Goal: Task Accomplishment & Management: Use online tool/utility

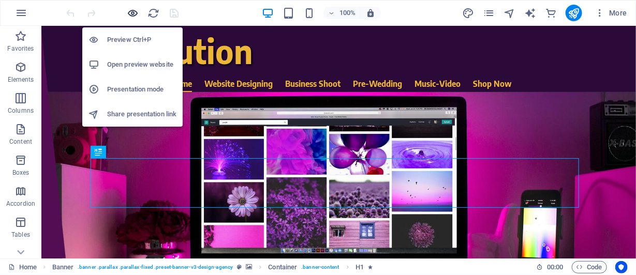
click at [132, 11] on icon "button" at bounding box center [133, 13] width 12 height 12
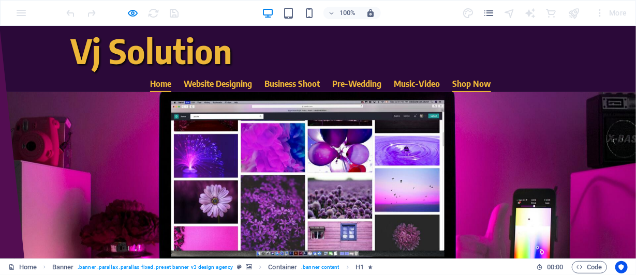
click at [460, 84] on link "Shop Now" at bounding box center [471, 83] width 39 height 17
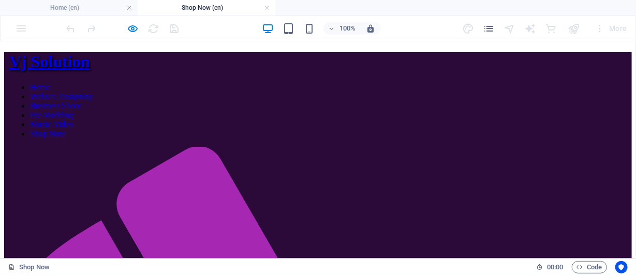
click at [421, 100] on nav "Home Website Designing Business Shoot Pre-Wedding Music-Video Shop Now" at bounding box center [320, 110] width 622 height 56
click at [406, 99] on nav "Home Website Designing Business Shoot Pre-Wedding Music-Video Shop Now" at bounding box center [320, 110] width 622 height 56
click at [343, 98] on nav "Home Website Designing Business Shoot Pre-Wedding Music-Video Shop Now" at bounding box center [320, 110] width 622 height 56
click at [295, 100] on nav "Home Website Designing Business Shoot Pre-Wedding Music-Video Shop Now" at bounding box center [320, 110] width 622 height 56
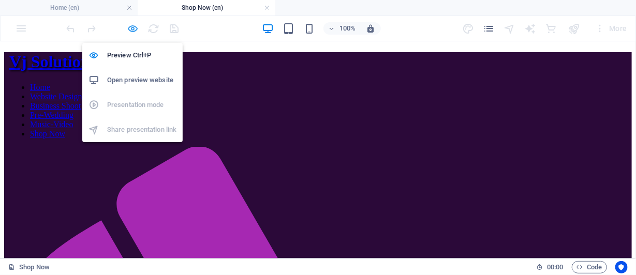
click at [132, 28] on icon "button" at bounding box center [133, 29] width 12 height 12
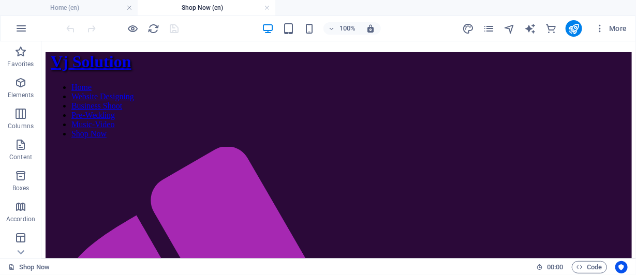
click at [128, 18] on div "100% More" at bounding box center [318, 28] width 635 height 25
click at [128, 21] on div at bounding box center [123, 28] width 116 height 17
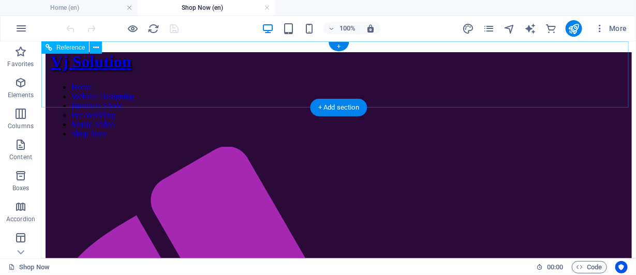
click at [177, 99] on nav "Home Website Designing Business Shoot Pre-Wedding Music-Video Shop Now" at bounding box center [340, 110] width 581 height 56
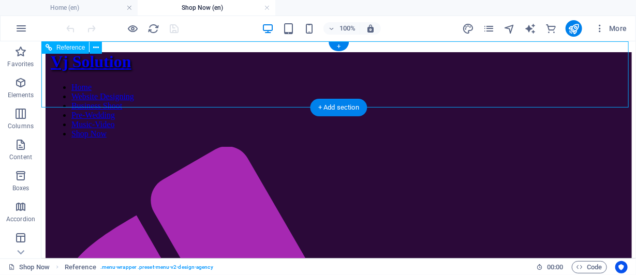
click at [242, 98] on nav "Home Website Designing Business Shoot Pre-Wedding Music-Video Shop Now" at bounding box center [340, 110] width 581 height 56
click at [301, 98] on nav "Home Website Designing Business Shoot Pre-Wedding Music-Video Shop Now" at bounding box center [340, 110] width 581 height 56
click at [387, 98] on nav "Home Website Designing Business Shoot Pre-Wedding Music-Video Shop Now" at bounding box center [340, 110] width 581 height 56
click at [446, 98] on nav "Home Website Designing Business Shoot Pre-Wedding Music-Video Shop Now" at bounding box center [340, 110] width 581 height 56
click at [490, 97] on nav "Home Website Designing Business Shoot Pre-Wedding Music-Video Shop Now" at bounding box center [340, 110] width 581 height 56
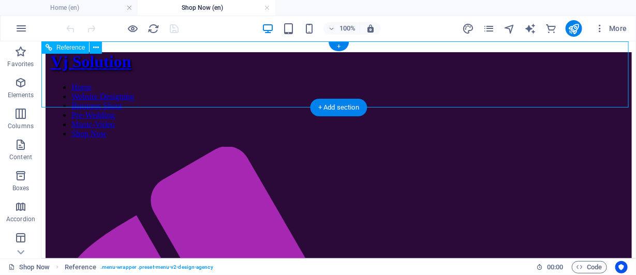
click at [492, 102] on nav "Home Website Designing Business Shoot Pre-Wedding Music-Video Shop Now" at bounding box center [340, 110] width 581 height 56
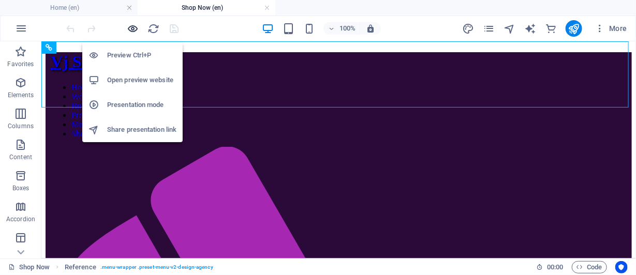
click at [133, 27] on icon "button" at bounding box center [133, 29] width 12 height 12
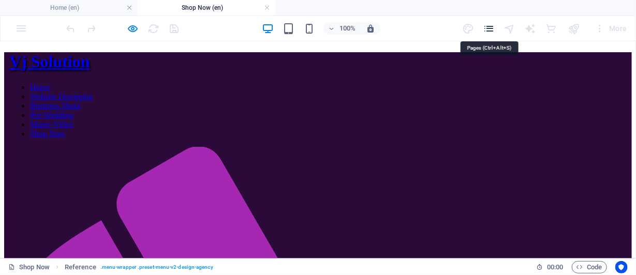
click at [489, 28] on icon "pages" at bounding box center [489, 29] width 12 height 12
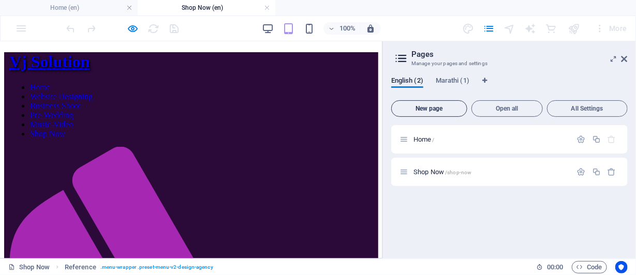
click at [426, 107] on span "New page" at bounding box center [429, 109] width 67 height 6
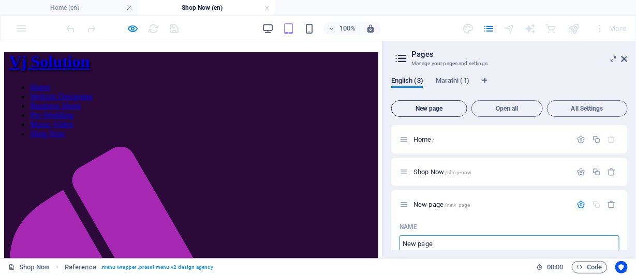
scroll to position [1, 0]
type input "Our"
type input "/o"
type input "Our"
type input "/our"
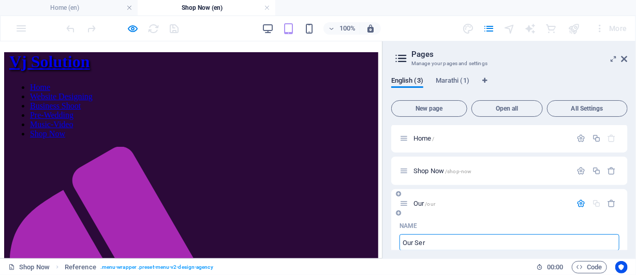
type input "Our Serv"
type input "/our-ser"
type input "Our Servic"
type input "/our-servi"
type input "Our Services"
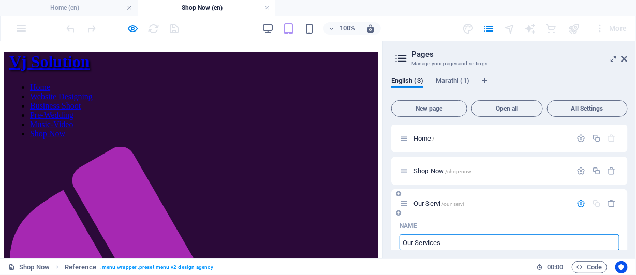
type input "/our-services"
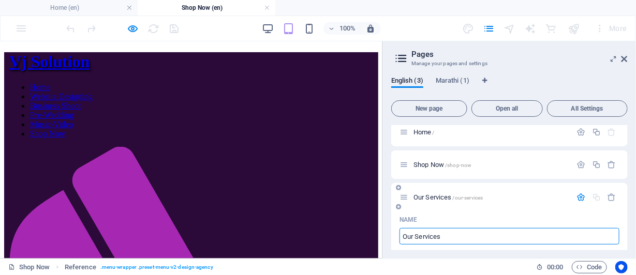
scroll to position [0, 0]
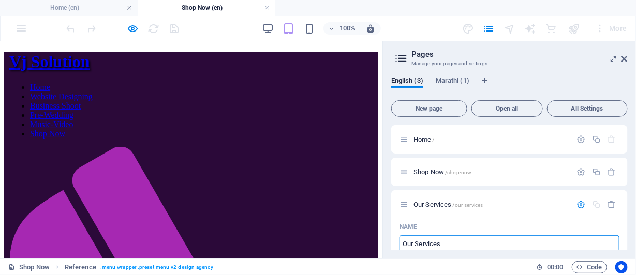
type input "Our Services"
click at [399, 58] on icon at bounding box center [401, 58] width 16 height 14
click at [467, 119] on div "New page Open all All Settings Home / Shop Now /shop-now Our Services /our-serv…" at bounding box center [509, 173] width 236 height 154
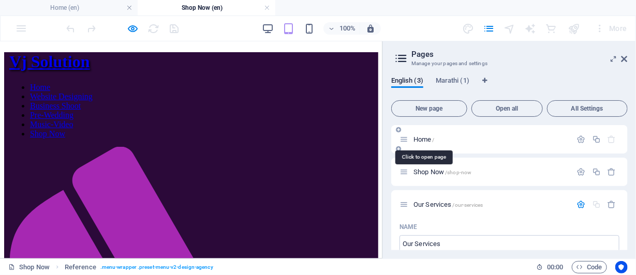
click at [424, 140] on span "Home /" at bounding box center [423, 140] width 21 height 8
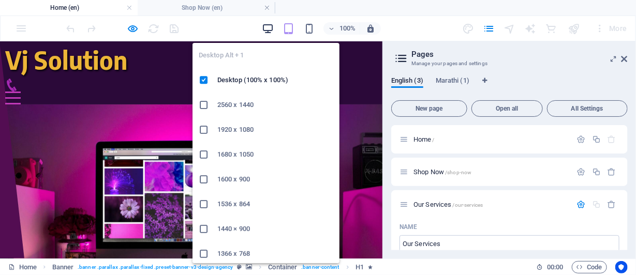
click at [266, 25] on icon "button" at bounding box center [268, 29] width 12 height 12
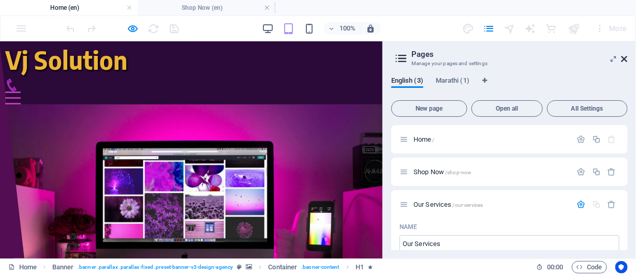
drag, startPoint x: 626, startPoint y: 61, endPoint x: 626, endPoint y: 19, distance: 41.9
click at [626, 61] on icon at bounding box center [624, 59] width 6 height 8
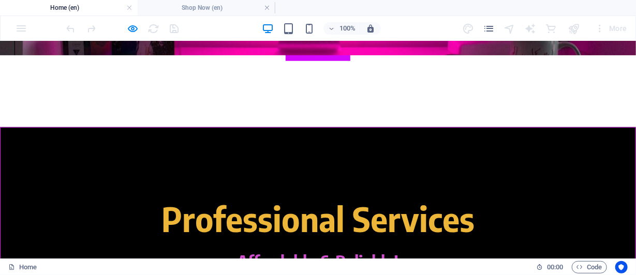
scroll to position [258, 0]
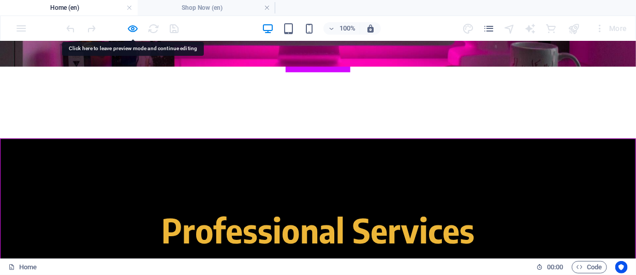
drag, startPoint x: 110, startPoint y: 161, endPoint x: 61, endPoint y: 146, distance: 51.9
drag, startPoint x: 61, startPoint y: 146, endPoint x: 293, endPoint y: 149, distance: 232.3
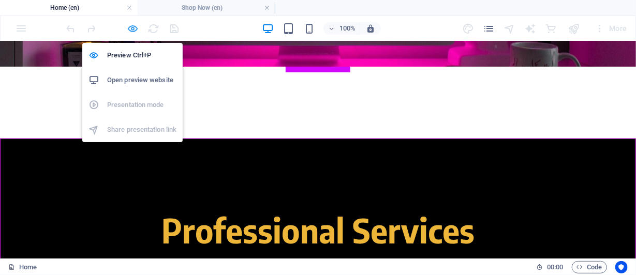
click at [127, 25] on icon "button" at bounding box center [133, 29] width 12 height 12
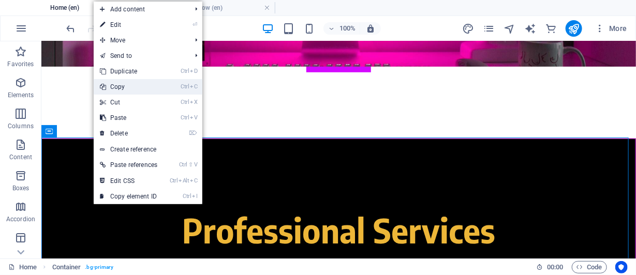
click at [118, 84] on link "Ctrl C Copy" at bounding box center [129, 87] width 70 height 16
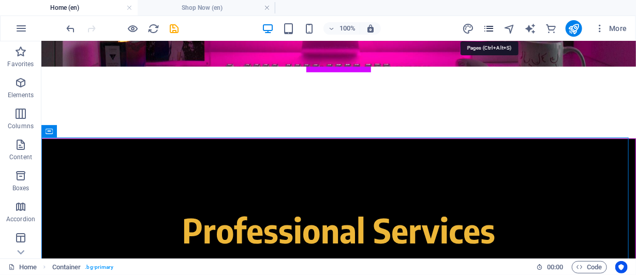
click at [492, 27] on icon "pages" at bounding box center [489, 29] width 12 height 12
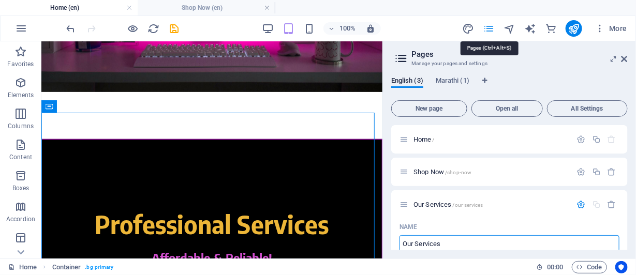
scroll to position [1, 0]
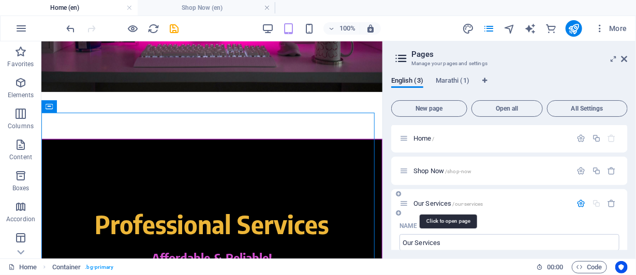
click at [423, 205] on span "Our Services /our-services" at bounding box center [447, 204] width 69 height 8
click at [423, 204] on span "Our Services /our-services" at bounding box center [447, 204] width 69 height 8
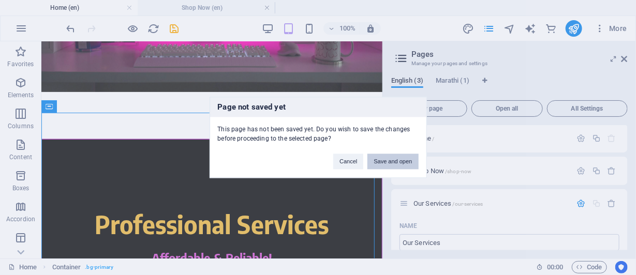
click at [392, 163] on button "Save and open" at bounding box center [392, 162] width 51 height 16
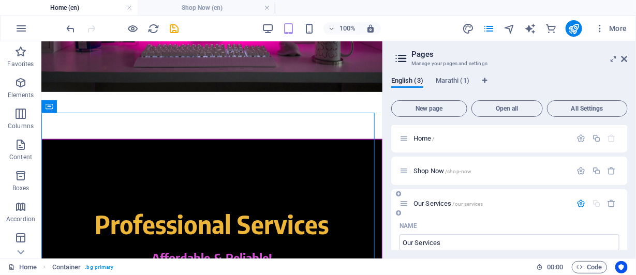
click at [406, 204] on icon at bounding box center [403, 203] width 9 height 9
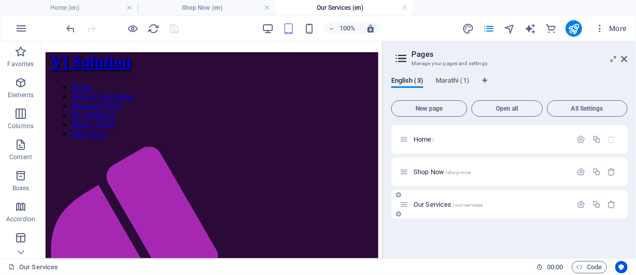
scroll to position [0, 0]
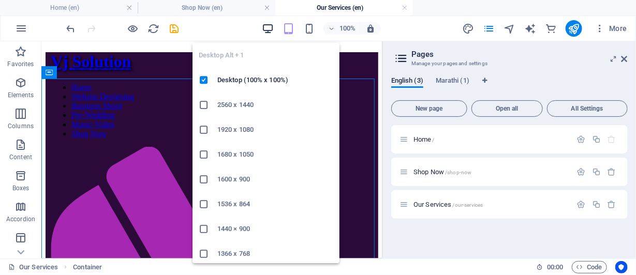
click at [268, 27] on icon "button" at bounding box center [268, 29] width 12 height 12
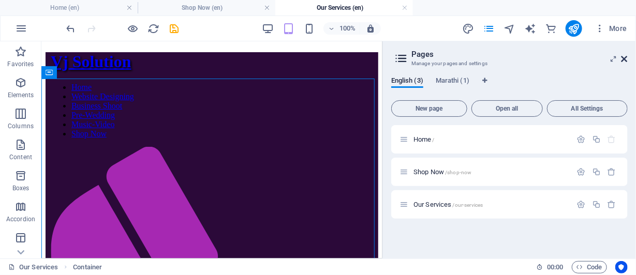
click at [626, 59] on icon at bounding box center [624, 59] width 6 height 8
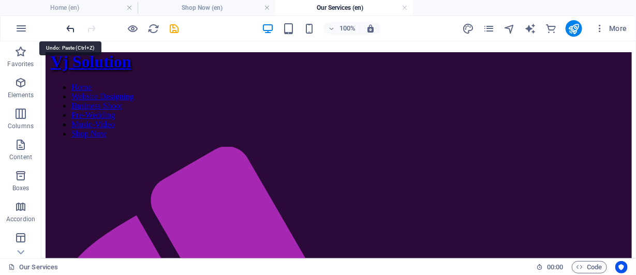
click at [68, 25] on icon "undo" at bounding box center [71, 29] width 12 height 12
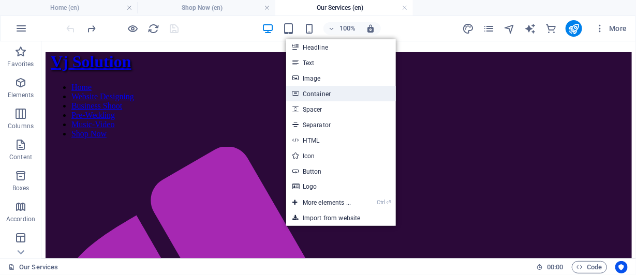
click at [302, 95] on link "Container" at bounding box center [341, 94] width 110 height 16
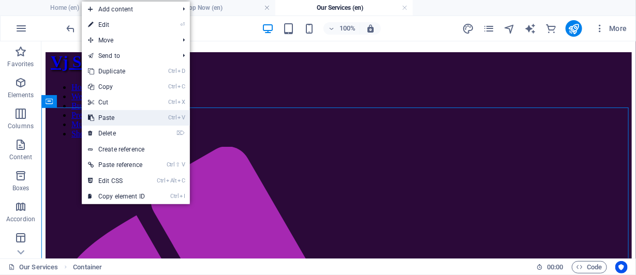
click at [104, 117] on link "Ctrl V Paste" at bounding box center [116, 118] width 69 height 16
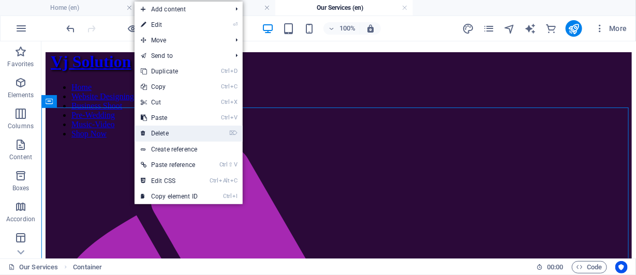
click at [161, 131] on link "⌦ Delete" at bounding box center [168, 134] width 69 height 16
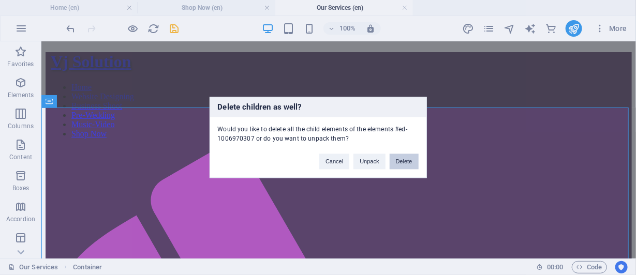
click at [397, 165] on button "Delete" at bounding box center [404, 162] width 29 height 16
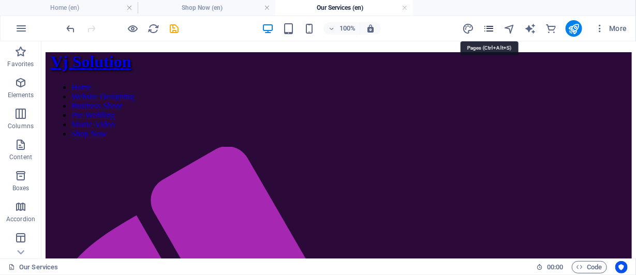
click at [490, 27] on icon "pages" at bounding box center [489, 29] width 12 height 12
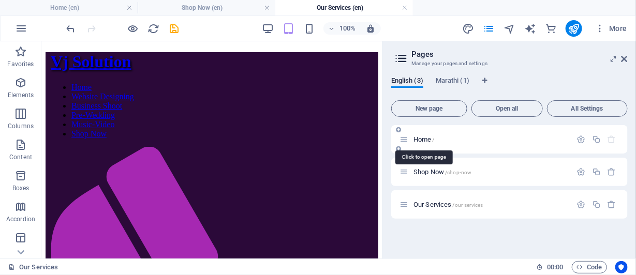
click at [418, 139] on span "Home /" at bounding box center [423, 140] width 21 height 8
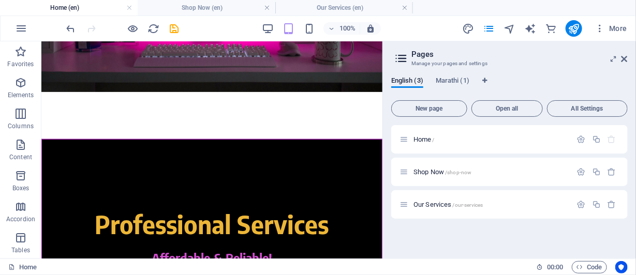
click at [621, 60] on header "Pages Manage your pages and settings" at bounding box center [510, 54] width 234 height 27
click at [624, 57] on icon at bounding box center [624, 59] width 6 height 8
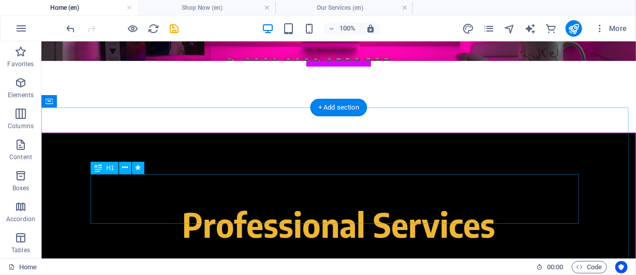
scroll to position [258, 0]
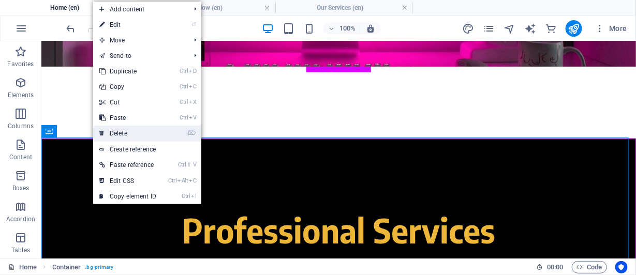
click at [113, 136] on link "⌦ Delete" at bounding box center [127, 134] width 69 height 16
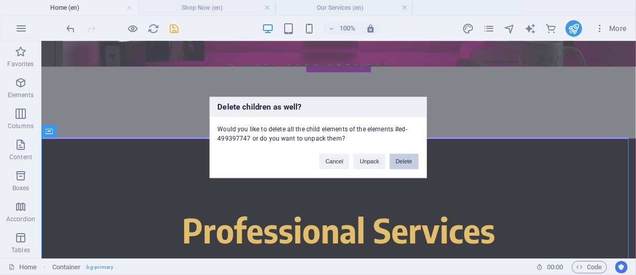
click at [405, 160] on button "Delete" at bounding box center [404, 162] width 29 height 16
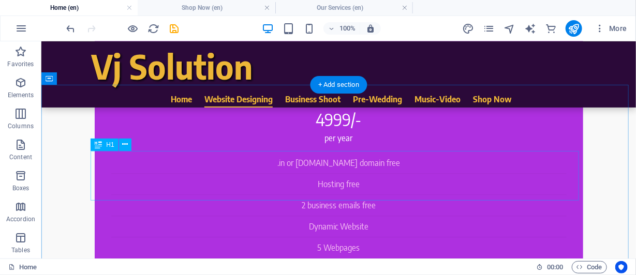
scroll to position [879, 0]
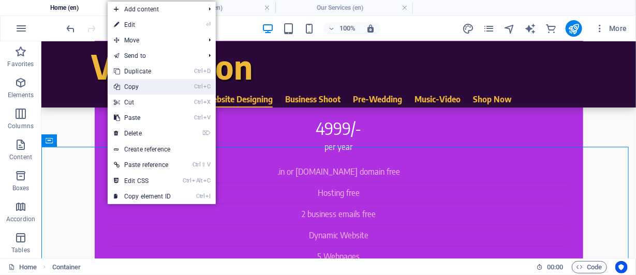
click at [127, 84] on link "Ctrl C Copy" at bounding box center [142, 87] width 69 height 16
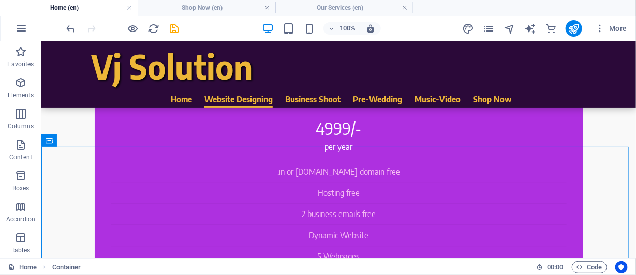
click at [496, 29] on div "More" at bounding box center [546, 28] width 169 height 17
click at [493, 27] on icon "pages" at bounding box center [489, 29] width 12 height 12
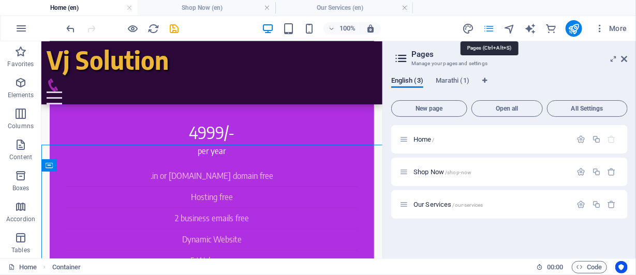
click at [493, 27] on icon "pages" at bounding box center [489, 29] width 12 height 12
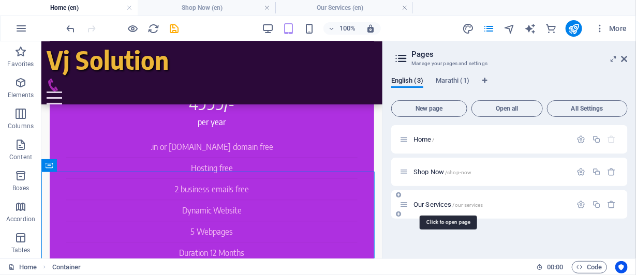
click at [429, 206] on span "Our Services /our-services" at bounding box center [447, 205] width 69 height 8
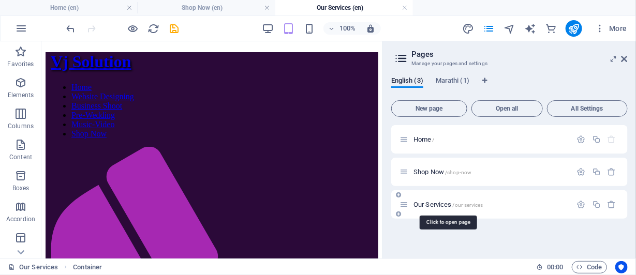
scroll to position [0, 0]
click at [429, 206] on span "Our Services /our-services" at bounding box center [447, 205] width 69 height 8
drag, startPoint x: 622, startPoint y: 56, endPoint x: 534, endPoint y: 2, distance: 103.8
click at [622, 56] on icon at bounding box center [624, 59] width 6 height 8
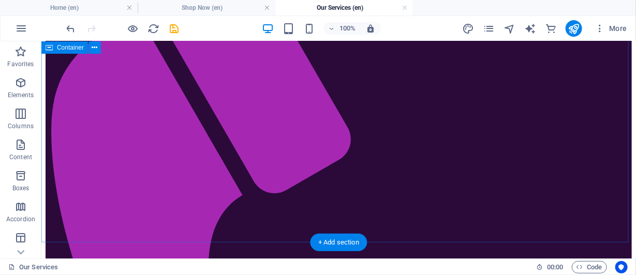
scroll to position [155, 0]
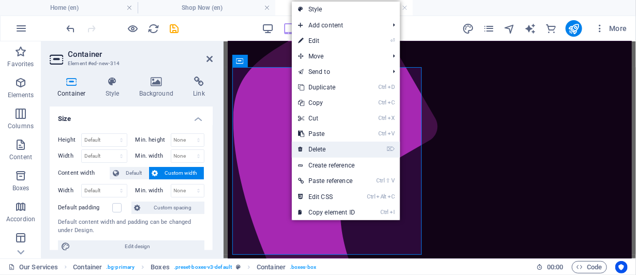
click at [318, 147] on link "⌦ Delete" at bounding box center [326, 150] width 69 height 16
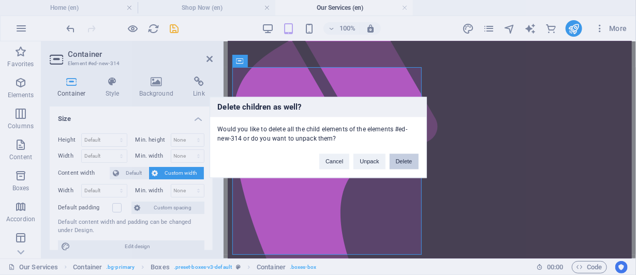
click at [402, 161] on button "Delete" at bounding box center [404, 162] width 29 height 16
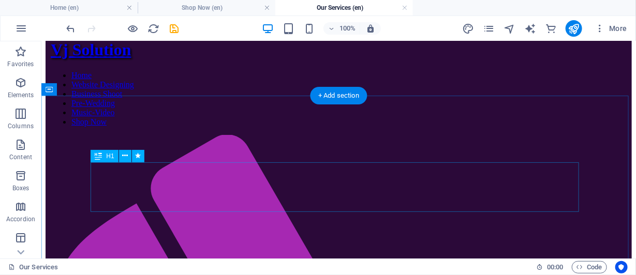
scroll to position [115, 0]
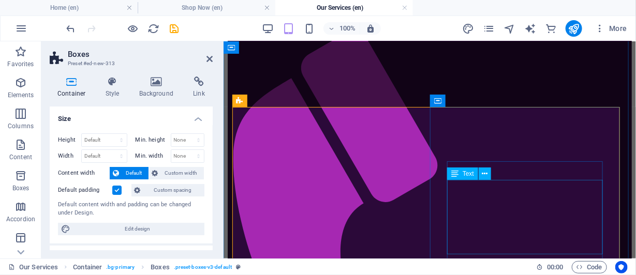
scroll to position [114, 0]
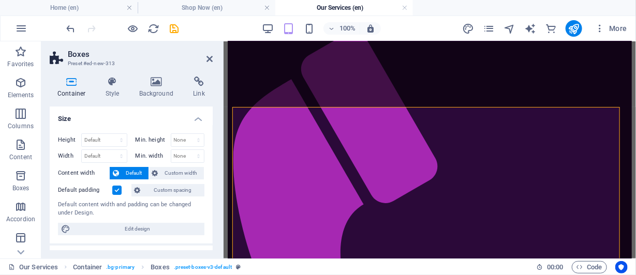
click at [115, 189] on label at bounding box center [116, 190] width 9 height 9
click at [0, 0] on input "Default padding" at bounding box center [0, 0] width 0 height 0
click at [115, 189] on label at bounding box center [116, 190] width 9 height 9
click at [0, 0] on input "Default padding" at bounding box center [0, 0] width 0 height 0
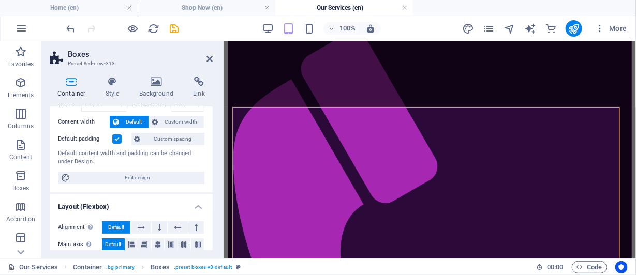
scroll to position [103, 0]
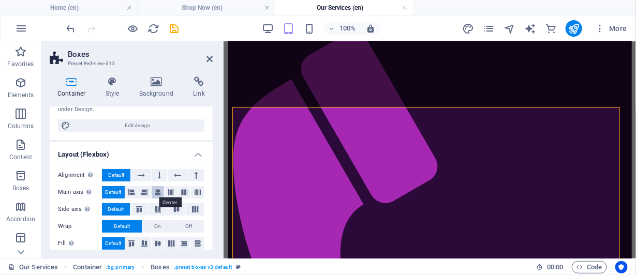
click at [157, 190] on icon at bounding box center [158, 192] width 6 height 12
click at [113, 190] on span "Default" at bounding box center [113, 192] width 16 height 12
click at [168, 188] on icon at bounding box center [171, 192] width 6 height 12
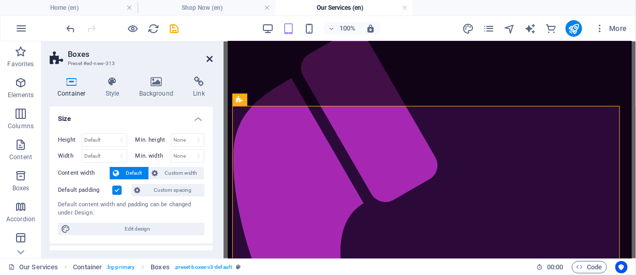
click at [208, 57] on icon at bounding box center [209, 59] width 6 height 8
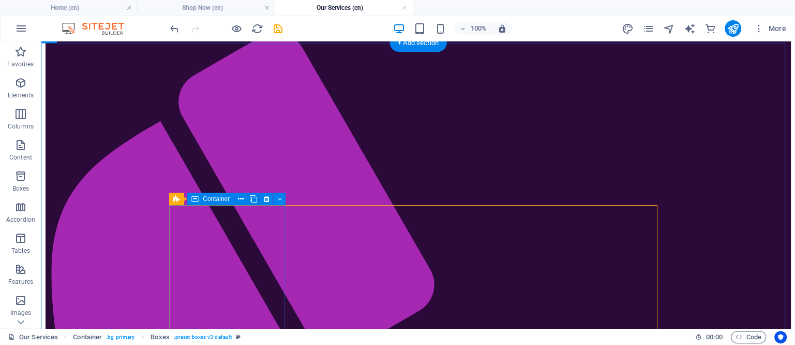
scroll to position [129, 0]
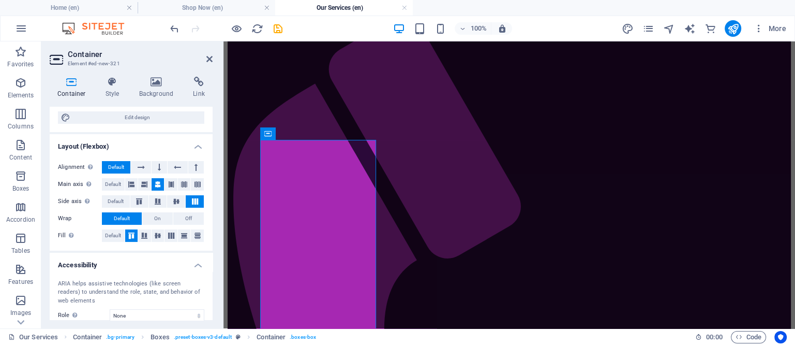
click at [120, 167] on span "Default" at bounding box center [116, 167] width 16 height 12
click at [142, 163] on icon at bounding box center [141, 167] width 7 height 12
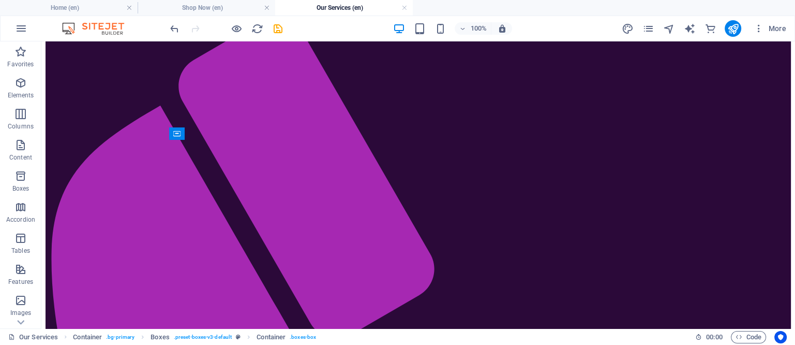
drag, startPoint x: 227, startPoint y: 157, endPoint x: 417, endPoint y: 157, distance: 190.4
click at [174, 26] on icon "undo" at bounding box center [175, 29] width 12 height 12
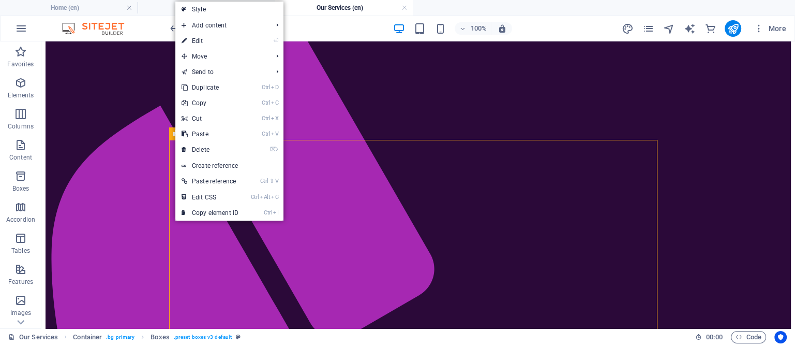
click at [200, 37] on link "⏎ Edit" at bounding box center [209, 41] width 69 height 16
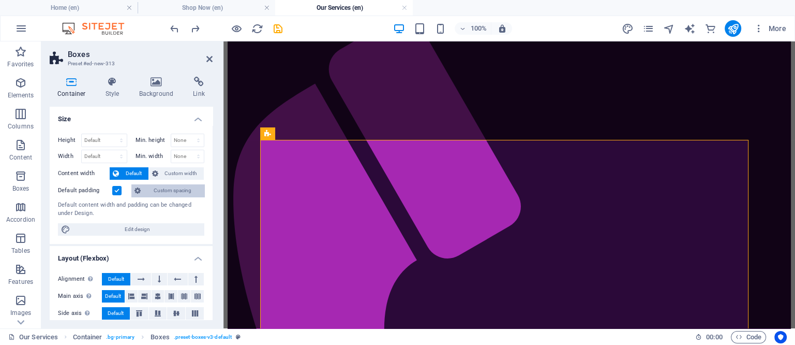
click at [189, 187] on span "Custom spacing" at bounding box center [172, 190] width 57 height 12
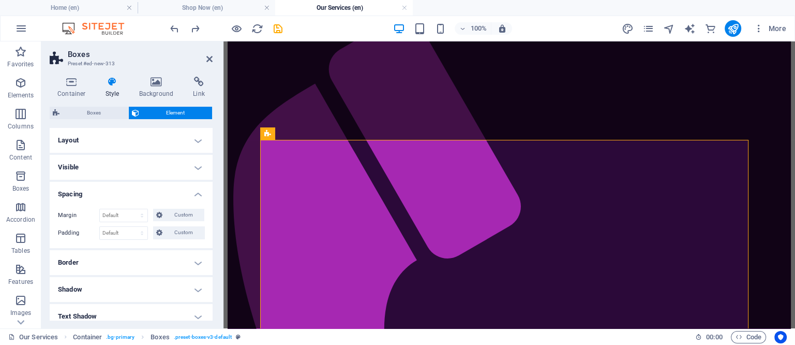
click at [197, 144] on h4 "Layout" at bounding box center [131, 140] width 163 height 25
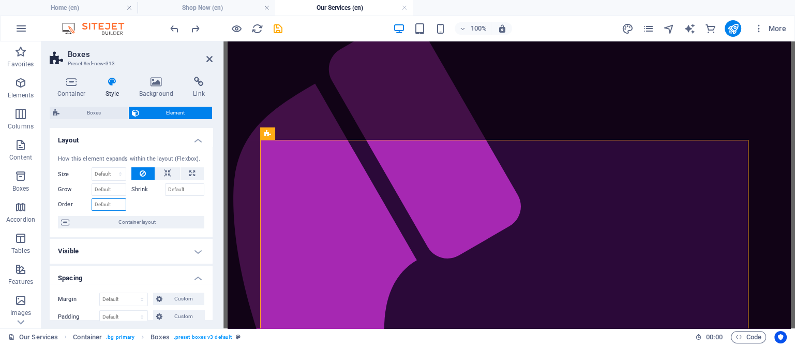
click at [111, 203] on input "Order" at bounding box center [109, 204] width 35 height 12
click at [190, 142] on h4 "Layout" at bounding box center [131, 137] width 163 height 19
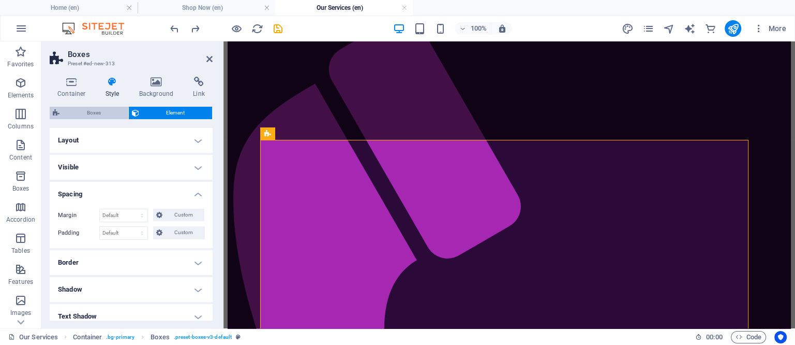
click at [86, 111] on span "Boxes" at bounding box center [94, 113] width 63 height 12
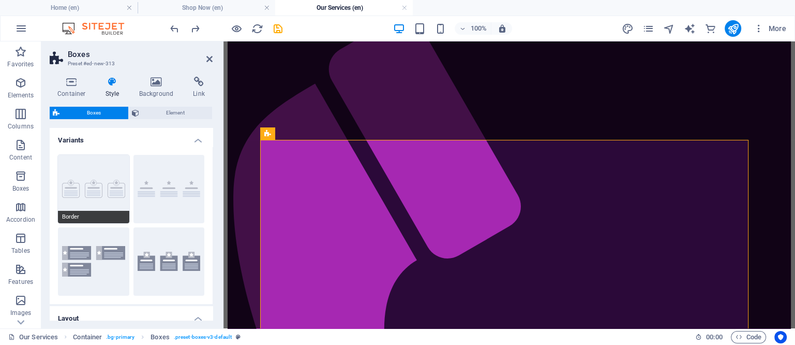
click at [82, 167] on button "Border" at bounding box center [93, 189] width 71 height 68
type input "2"
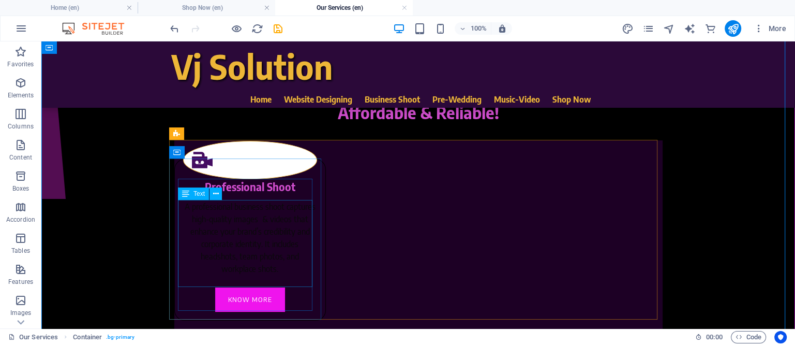
click at [253, 236] on div "A professional business shoot captures high-quality images & videos that enhanc…" at bounding box center [250, 243] width 134 height 87
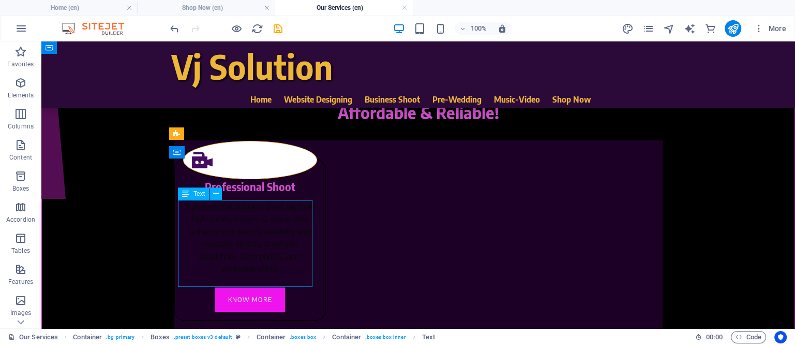
click at [253, 236] on div "A professional business shoot captures high-quality images & videos that enhanc…" at bounding box center [250, 243] width 134 height 87
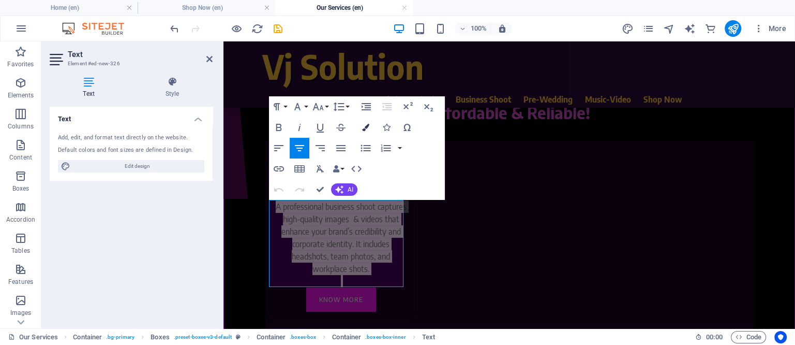
click at [363, 124] on icon "button" at bounding box center [365, 127] width 7 height 7
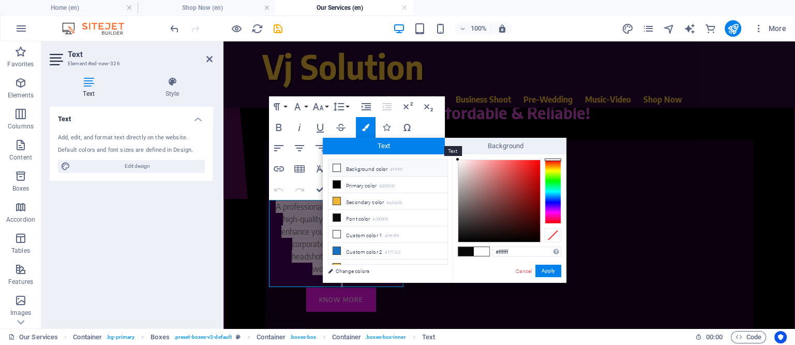
drag, startPoint x: 486, startPoint y: 193, endPoint x: 437, endPoint y: 153, distance: 64.0
click at [437, 153] on div "Text Background less Background color #ffffff Primary color #000000 Secondary c…" at bounding box center [445, 210] width 244 height 145
click at [338, 165] on icon at bounding box center [336, 167] width 7 height 7
click at [333, 167] on span at bounding box center [337, 167] width 8 height 8
type input "#000000"
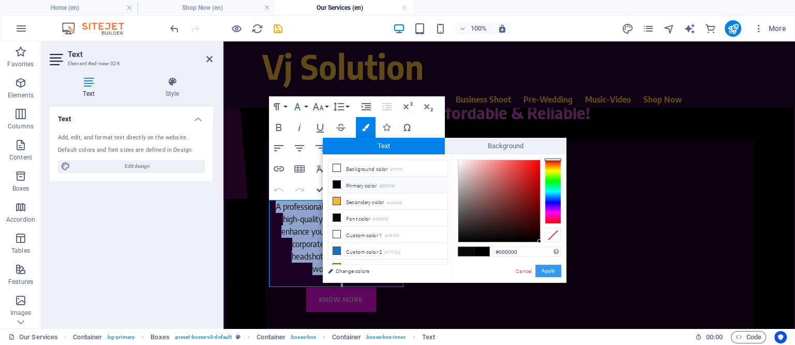
click at [549, 274] on button "Apply" at bounding box center [548, 270] width 26 height 12
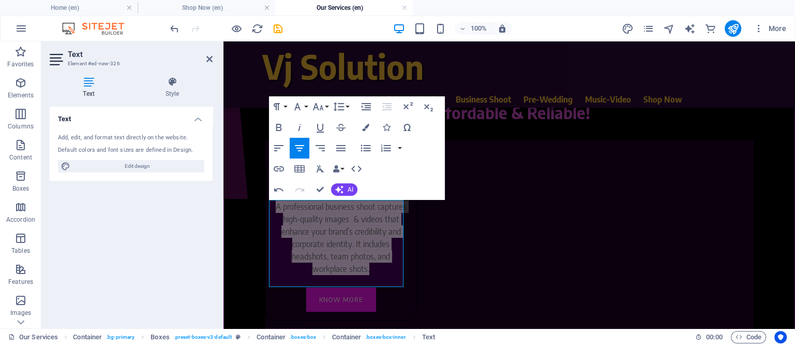
click at [475, 273] on div "Container Container Placeholder Container Reference H1 Spacer H2 Spacer Contain…" at bounding box center [509, 184] width 572 height 287
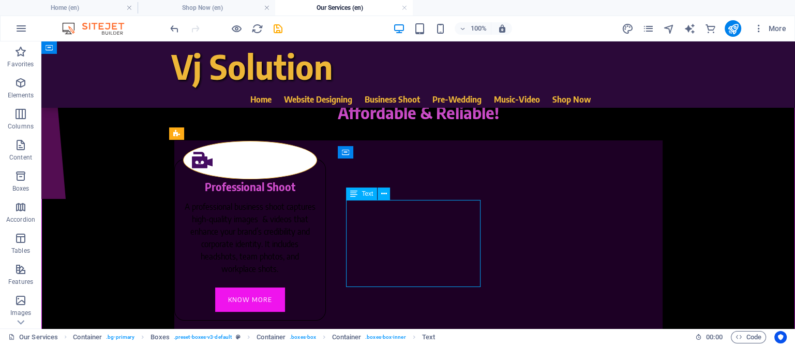
click at [203, 221] on div "A professional business shoot captures high-quality images & videos that enhanc…" at bounding box center [250, 243] width 134 height 87
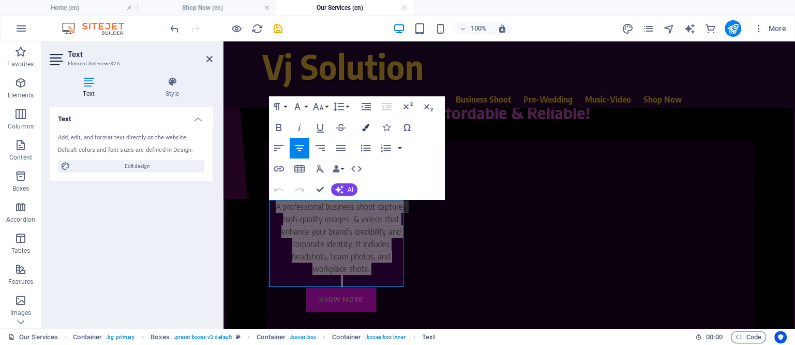
click at [362, 125] on icon "button" at bounding box center [365, 127] width 7 height 7
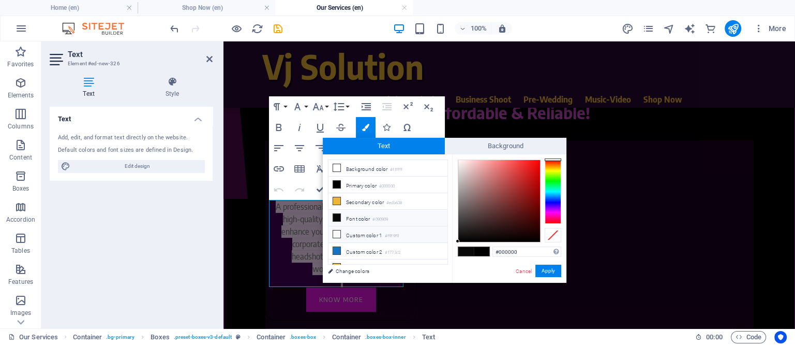
click at [337, 233] on icon at bounding box center [336, 233] width 7 height 7
type input "#f9f9f9"
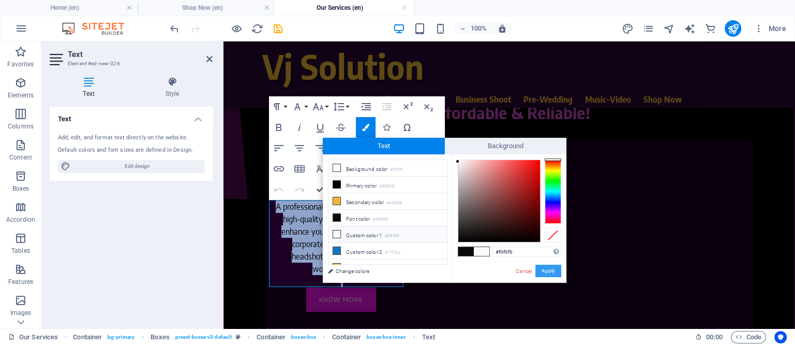
click at [546, 268] on button "Apply" at bounding box center [548, 270] width 26 height 12
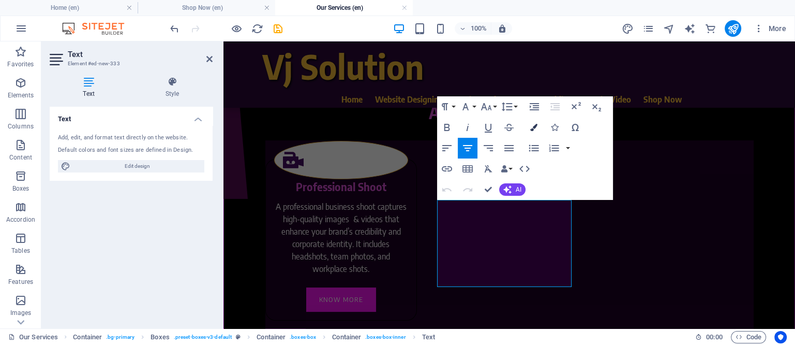
click at [534, 127] on icon "button" at bounding box center [533, 127] width 7 height 7
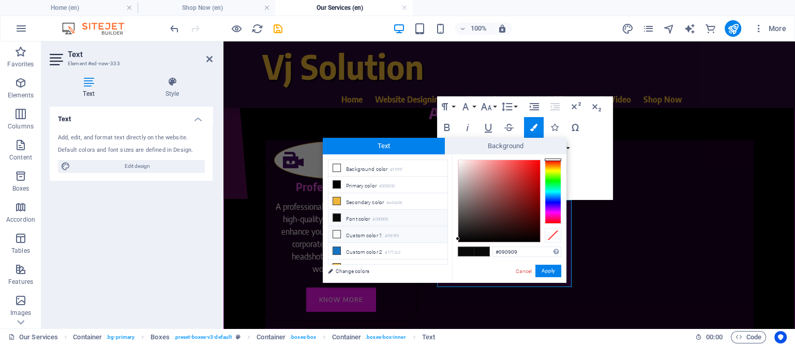
click at [351, 233] on li "Custom color 1 #f9f9f9" at bounding box center [387, 234] width 119 height 17
type input "#f9f9f9"
click at [552, 271] on button "Apply" at bounding box center [548, 270] width 26 height 12
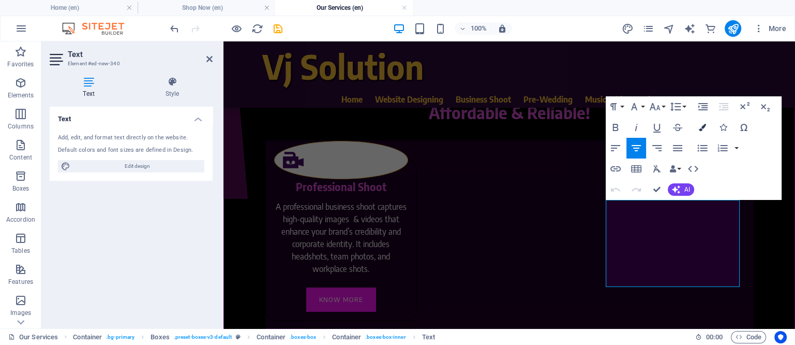
click at [635, 126] on icon "button" at bounding box center [702, 127] width 7 height 7
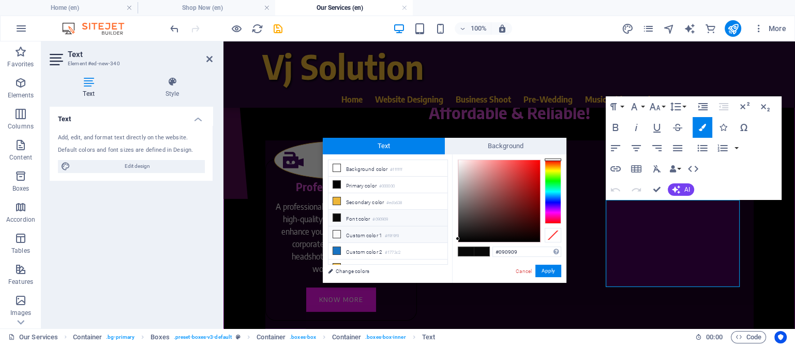
drag, startPoint x: 351, startPoint y: 230, endPoint x: 465, endPoint y: 244, distance: 114.6
click at [353, 231] on li "Custom color 1 #f9f9f9" at bounding box center [387, 234] width 119 height 17
type input "#f9f9f9"
click at [553, 268] on button "Apply" at bounding box center [548, 270] width 26 height 12
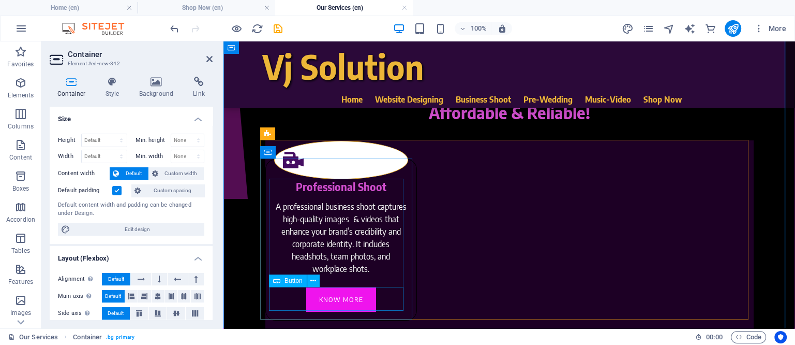
click at [343, 275] on div "Know More" at bounding box center [341, 299] width 134 height 24
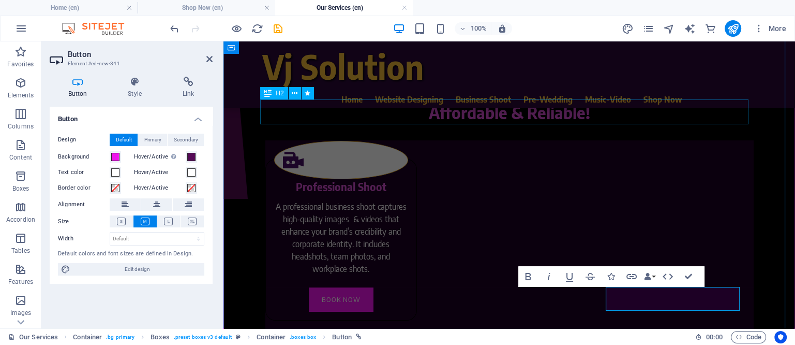
click at [635, 119] on div "Affordable & Reliable!" at bounding box center [509, 112] width 488 height 25
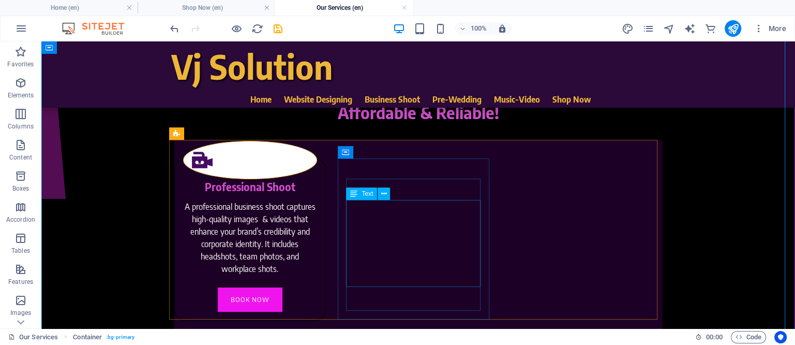
scroll to position [0, 0]
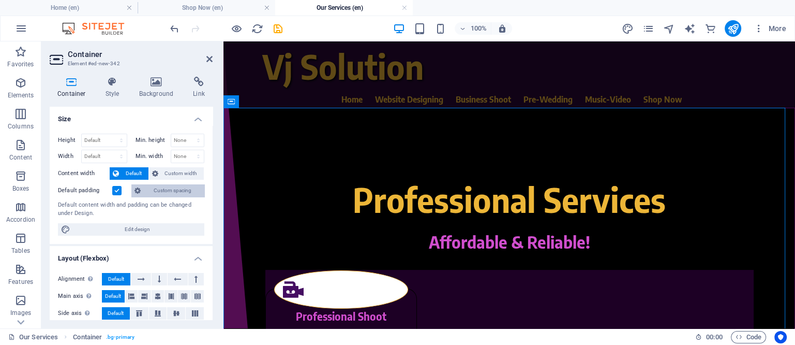
click at [161, 189] on span "Custom spacing" at bounding box center [172, 190] width 57 height 12
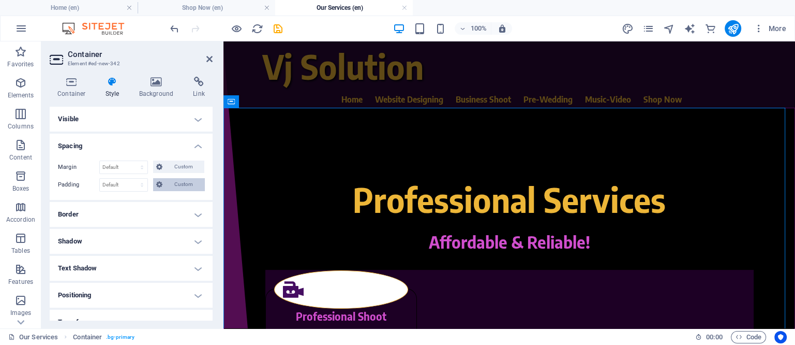
click at [176, 182] on span "Custom" at bounding box center [184, 184] width 36 height 12
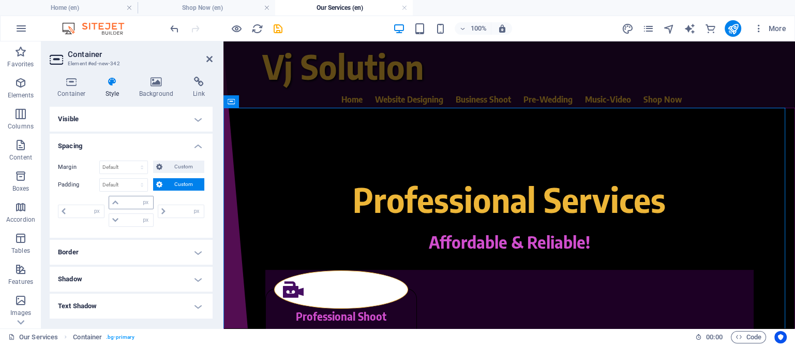
click at [112, 204] on icon at bounding box center [115, 202] width 6 height 6
click at [139, 200] on select "px rem % vh vw" at bounding box center [146, 202] width 14 height 12
click at [128, 201] on input "number" at bounding box center [137, 202] width 31 height 12
type input "10"
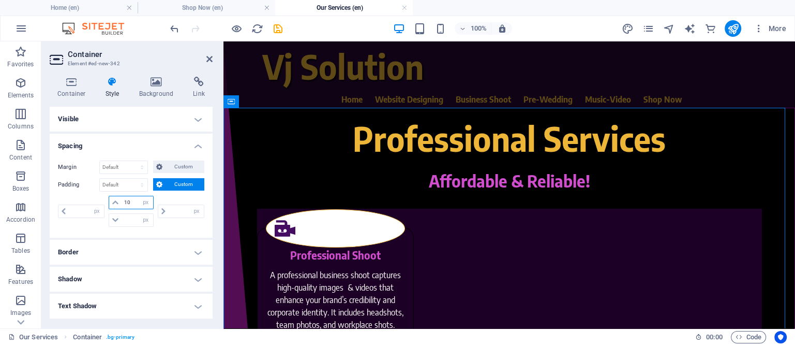
type input "0"
type input "10"
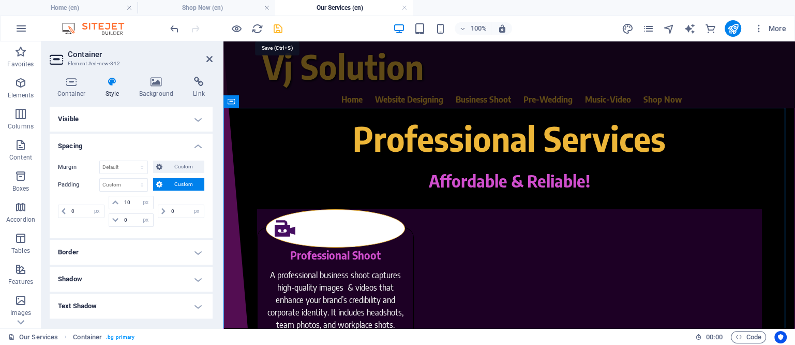
click at [276, 30] on icon "save" at bounding box center [278, 29] width 12 height 12
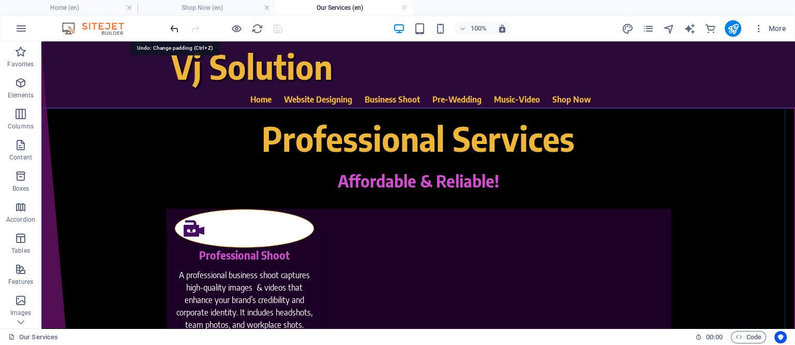
click at [175, 26] on icon "undo" at bounding box center [175, 29] width 12 height 12
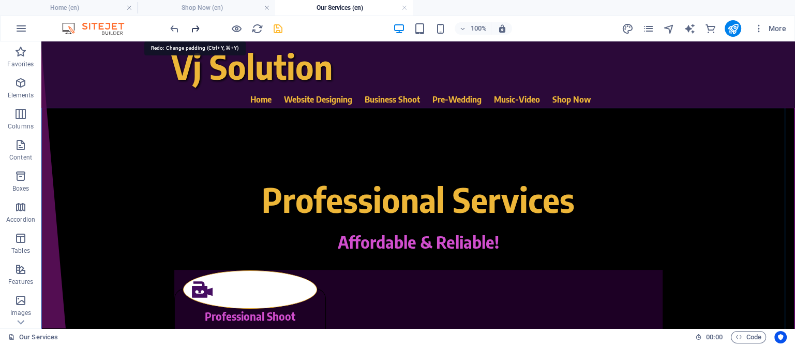
click at [192, 27] on icon "redo" at bounding box center [195, 29] width 12 height 12
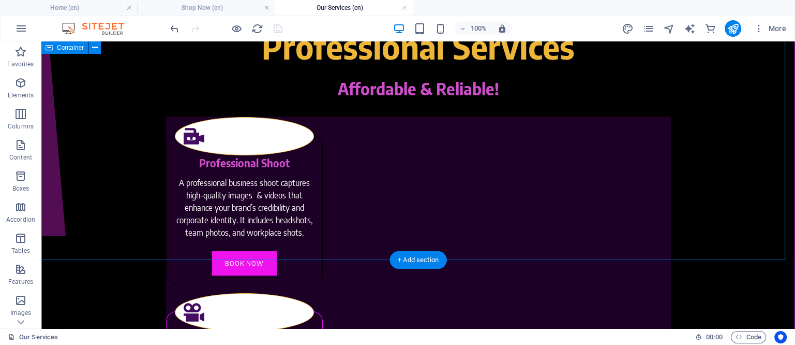
scroll to position [64, 0]
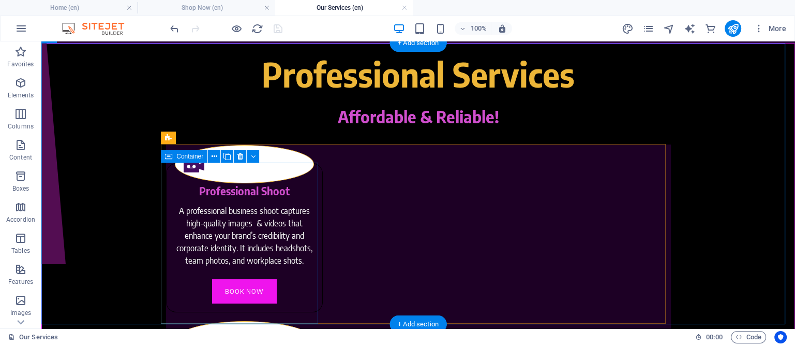
click at [301, 171] on div "Professional Shoot A professional business shoot captures high-quality images &…" at bounding box center [244, 237] width 157 height 149
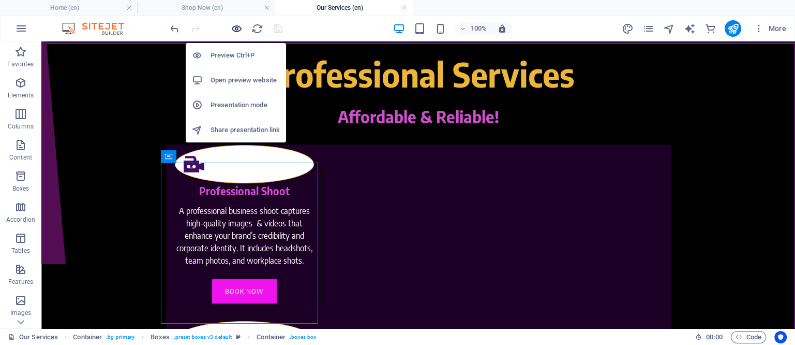
click at [240, 24] on icon "button" at bounding box center [237, 29] width 12 height 12
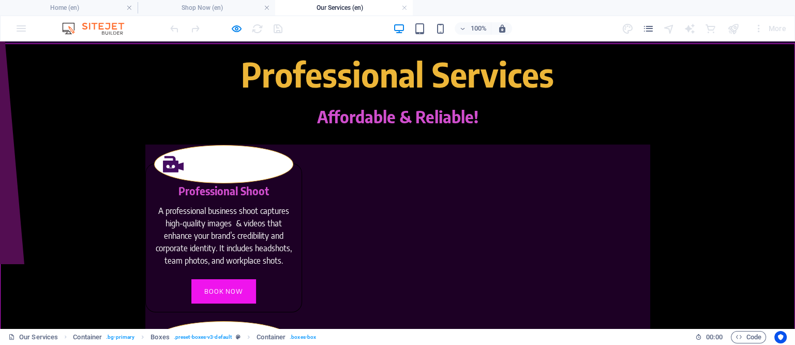
click at [254, 182] on div "Professional Shoot A professional business shoot captures high-quality images &…" at bounding box center [223, 237] width 157 height 149
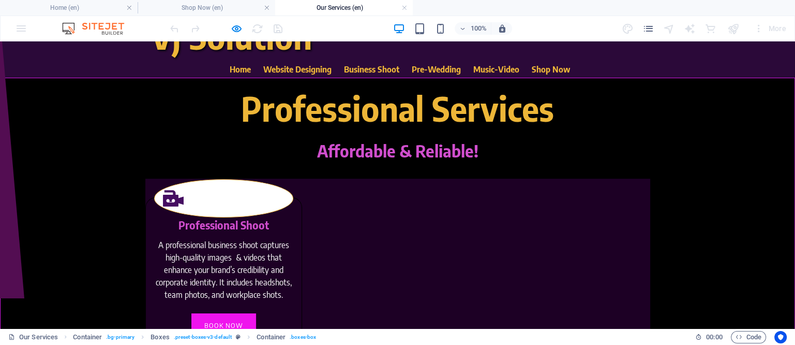
scroll to position [0, 0]
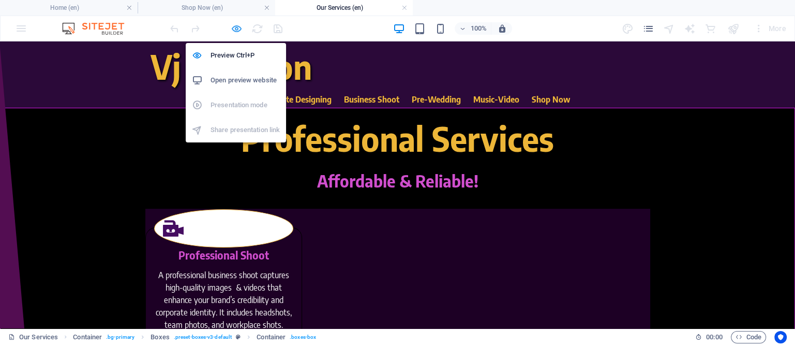
click at [235, 28] on icon "button" at bounding box center [237, 29] width 12 height 12
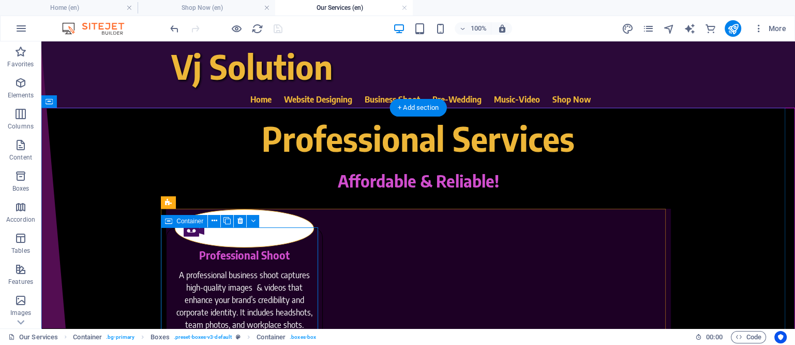
click at [299, 236] on div "Professional Shoot A professional business shoot captures high-quality images &…" at bounding box center [244, 301] width 157 height 149
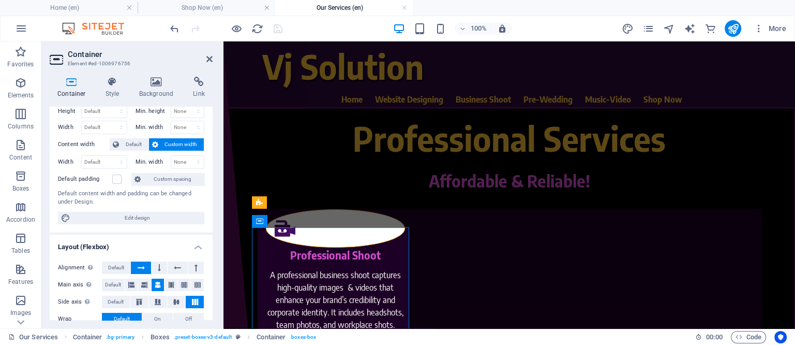
scroll to position [64, 0]
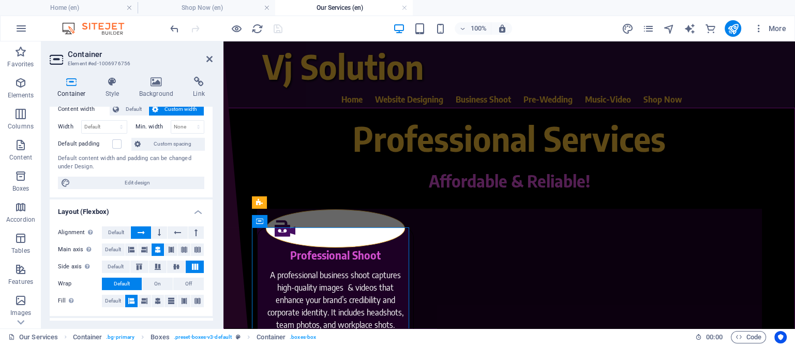
click at [194, 212] on h4 "Layout (Flexbox)" at bounding box center [131, 208] width 163 height 19
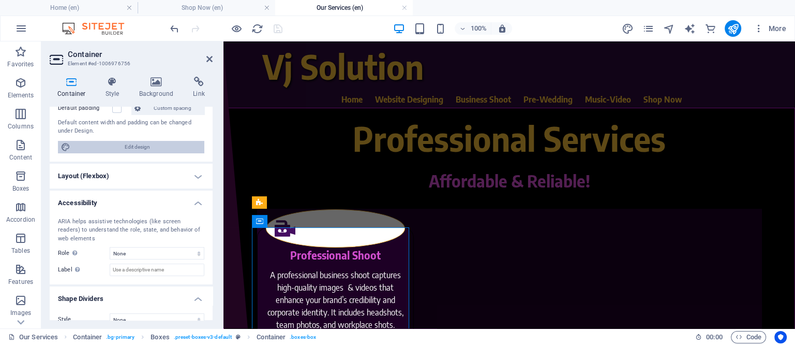
scroll to position [113, 0]
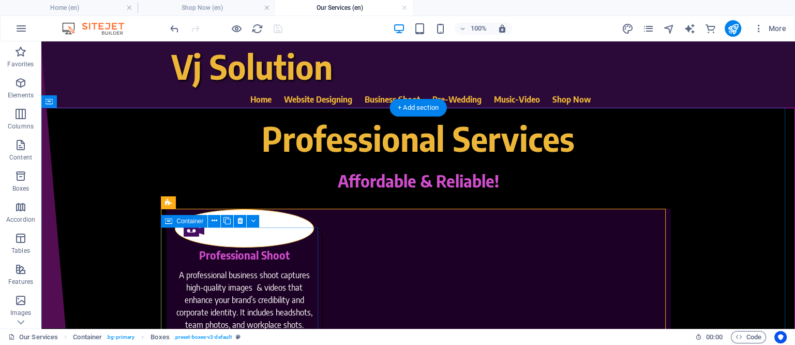
click at [304, 237] on div "Professional Shoot A professional business shoot captures high-quality images &…" at bounding box center [244, 301] width 157 height 149
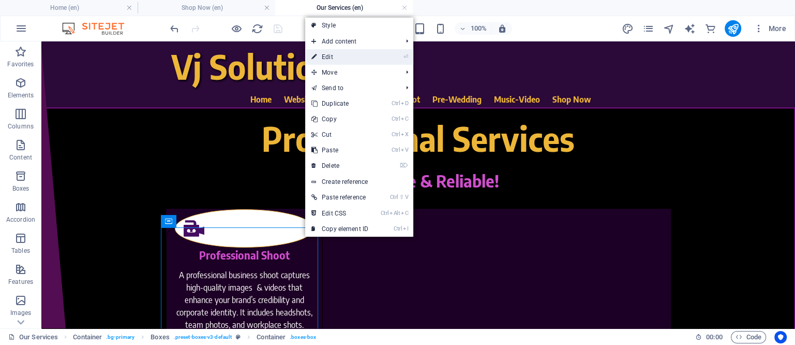
click at [329, 55] on link "⏎ Edit" at bounding box center [339, 57] width 69 height 16
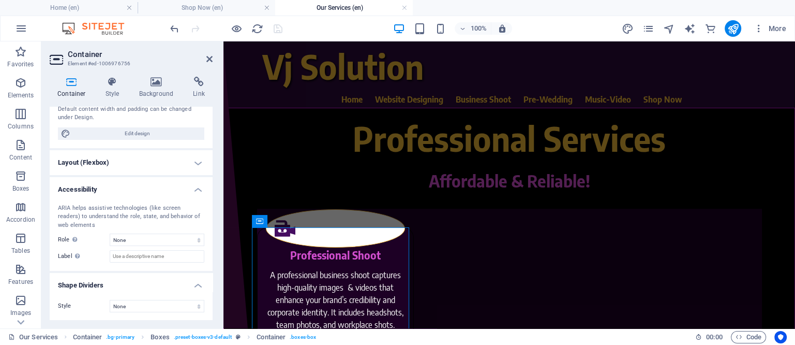
click at [172, 165] on h4 "Layout (Flexbox)" at bounding box center [131, 162] width 163 height 25
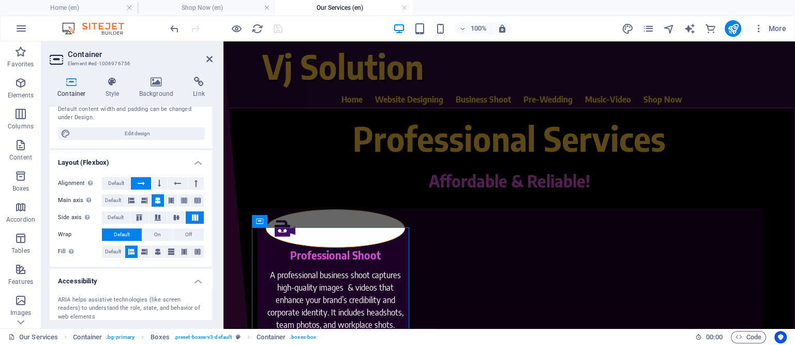
click at [173, 156] on h4 "Layout (Flexbox)" at bounding box center [131, 159] width 163 height 19
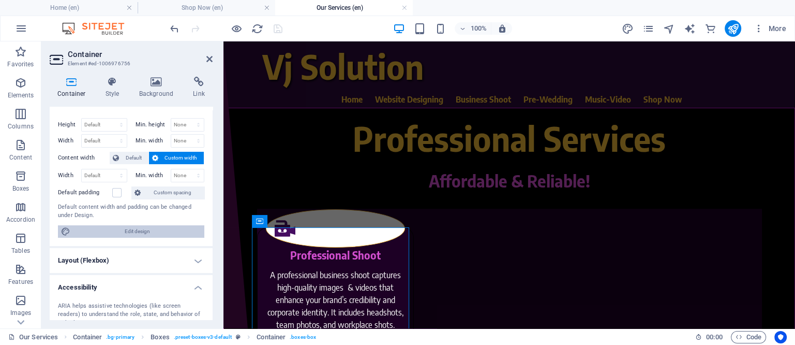
scroll to position [0, 0]
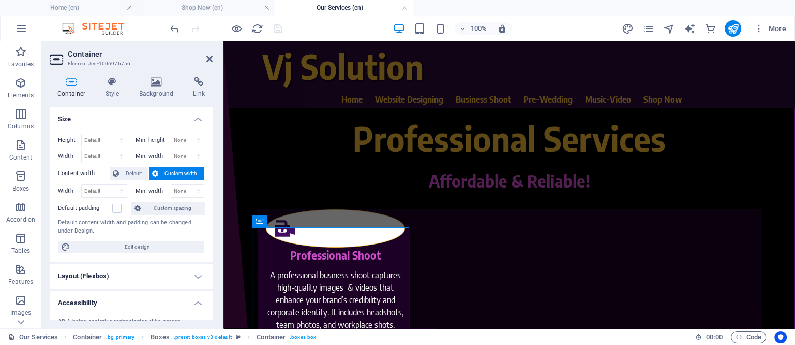
click at [192, 118] on h4 "Size" at bounding box center [131, 116] width 163 height 19
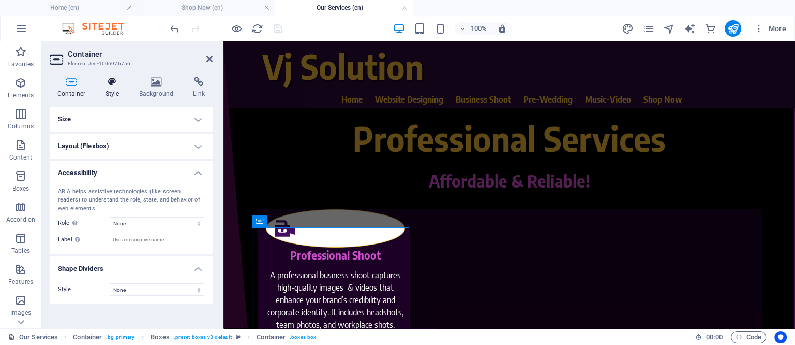
click at [111, 79] on icon at bounding box center [112, 82] width 29 height 10
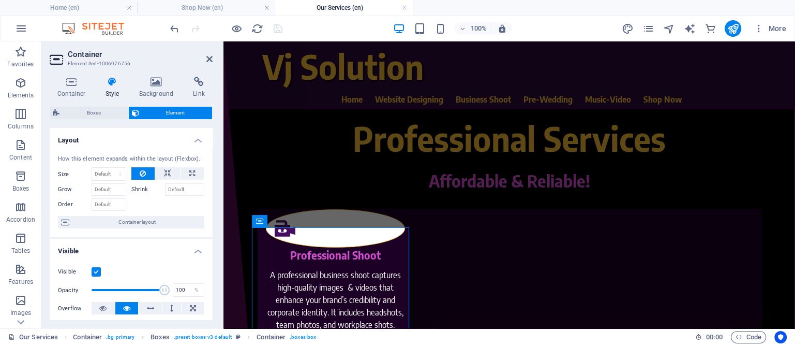
click at [74, 105] on div "Container Style Background Link Size Height Default px rem % vh vw Min. height …" at bounding box center [131, 198] width 163 height 243
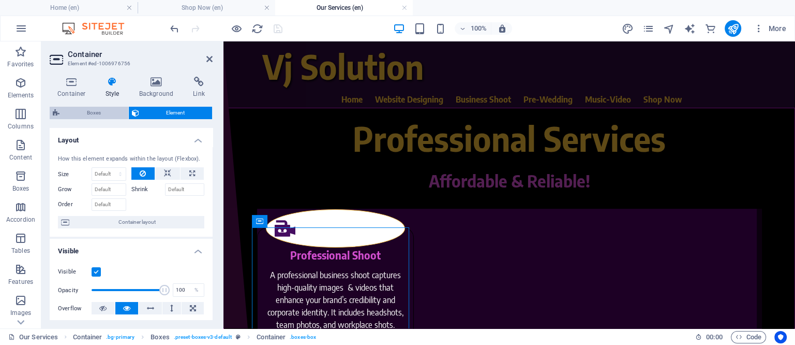
click at [74, 113] on span "Boxes" at bounding box center [94, 113] width 63 height 12
select select "rem"
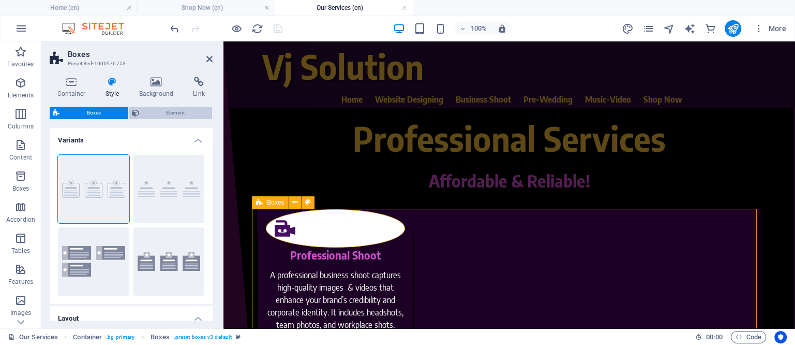
click at [177, 112] on span "Element" at bounding box center [175, 113] width 67 height 12
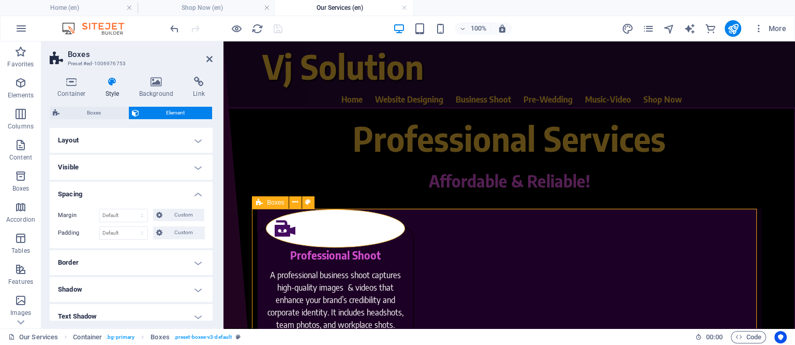
click at [198, 262] on h4 "Border" at bounding box center [131, 262] width 163 height 25
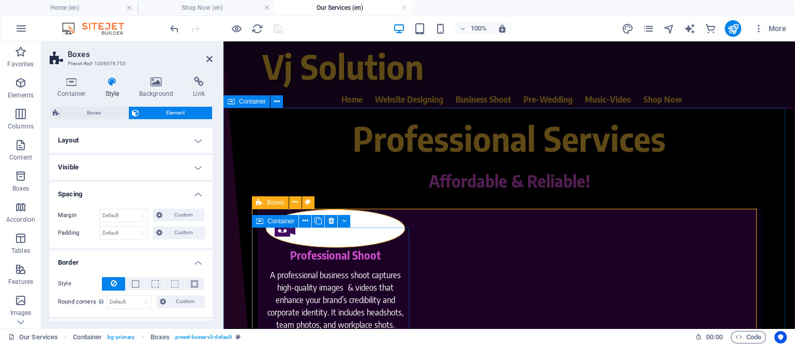
click at [404, 247] on div "Professional Shoot A professional business shoot captures high-quality images &…" at bounding box center [335, 301] width 157 height 149
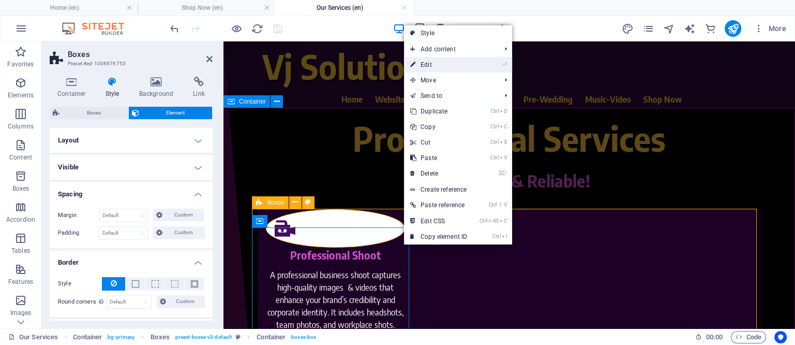
click at [429, 62] on link "⏎ Edit" at bounding box center [438, 65] width 69 height 16
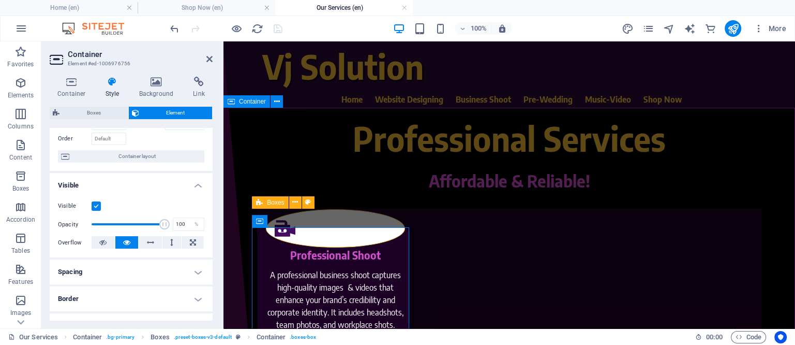
scroll to position [129, 0]
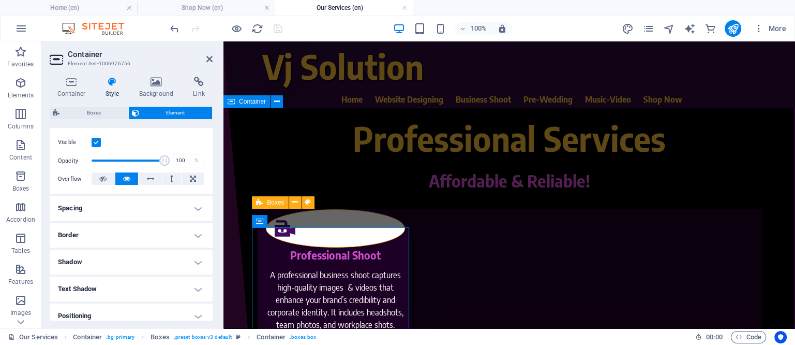
click at [170, 235] on h4 "Border" at bounding box center [131, 234] width 163 height 25
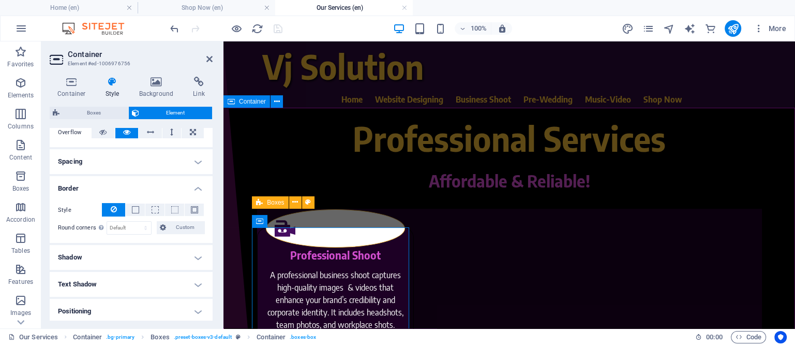
scroll to position [194, 0]
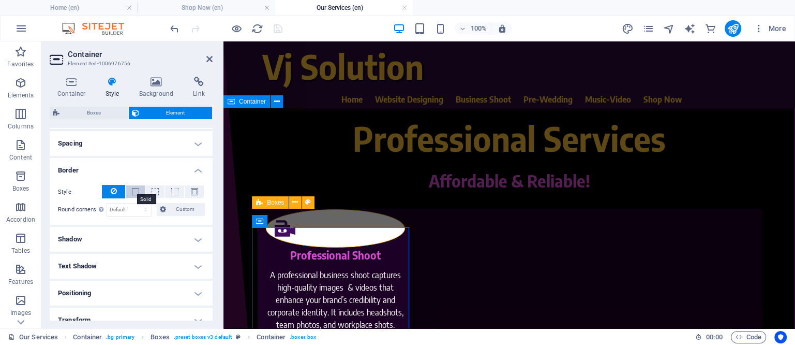
click at [136, 192] on span at bounding box center [135, 191] width 7 height 7
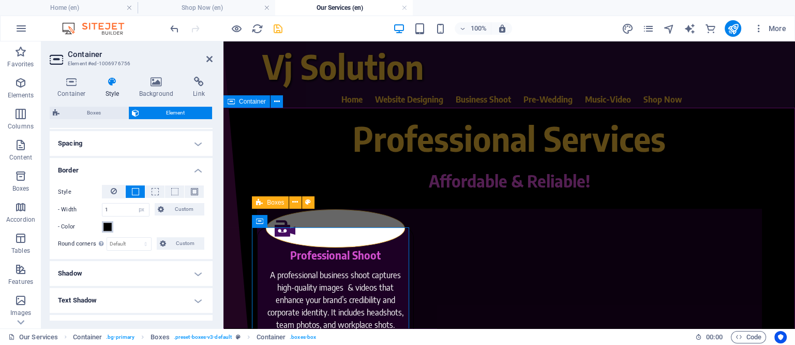
click at [106, 226] on span at bounding box center [107, 226] width 8 height 8
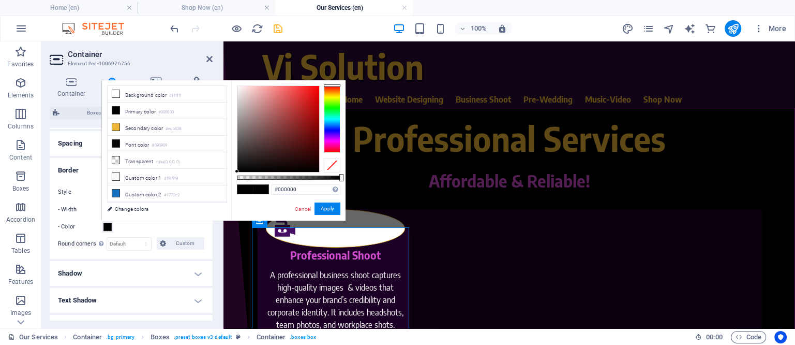
click at [331, 143] on div at bounding box center [332, 118] width 17 height 67
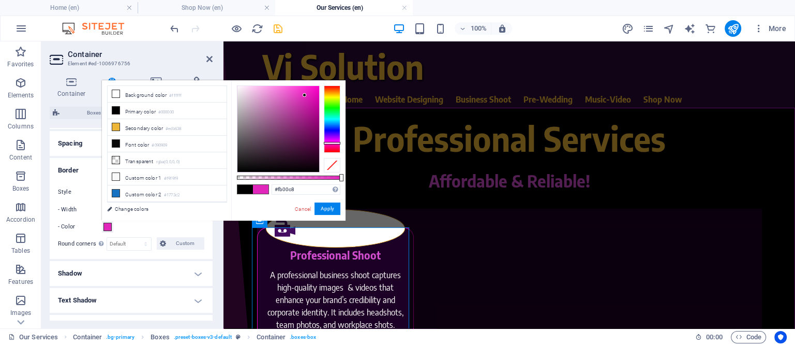
type input "#fd00ca"
drag, startPoint x: 305, startPoint y: 95, endPoint x: 321, endPoint y: 86, distance: 18.5
click at [321, 86] on div at bounding box center [288, 128] width 103 height 87
click at [323, 206] on button "Apply" at bounding box center [328, 208] width 26 height 12
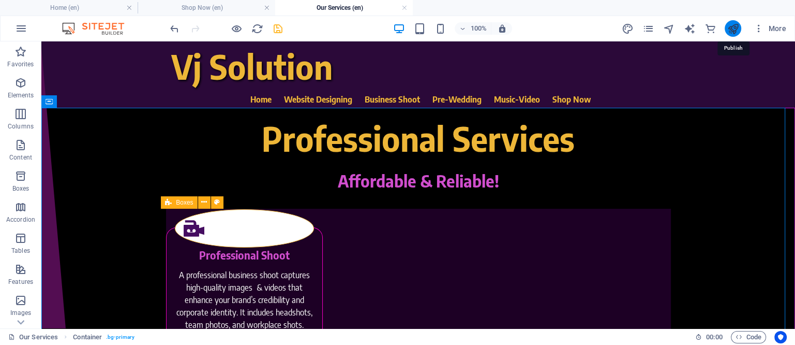
click at [635, 26] on icon "publish" at bounding box center [733, 29] width 12 height 12
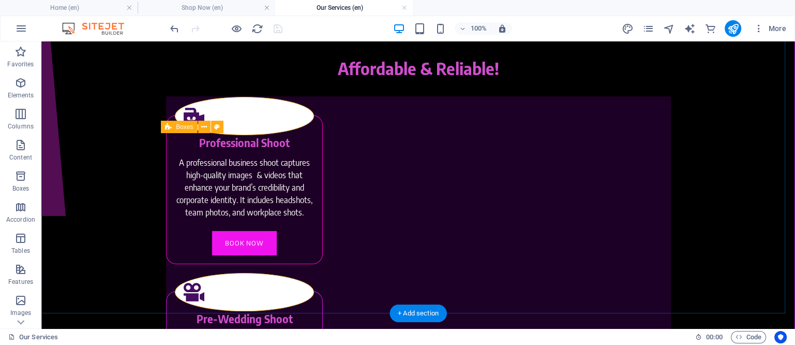
scroll to position [129, 0]
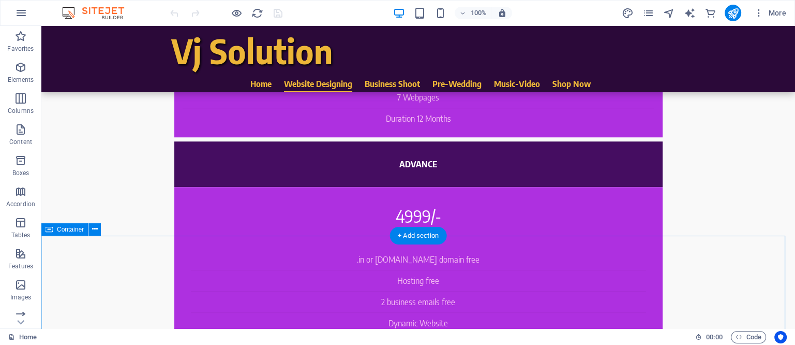
scroll to position [840, 0]
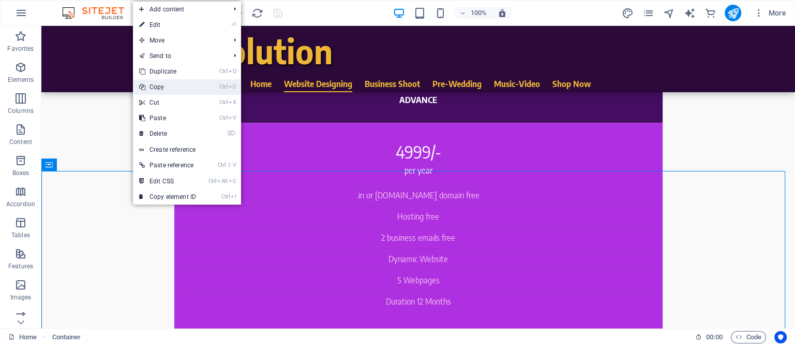
click at [160, 88] on link "Ctrl C Copy" at bounding box center [167, 87] width 69 height 16
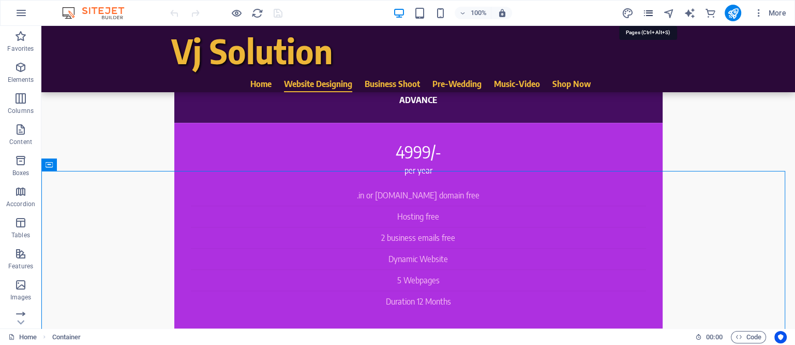
click at [651, 12] on icon "pages" at bounding box center [648, 13] width 12 height 12
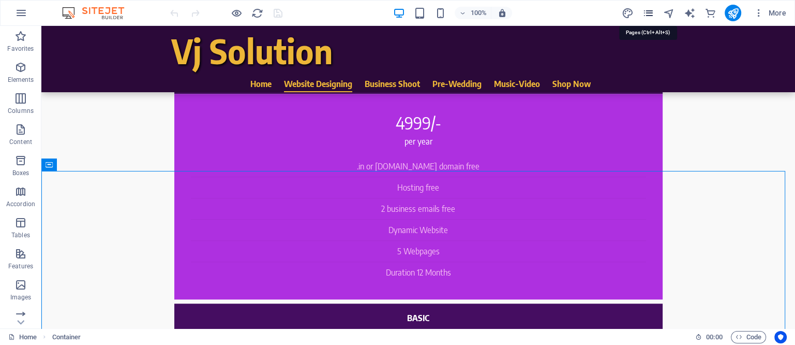
click at [651, 12] on icon "pages" at bounding box center [648, 13] width 12 height 12
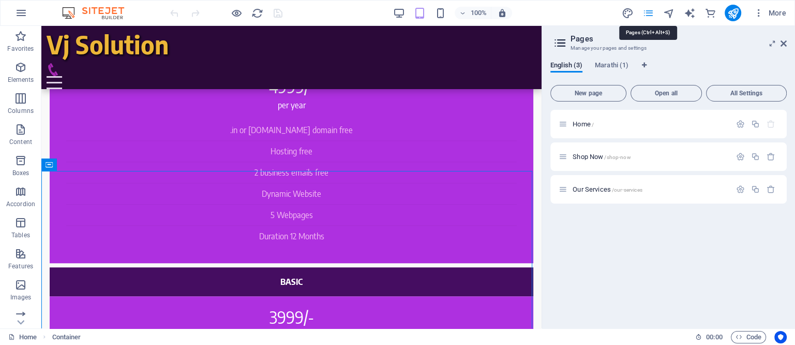
scroll to position [776, 0]
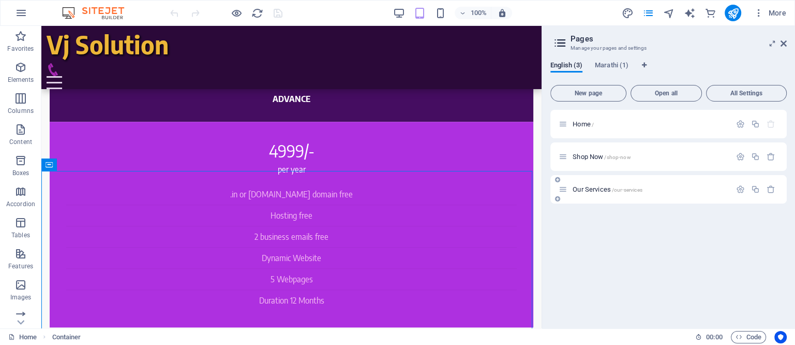
click at [601, 190] on span "Our Services /our-services" at bounding box center [607, 189] width 69 height 8
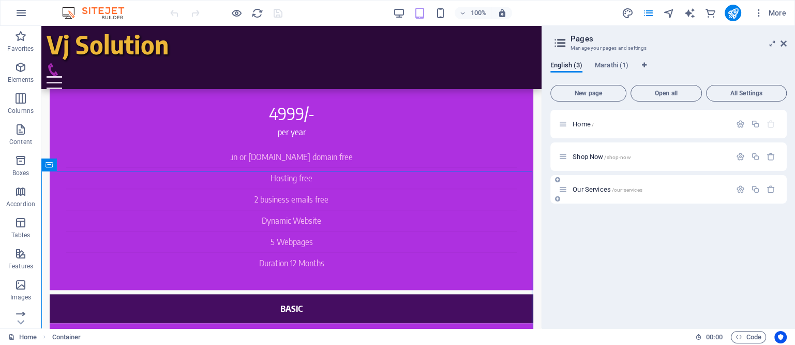
scroll to position [0, 0]
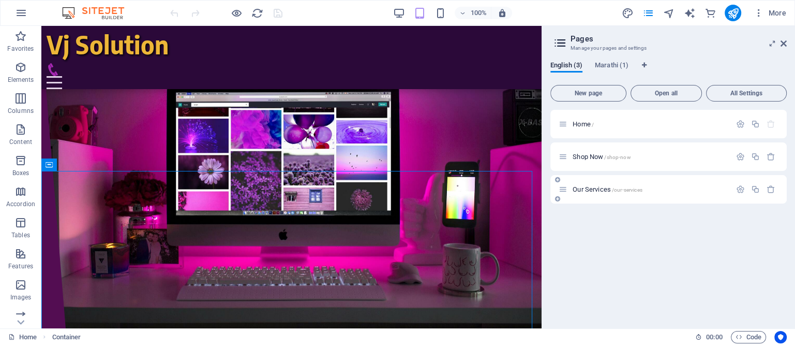
click at [601, 190] on div "Our Services /our-services" at bounding box center [668, 189] width 236 height 28
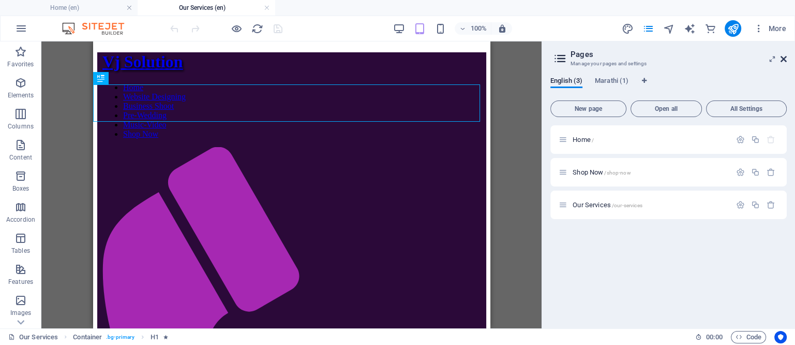
click at [786, 59] on icon at bounding box center [784, 59] width 6 height 8
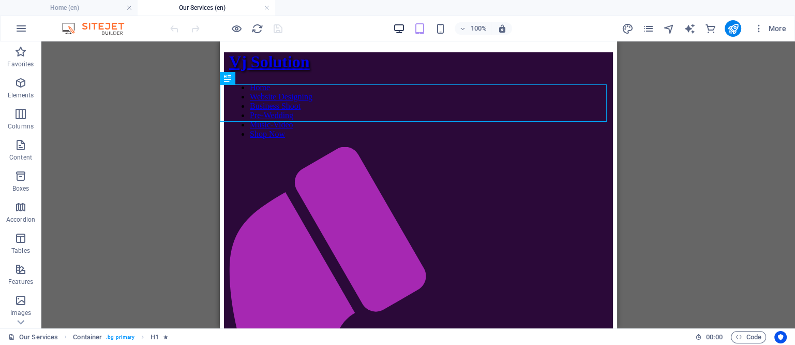
click at [391, 24] on div "100% More" at bounding box center [479, 28] width 622 height 17
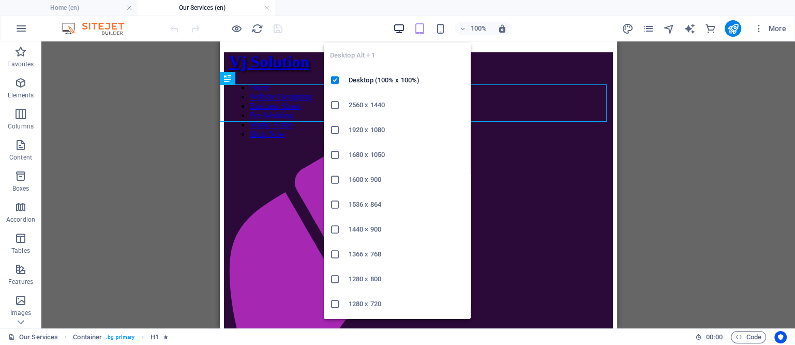
click at [401, 24] on icon "button" at bounding box center [399, 29] width 12 height 12
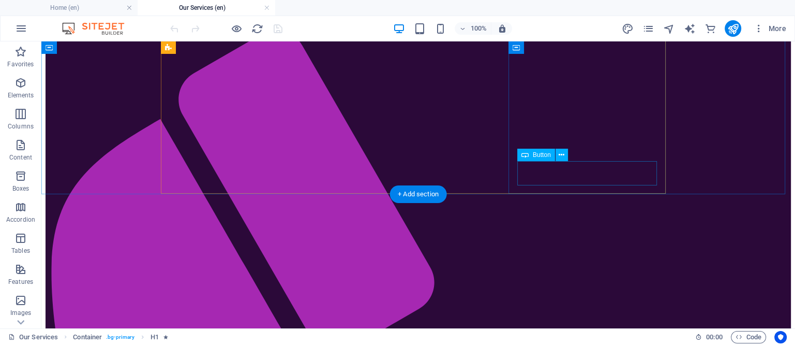
scroll to position [194, 0]
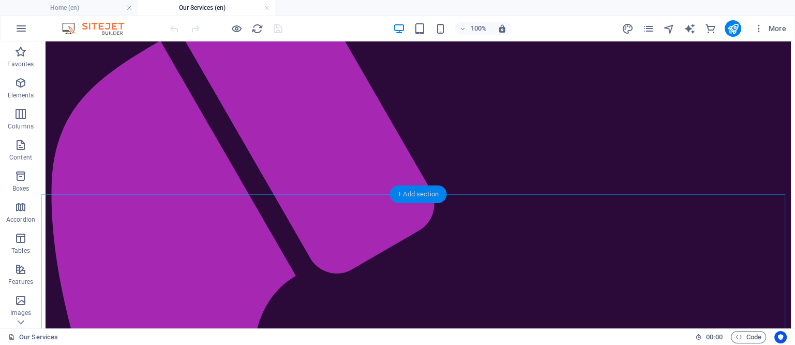
click at [419, 192] on div "+ Add section" at bounding box center [418, 194] width 57 height 18
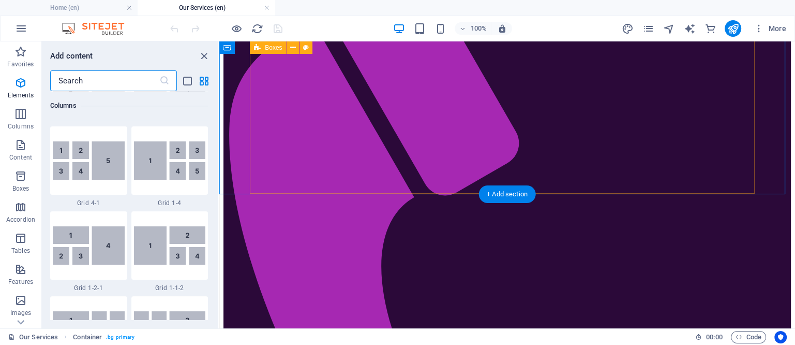
scroll to position [1810, 0]
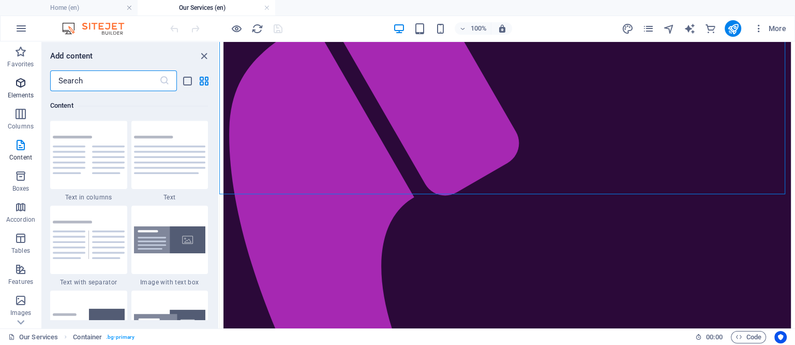
click at [16, 82] on icon "button" at bounding box center [20, 83] width 12 height 12
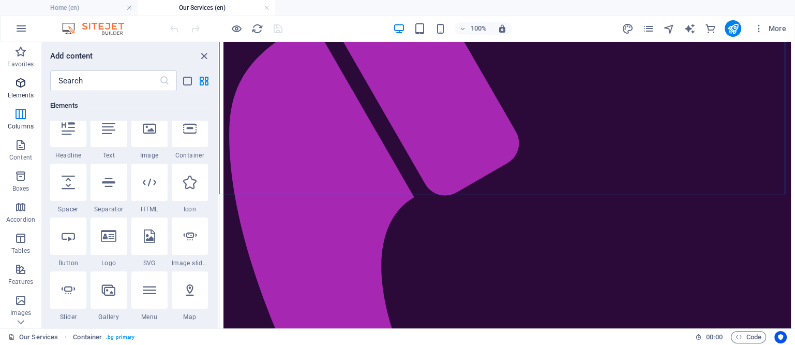
scroll to position [110, 0]
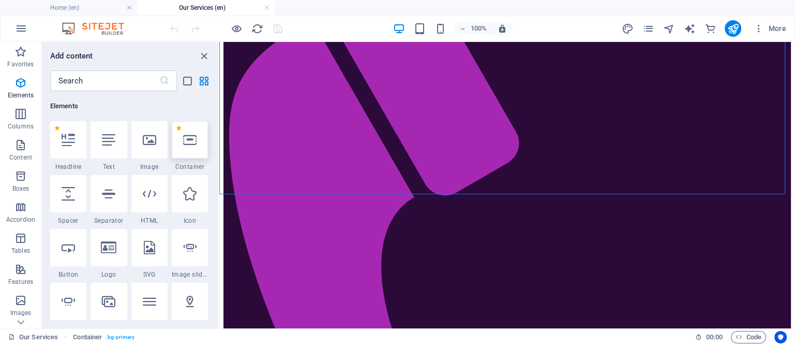
click at [191, 140] on icon at bounding box center [189, 139] width 13 height 13
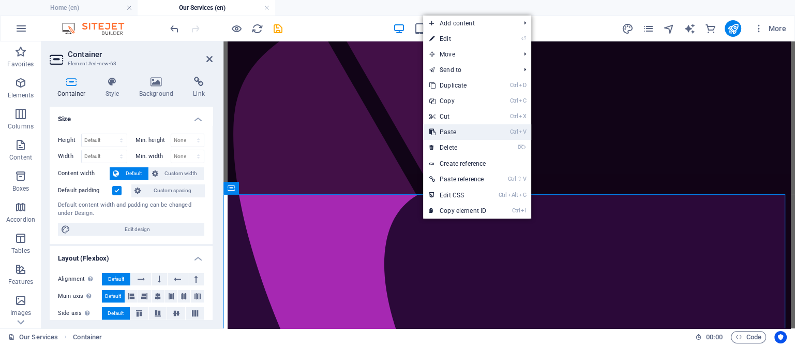
click at [455, 132] on link "Ctrl V Paste" at bounding box center [457, 132] width 69 height 16
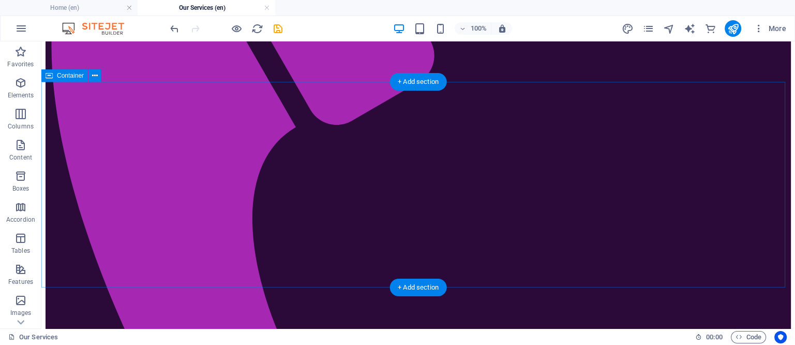
scroll to position [423, 0]
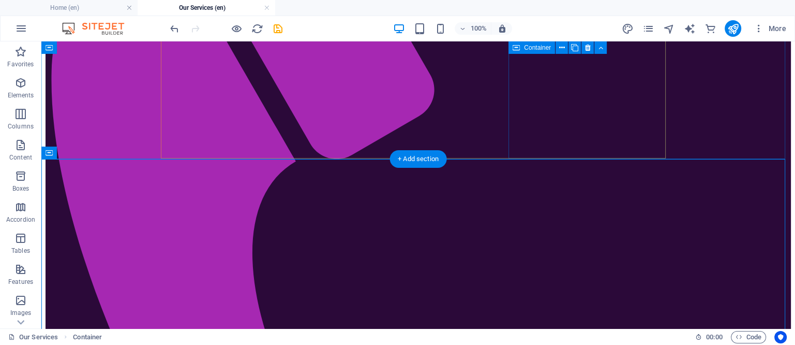
scroll to position [229, 0]
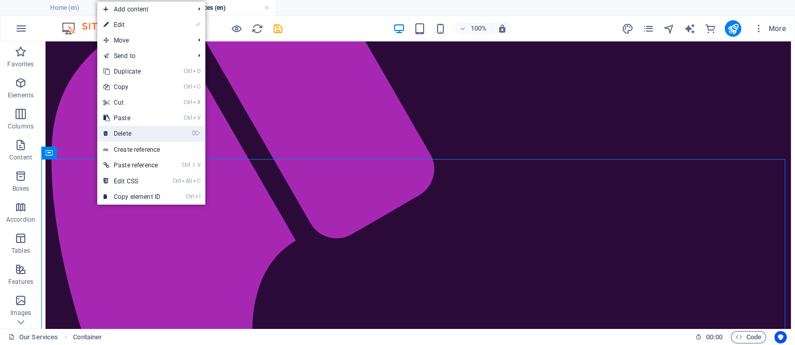
click at [119, 133] on link "⌦ Delete" at bounding box center [131, 134] width 69 height 16
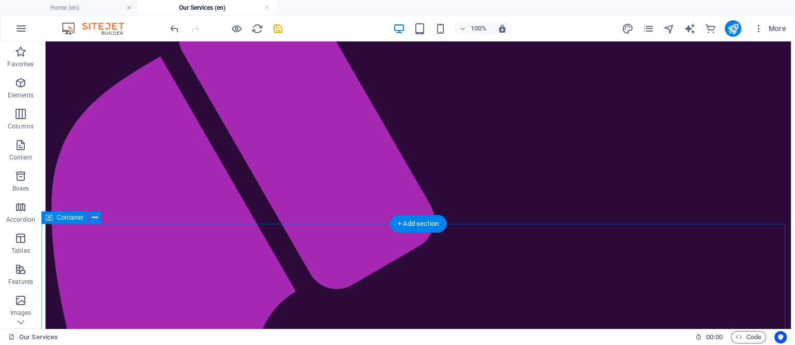
scroll to position [164, 0]
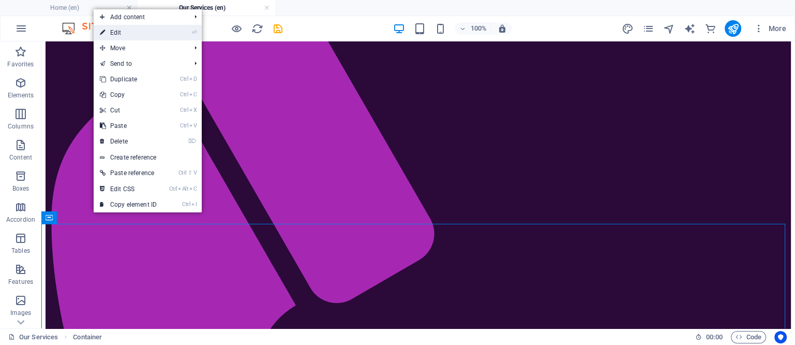
click at [120, 33] on link "⏎ Edit" at bounding box center [128, 33] width 69 height 16
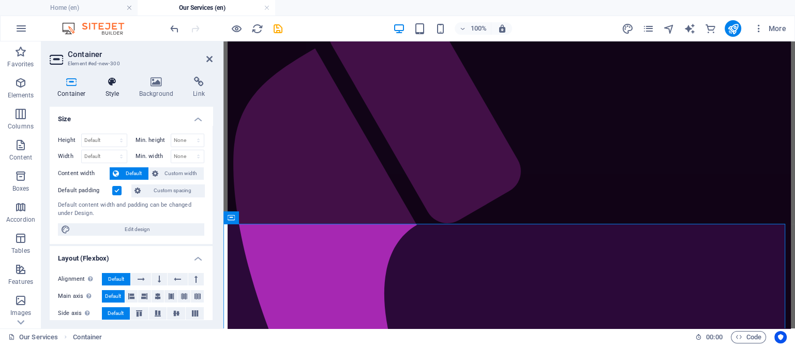
click at [109, 84] on icon at bounding box center [112, 82] width 29 height 10
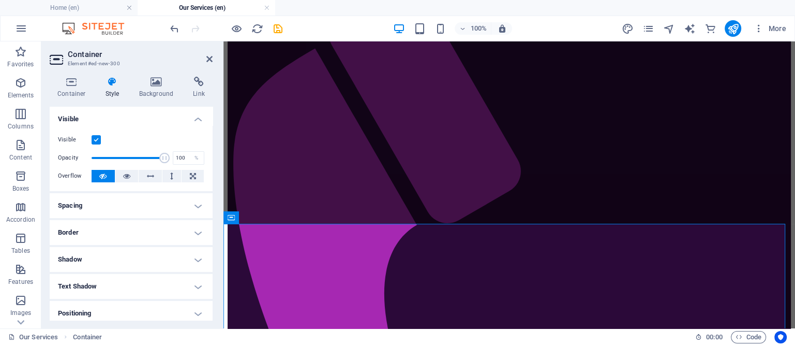
click at [195, 206] on h4 "Spacing" at bounding box center [131, 205] width 163 height 25
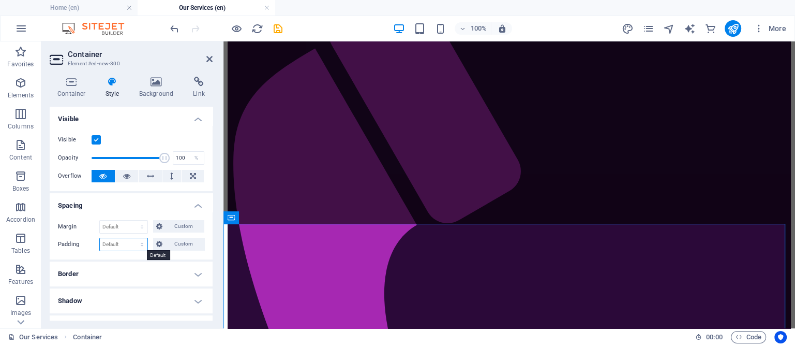
click at [118, 243] on select "Default px rem % vh vw Custom" at bounding box center [124, 244] width 48 height 12
click at [188, 239] on span "Custom" at bounding box center [184, 243] width 36 height 12
click at [130, 261] on input "number" at bounding box center [137, 262] width 31 height 12
type input "10"
type input "0"
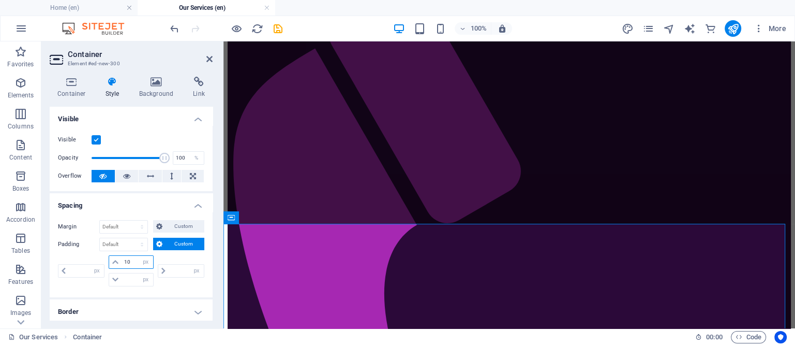
type input "0"
type input "10"
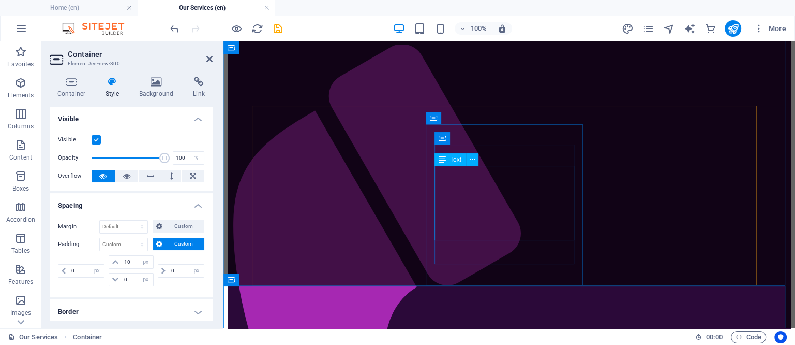
scroll to position [99, 0]
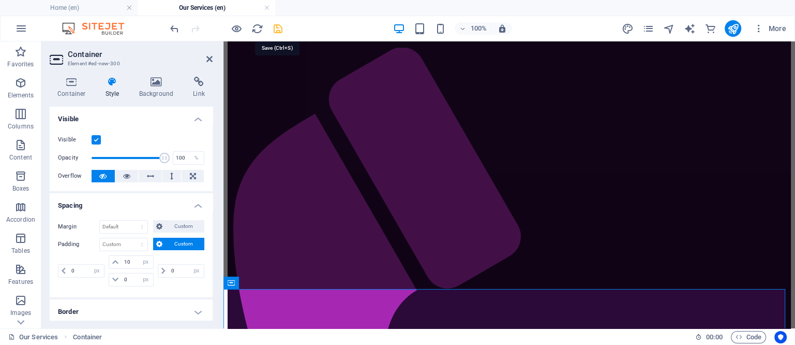
click at [275, 28] on icon "save" at bounding box center [278, 29] width 12 height 12
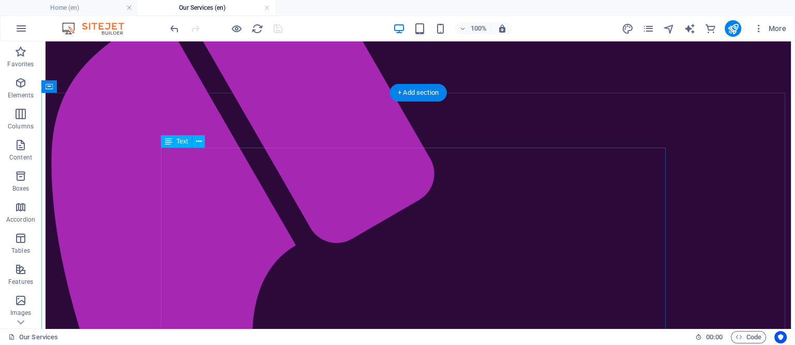
scroll to position [64, 0]
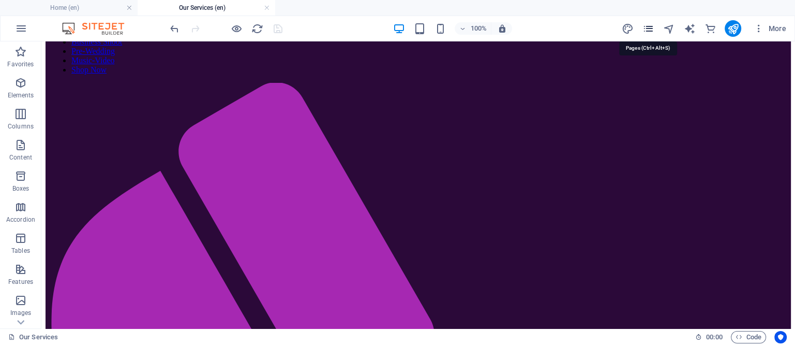
click at [649, 28] on icon "pages" at bounding box center [648, 29] width 12 height 12
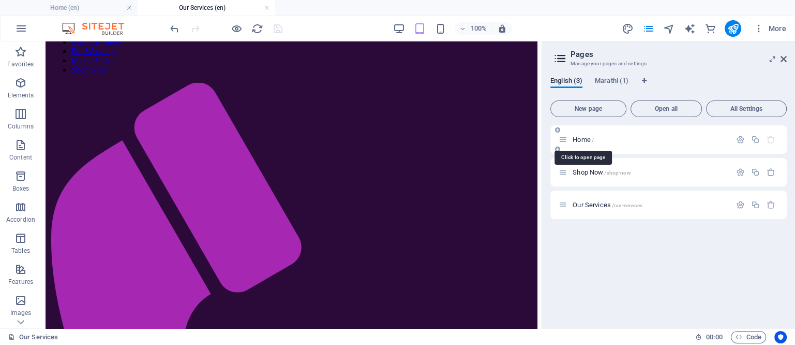
click at [577, 138] on span "Home /" at bounding box center [583, 140] width 21 height 8
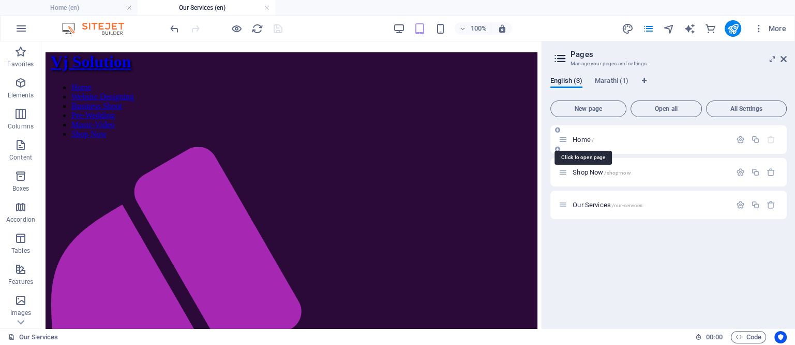
scroll to position [800, 0]
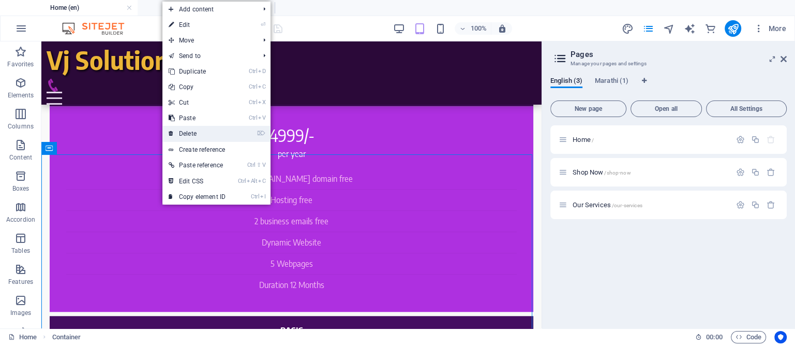
click at [188, 128] on link "⌦ Delete" at bounding box center [196, 134] width 69 height 16
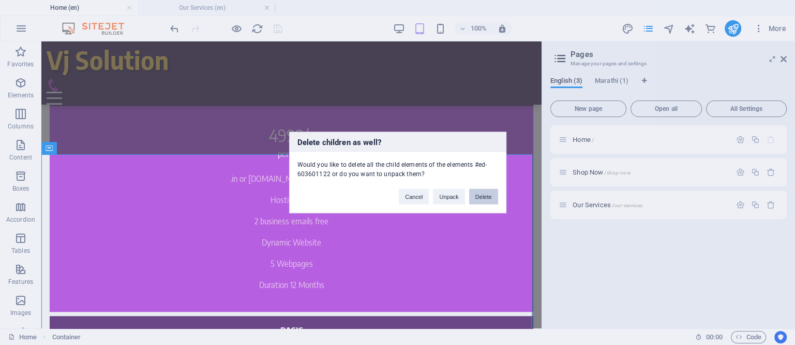
click at [492, 193] on button "Delete" at bounding box center [483, 197] width 29 height 16
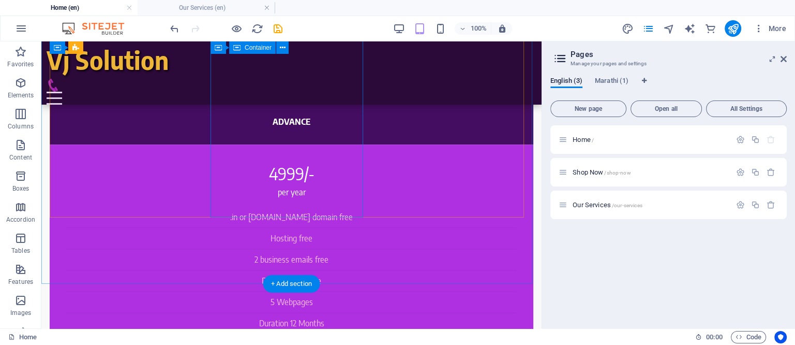
scroll to position [865, 0]
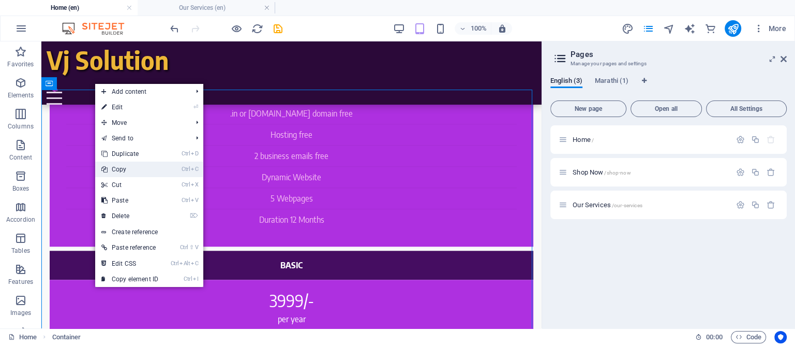
click at [118, 167] on link "Ctrl C Copy" at bounding box center [129, 169] width 69 height 16
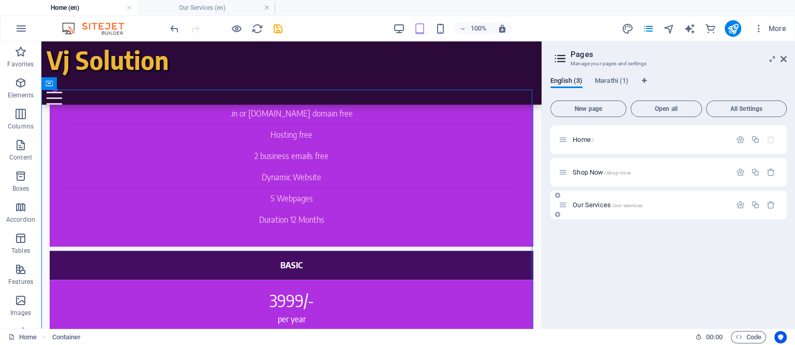
click at [562, 203] on icon at bounding box center [563, 204] width 9 height 9
drag, startPoint x: 564, startPoint y: 205, endPoint x: 569, endPoint y: 166, distance: 40.1
click at [569, 166] on div "Home / Shop Now /shop-now Our Services /our-services" at bounding box center [668, 172] width 236 height 94
click at [588, 171] on span "Our Services /our-services" at bounding box center [607, 172] width 69 height 8
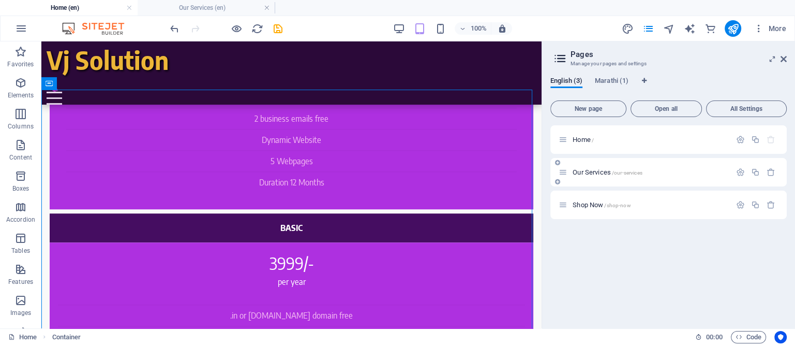
scroll to position [0, 0]
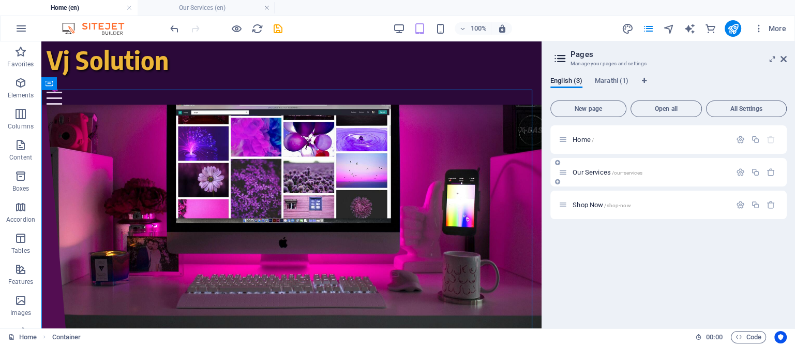
click at [588, 171] on span "Our Services /our-services" at bounding box center [607, 172] width 69 height 8
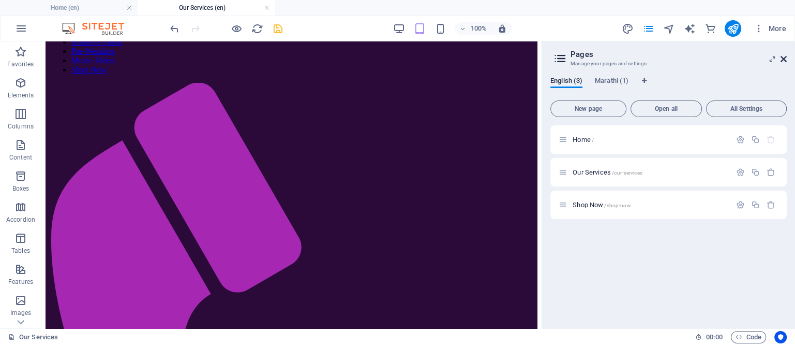
click at [782, 55] on icon at bounding box center [784, 59] width 6 height 8
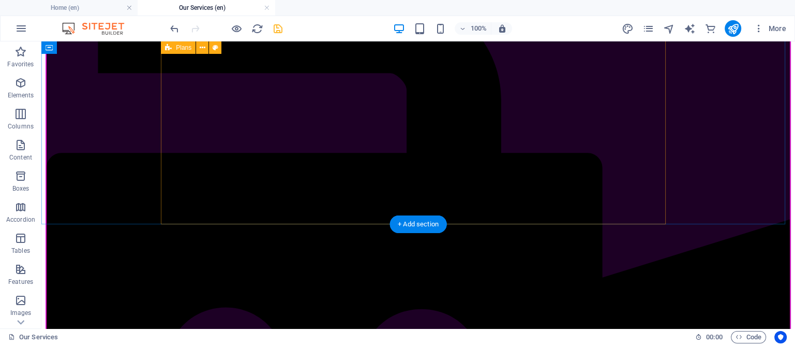
scroll to position [1230, 0]
click at [407, 224] on div "+ Add section" at bounding box center [418, 224] width 57 height 18
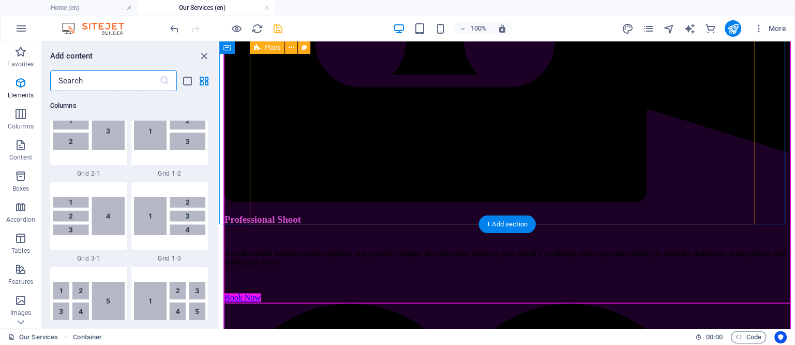
scroll to position [1810, 0]
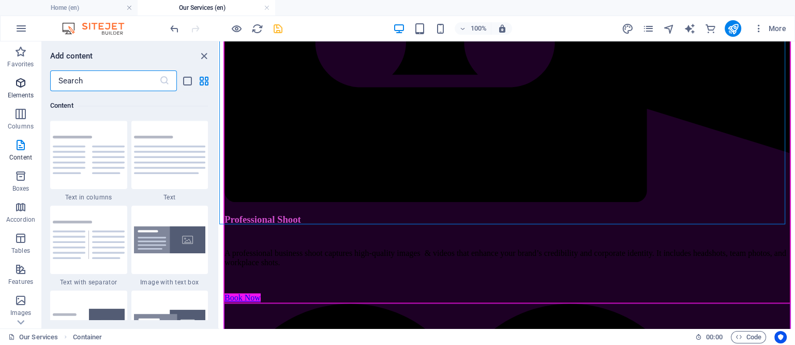
click at [16, 80] on icon "button" at bounding box center [20, 83] width 12 height 12
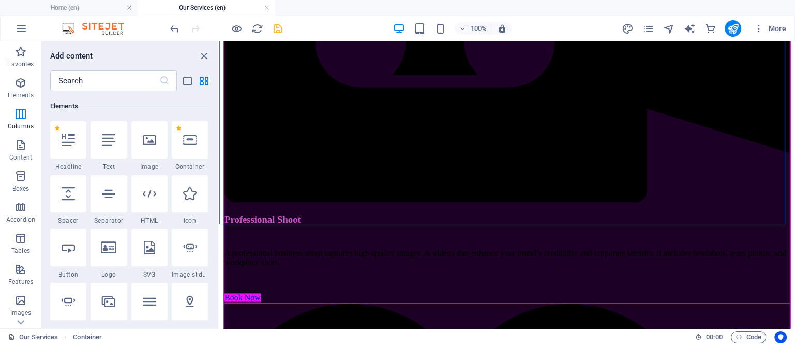
scroll to position [110, 0]
click at [188, 137] on icon at bounding box center [189, 139] width 13 height 13
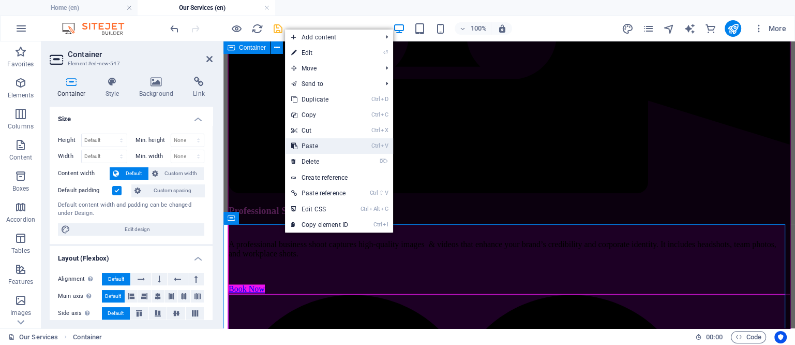
click at [319, 149] on link "Ctrl V Paste" at bounding box center [319, 146] width 69 height 16
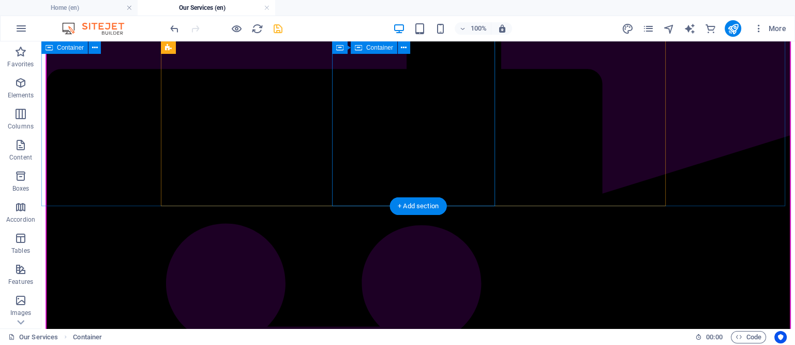
scroll to position [1198, 0]
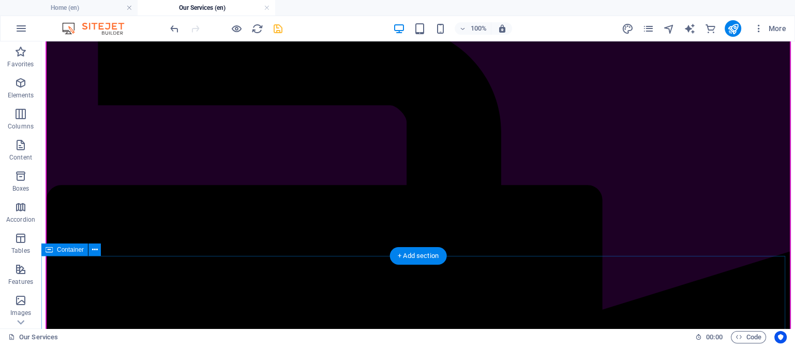
click at [95, 249] on icon at bounding box center [95, 249] width 6 height 11
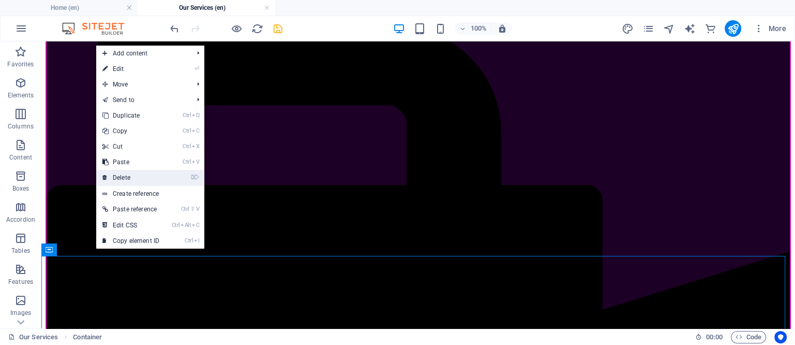
click at [119, 175] on link "⌦ Delete" at bounding box center [130, 178] width 69 height 16
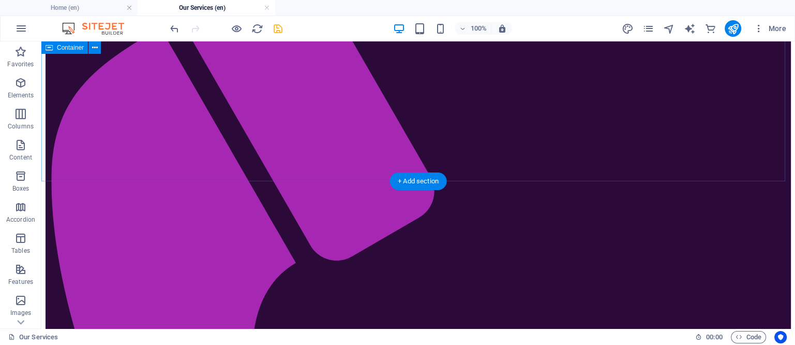
scroll to position [0, 0]
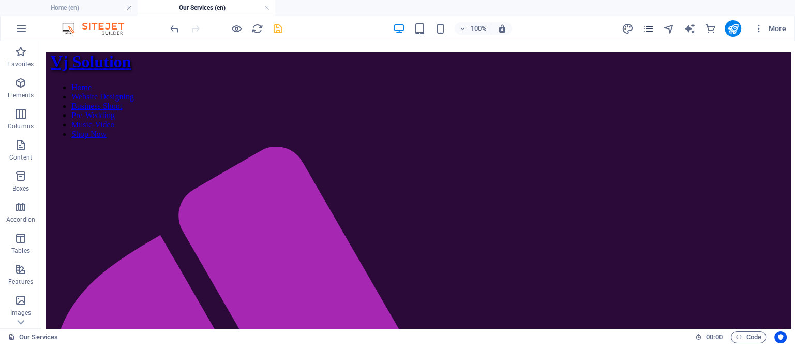
click at [651, 28] on icon "pages" at bounding box center [648, 29] width 12 height 12
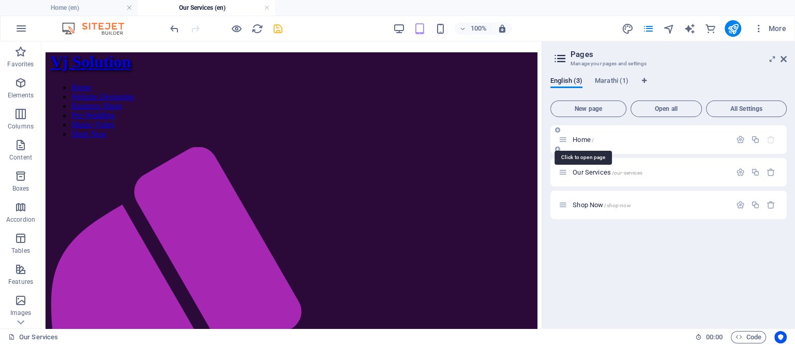
click at [580, 140] on span "Home /" at bounding box center [583, 140] width 21 height 8
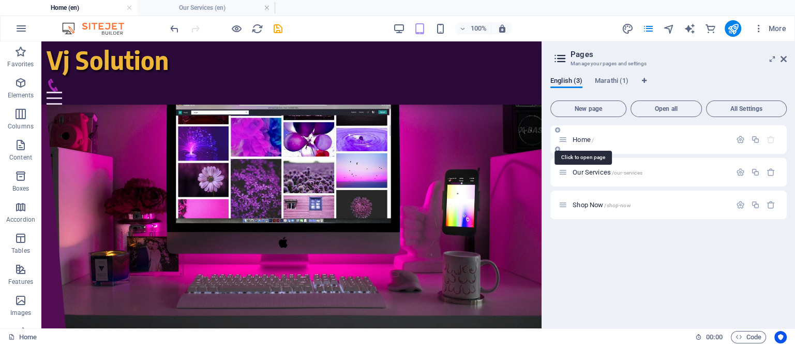
scroll to position [865, 0]
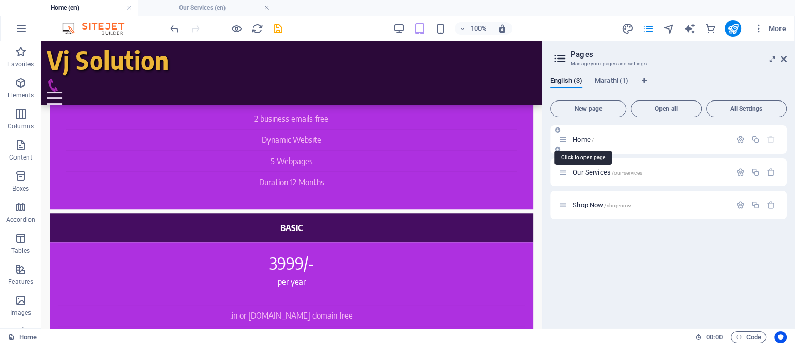
click at [580, 140] on span "Home /" at bounding box center [583, 140] width 21 height 8
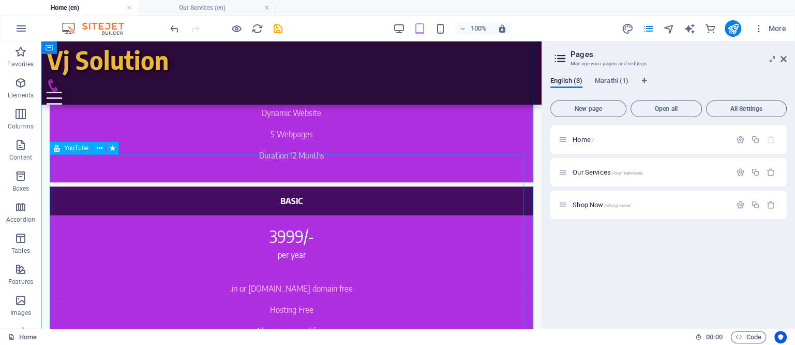
scroll to position [800, 0]
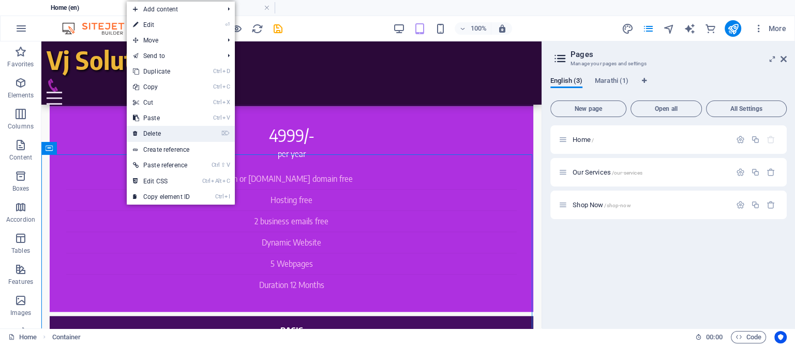
click at [151, 131] on link "⌦ Delete" at bounding box center [161, 134] width 69 height 16
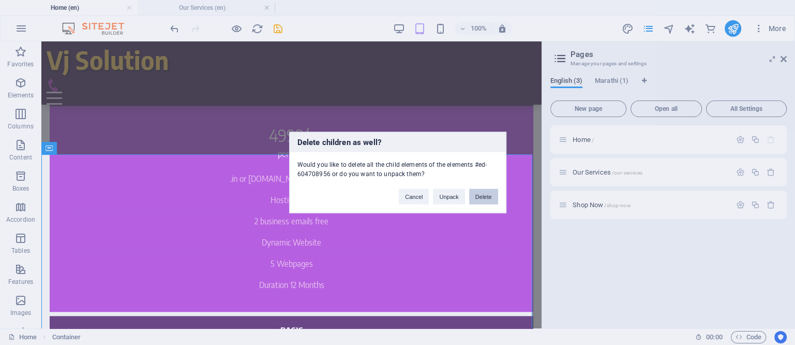
click at [486, 193] on button "Delete" at bounding box center [483, 197] width 29 height 16
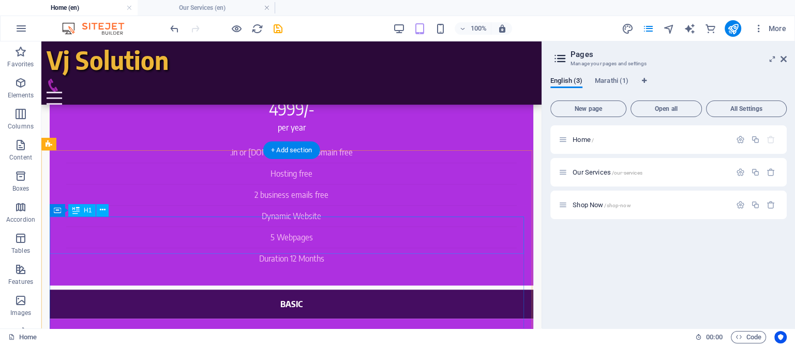
scroll to position [735, 0]
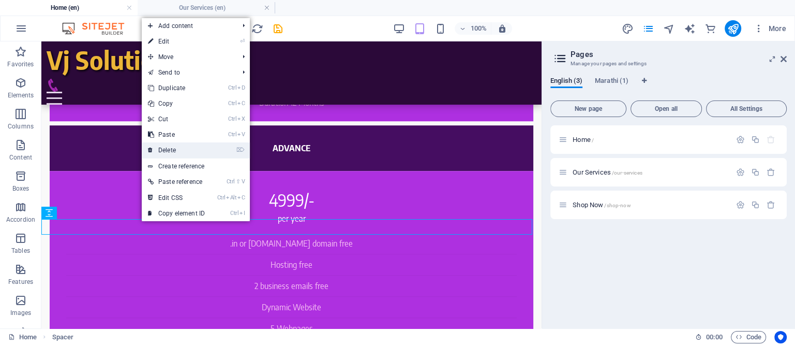
click at [163, 148] on link "⌦ Delete" at bounding box center [176, 150] width 69 height 16
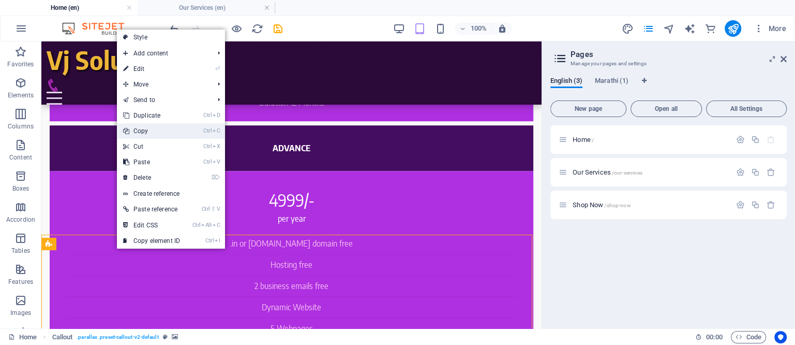
click at [149, 132] on link "Ctrl C Copy" at bounding box center [151, 131] width 69 height 16
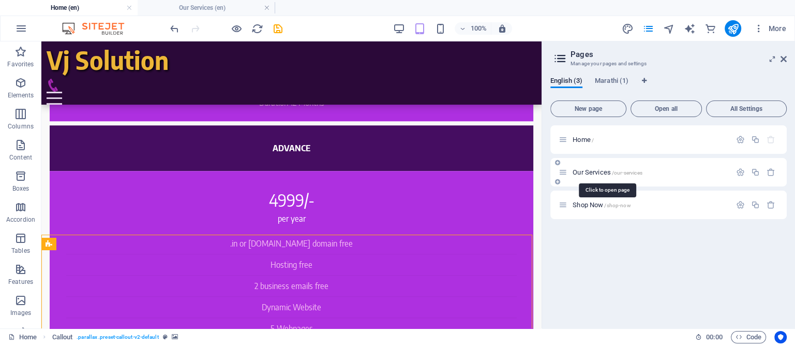
click at [582, 169] on span "Our Services /our-services" at bounding box center [607, 172] width 69 height 8
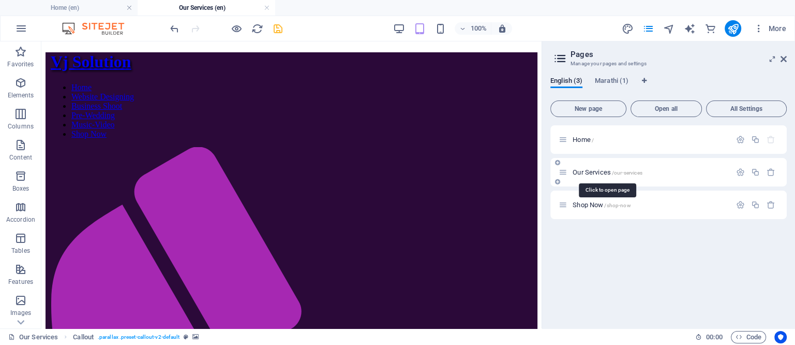
scroll to position [0, 0]
click at [582, 169] on span "Our Services /our-services" at bounding box center [607, 172] width 69 height 8
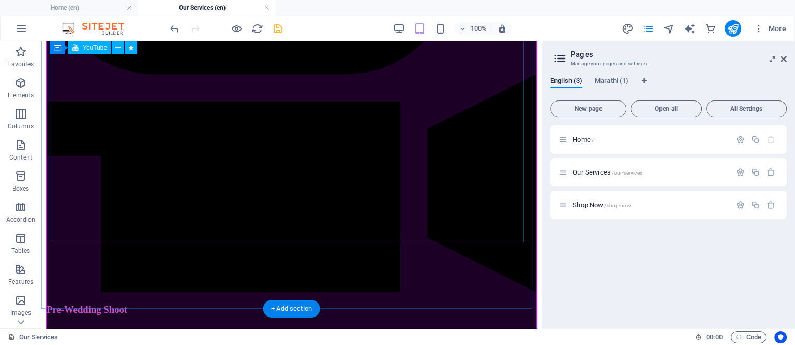
scroll to position [1517, 0]
click at [296, 306] on div "+ Add section" at bounding box center [291, 309] width 57 height 18
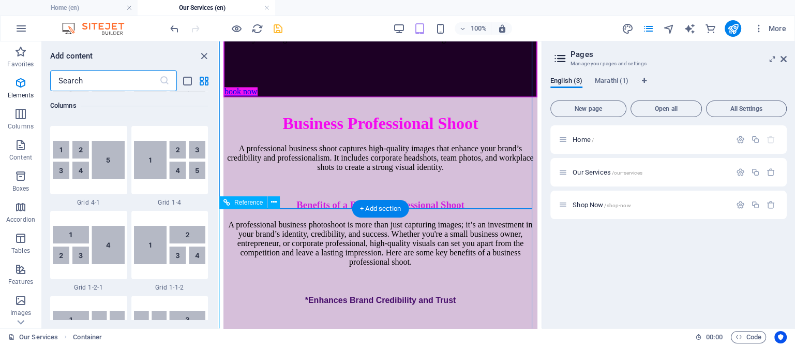
scroll to position [1810, 0]
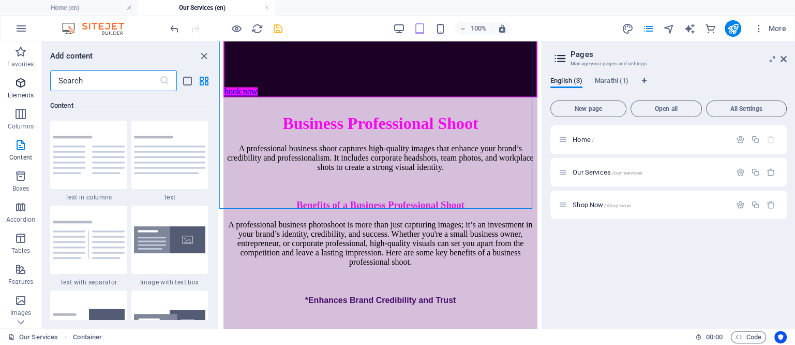
click at [17, 86] on icon "button" at bounding box center [20, 83] width 12 height 12
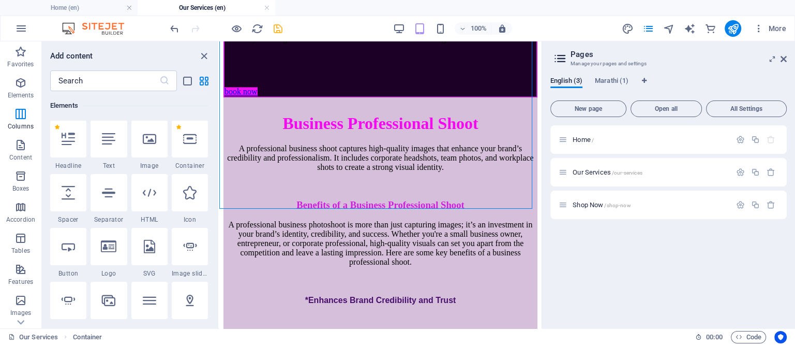
scroll to position [110, 0]
click at [192, 137] on icon at bounding box center [189, 139] width 13 height 13
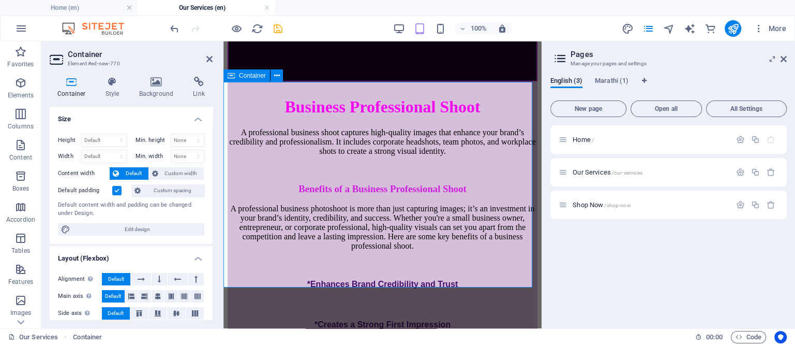
scroll to position [1854, 0]
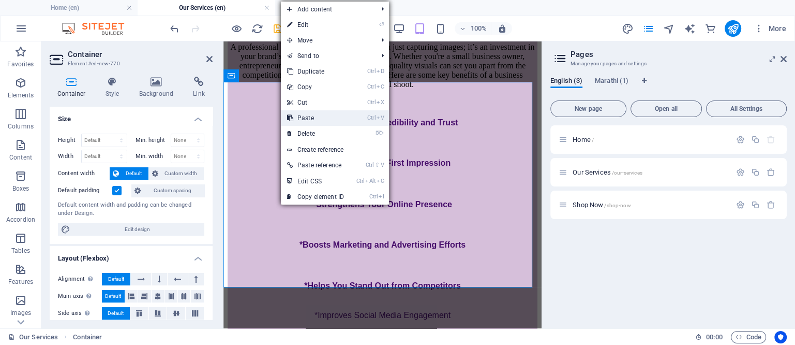
click at [311, 117] on link "Ctrl V Paste" at bounding box center [315, 118] width 69 height 16
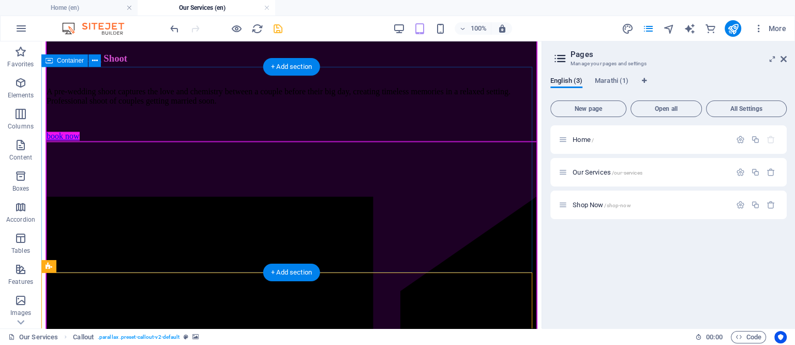
scroll to position [1728, 0]
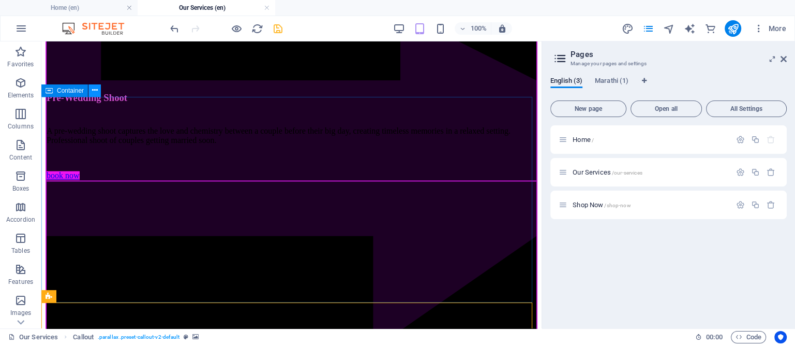
click at [93, 91] on icon at bounding box center [95, 90] width 6 height 11
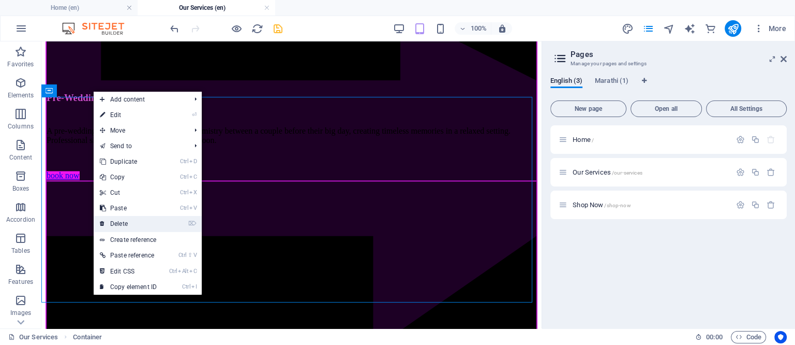
click at [126, 220] on link "⌦ Delete" at bounding box center [128, 224] width 69 height 16
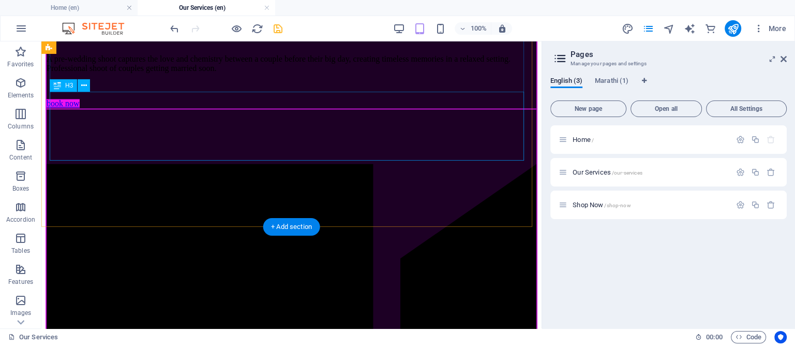
scroll to position [1799, 0]
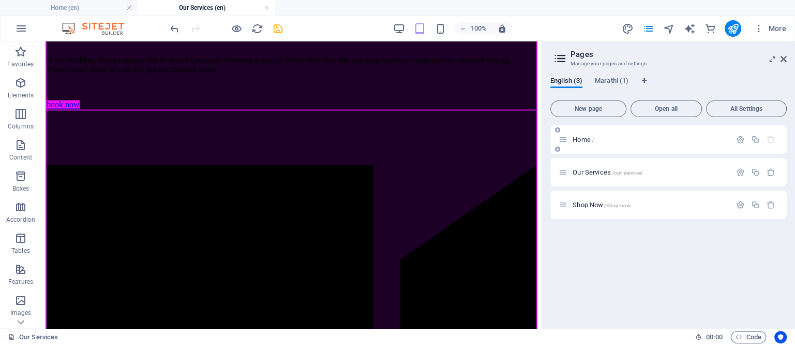
click at [576, 137] on span "Home /" at bounding box center [583, 140] width 21 height 8
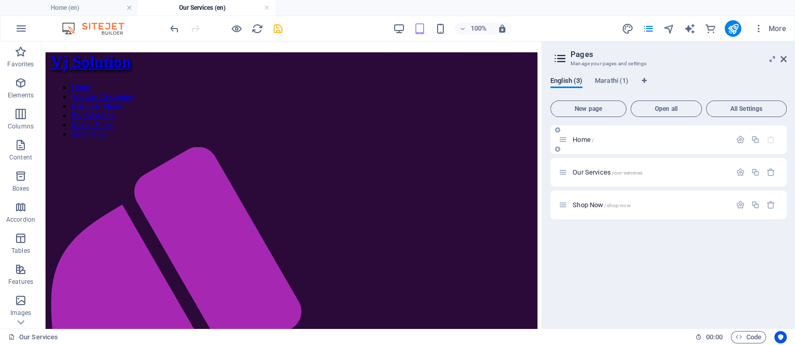
click at [576, 137] on span "Home /" at bounding box center [583, 140] width 21 height 8
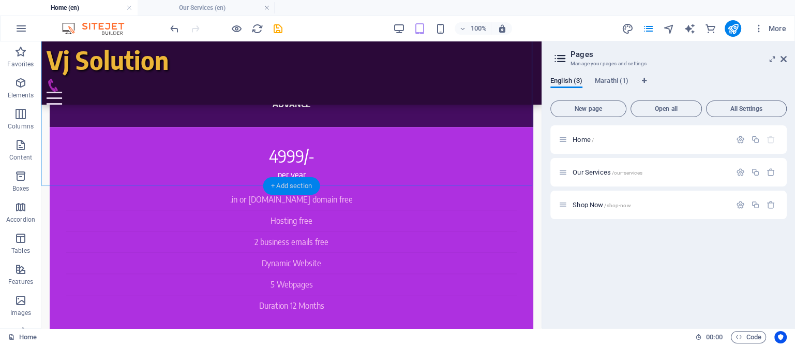
scroll to position [800, 0]
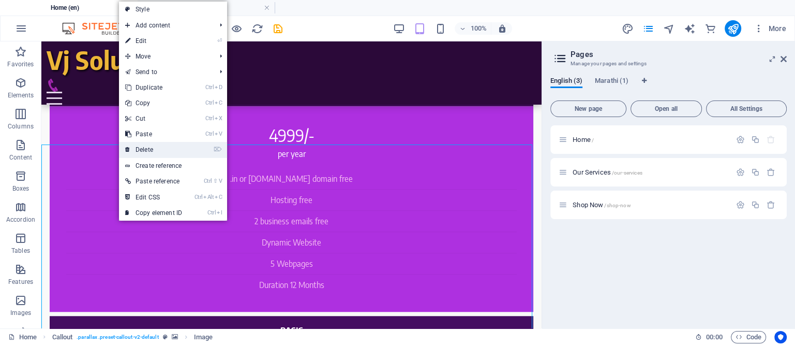
click at [142, 150] on link "⌦ Delete" at bounding box center [153, 150] width 69 height 16
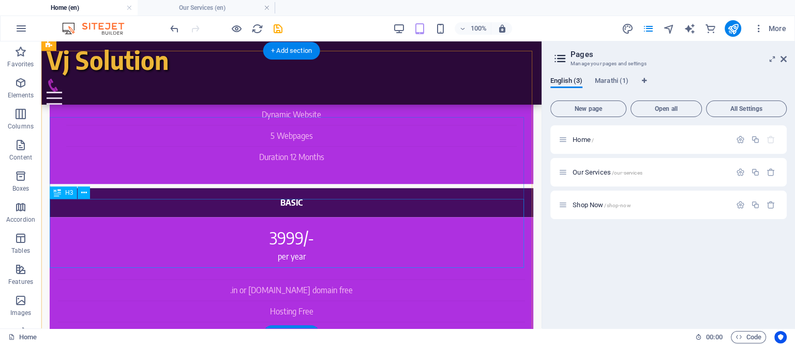
scroll to position [929, 0]
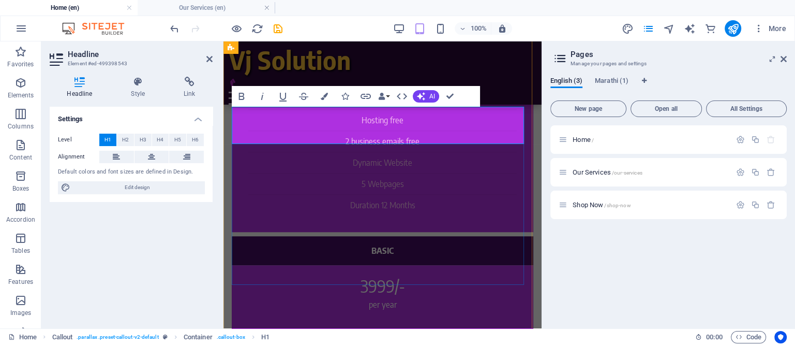
scroll to position [1041, 0]
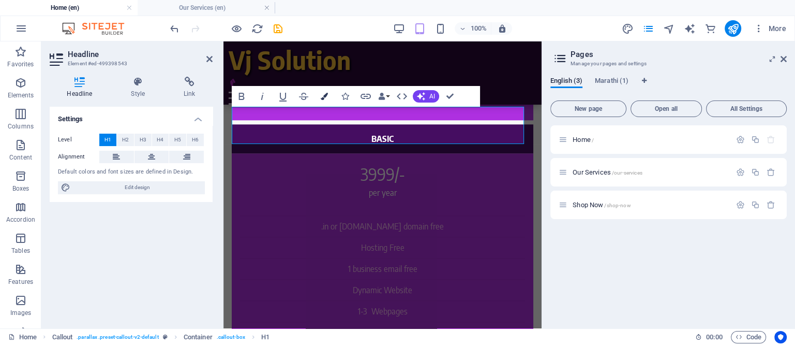
click at [326, 94] on icon "button" at bounding box center [324, 96] width 7 height 7
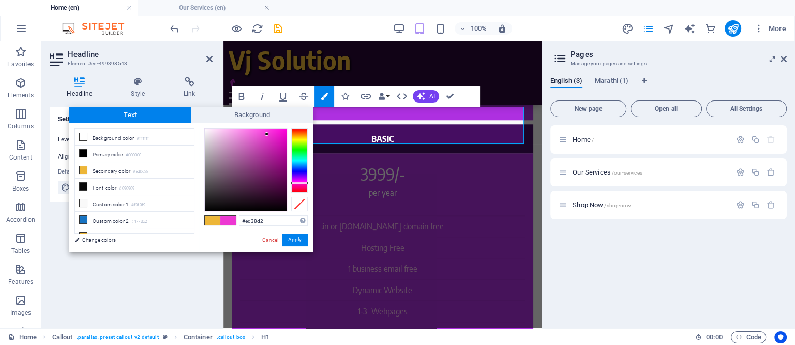
drag, startPoint x: 298, startPoint y: 132, endPoint x: 305, endPoint y: 183, distance: 51.2
click at [305, 183] on div at bounding box center [299, 160] width 17 height 64
type input "#f00bcf"
drag, startPoint x: 273, startPoint y: 138, endPoint x: 282, endPoint y: 133, distance: 10.7
click at [282, 133] on div at bounding box center [246, 170] width 82 height 82
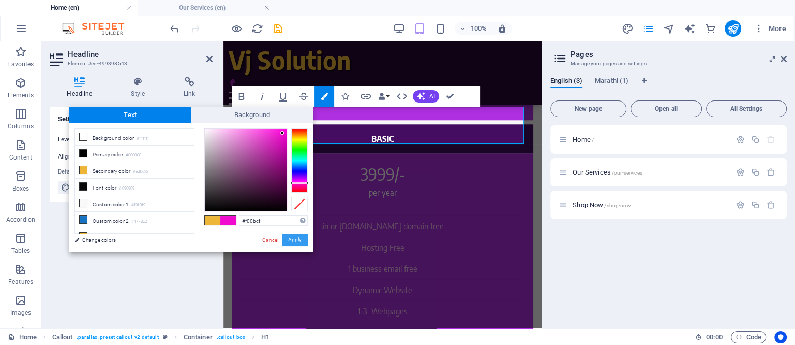
click at [295, 238] on button "Apply" at bounding box center [295, 239] width 26 height 12
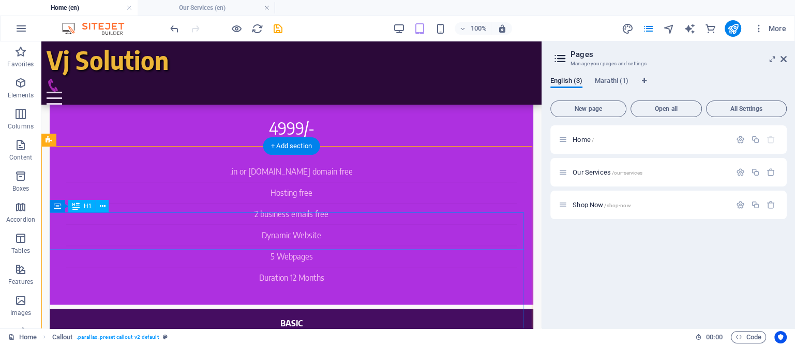
scroll to position [800, 0]
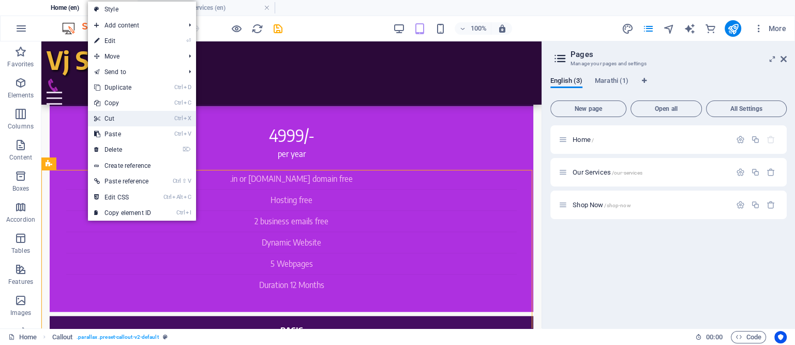
click at [115, 117] on link "Ctrl X Cut" at bounding box center [122, 119] width 69 height 16
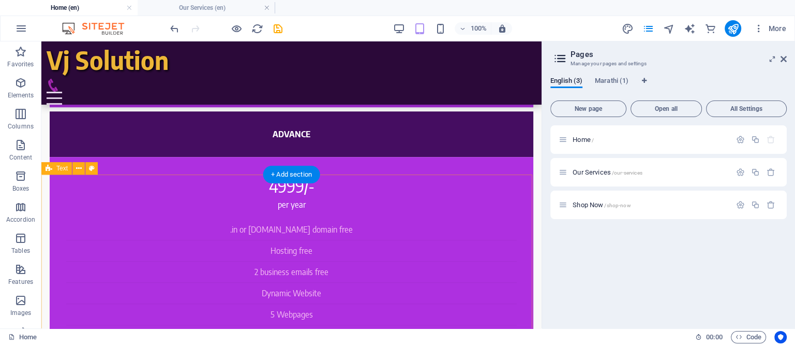
scroll to position [735, 0]
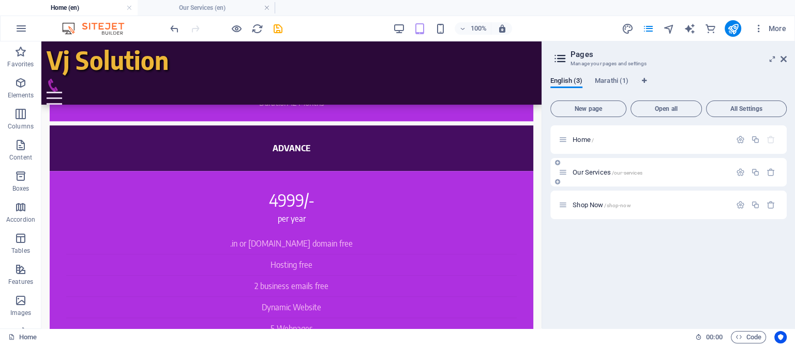
click at [575, 173] on span "Our Services /our-services" at bounding box center [607, 172] width 69 height 8
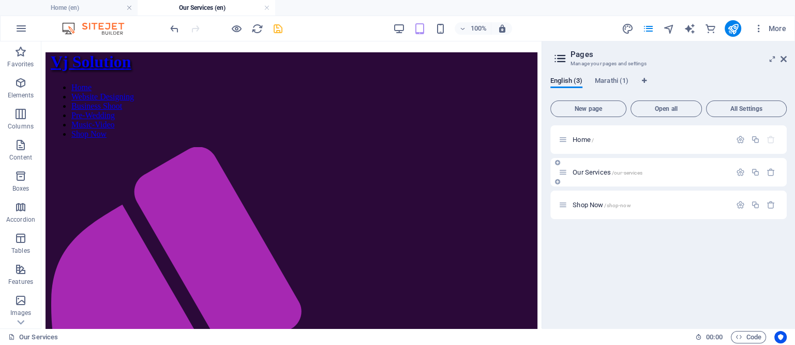
scroll to position [1799, 0]
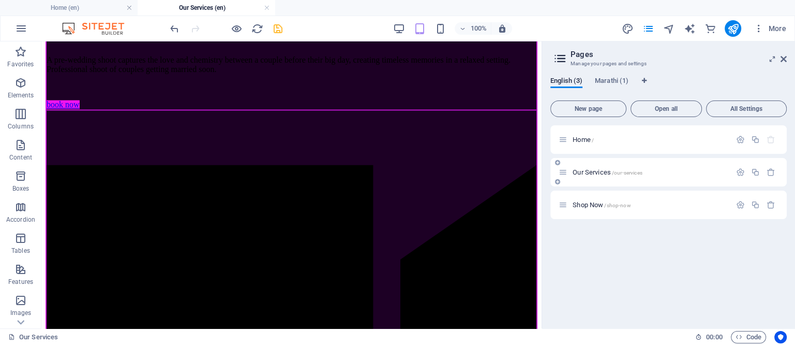
click at [575, 173] on span "Our Services /our-services" at bounding box center [607, 172] width 69 height 8
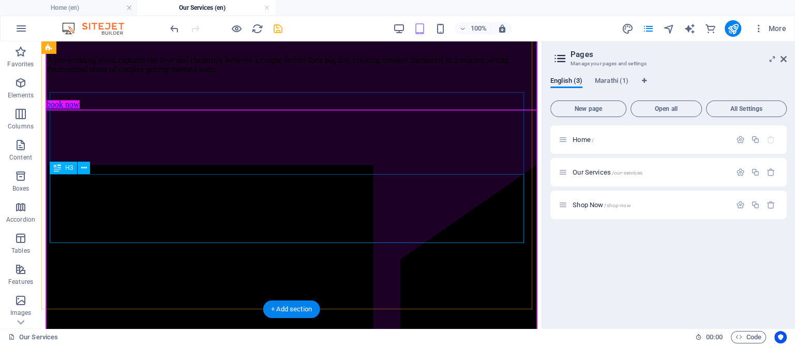
scroll to position [1928, 0]
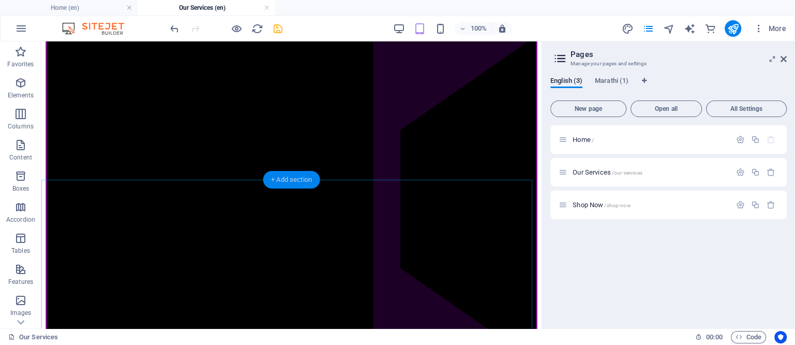
click at [286, 174] on div "+ Add section" at bounding box center [291, 180] width 57 height 18
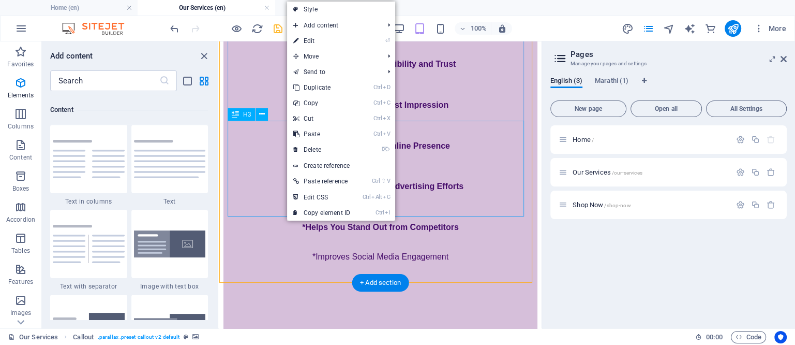
scroll to position [1810, 0]
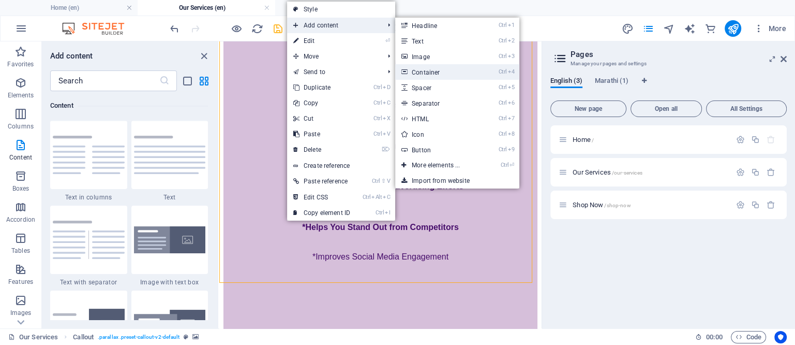
click at [435, 70] on link "Ctrl 4 Container" at bounding box center [437, 72] width 85 height 16
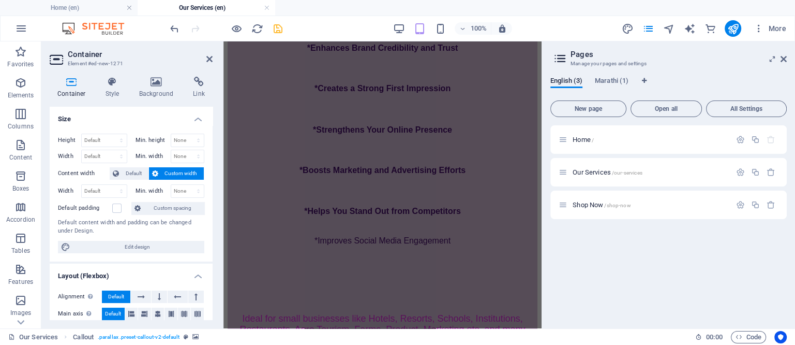
scroll to position [1854, 0]
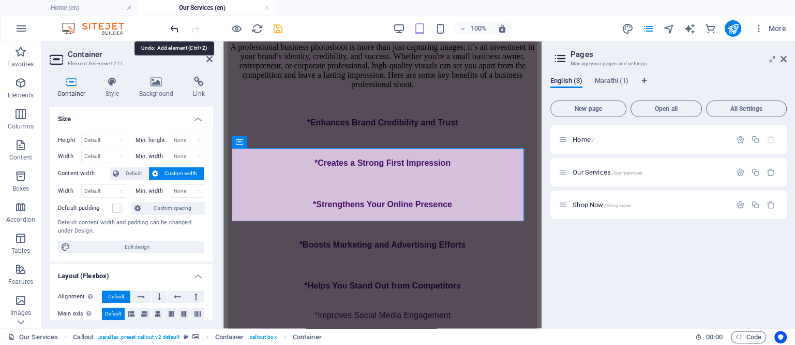
click at [173, 25] on icon "undo" at bounding box center [175, 29] width 12 height 12
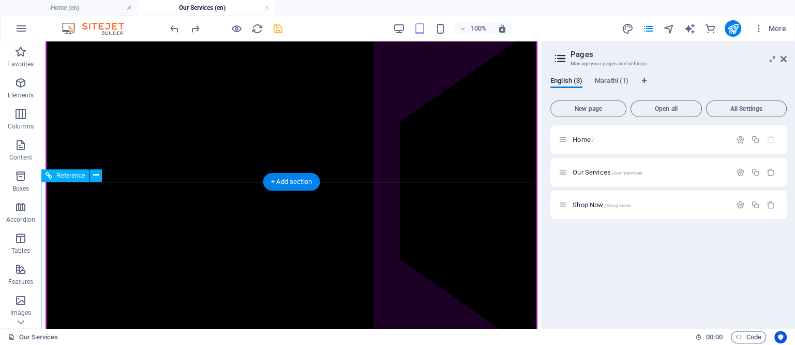
scroll to position [1964, 0]
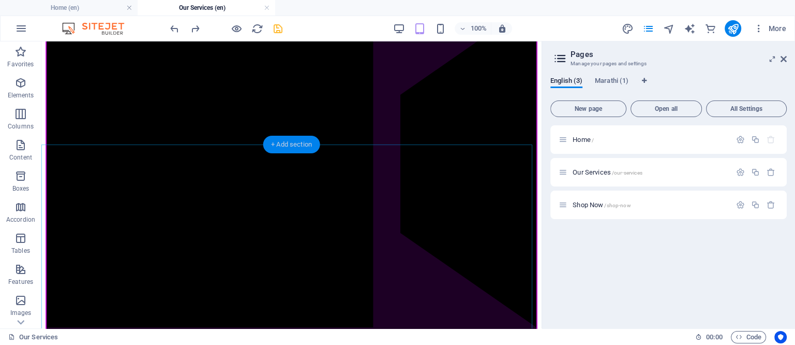
click at [291, 144] on div "+ Add section" at bounding box center [291, 145] width 57 height 18
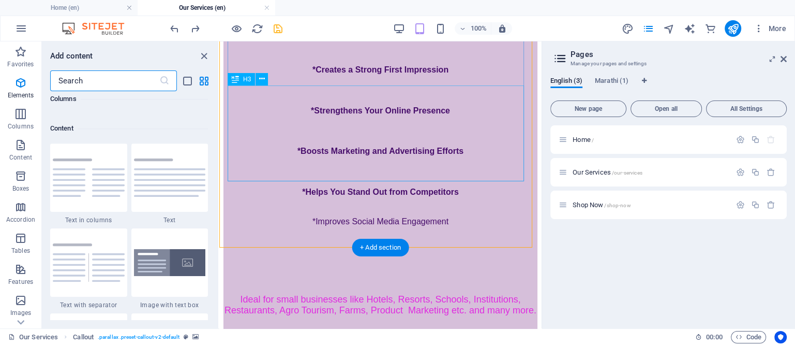
scroll to position [1810, 0]
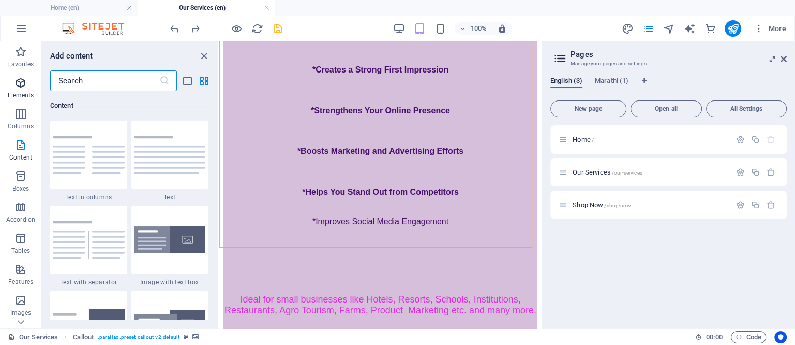
click at [13, 80] on span "Elements" at bounding box center [20, 89] width 41 height 25
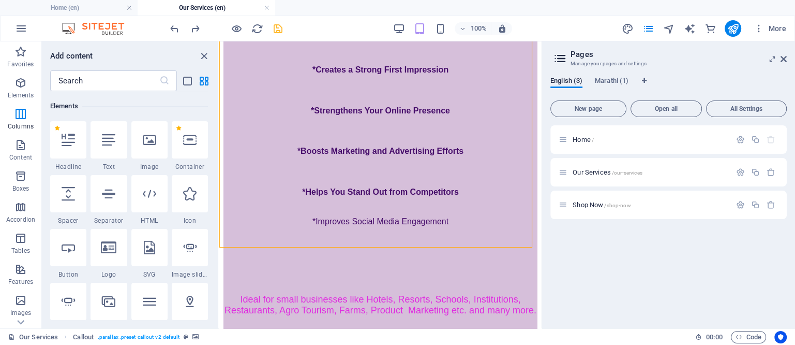
scroll to position [110, 0]
click at [187, 143] on icon at bounding box center [189, 139] width 13 height 13
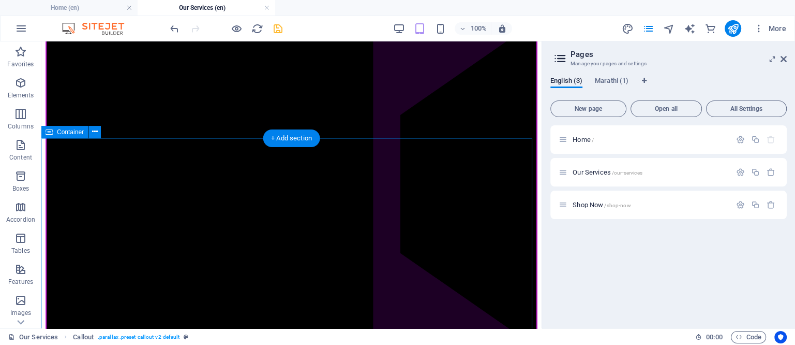
scroll to position [1906, 0]
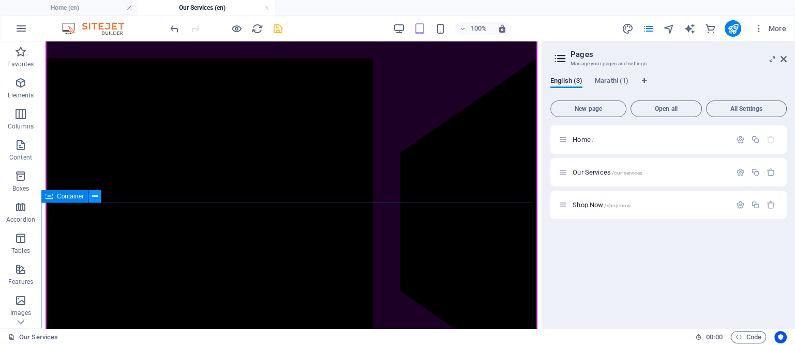
click at [98, 197] on button at bounding box center [94, 196] width 12 height 12
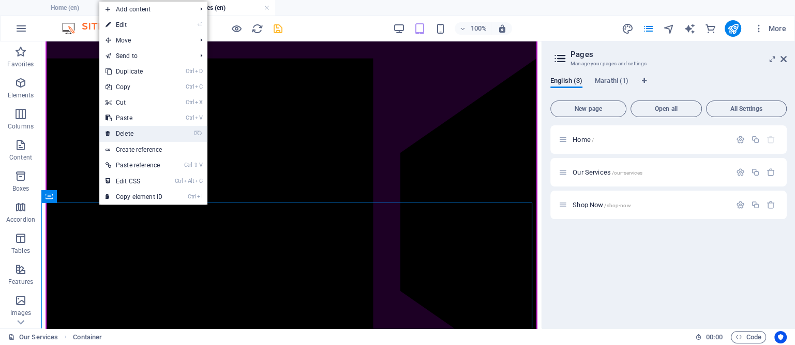
click at [131, 135] on link "⌦ Delete" at bounding box center [133, 134] width 69 height 16
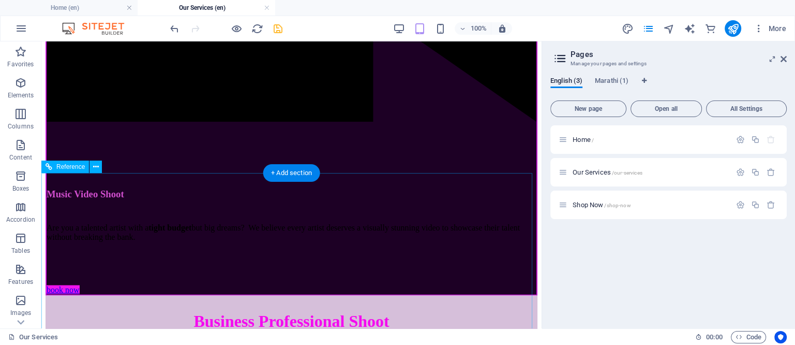
scroll to position [2228, 0]
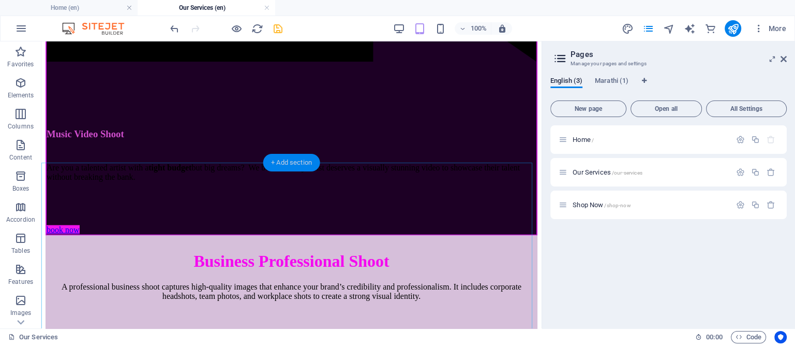
click at [292, 160] on div "+ Add section" at bounding box center [291, 163] width 57 height 18
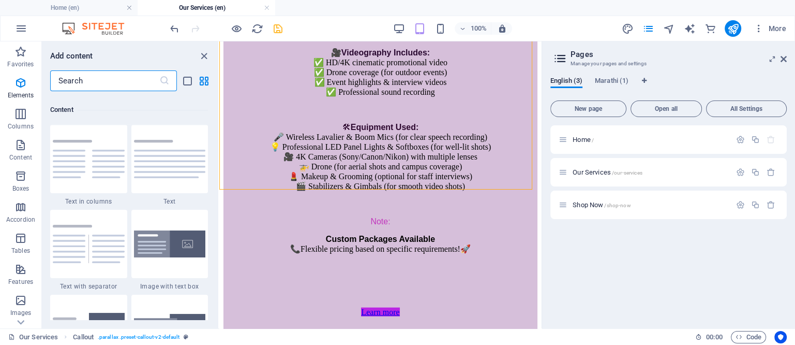
scroll to position [1810, 0]
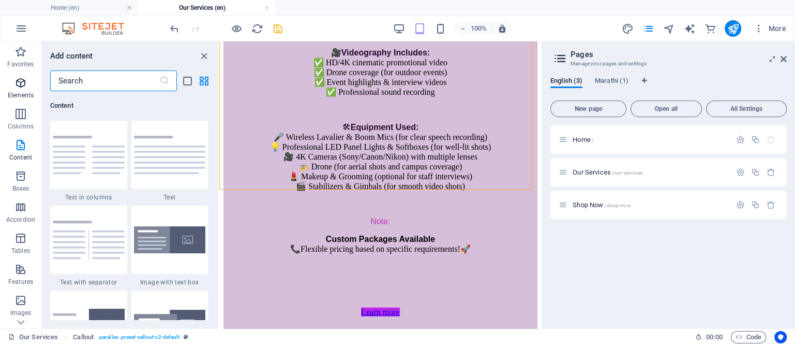
click at [15, 83] on icon "button" at bounding box center [20, 83] width 12 height 12
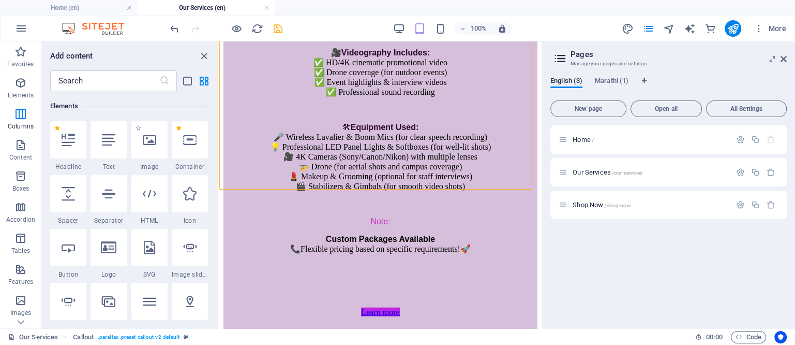
scroll to position [110, 0]
click at [186, 141] on icon at bounding box center [189, 139] width 13 height 13
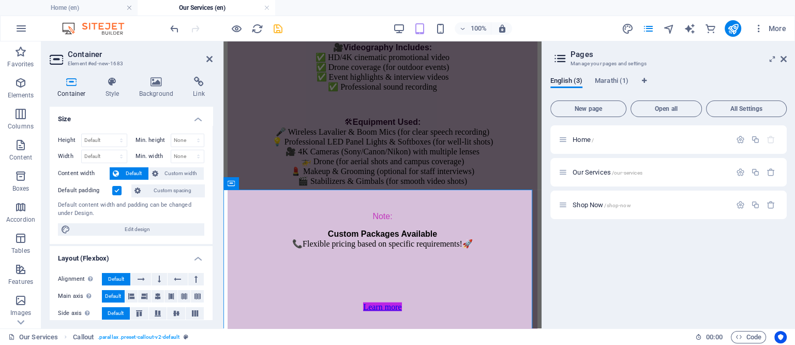
scroll to position [2367, 0]
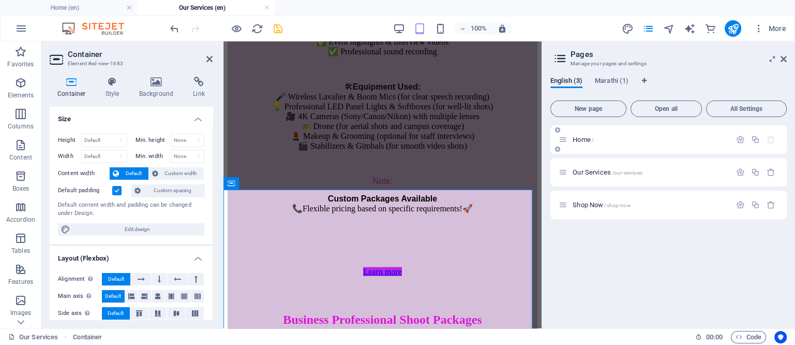
click at [576, 132] on div "Home /" at bounding box center [668, 139] width 236 height 28
click at [577, 138] on span "Home /" at bounding box center [583, 140] width 21 height 8
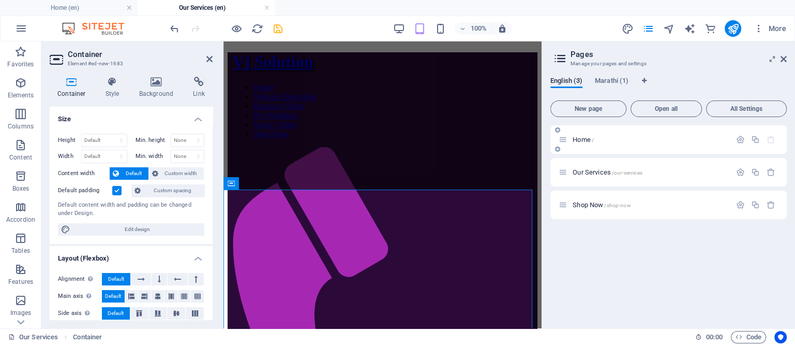
scroll to position [735, 0]
click at [577, 138] on span "Home /" at bounding box center [583, 140] width 21 height 8
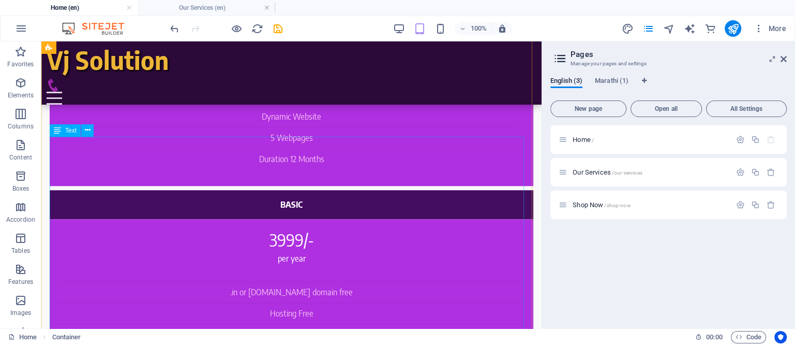
scroll to position [865, 0]
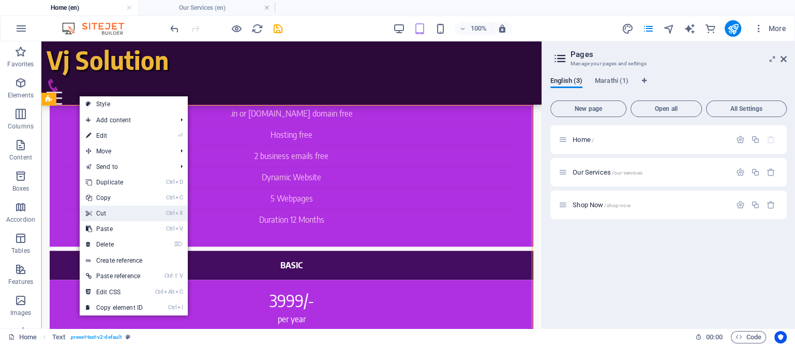
drag, startPoint x: 108, startPoint y: 211, endPoint x: 67, endPoint y: 169, distance: 58.2
click at [108, 211] on link "Ctrl X Cut" at bounding box center [114, 213] width 69 height 16
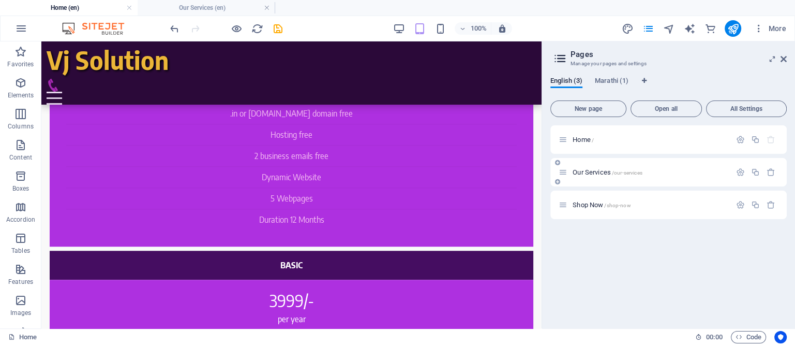
click at [577, 175] on span "Our Services /our-services" at bounding box center [607, 172] width 69 height 8
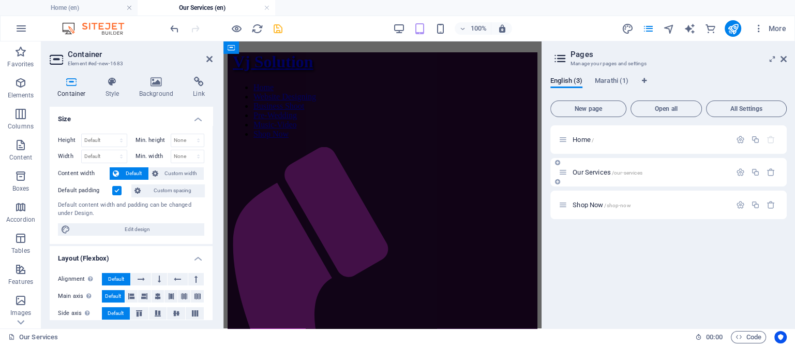
click at [577, 175] on span "Our Services /our-services" at bounding box center [607, 172] width 69 height 8
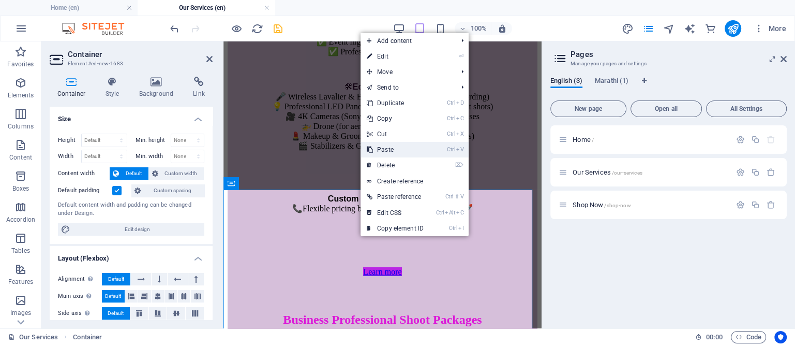
click at [386, 146] on link "Ctrl V Paste" at bounding box center [395, 150] width 69 height 16
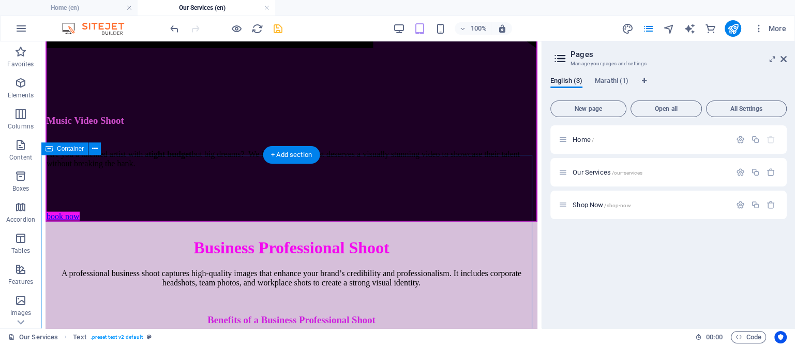
scroll to position [2232, 0]
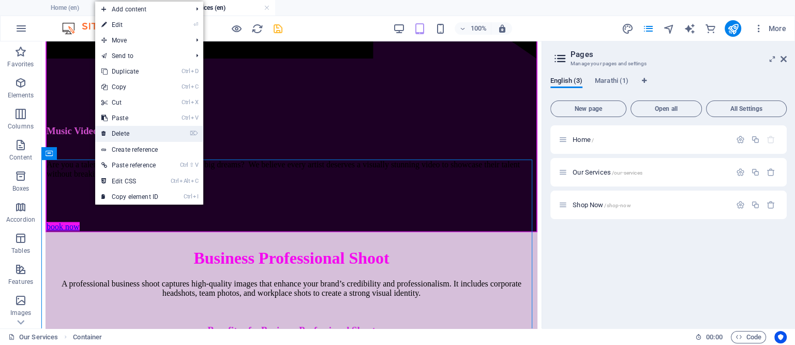
click at [130, 134] on link "⌦ Delete" at bounding box center [129, 134] width 69 height 16
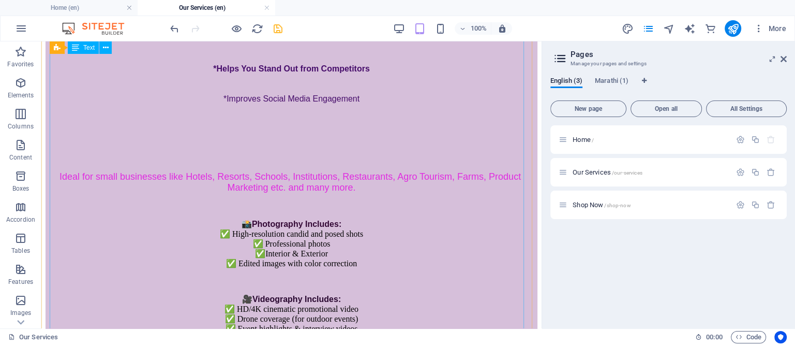
scroll to position [2749, 0]
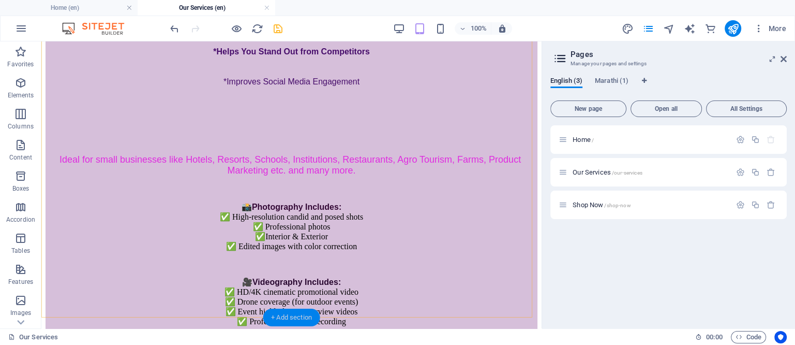
click at [286, 321] on div "+ Add section" at bounding box center [291, 317] width 57 height 18
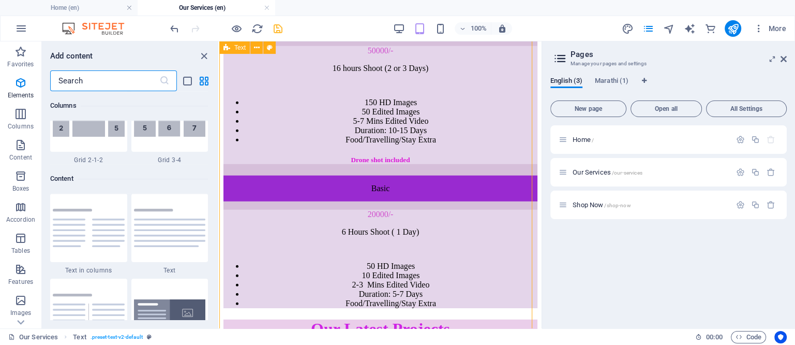
scroll to position [1810, 0]
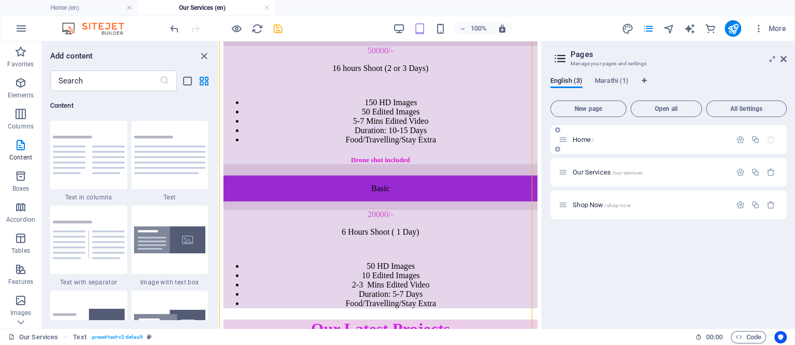
click at [577, 138] on span "Home /" at bounding box center [583, 140] width 21 height 8
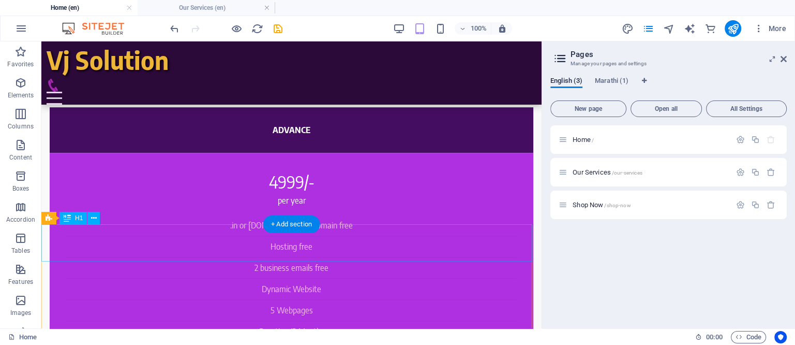
scroll to position [735, 0]
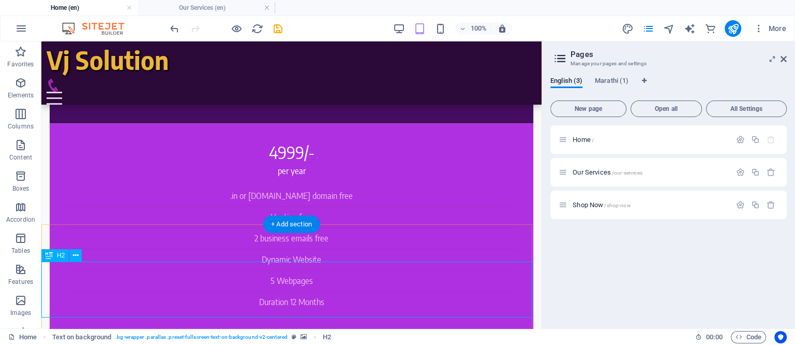
scroll to position [800, 0]
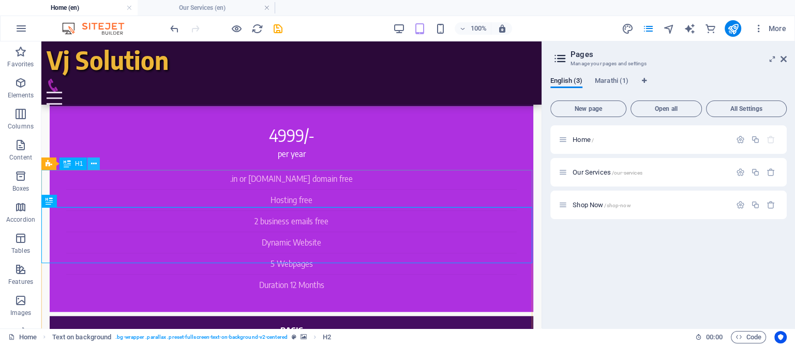
click at [95, 166] on icon at bounding box center [94, 163] width 6 height 11
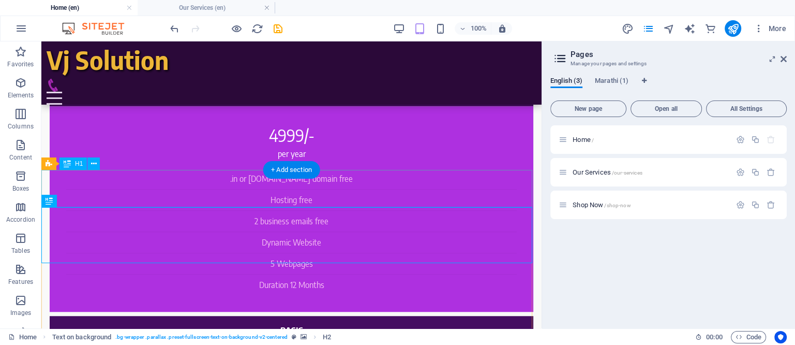
click at [95, 165] on icon at bounding box center [94, 163] width 6 height 11
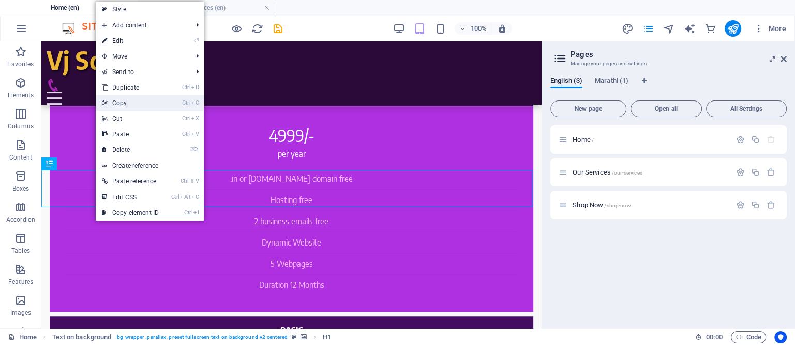
click at [124, 102] on link "Ctrl C Copy" at bounding box center [130, 103] width 69 height 16
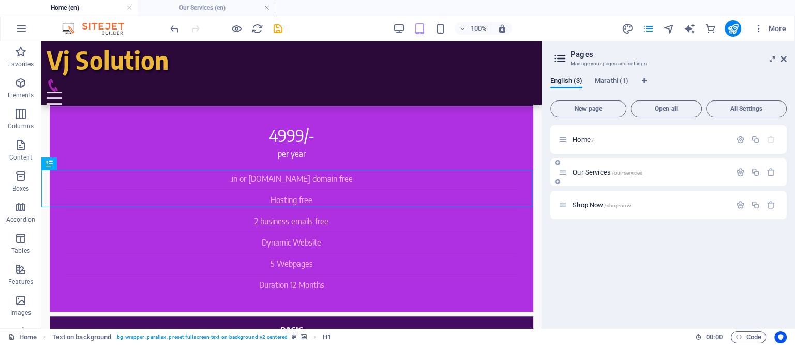
click at [589, 171] on span "Our Services /our-services" at bounding box center [607, 172] width 69 height 8
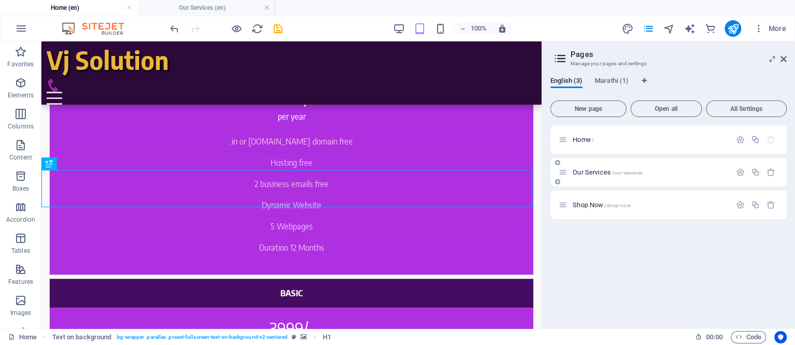
scroll to position [0, 0]
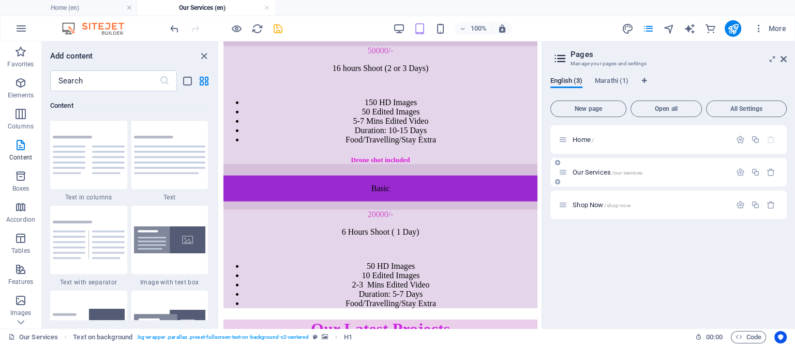
click at [589, 171] on span "Our Services /our-services" at bounding box center [607, 172] width 69 height 8
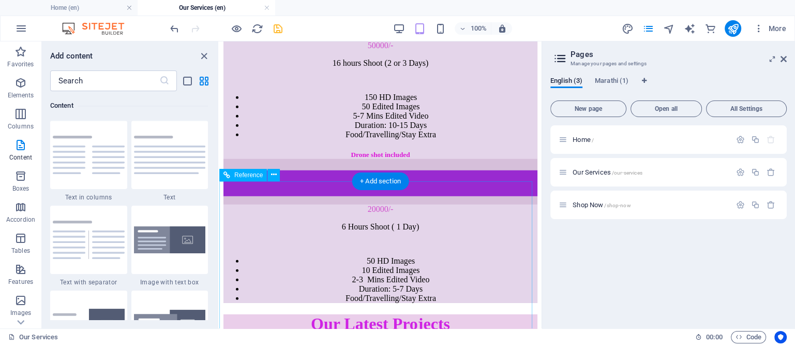
scroll to position [3073, 0]
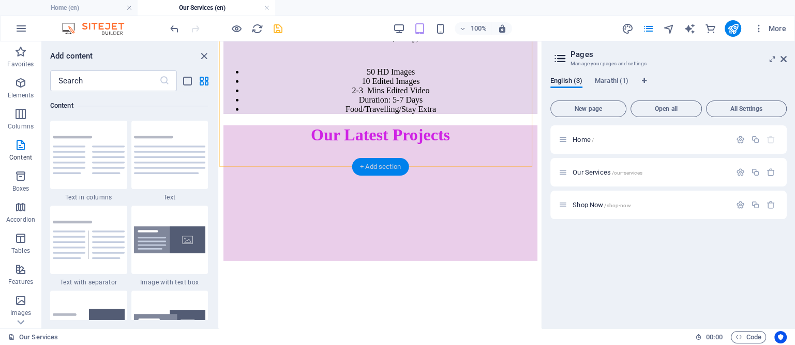
click at [377, 167] on div "+ Add section" at bounding box center [380, 167] width 57 height 18
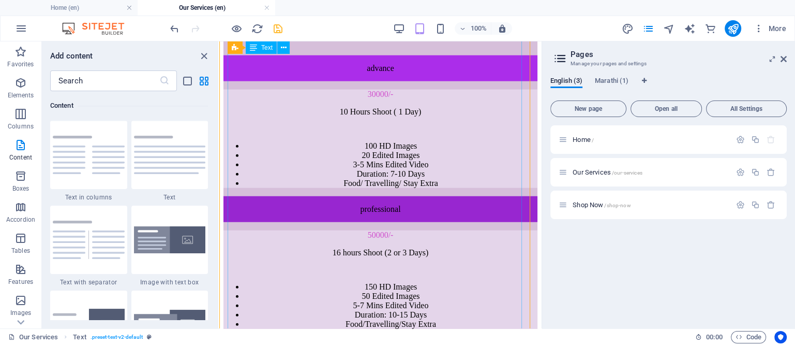
scroll to position [2696, 0]
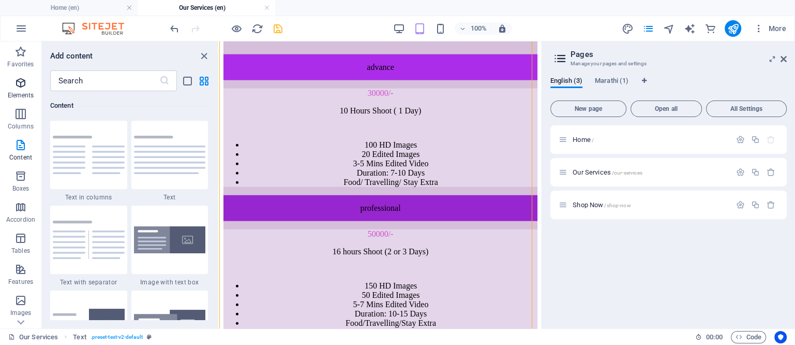
click at [21, 82] on icon "button" at bounding box center [20, 83] width 12 height 12
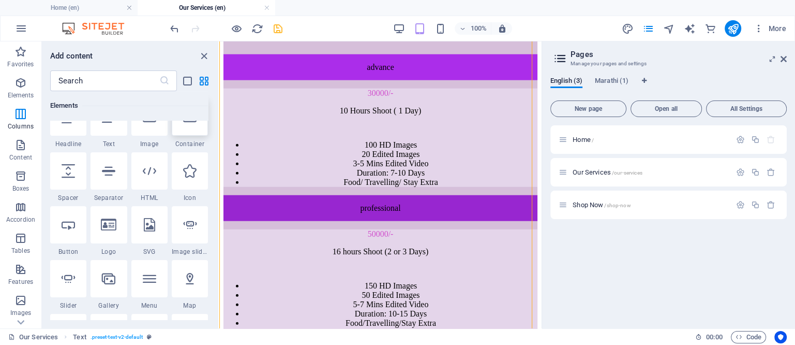
scroll to position [110, 0]
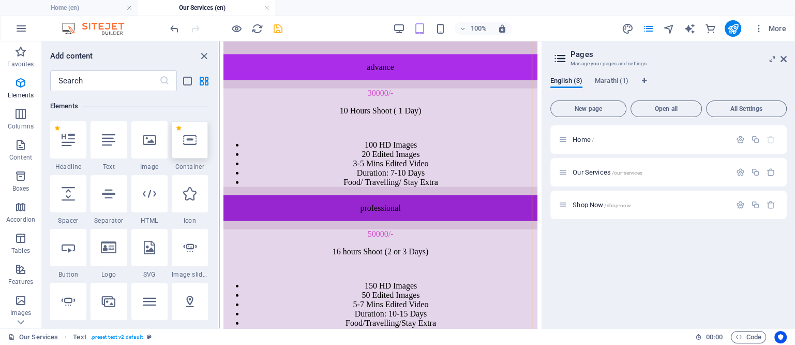
click at [192, 145] on icon at bounding box center [189, 139] width 13 height 13
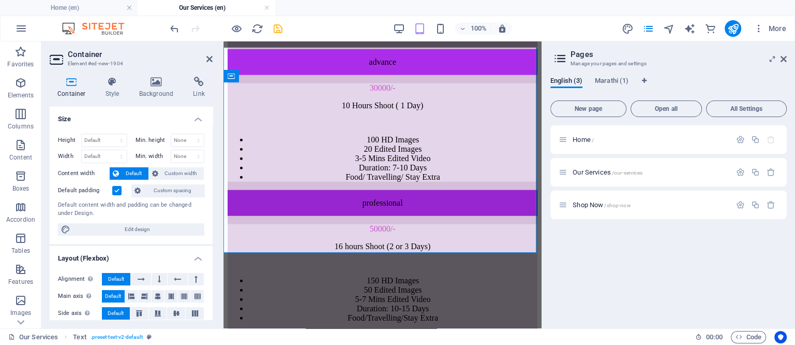
scroll to position [3193, 0]
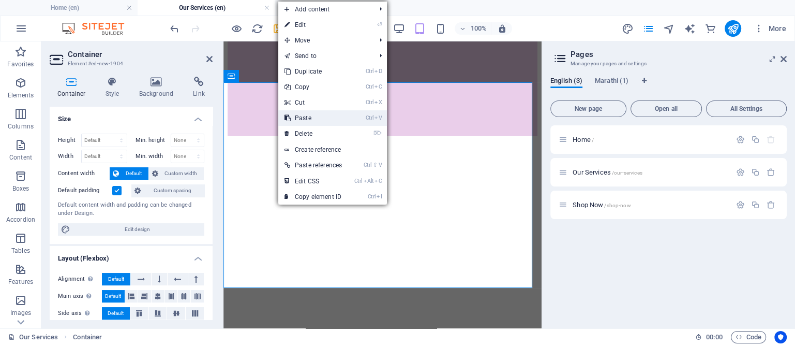
click at [313, 119] on link "Ctrl V Paste" at bounding box center [313, 118] width 70 height 16
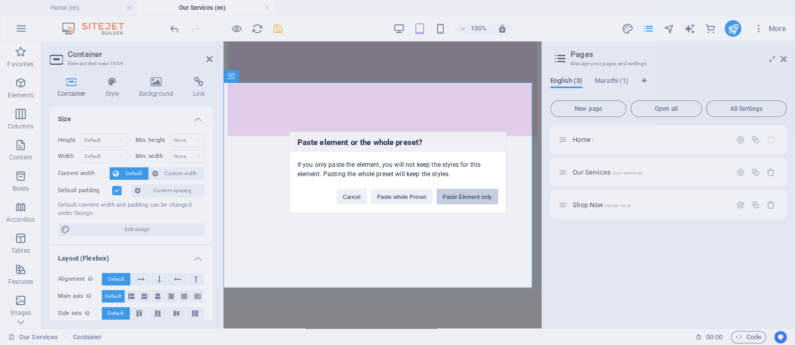
click at [470, 198] on button "Paste Element only" at bounding box center [468, 197] width 62 height 16
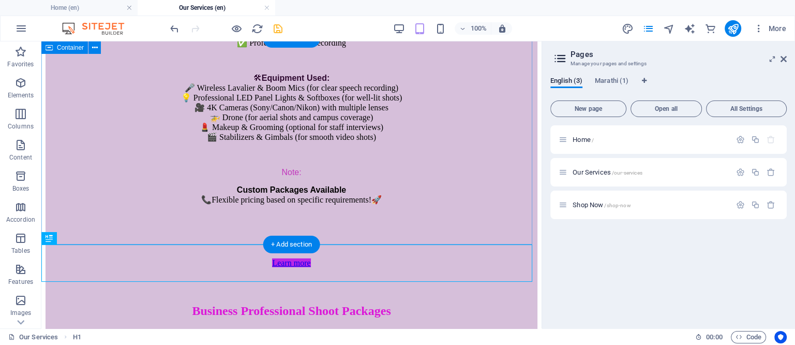
scroll to position [3092, 0]
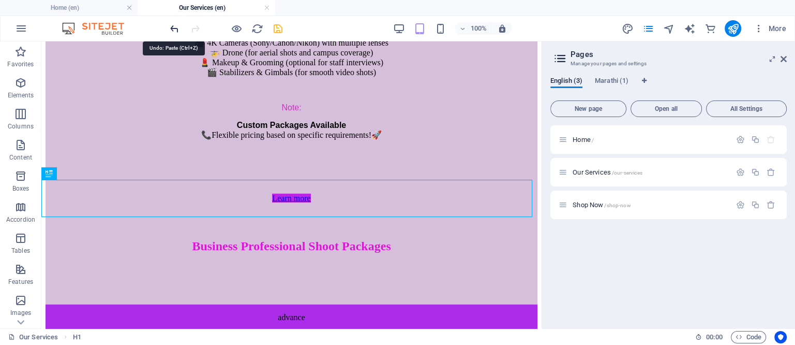
click at [177, 25] on icon "undo" at bounding box center [175, 29] width 12 height 12
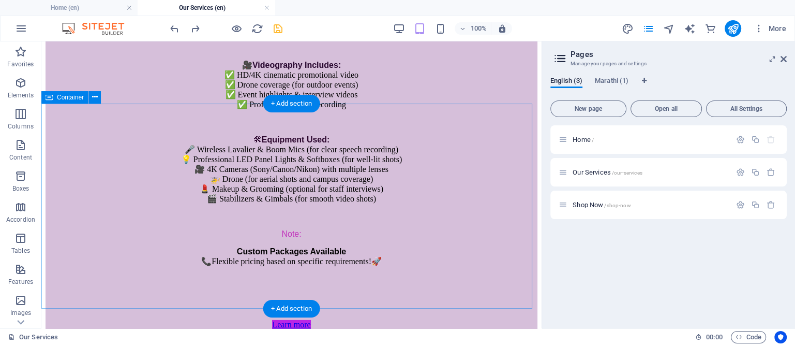
scroll to position [2963, 0]
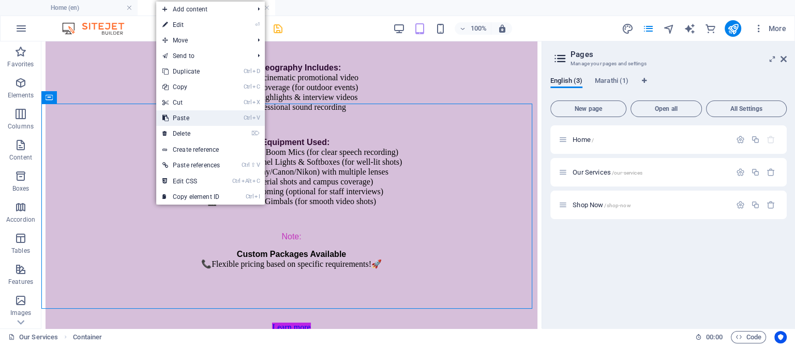
click at [186, 118] on link "Ctrl V Paste" at bounding box center [191, 118] width 70 height 16
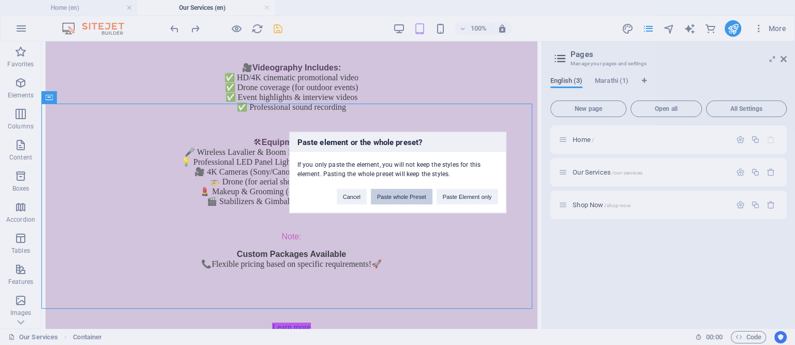
click at [380, 194] on button "Paste whole Preset" at bounding box center [402, 197] width 62 height 16
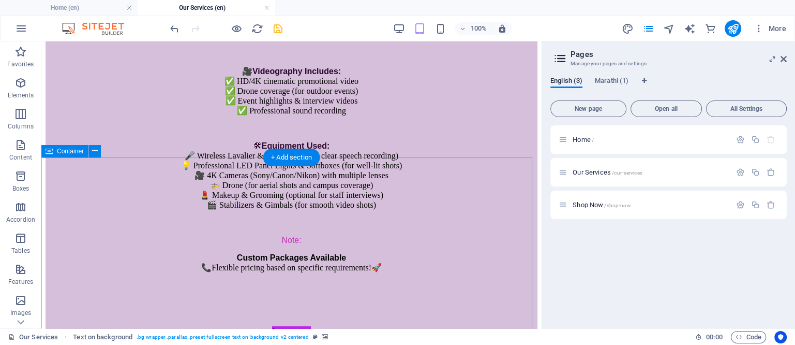
scroll to position [2898, 0]
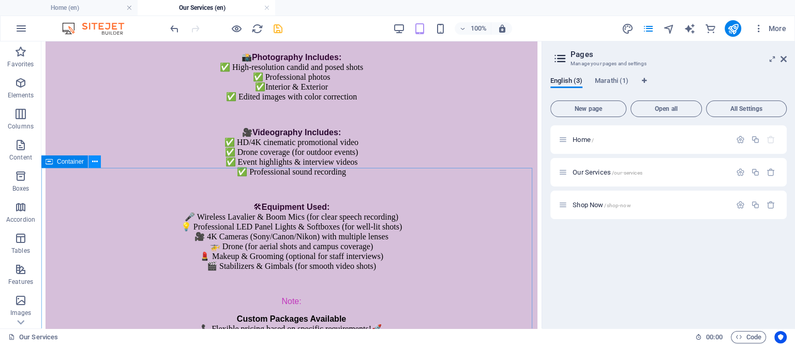
click at [95, 158] on icon at bounding box center [95, 161] width 6 height 11
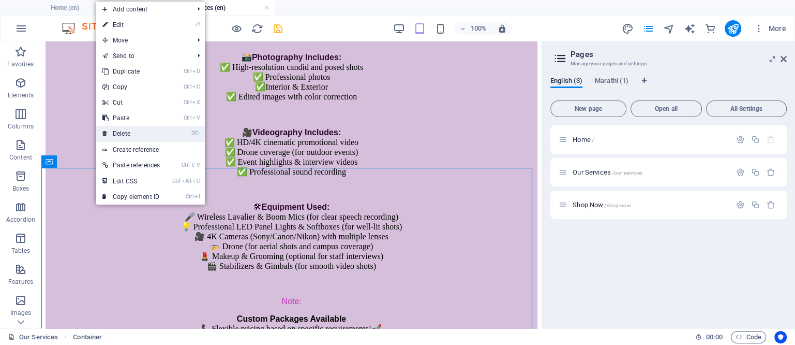
click at [120, 129] on link "⌦ Delete" at bounding box center [131, 134] width 70 height 16
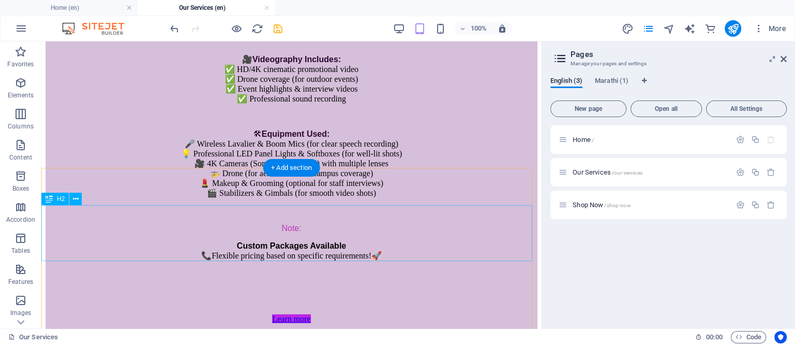
scroll to position [3027, 0]
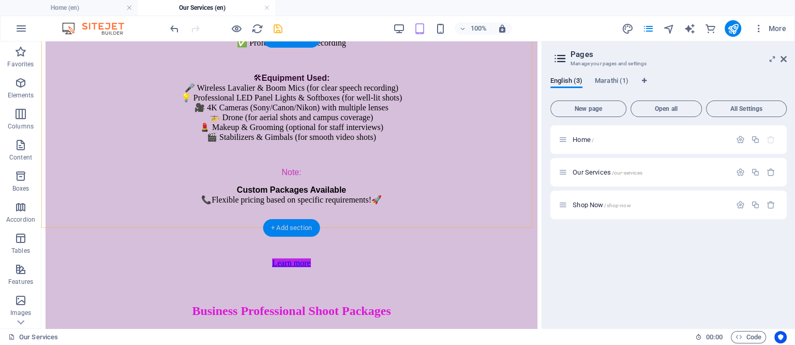
click at [297, 227] on div "+ Add section" at bounding box center [291, 228] width 57 height 18
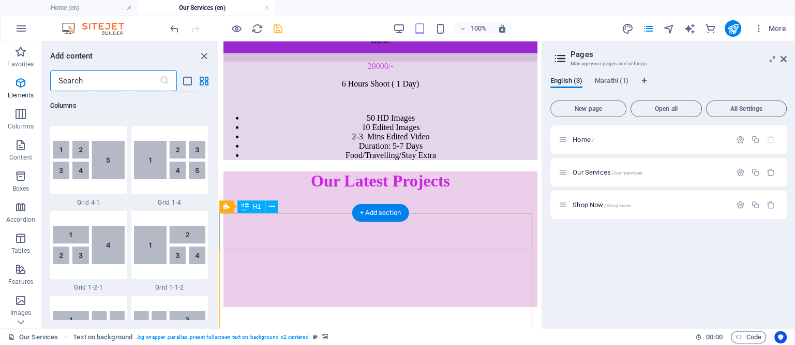
scroll to position [1810, 0]
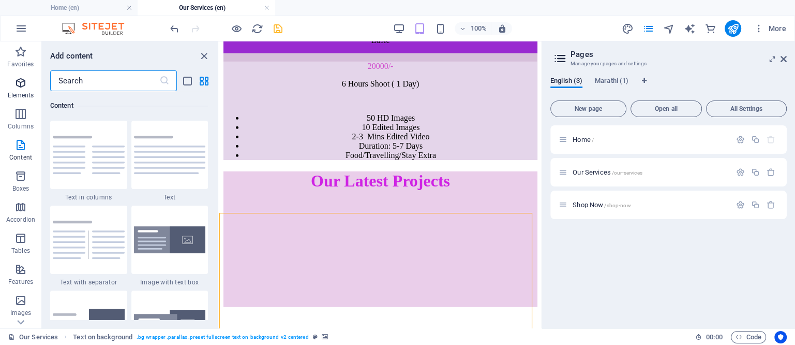
click at [19, 84] on icon "button" at bounding box center [20, 83] width 12 height 12
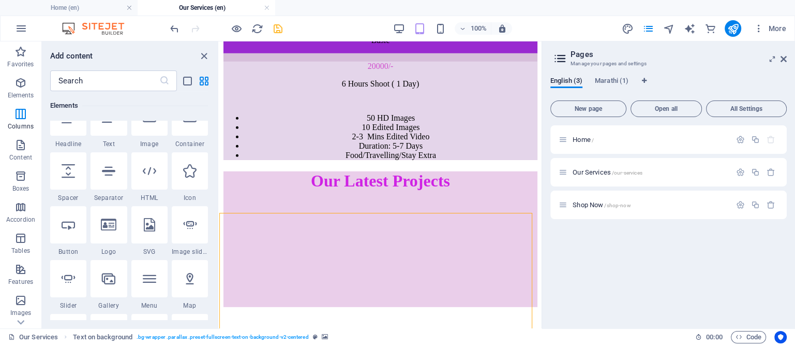
scroll to position [110, 0]
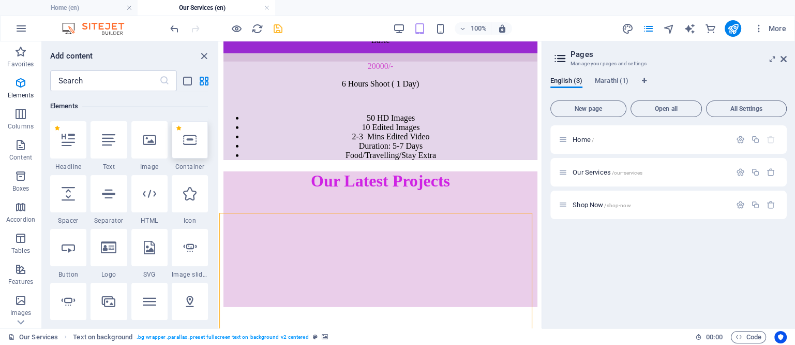
click at [189, 139] on icon at bounding box center [189, 139] width 13 height 13
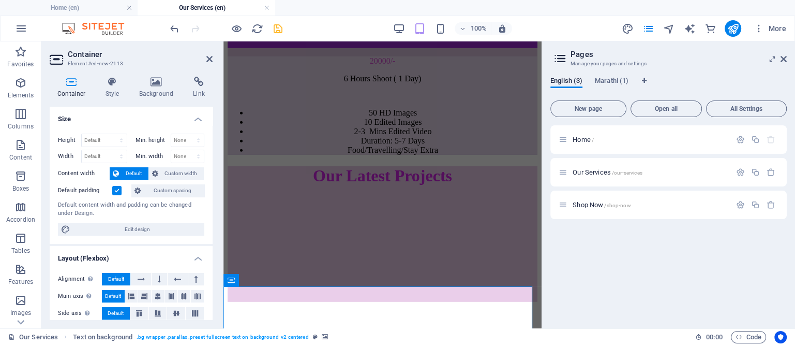
scroll to position [3192, 0]
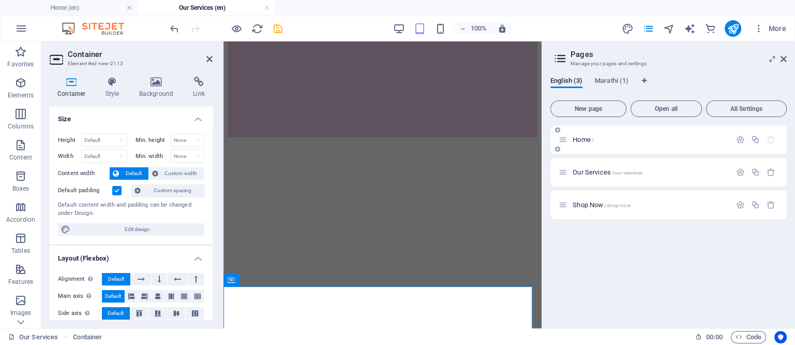
click at [583, 139] on span "Home /" at bounding box center [583, 140] width 21 height 8
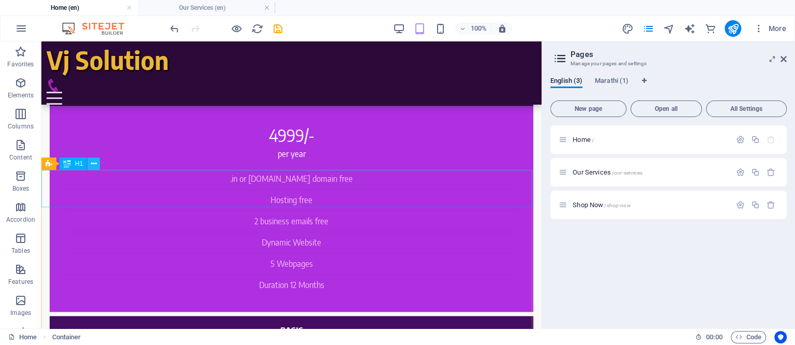
click at [93, 166] on icon at bounding box center [94, 163] width 6 height 11
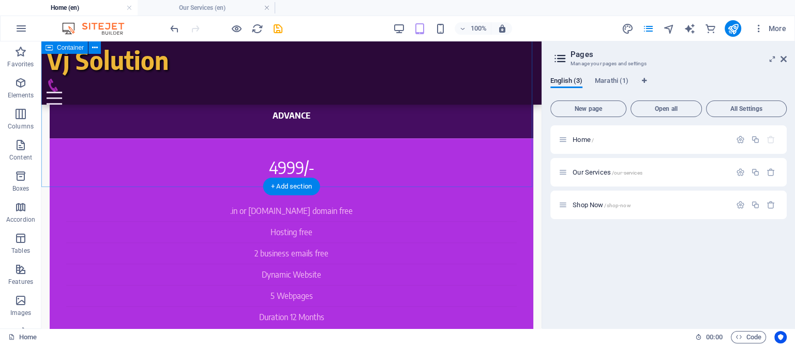
scroll to position [735, 0]
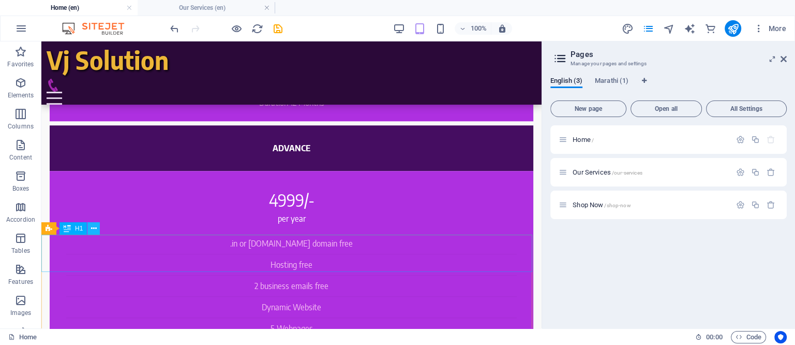
click at [92, 227] on icon at bounding box center [94, 228] width 6 height 11
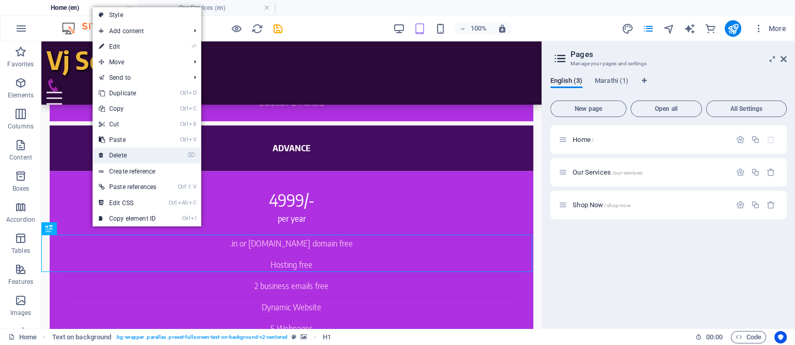
click at [121, 154] on link "⌦ Delete" at bounding box center [128, 155] width 70 height 16
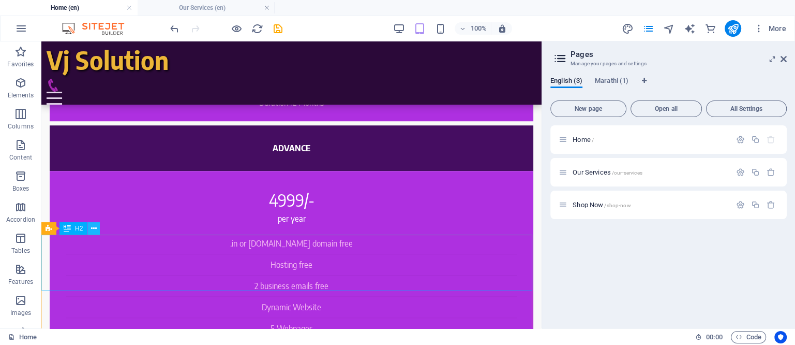
click at [94, 224] on icon at bounding box center [94, 228] width 6 height 11
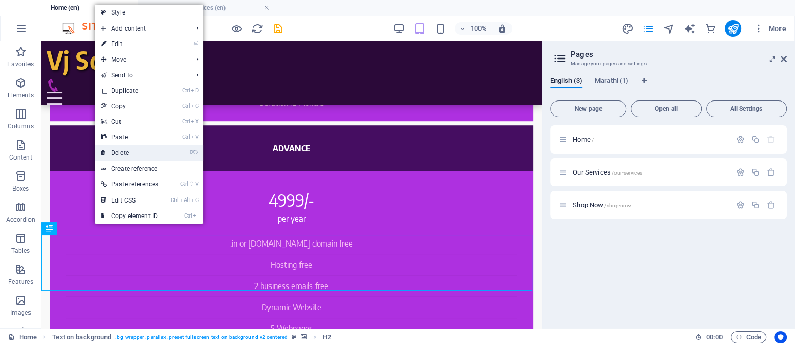
click at [128, 154] on link "⌦ Delete" at bounding box center [130, 153] width 70 height 16
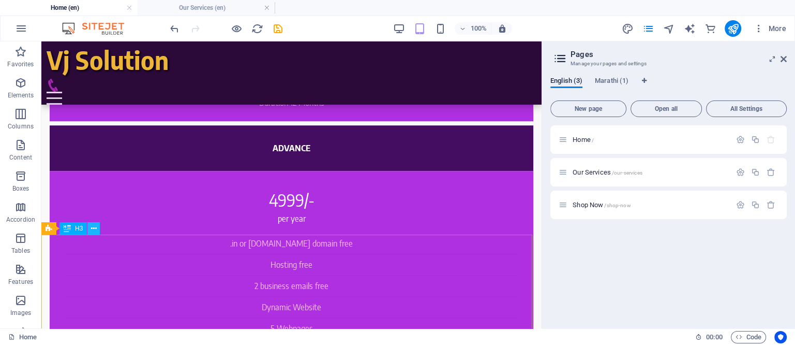
click at [95, 227] on icon at bounding box center [94, 228] width 6 height 11
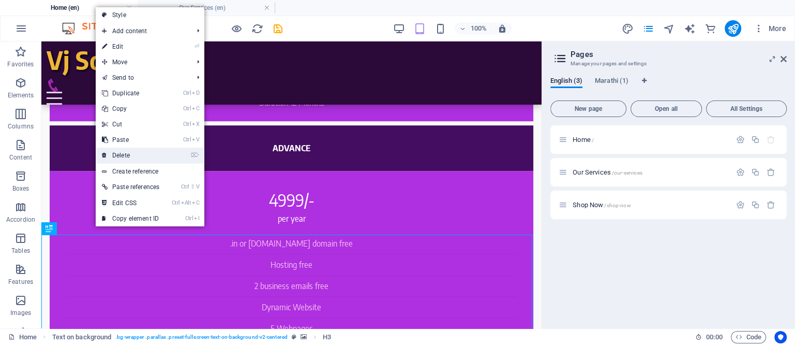
click at [121, 153] on link "⌦ Delete" at bounding box center [131, 155] width 70 height 16
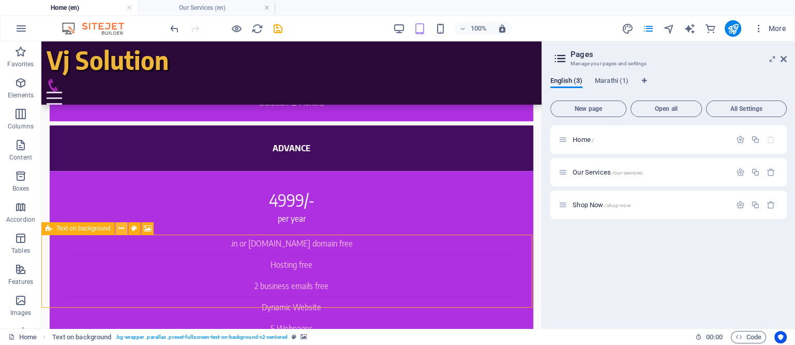
click at [121, 228] on icon at bounding box center [121, 228] width 6 height 11
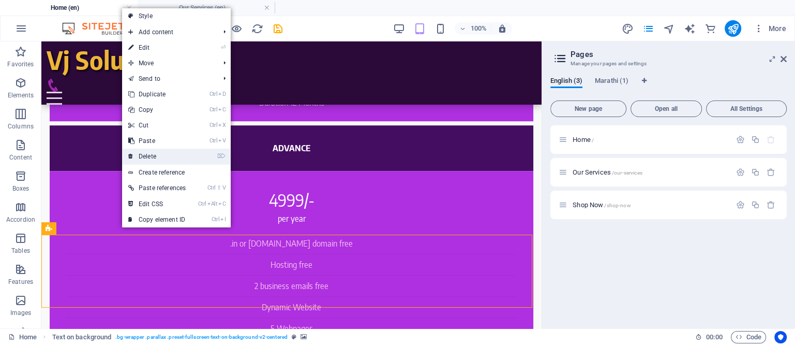
click at [149, 154] on link "⌦ Delete" at bounding box center [157, 156] width 70 height 16
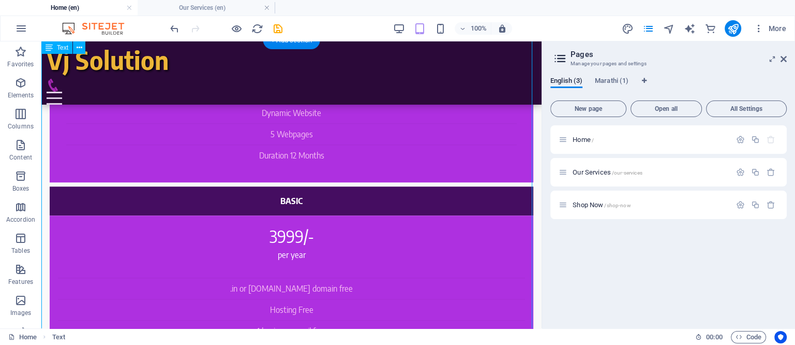
scroll to position [800, 0]
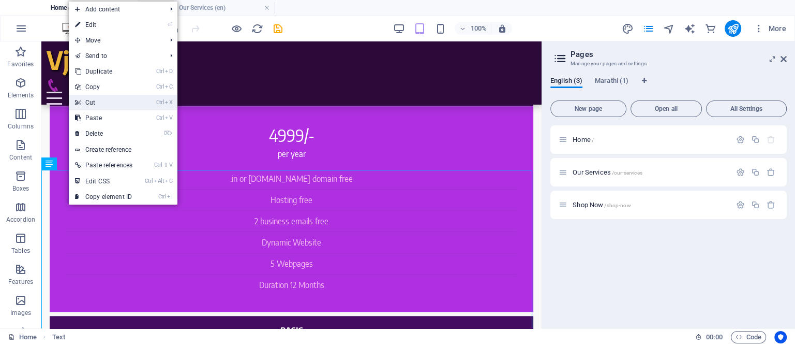
click at [88, 100] on link "Ctrl X Cut" at bounding box center [104, 103] width 70 height 16
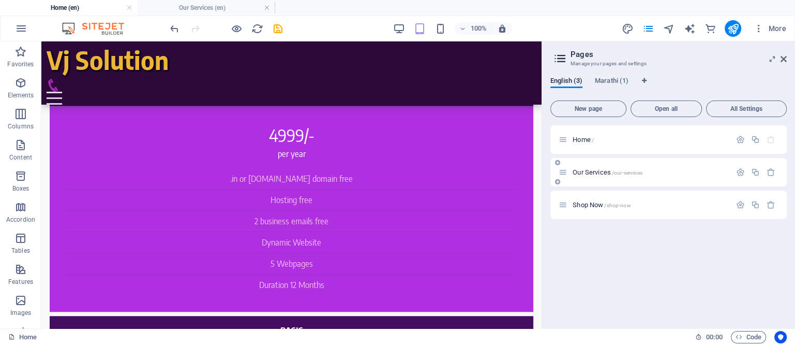
click at [585, 171] on span "Our Services /our-services" at bounding box center [607, 172] width 69 height 8
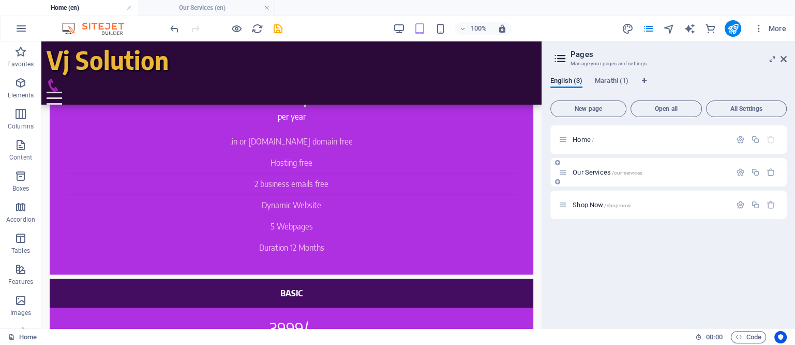
scroll to position [0, 0]
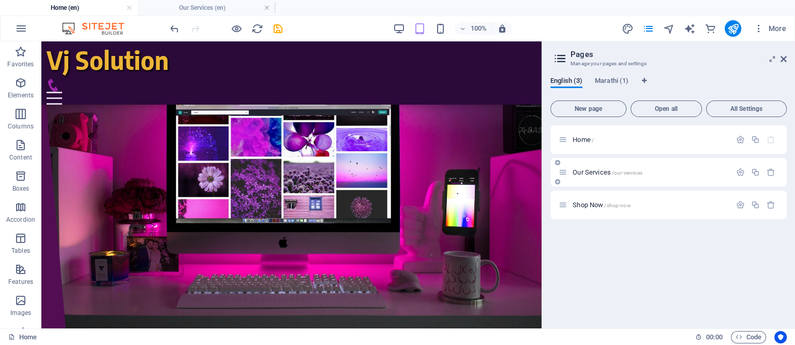
click at [585, 171] on span "Our Services /our-services" at bounding box center [607, 172] width 69 height 8
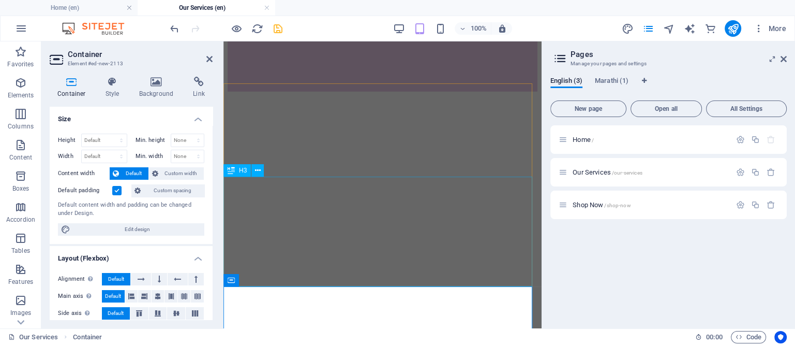
scroll to position [3256, 0]
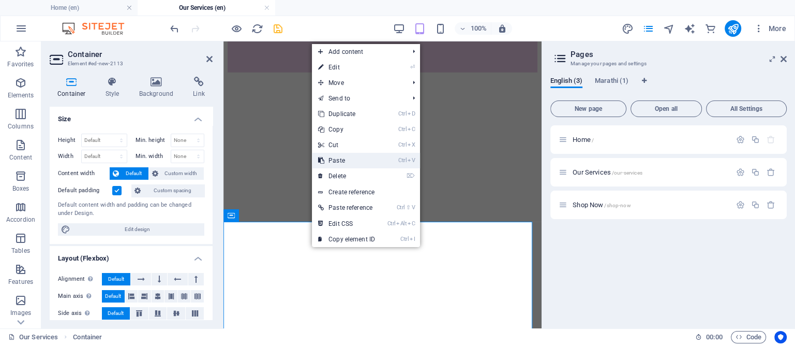
click at [350, 159] on link "Ctrl V Paste" at bounding box center [346, 161] width 69 height 16
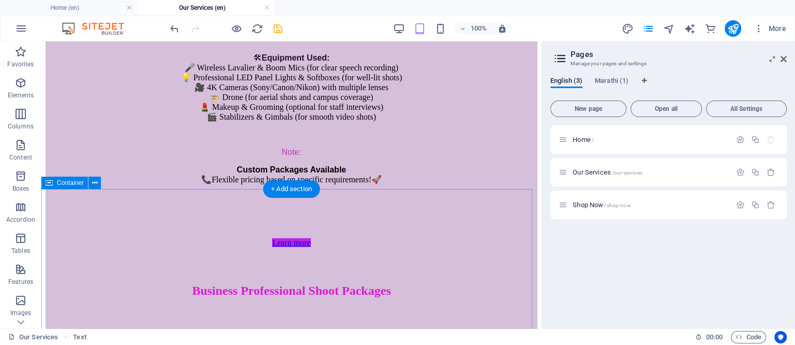
scroll to position [3046, 0]
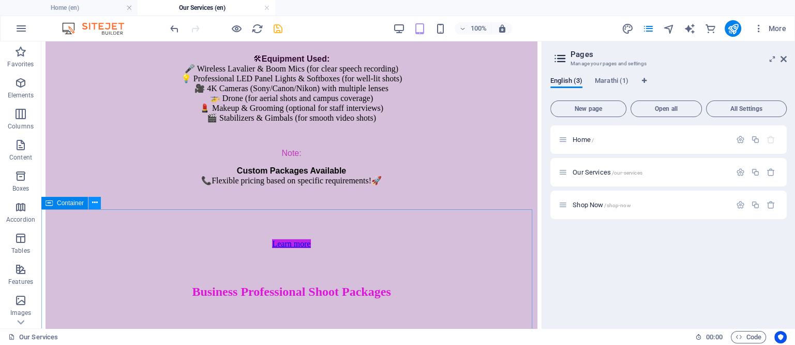
click at [96, 203] on icon at bounding box center [95, 202] width 6 height 11
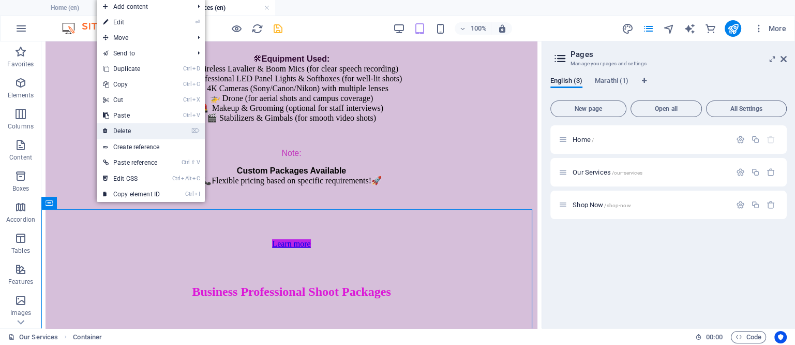
click at [127, 126] on link "⌦ Delete" at bounding box center [131, 131] width 69 height 16
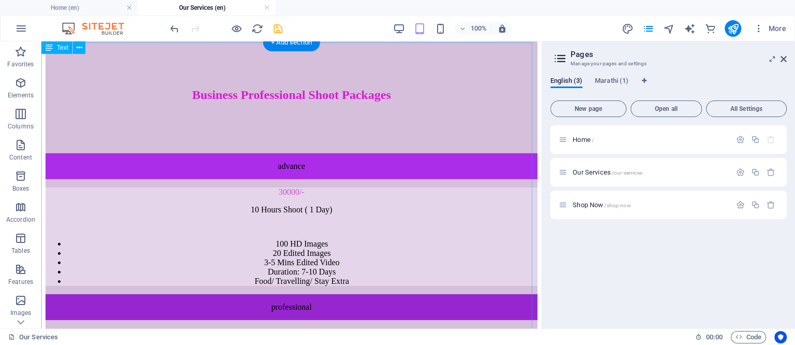
scroll to position [3199, 0]
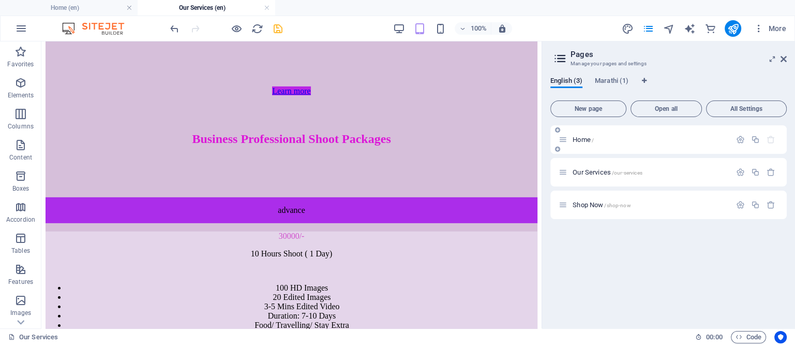
click at [580, 136] on span "Home /" at bounding box center [583, 140] width 21 height 8
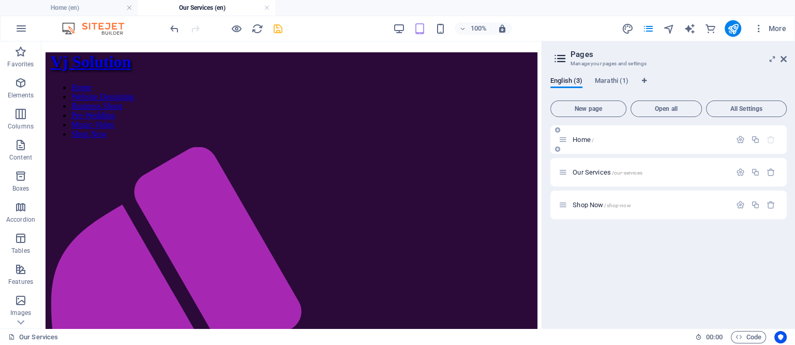
scroll to position [800, 0]
click at [580, 136] on span "Home /" at bounding box center [583, 140] width 21 height 8
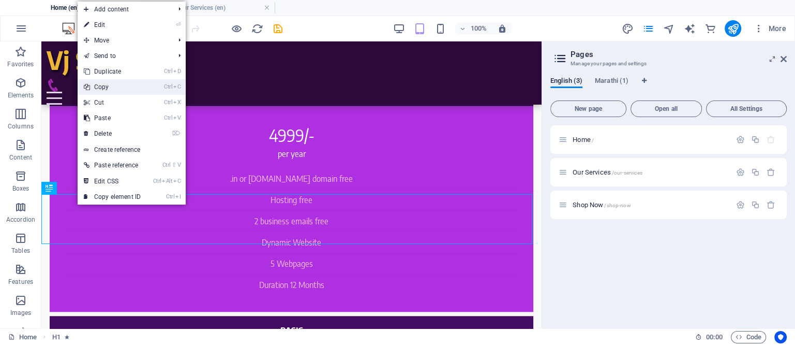
click at [116, 88] on link "Ctrl C Copy" at bounding box center [112, 87] width 69 height 16
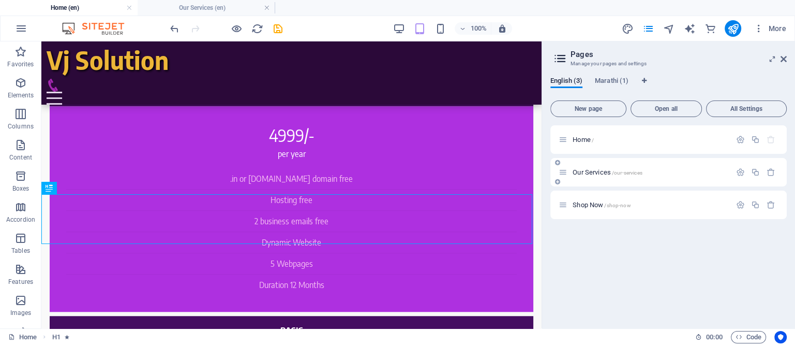
click at [579, 171] on span "Our Services /our-services" at bounding box center [607, 172] width 69 height 8
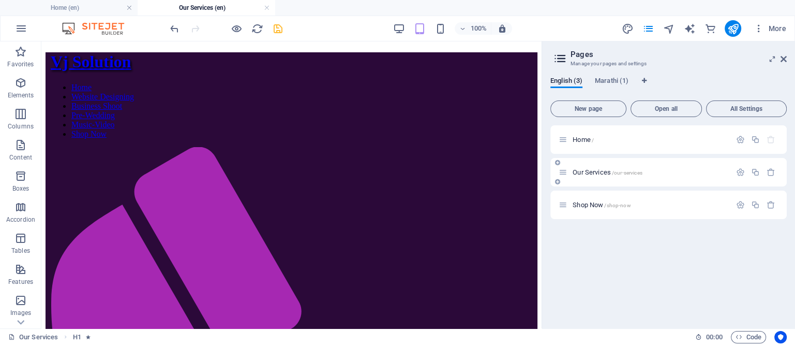
scroll to position [3199, 0]
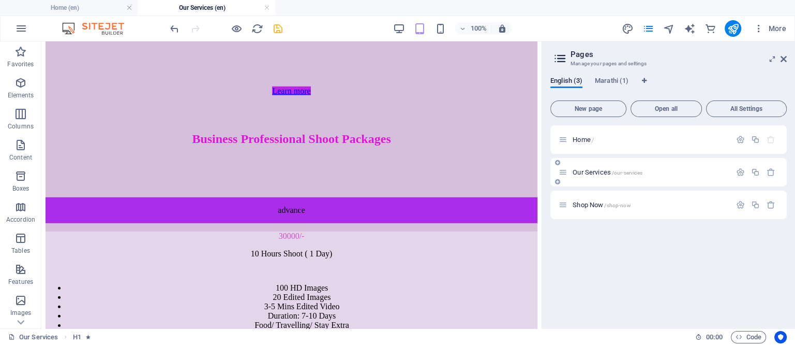
click at [579, 171] on span "Our Services /our-services" at bounding box center [607, 172] width 69 height 8
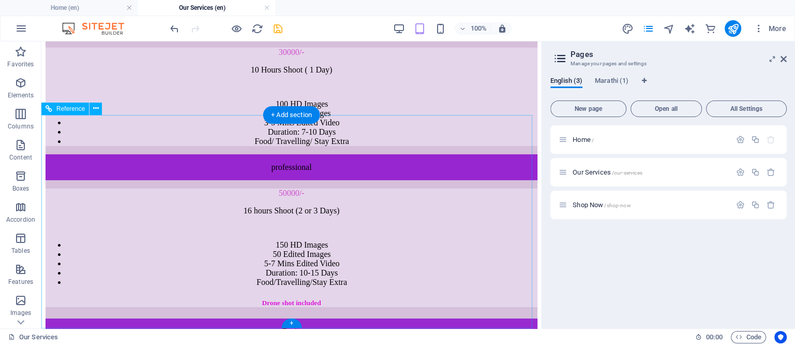
scroll to position [3458, 0]
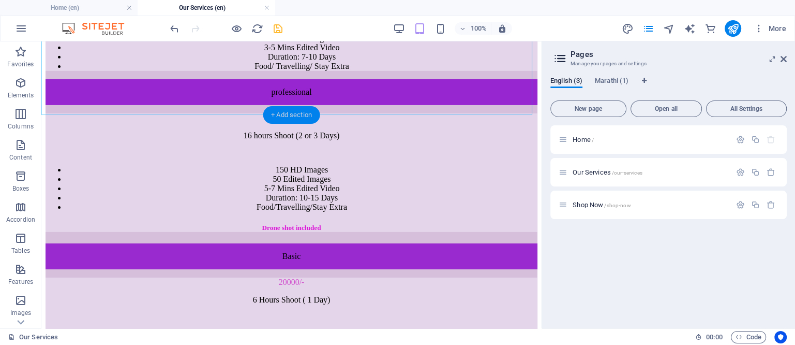
click at [277, 113] on div "+ Add section" at bounding box center [291, 115] width 57 height 18
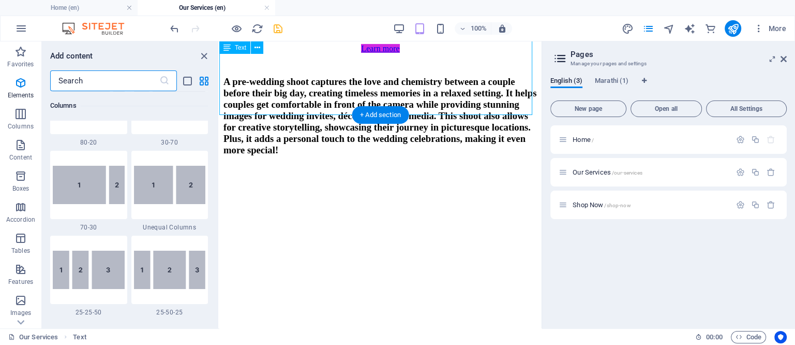
scroll to position [1810, 0]
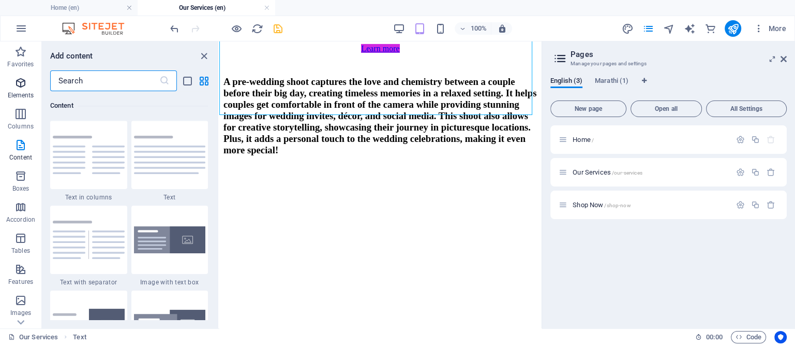
click at [20, 82] on icon "button" at bounding box center [20, 83] width 12 height 12
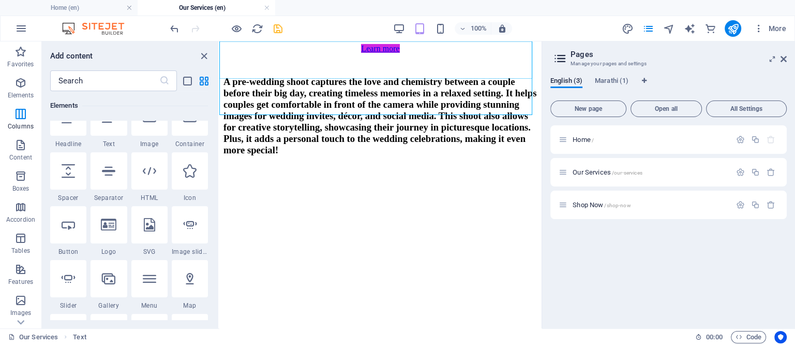
scroll to position [110, 0]
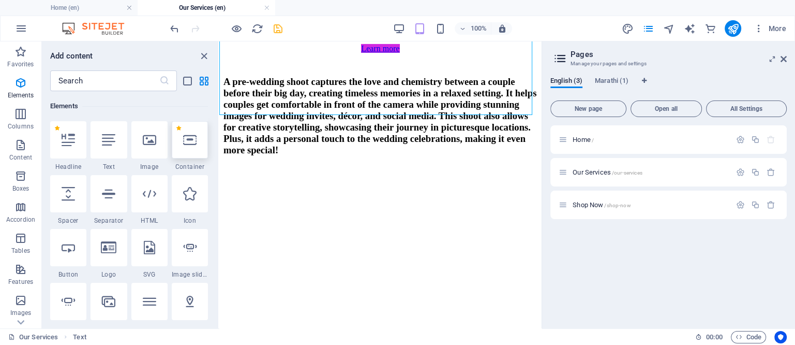
click at [194, 139] on icon at bounding box center [189, 139] width 13 height 13
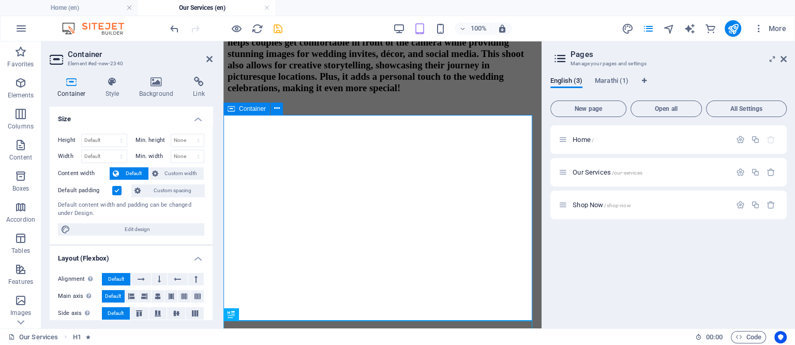
scroll to position [3624, 0]
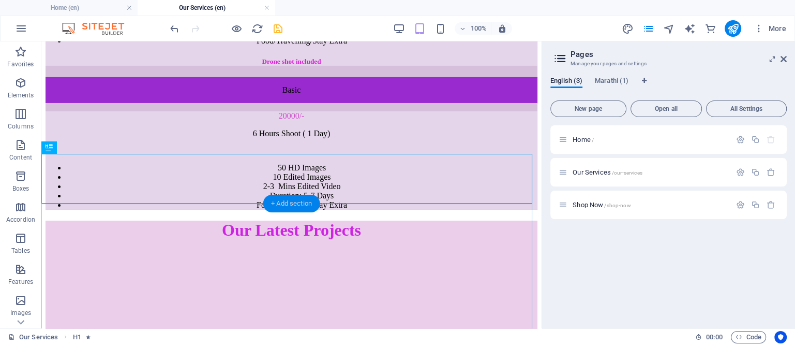
drag, startPoint x: 280, startPoint y: 203, endPoint x: 58, endPoint y: 161, distance: 225.9
click at [280, 203] on div "+ Add section" at bounding box center [291, 203] width 57 height 18
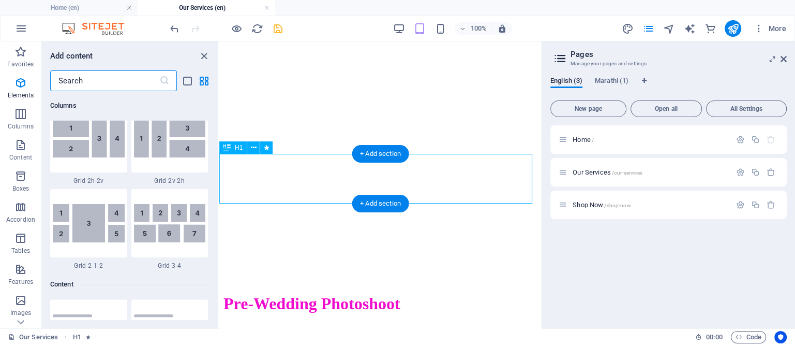
scroll to position [1810, 0]
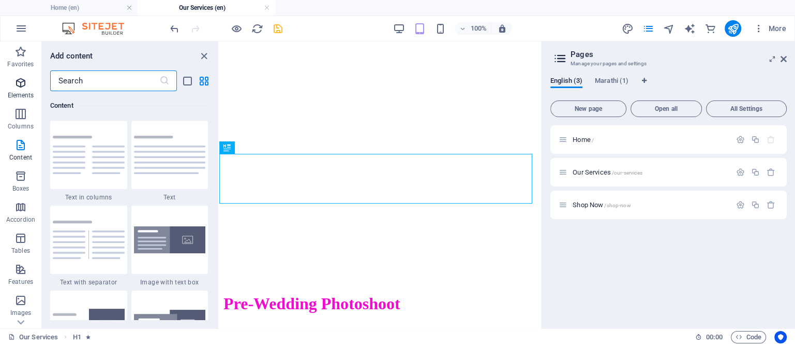
click at [17, 83] on icon "button" at bounding box center [20, 83] width 12 height 12
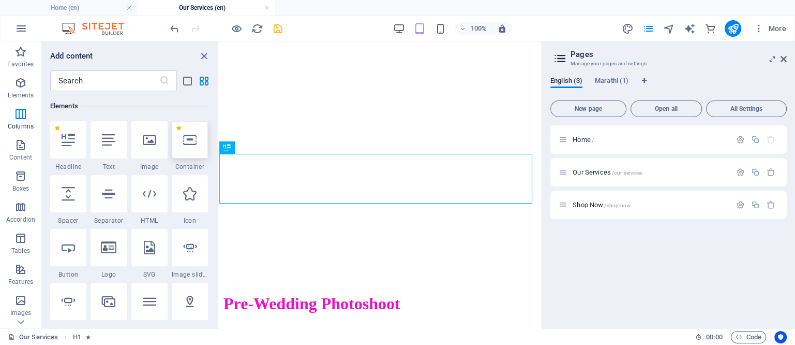
scroll to position [110, 0]
click at [190, 131] on div at bounding box center [190, 139] width 36 height 37
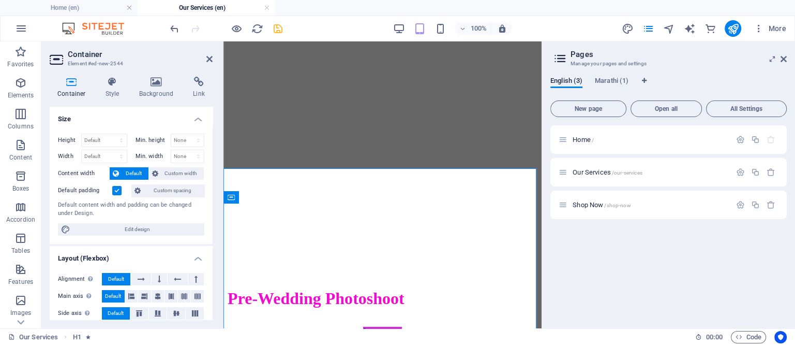
scroll to position [3846, 0]
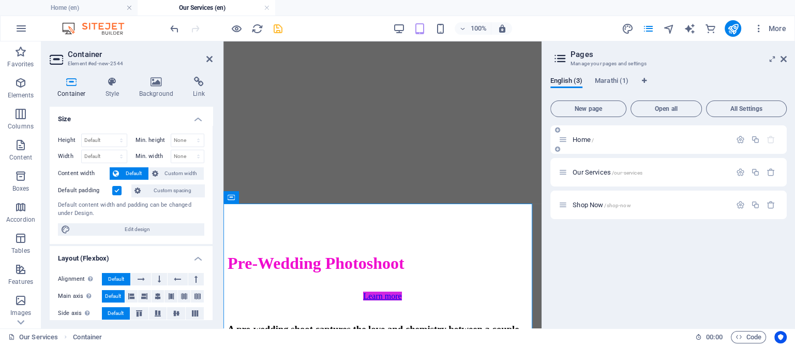
click at [577, 139] on span "Home /" at bounding box center [583, 140] width 21 height 8
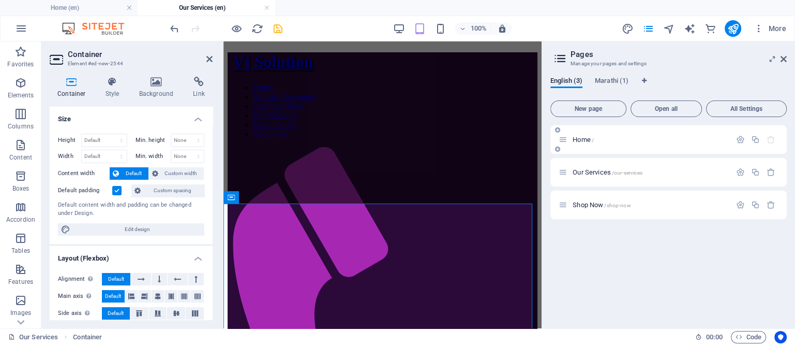
scroll to position [800, 0]
click at [577, 138] on span "Home /" at bounding box center [583, 140] width 21 height 8
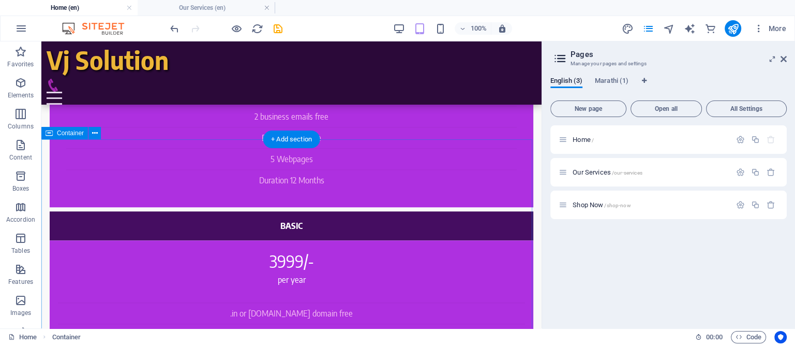
scroll to position [929, 0]
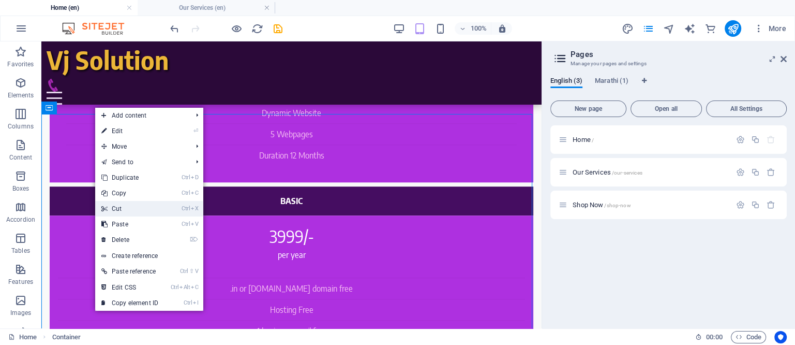
click at [122, 209] on link "Ctrl X Cut" at bounding box center [129, 209] width 69 height 16
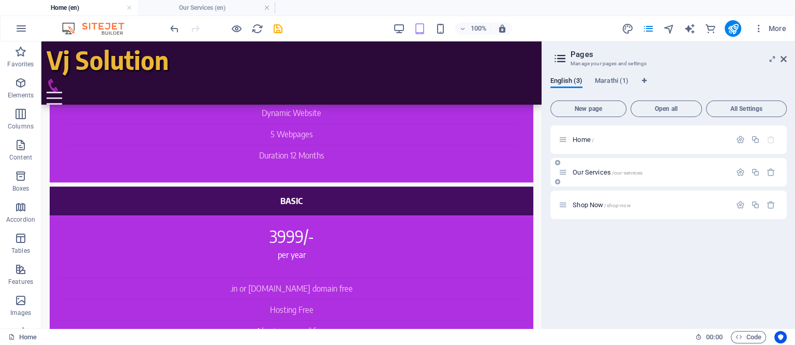
click at [588, 168] on div "Our Services /our-services" at bounding box center [645, 172] width 172 height 12
click at [587, 173] on span "Our Services /our-services" at bounding box center [607, 172] width 69 height 8
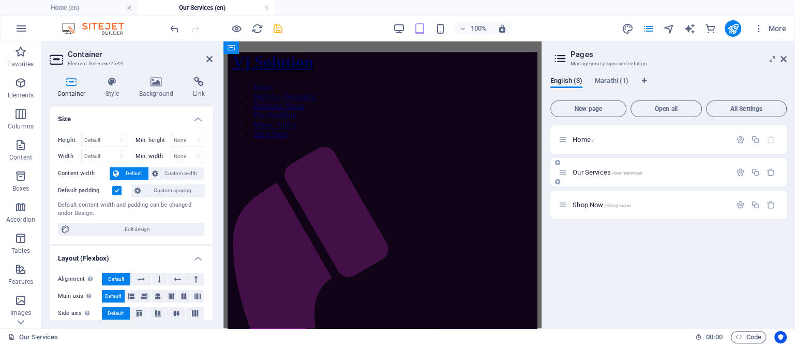
click at [587, 173] on span "Our Services /our-services" at bounding box center [607, 172] width 69 height 8
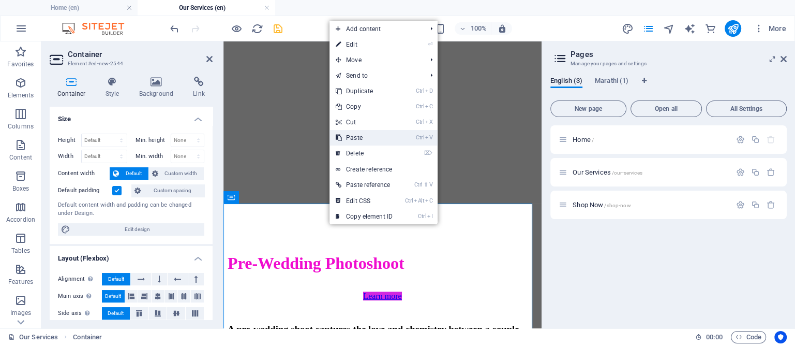
click at [355, 136] on link "Ctrl V Paste" at bounding box center [364, 138] width 69 height 16
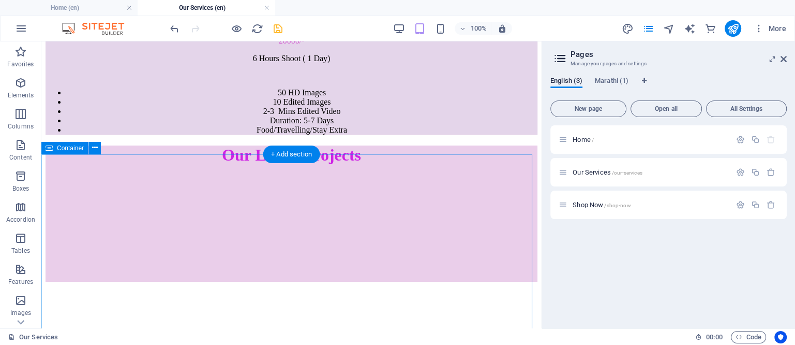
scroll to position [3703, 0]
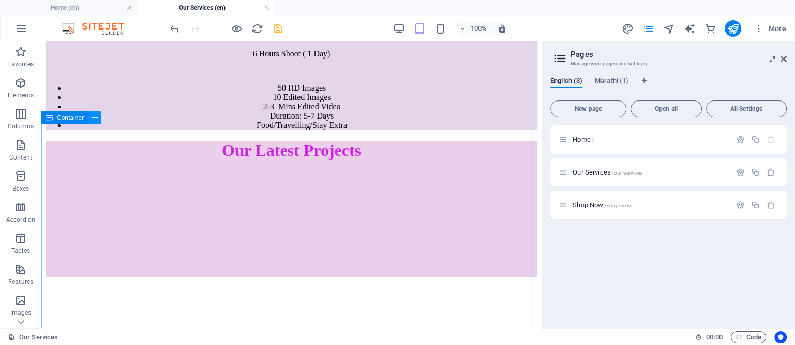
click at [92, 117] on icon at bounding box center [95, 117] width 6 height 11
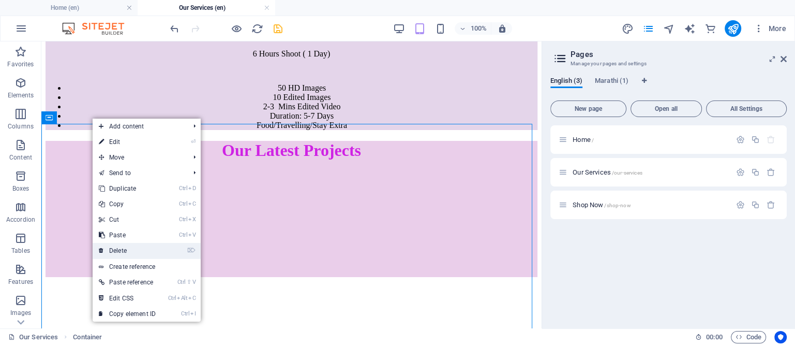
click at [128, 251] on link "⌦ Delete" at bounding box center [127, 251] width 69 height 16
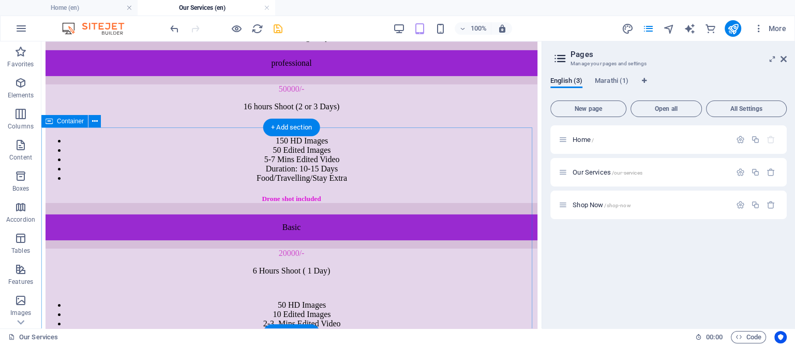
scroll to position [3445, 0]
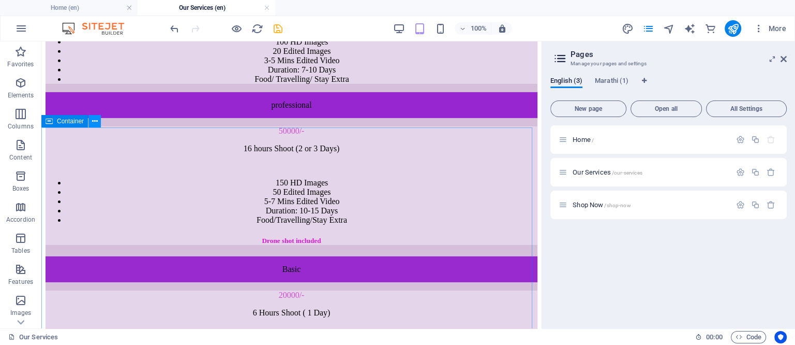
click at [92, 119] on icon at bounding box center [95, 121] width 6 height 11
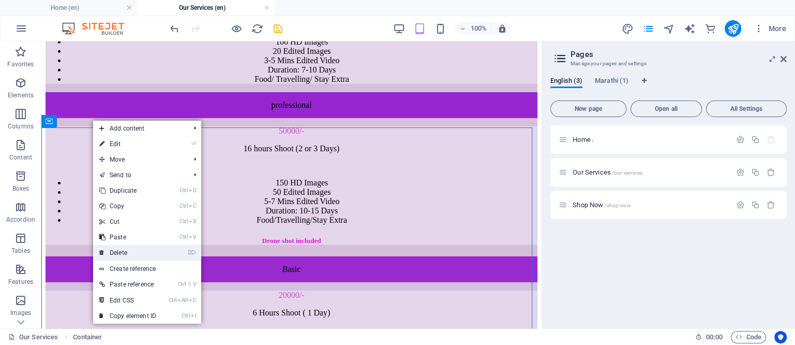
click at [119, 250] on link "⌦ Delete" at bounding box center [127, 253] width 69 height 16
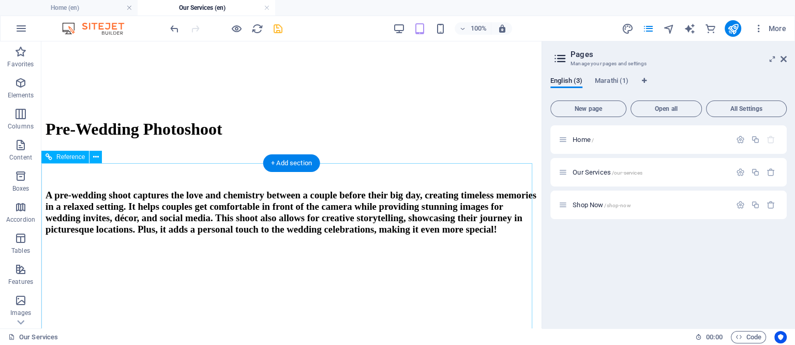
scroll to position [3897, 0]
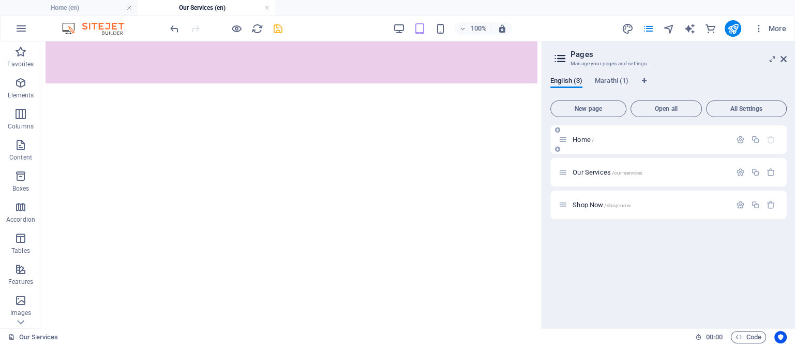
click at [581, 137] on span "Home /" at bounding box center [583, 140] width 21 height 8
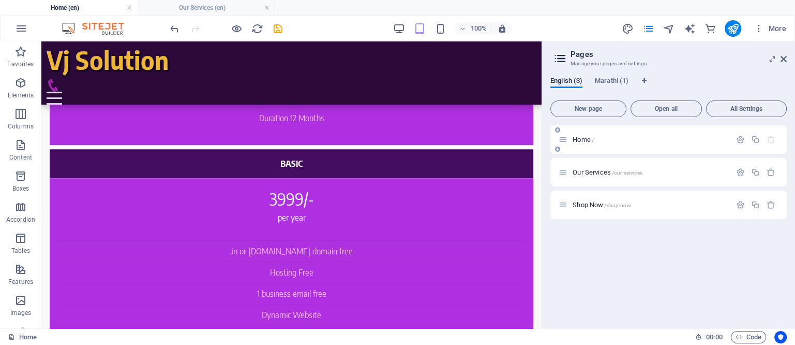
scroll to position [0, 0]
click at [581, 137] on span "Home /" at bounding box center [583, 140] width 21 height 8
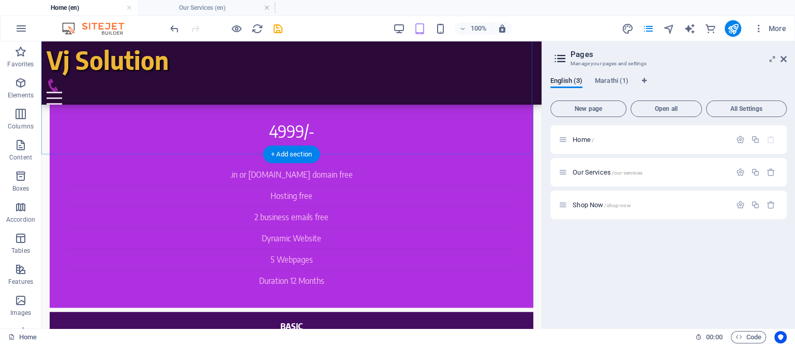
scroll to position [800, 0]
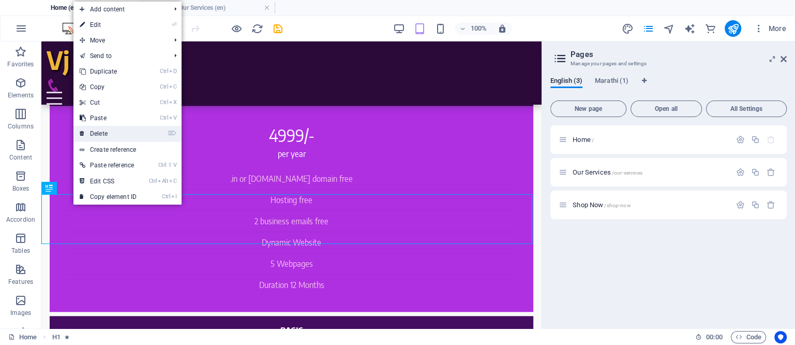
click at [95, 131] on link "⌦ Delete" at bounding box center [107, 134] width 69 height 16
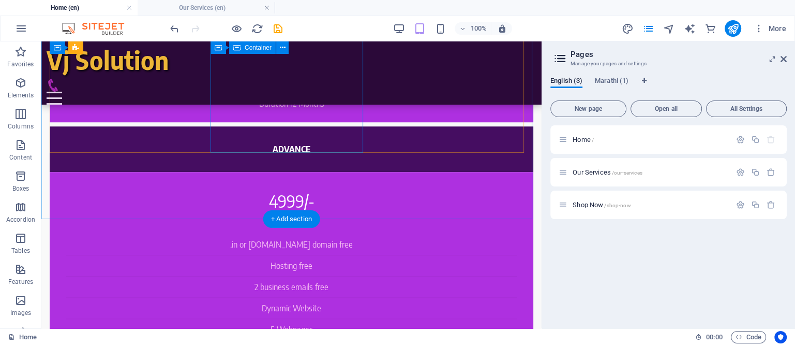
scroll to position [735, 0]
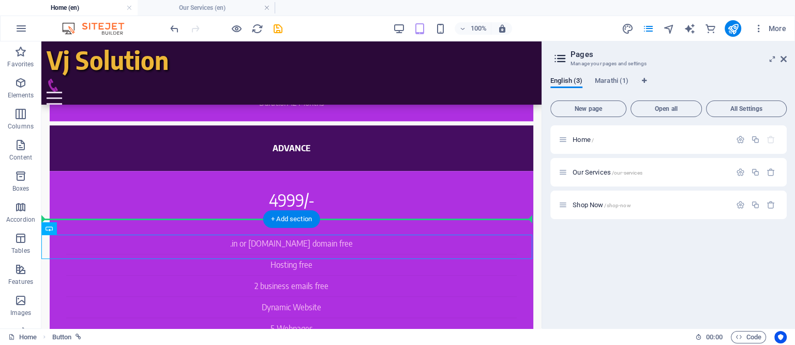
drag, startPoint x: 292, startPoint y: 247, endPoint x: 292, endPoint y: 182, distance: 65.7
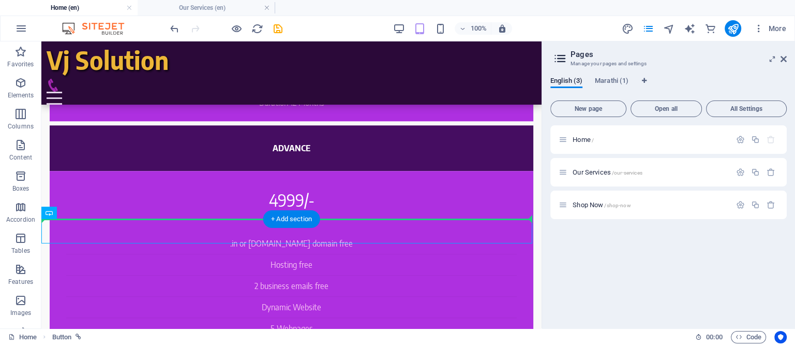
drag, startPoint x: 274, startPoint y: 232, endPoint x: 272, endPoint y: 175, distance: 56.4
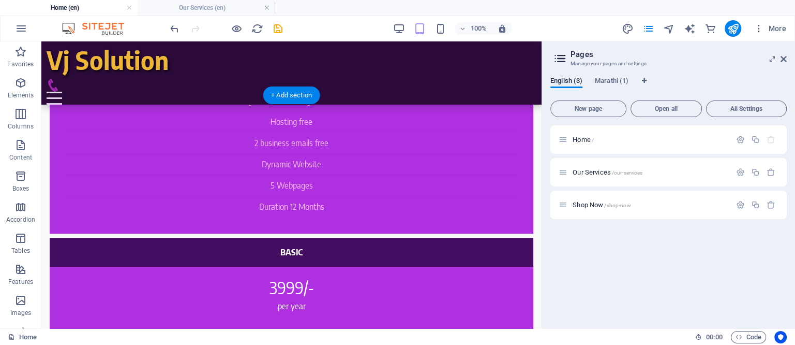
scroll to position [865, 0]
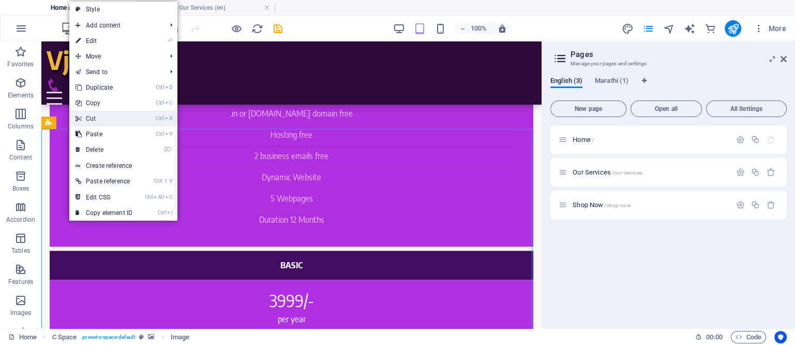
click at [87, 117] on link "Ctrl X Cut" at bounding box center [103, 119] width 69 height 16
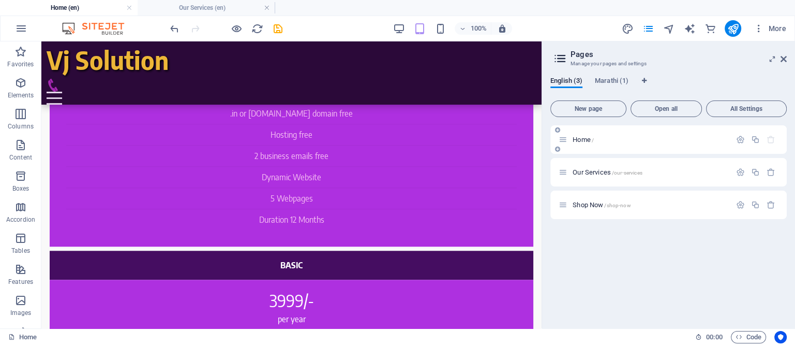
click at [585, 139] on span "Home /" at bounding box center [583, 140] width 21 height 8
click at [586, 172] on span "Our Services /our-services" at bounding box center [607, 172] width 69 height 8
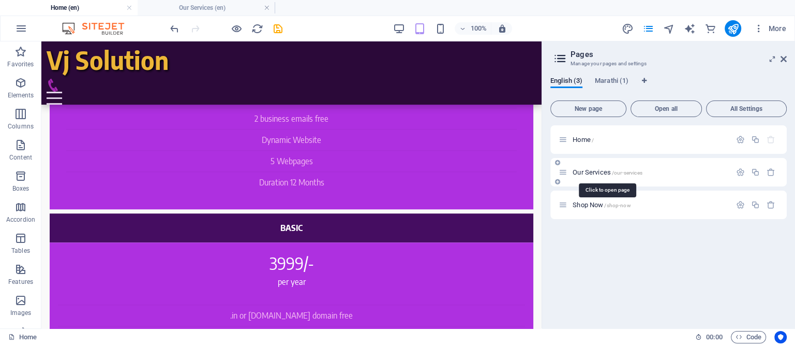
scroll to position [0, 0]
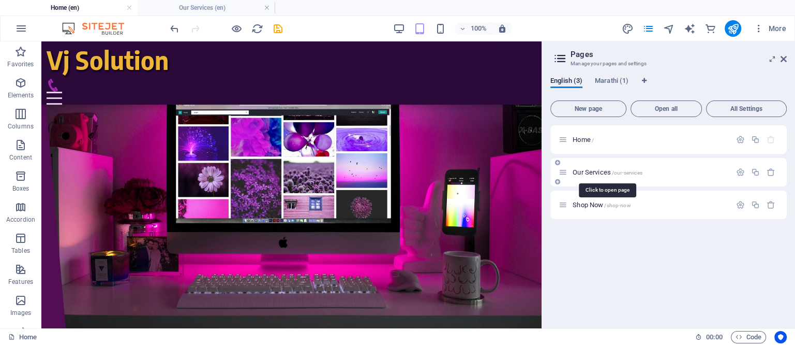
click at [586, 172] on span "Our Services /our-services" at bounding box center [607, 172] width 69 height 8
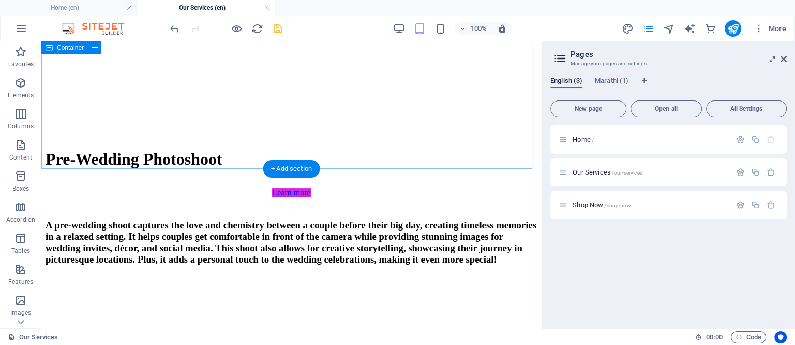
scroll to position [4155, 0]
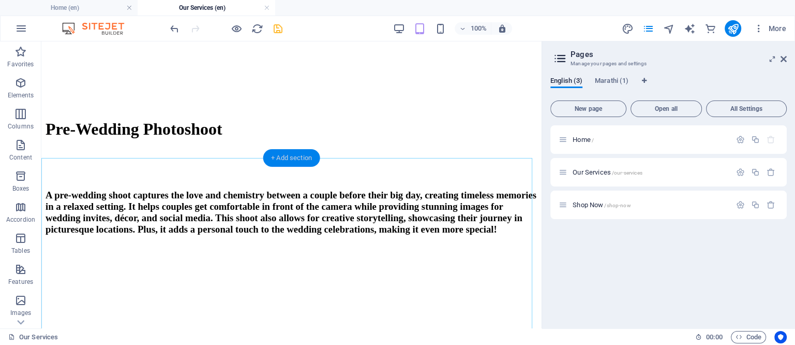
click at [293, 159] on div "+ Add section" at bounding box center [291, 158] width 57 height 18
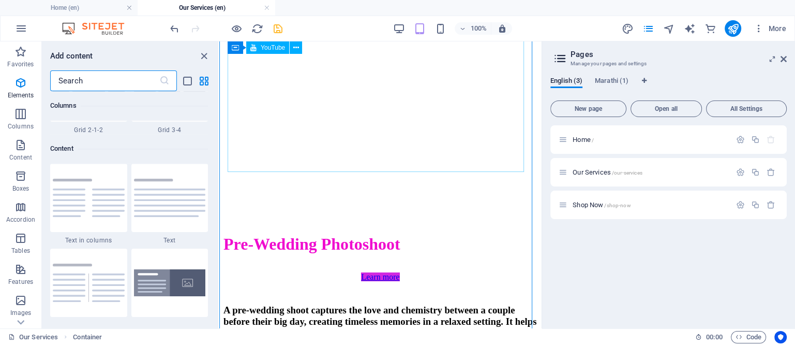
scroll to position [1810, 0]
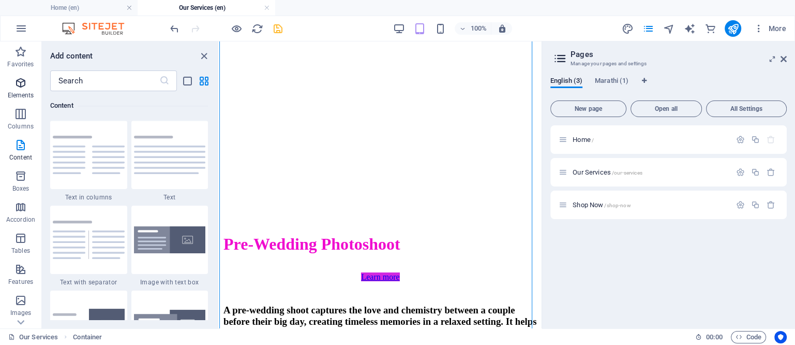
click at [19, 80] on icon "button" at bounding box center [20, 83] width 12 height 12
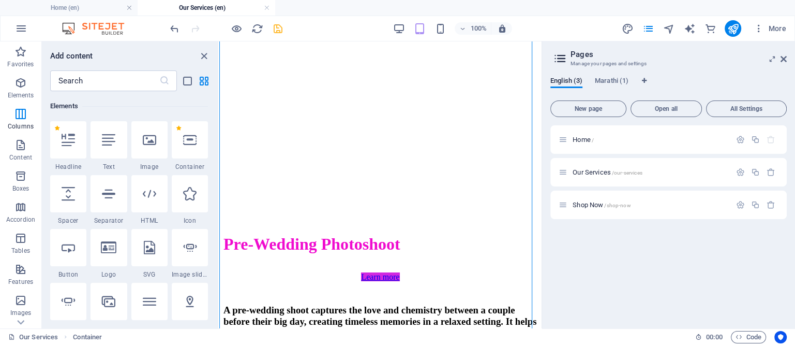
scroll to position [110, 0]
click at [185, 152] on div at bounding box center [190, 139] width 36 height 37
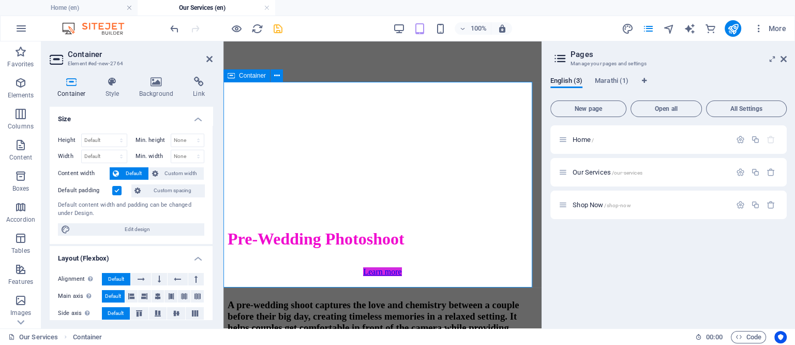
scroll to position [4249, 0]
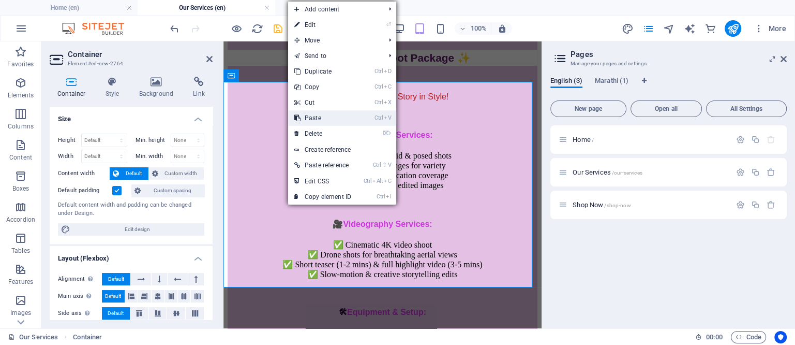
click at [323, 116] on link "Ctrl V Paste" at bounding box center [322, 118] width 69 height 16
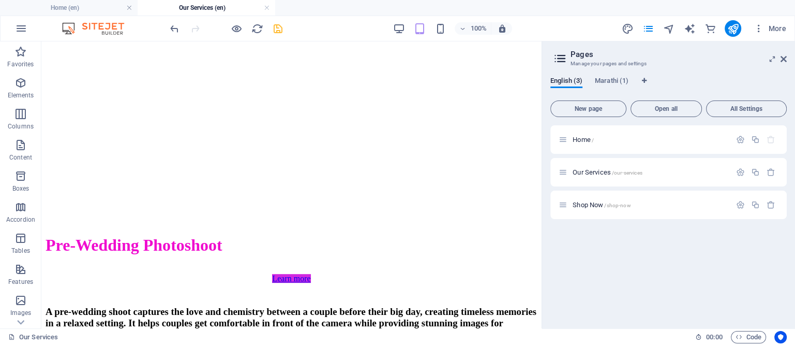
scroll to position [4478, 0]
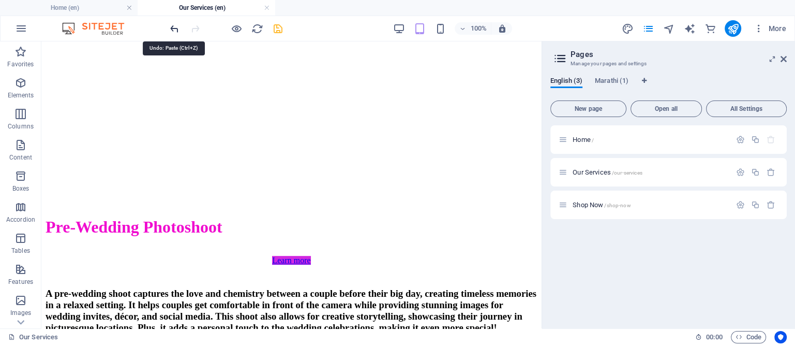
click at [170, 28] on icon "undo" at bounding box center [175, 29] width 12 height 12
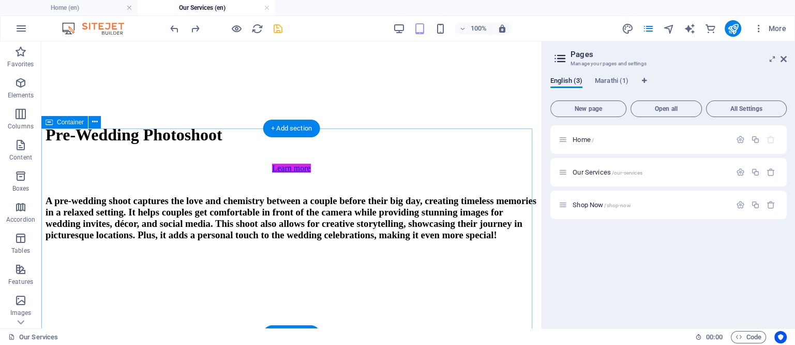
scroll to position [4145, 0]
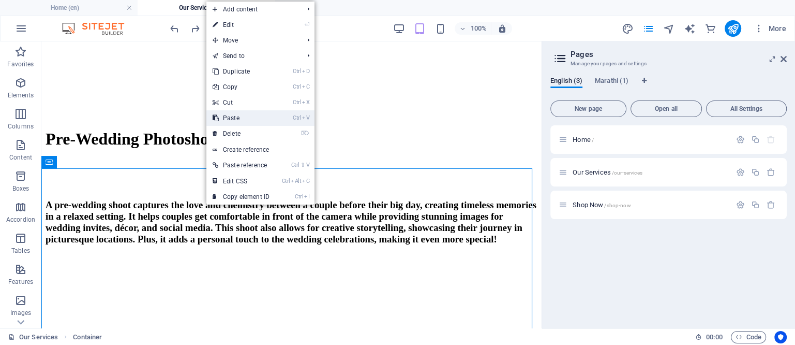
click at [243, 115] on link "Ctrl V Paste" at bounding box center [240, 118] width 69 height 16
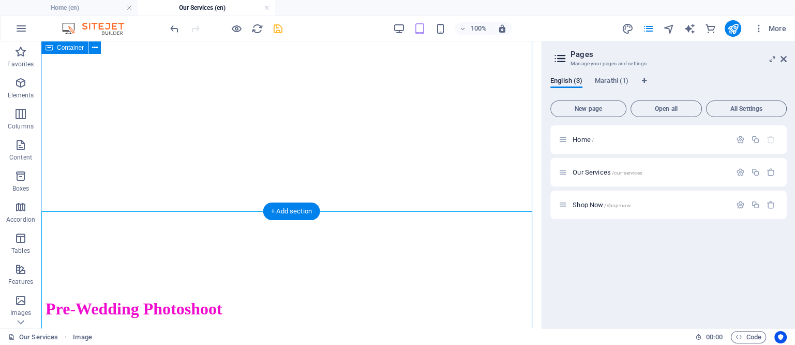
scroll to position [4478, 0]
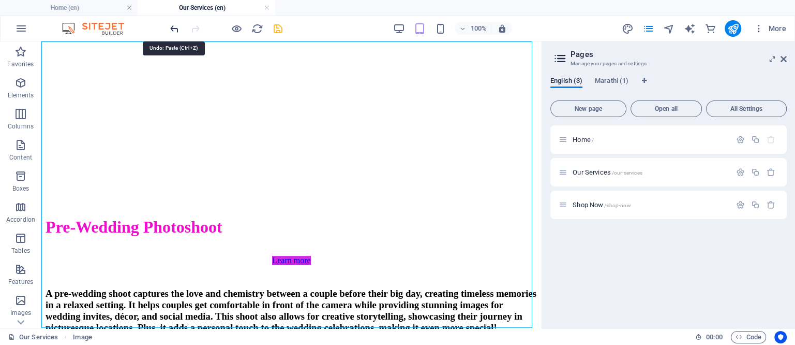
click at [170, 28] on icon "undo" at bounding box center [175, 29] width 12 height 12
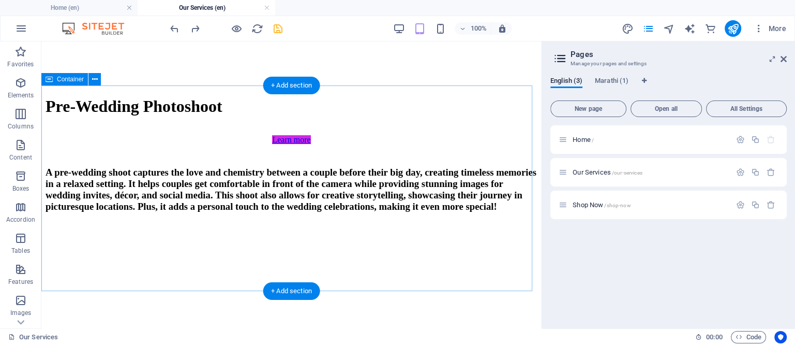
scroll to position [4145, 0]
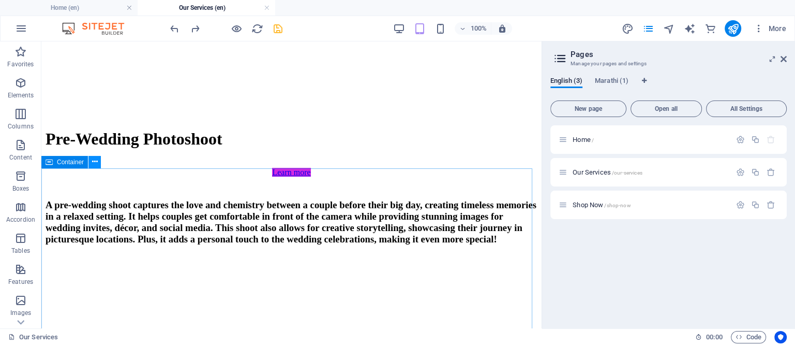
click at [95, 161] on icon at bounding box center [95, 161] width 6 height 11
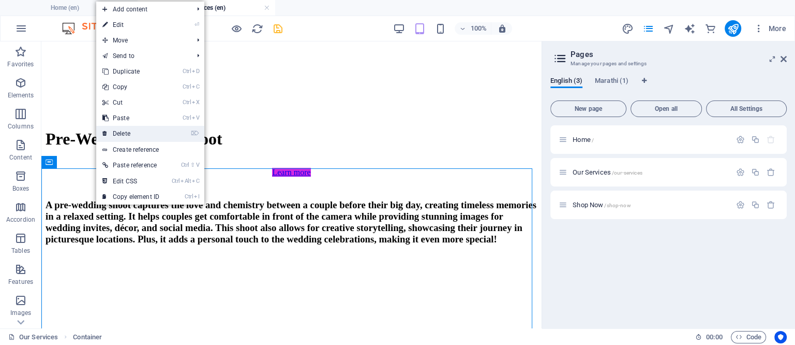
click at [120, 128] on link "⌦ Delete" at bounding box center [130, 134] width 69 height 16
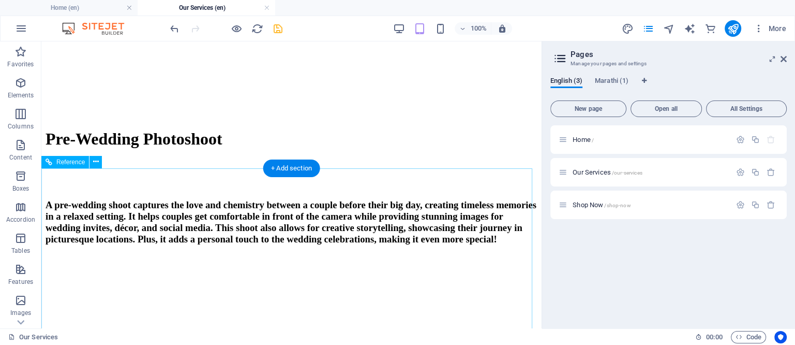
scroll to position [4016, 0]
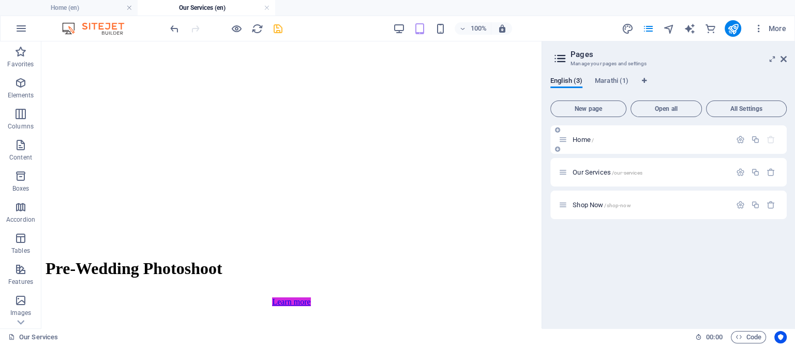
click at [577, 138] on span "Home /" at bounding box center [583, 140] width 21 height 8
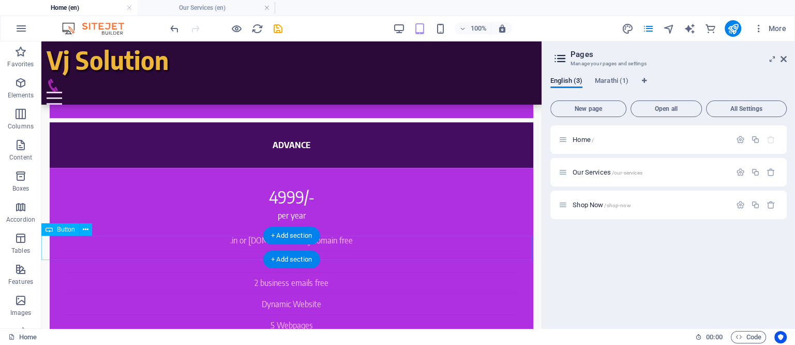
scroll to position [800, 0]
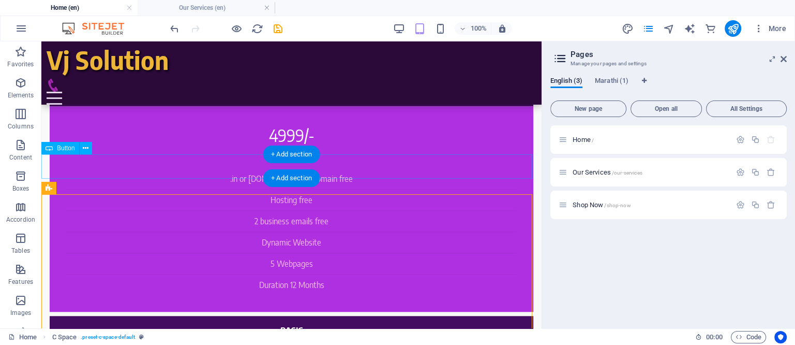
scroll to position [929, 0]
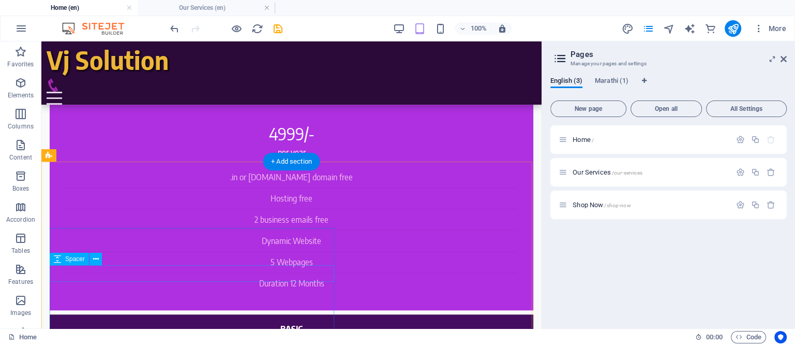
scroll to position [800, 0]
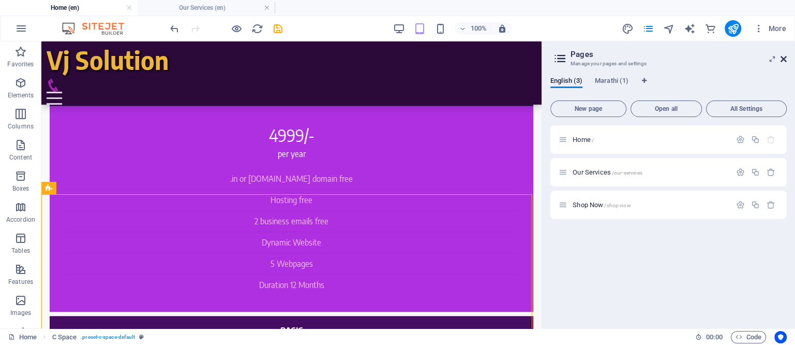
click at [784, 60] on icon at bounding box center [784, 59] width 6 height 8
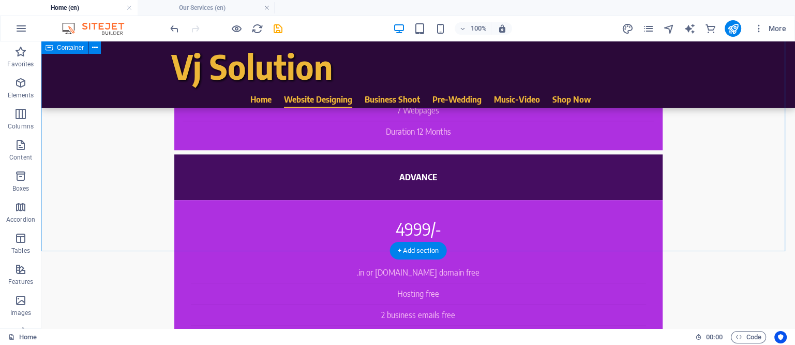
scroll to position [776, 0]
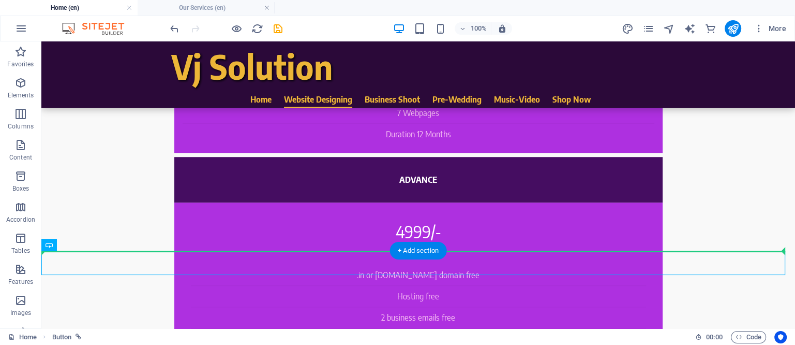
drag, startPoint x: 396, startPoint y: 264, endPoint x: 405, endPoint y: 202, distance: 62.8
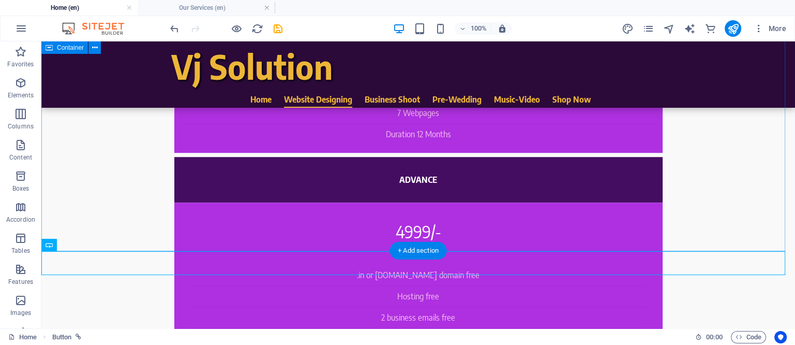
click at [393, 203] on div "Website Designing VJ Solutions offers comprehensive website design services tha…" at bounding box center [418, 163] width 754 height 1084
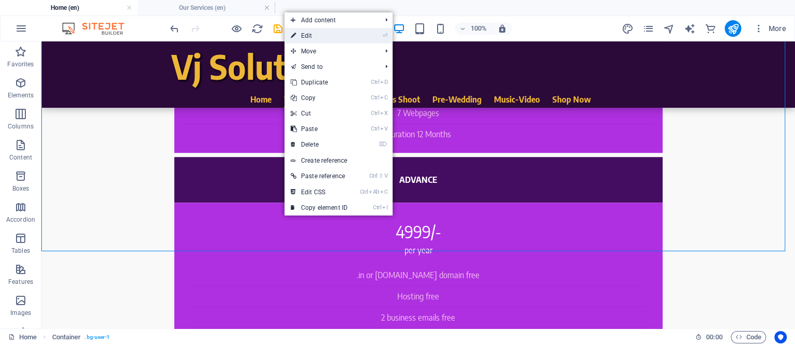
click at [305, 33] on link "⏎ Edit" at bounding box center [319, 36] width 69 height 16
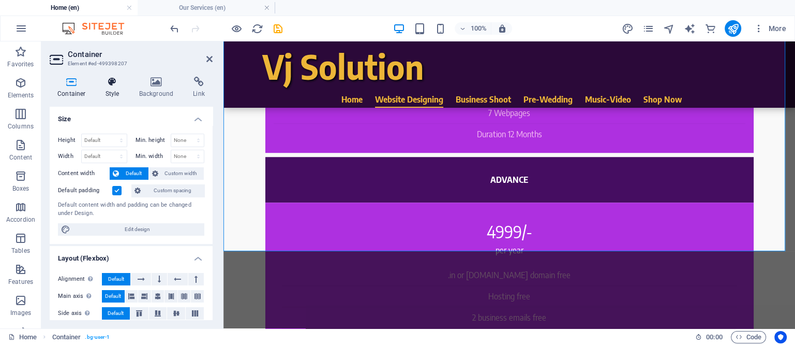
click at [117, 79] on icon at bounding box center [112, 82] width 29 height 10
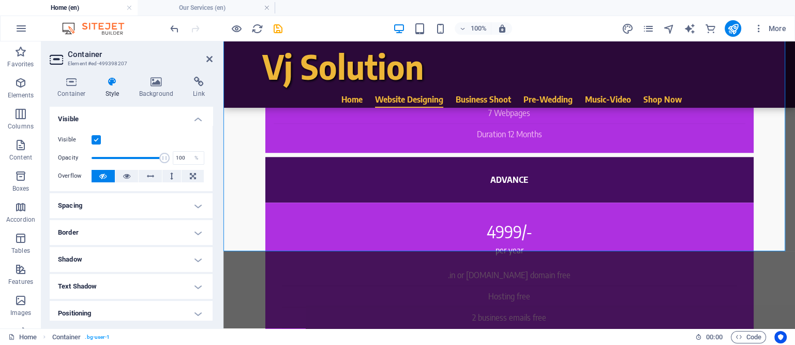
click at [177, 202] on h4 "Spacing" at bounding box center [131, 205] width 163 height 25
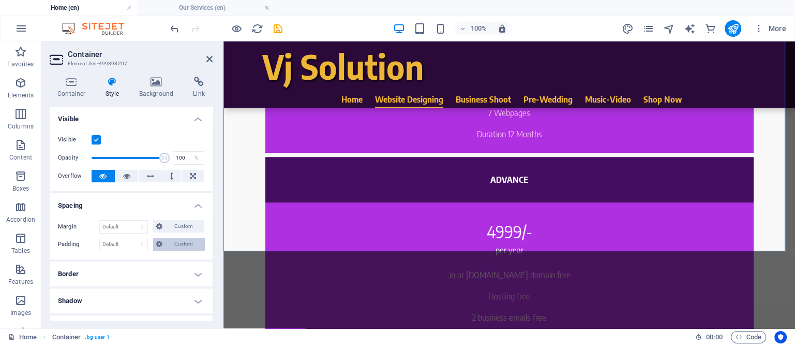
click at [170, 241] on span "Custom" at bounding box center [184, 243] width 36 height 12
click at [122, 280] on input "number" at bounding box center [137, 279] width 31 height 12
type input "5"
type input "0"
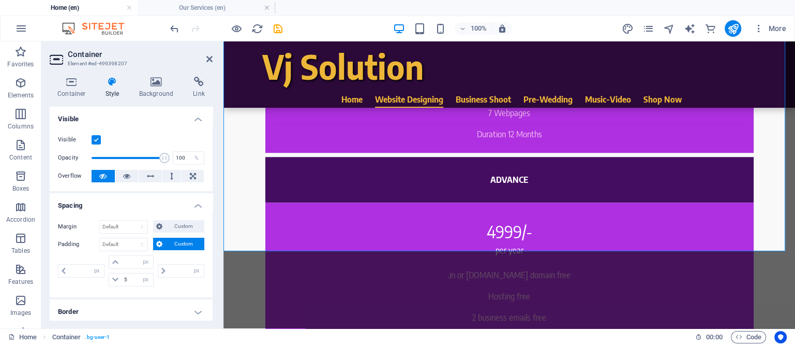
type input "0"
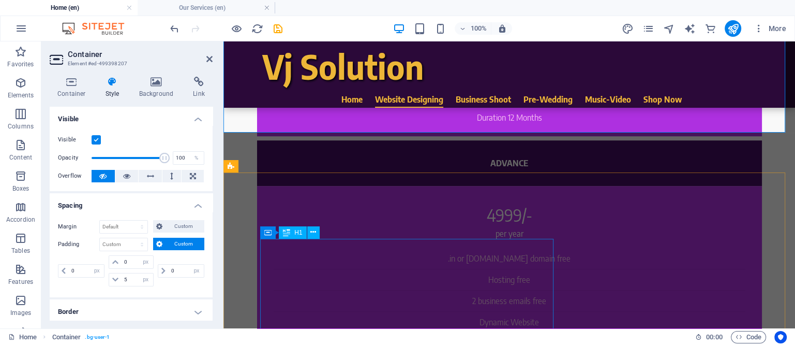
scroll to position [647, 0]
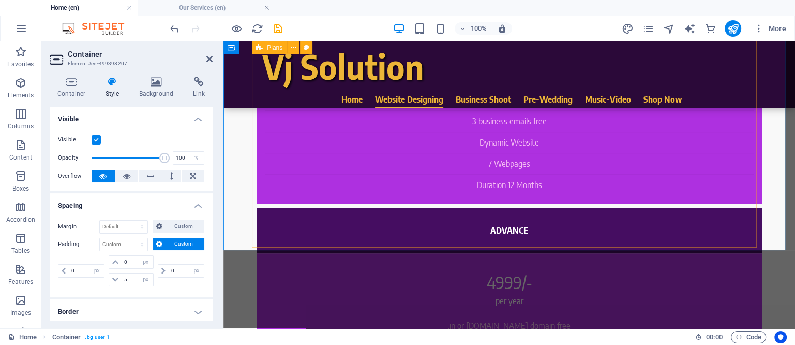
click at [327, 238] on div "Professional 7999/- per year .com domain Free Hosting Free 3 business emails fr…" at bounding box center [509, 338] width 505 height 704
click at [777, 240] on div "Website Designing VJ Solutions offers comprehensive website design services tha…" at bounding box center [509, 220] width 572 height 941
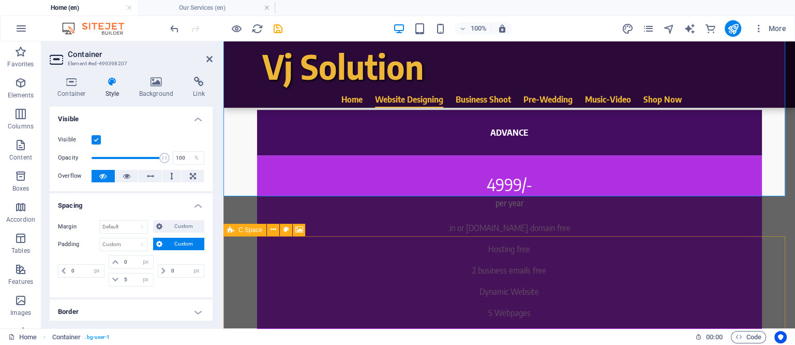
scroll to position [776, 0]
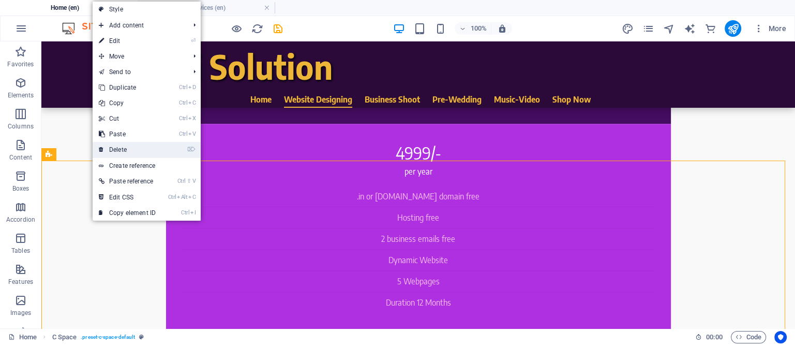
click at [124, 148] on link "⌦ Delete" at bounding box center [127, 150] width 69 height 16
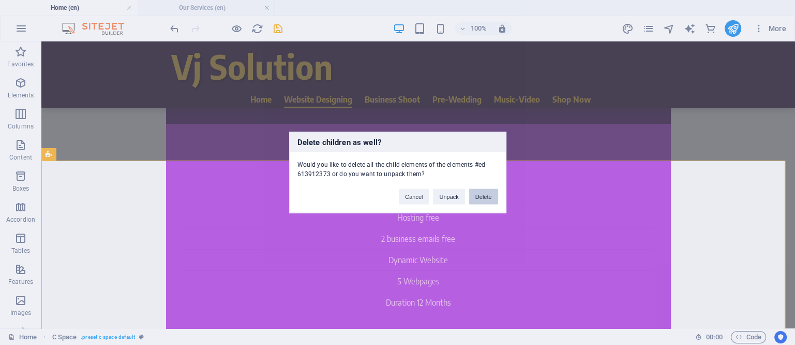
click at [490, 196] on button "Delete" at bounding box center [483, 197] width 29 height 16
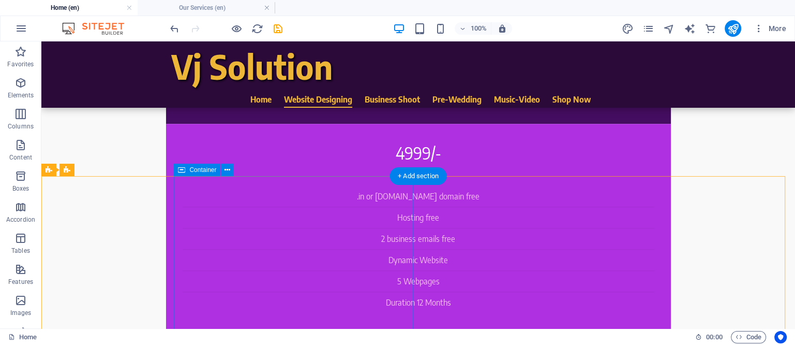
scroll to position [581, 0]
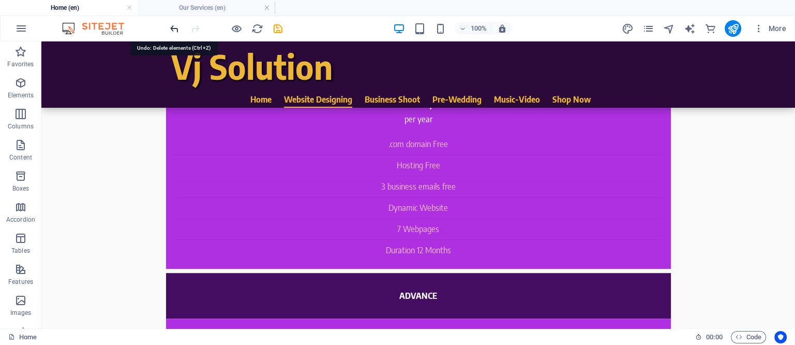
click at [176, 26] on icon "undo" at bounding box center [175, 29] width 12 height 12
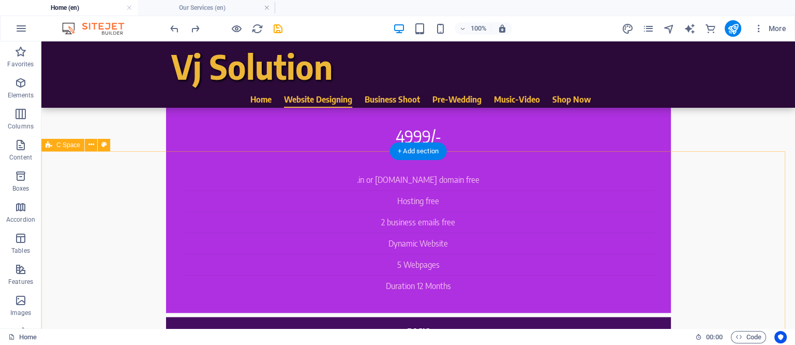
scroll to position [777, 0]
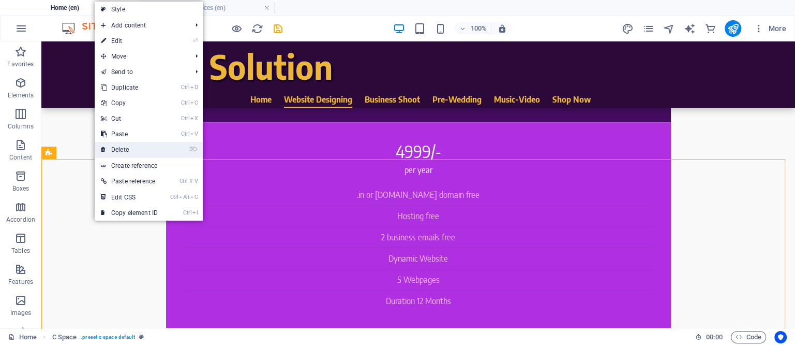
click at [124, 146] on link "⌦ Delete" at bounding box center [129, 150] width 69 height 16
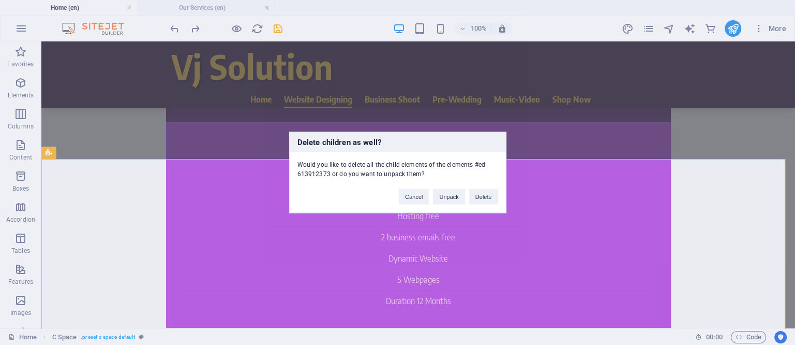
click at [549, 217] on div "Delete children as well? Would you like to delete all the child elements of the…" at bounding box center [397, 172] width 795 height 345
click at [419, 197] on button "Cancel" at bounding box center [414, 197] width 30 height 16
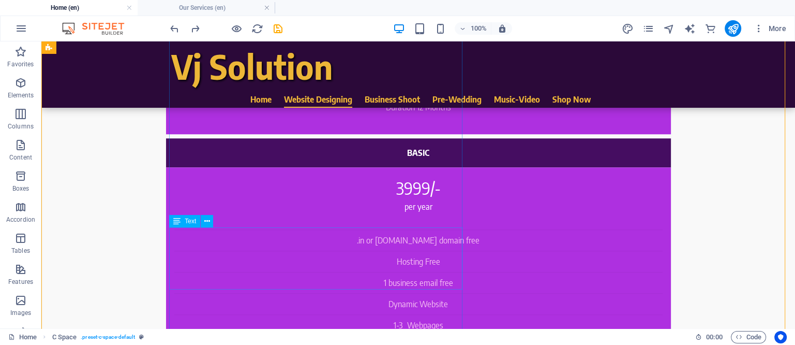
scroll to position [712, 0]
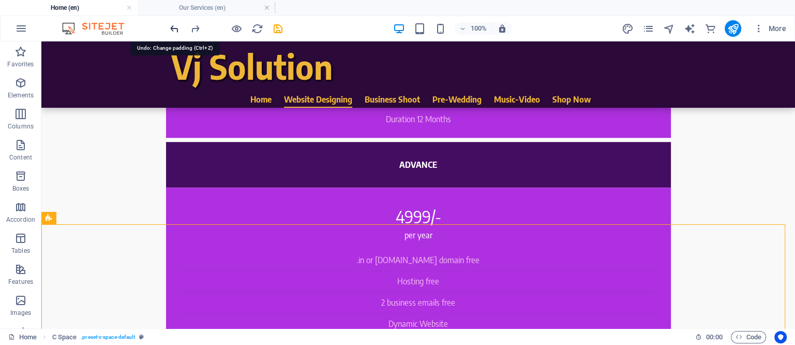
click at [172, 28] on icon "undo" at bounding box center [175, 29] width 12 height 12
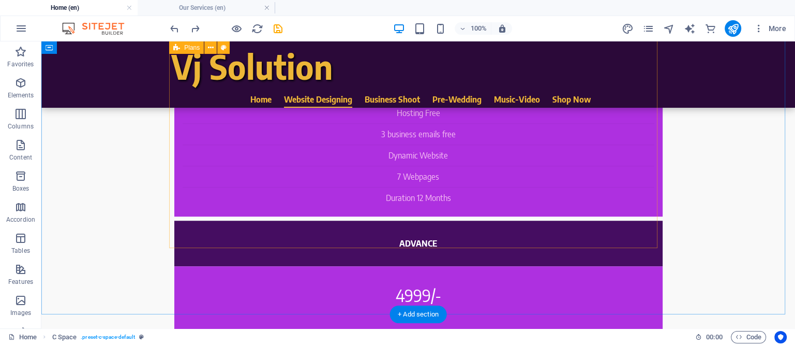
scroll to position [906, 0]
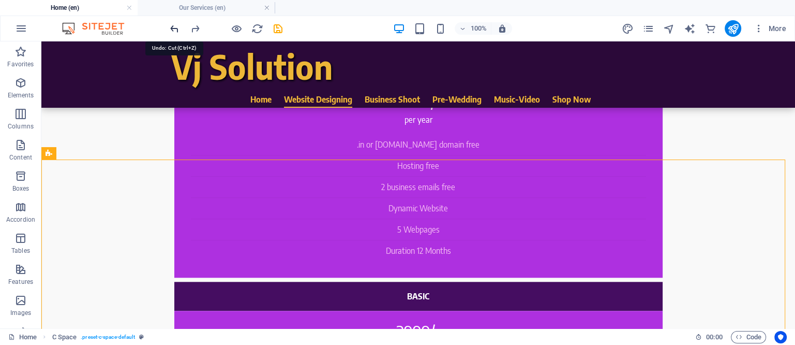
click at [176, 27] on icon "undo" at bounding box center [175, 29] width 12 height 12
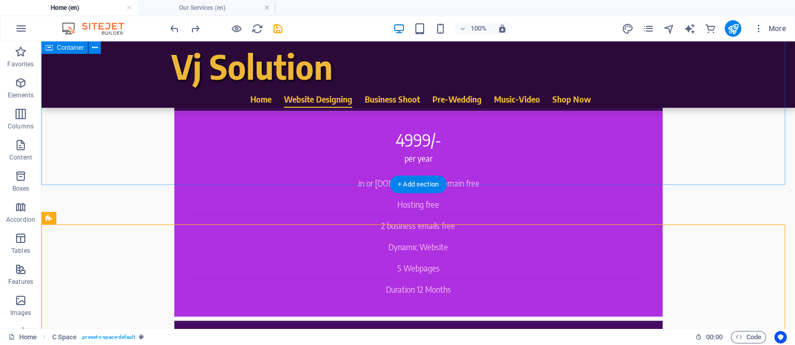
scroll to position [842, 0]
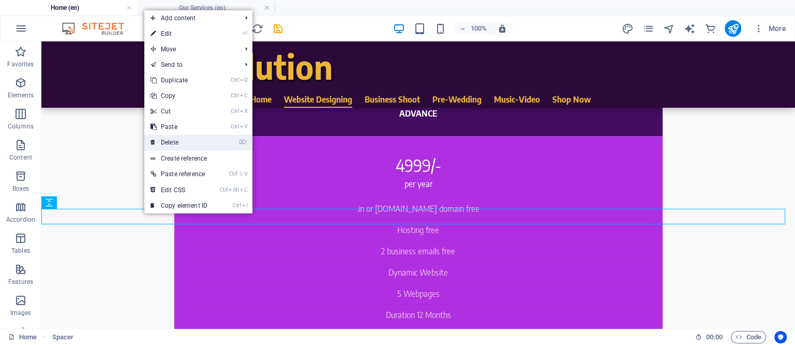
click at [177, 141] on link "⌦ Delete" at bounding box center [178, 142] width 69 height 16
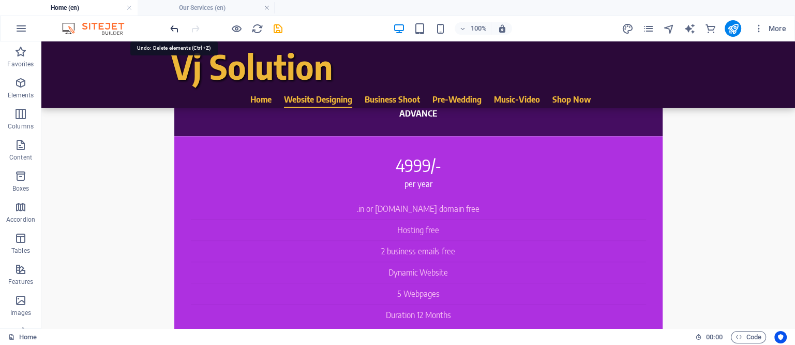
click at [172, 25] on icon "undo" at bounding box center [175, 29] width 12 height 12
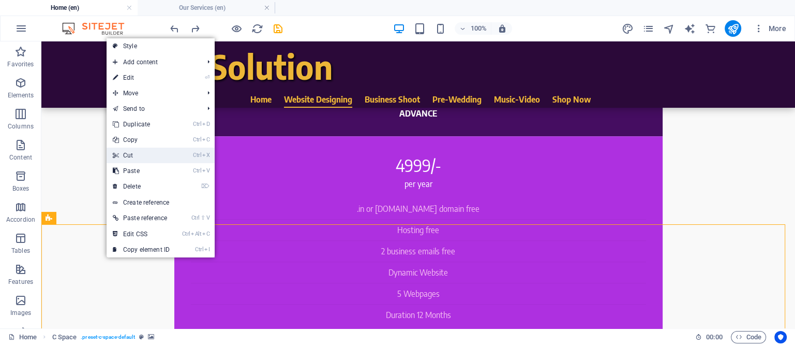
click at [126, 153] on link "Ctrl X Cut" at bounding box center [141, 155] width 69 height 16
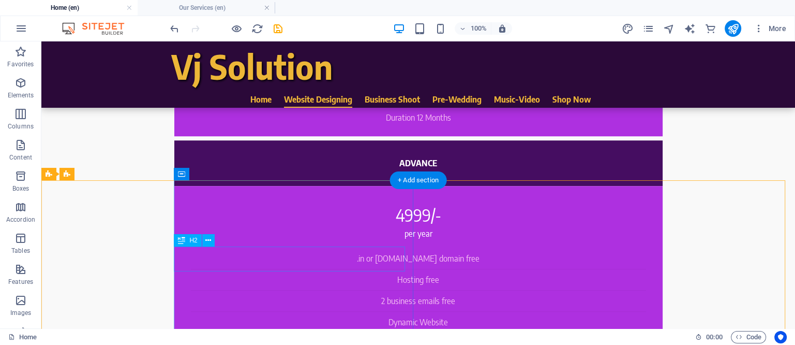
scroll to position [712, 0]
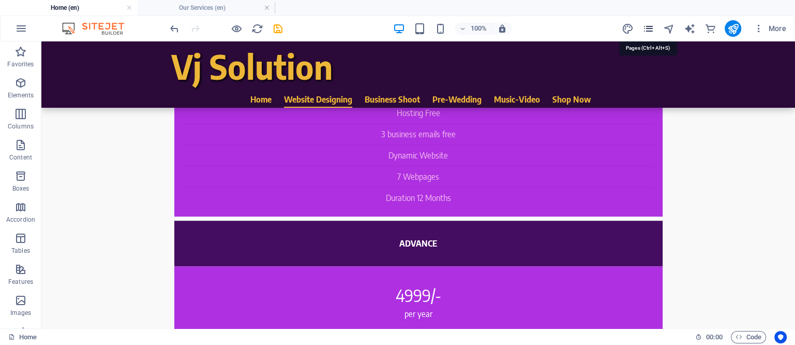
click at [646, 25] on icon "pages" at bounding box center [648, 29] width 12 height 12
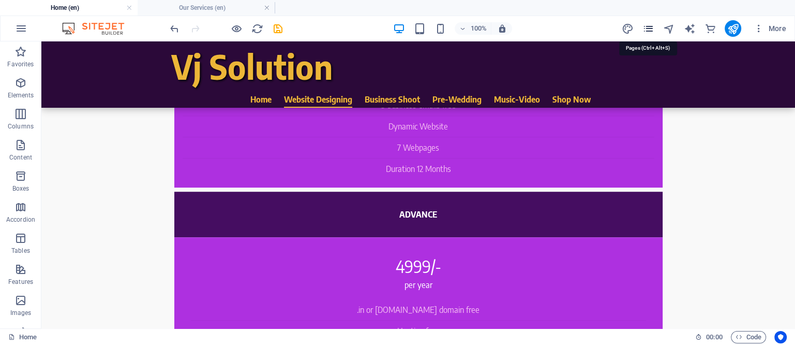
scroll to position [640, 0]
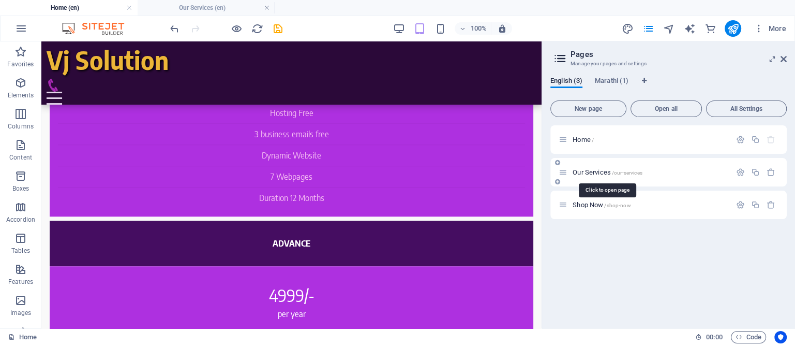
click at [580, 170] on span "Our Services /our-services" at bounding box center [607, 172] width 69 height 8
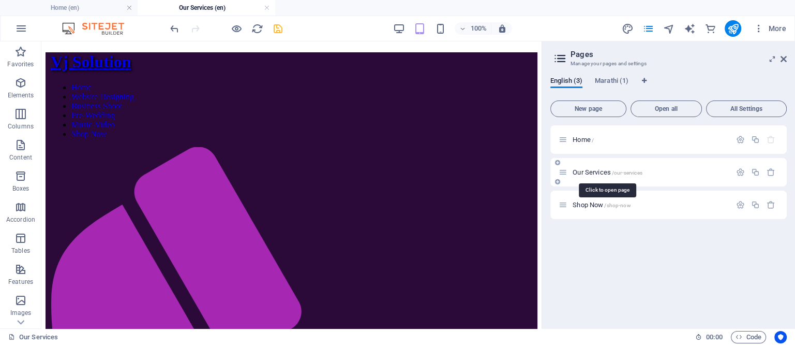
scroll to position [4016, 0]
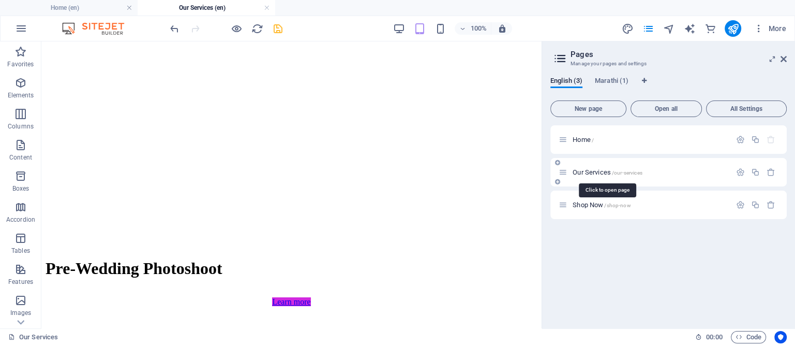
click at [580, 170] on span "Our Services /our-services" at bounding box center [607, 172] width 69 height 8
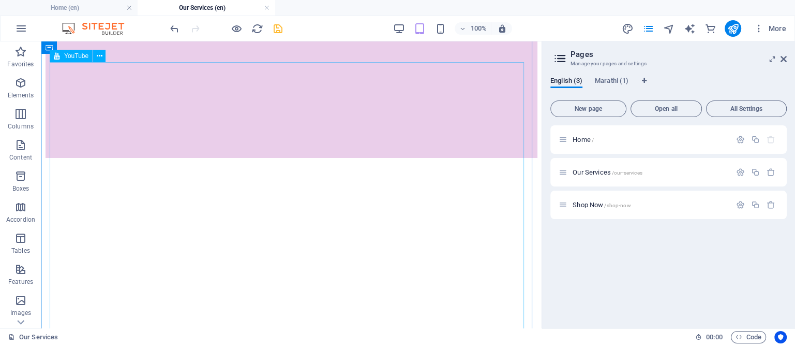
scroll to position [4145, 0]
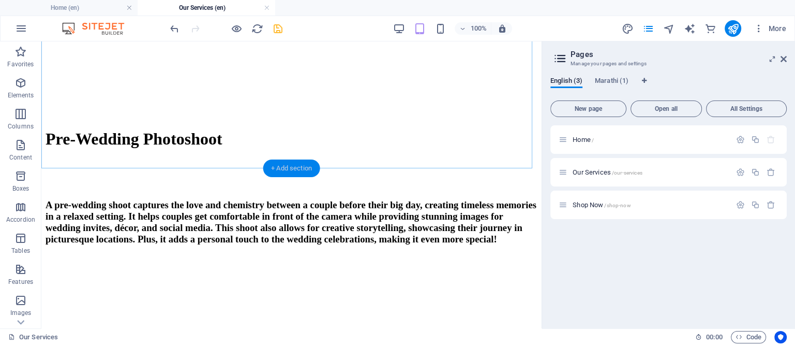
click at [297, 165] on div "+ Add section" at bounding box center [291, 168] width 57 height 18
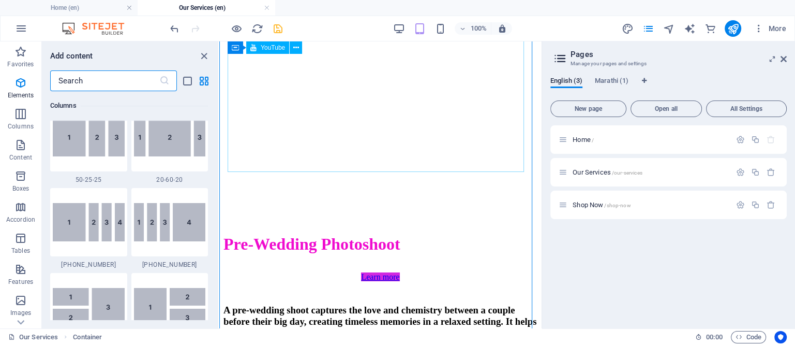
scroll to position [1810, 0]
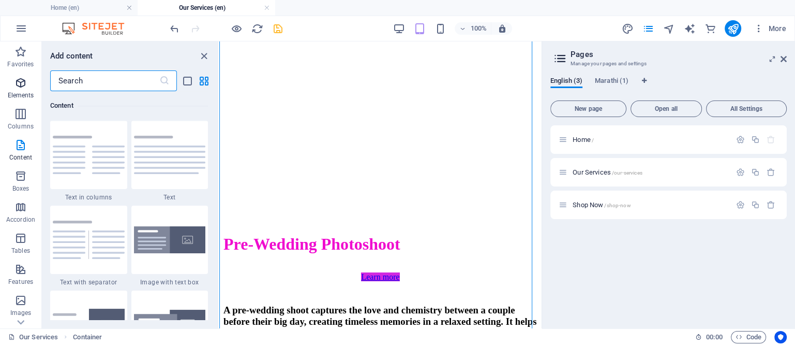
click at [13, 79] on span "Elements" at bounding box center [20, 89] width 41 height 25
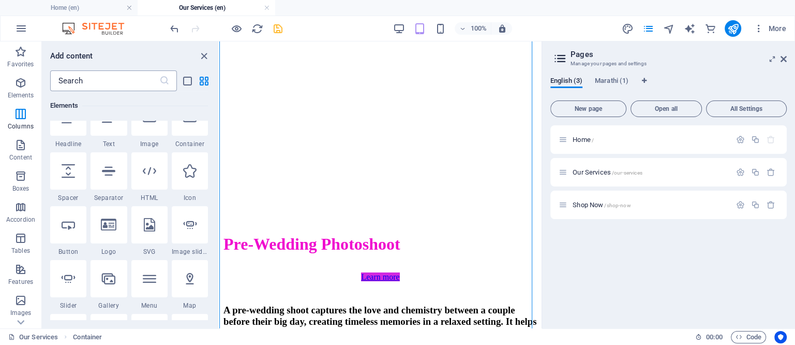
scroll to position [110, 0]
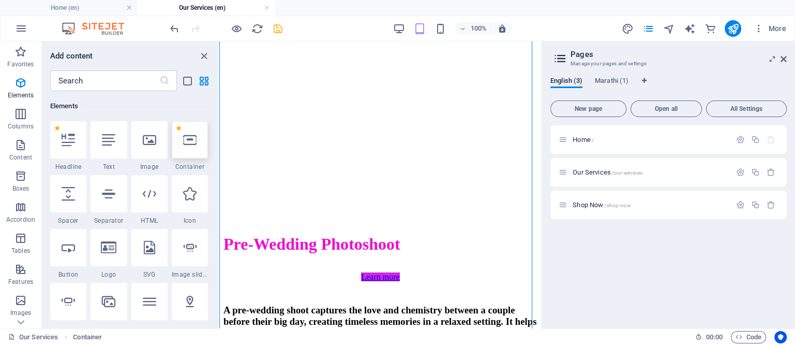
click at [192, 136] on icon at bounding box center [189, 139] width 13 height 13
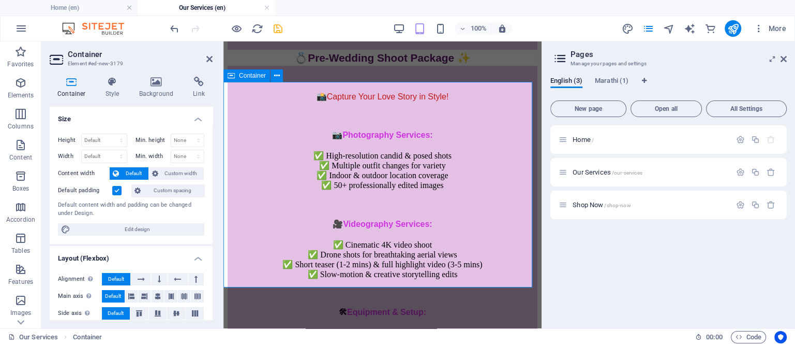
scroll to position [4120, 0]
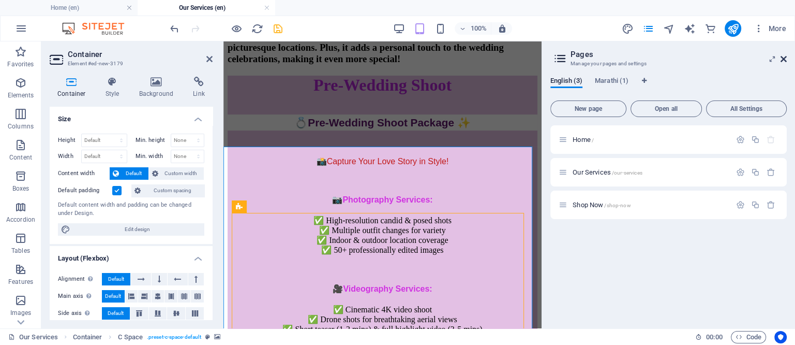
click at [783, 58] on icon at bounding box center [784, 59] width 6 height 8
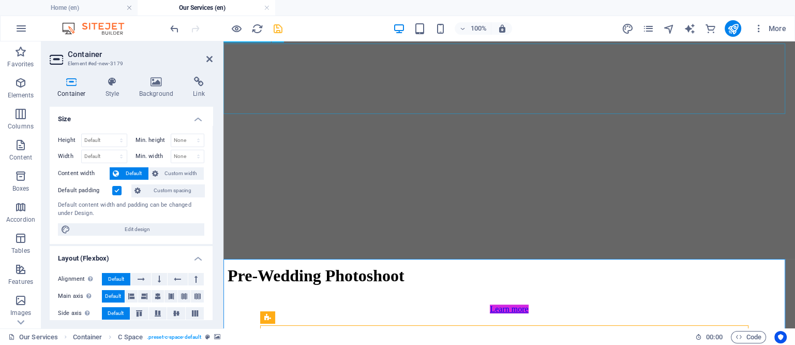
scroll to position [4305, 0]
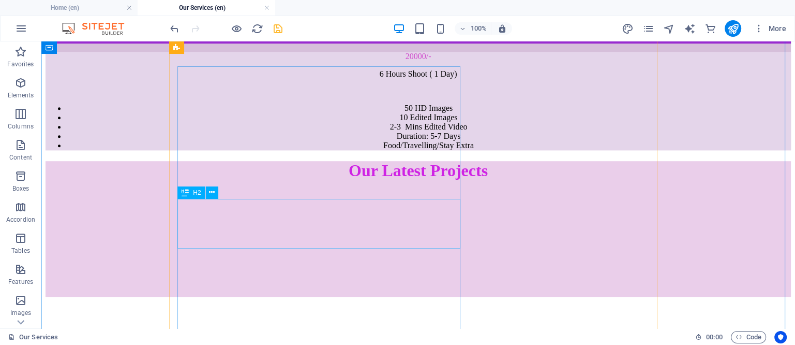
scroll to position [4418, 0]
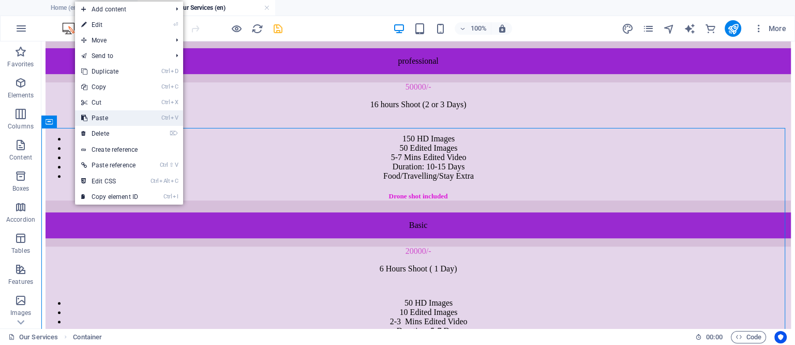
click at [97, 119] on link "Ctrl V Paste" at bounding box center [109, 118] width 69 height 16
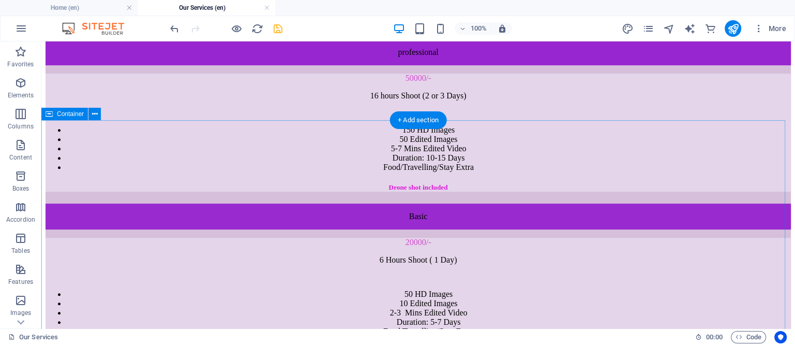
scroll to position [4362, 0]
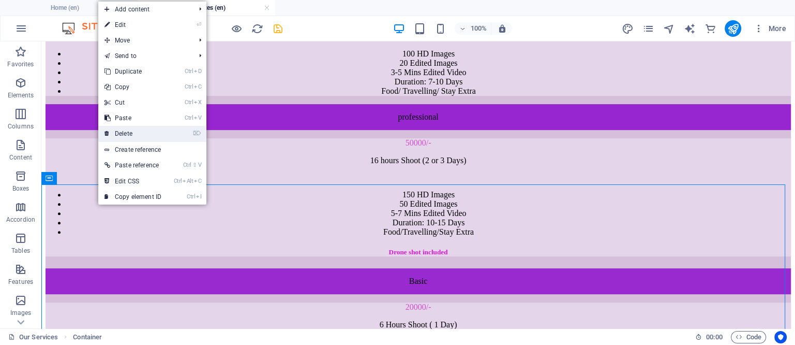
click at [122, 131] on link "⌦ Delete" at bounding box center [132, 134] width 69 height 16
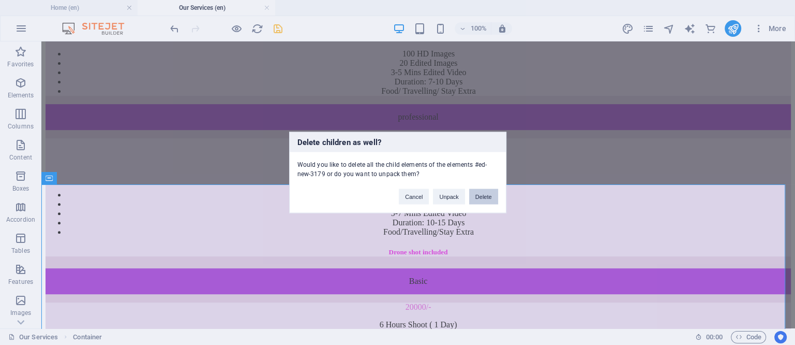
click at [486, 195] on button "Delete" at bounding box center [483, 197] width 29 height 16
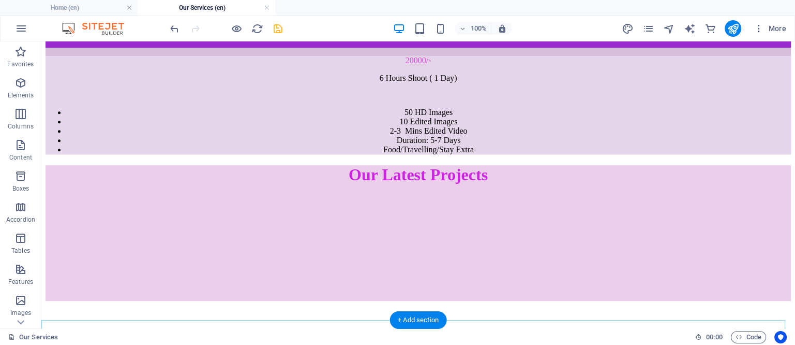
scroll to position [4556, 0]
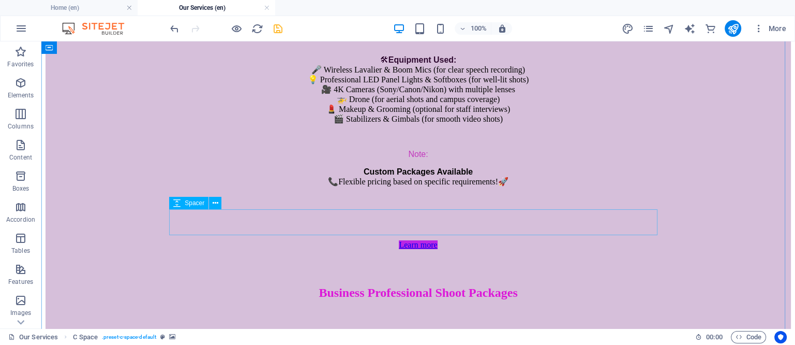
scroll to position [3780, 0]
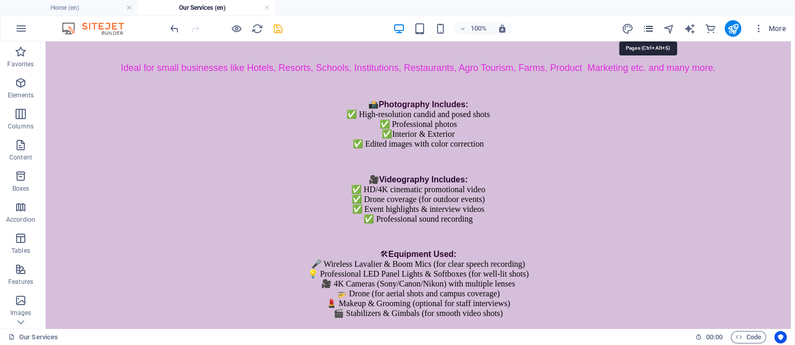
click at [649, 26] on icon "pages" at bounding box center [648, 29] width 12 height 12
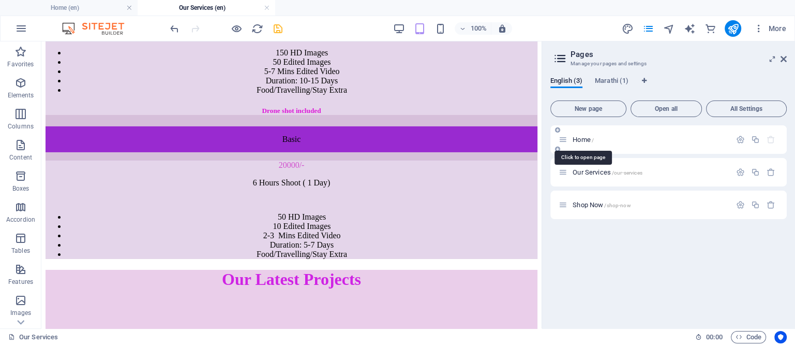
click at [580, 136] on span "Home /" at bounding box center [583, 140] width 21 height 8
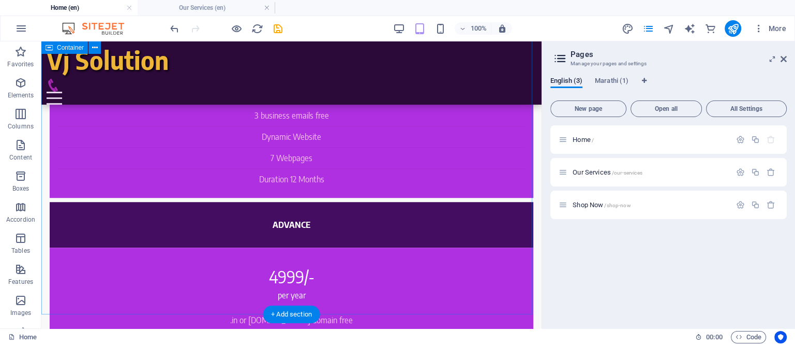
scroll to position [705, 0]
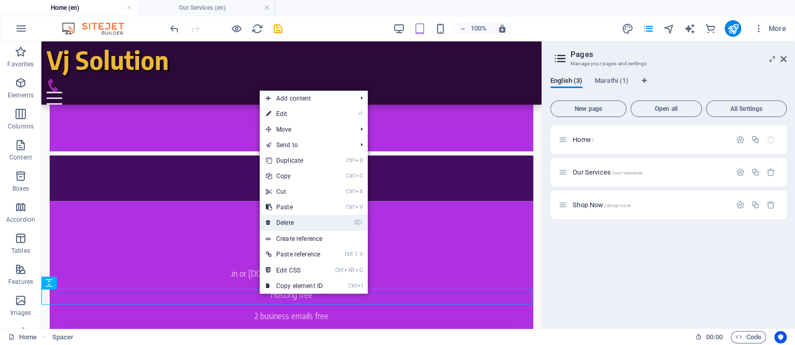
click at [288, 224] on link "⌦ Delete" at bounding box center [294, 223] width 69 height 16
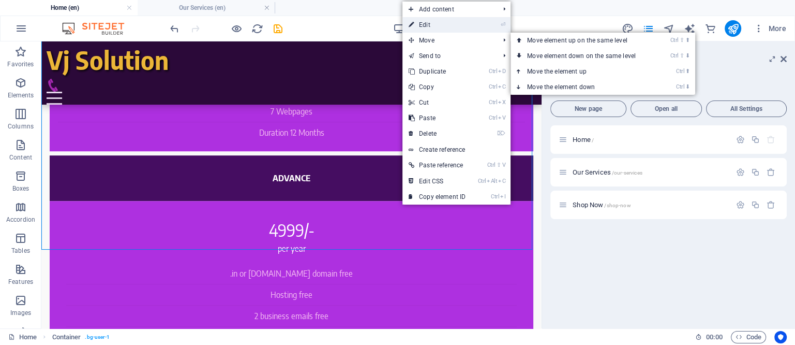
click at [427, 24] on link "⏎ Edit" at bounding box center [436, 25] width 69 height 16
select select "px"
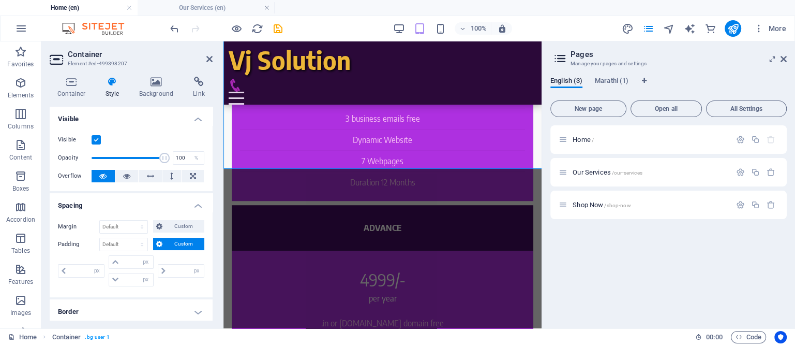
scroll to position [786, 0]
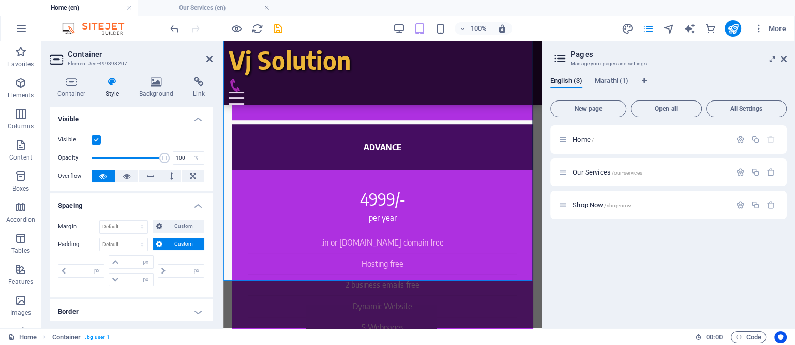
click at [110, 82] on icon at bounding box center [112, 82] width 29 height 10
click at [119, 277] on span at bounding box center [115, 279] width 12 height 12
click at [127, 282] on input "number" at bounding box center [137, 279] width 31 height 12
type input "10"
type input "0"
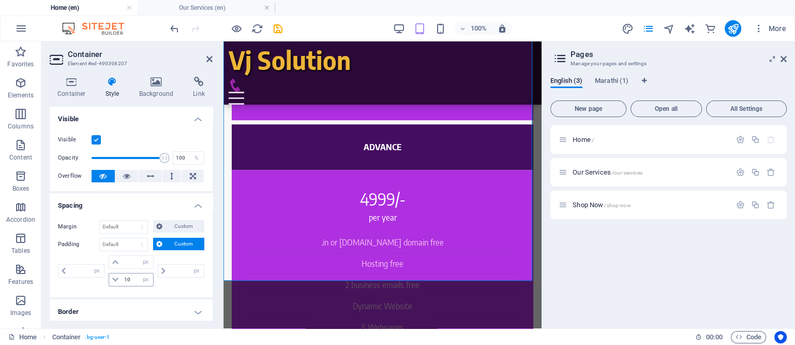
type input "0"
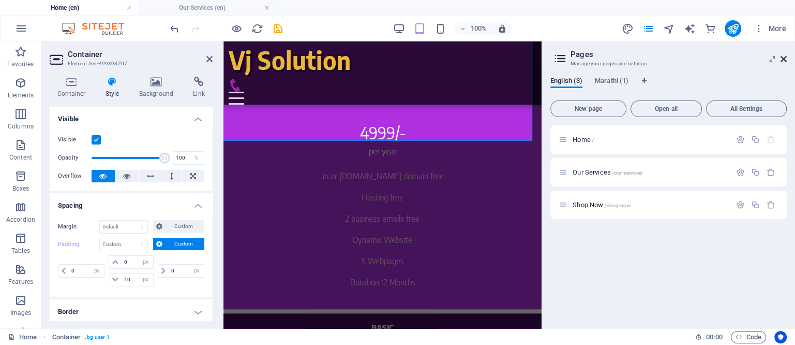
click at [783, 57] on icon at bounding box center [784, 59] width 6 height 8
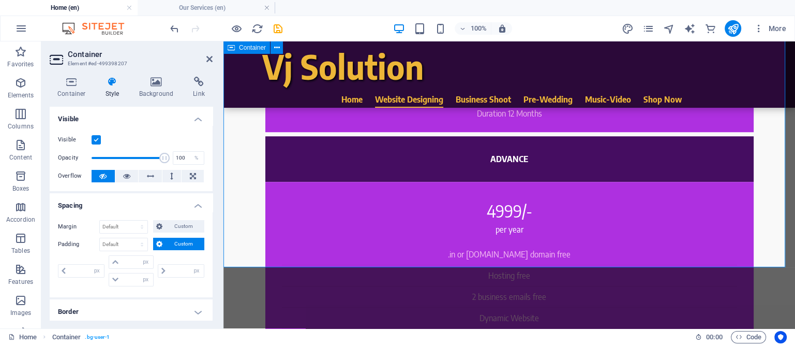
scroll to position [815, 0]
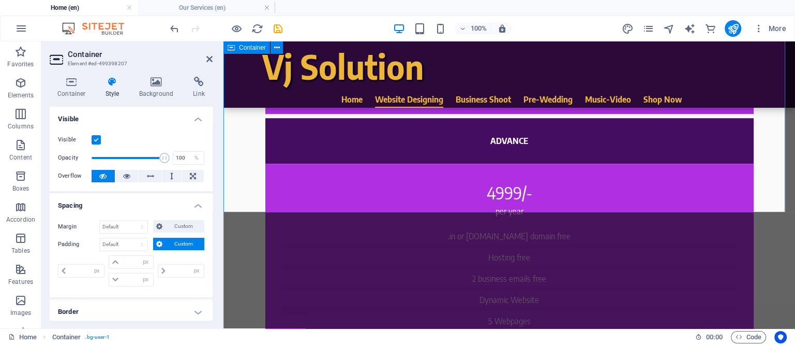
click at [471, 184] on div "Website Designing VJ Solutions offers comprehensive website design services tha…" at bounding box center [509, 124] width 572 height 1084
click at [128, 279] on input "number" at bounding box center [137, 279] width 31 height 12
type input "5"
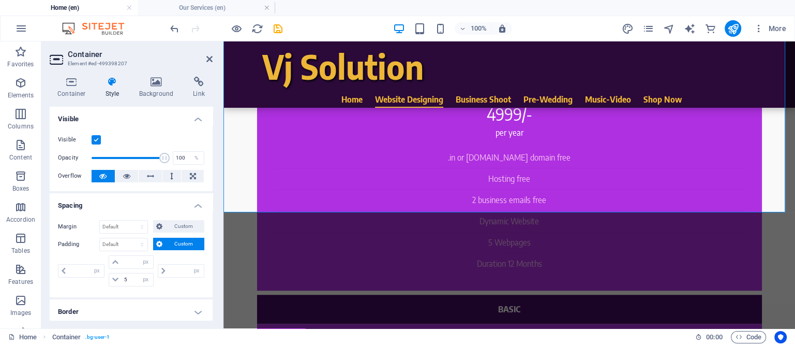
type input "0"
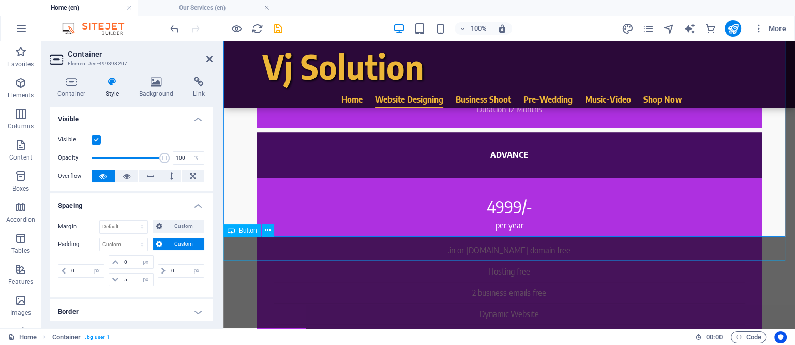
scroll to position [621, 0]
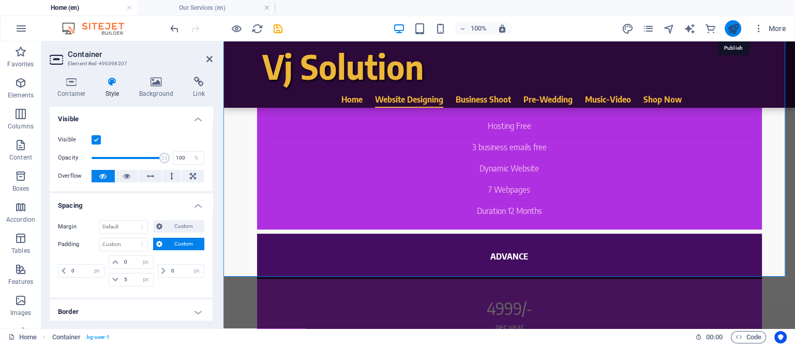
click at [732, 30] on icon "publish" at bounding box center [733, 29] width 12 height 12
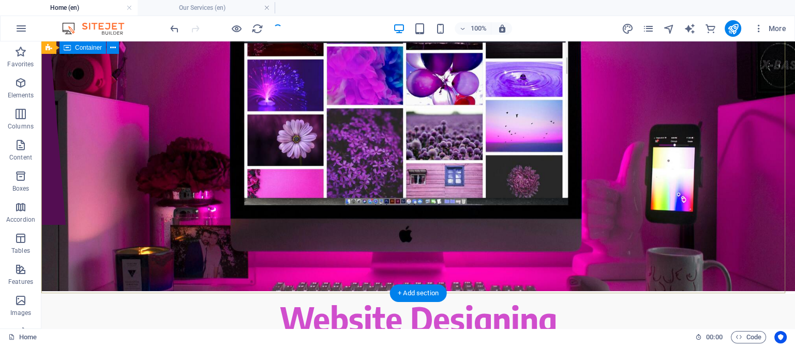
scroll to position [0, 0]
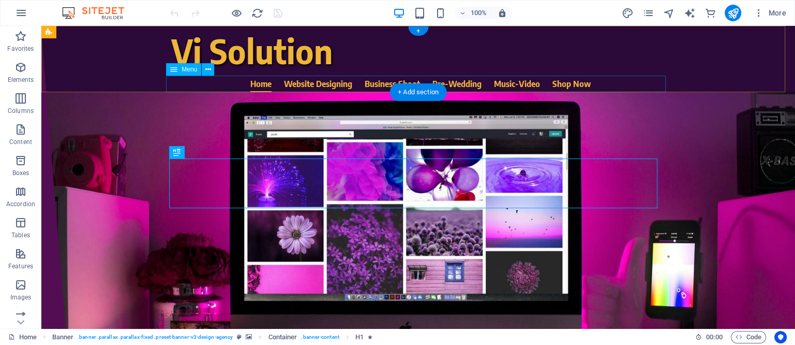
click at [532, 86] on nav "Home Website Designing Business Shoot Pre-Wedding Music-Video Shop Now" at bounding box center [421, 84] width 500 height 17
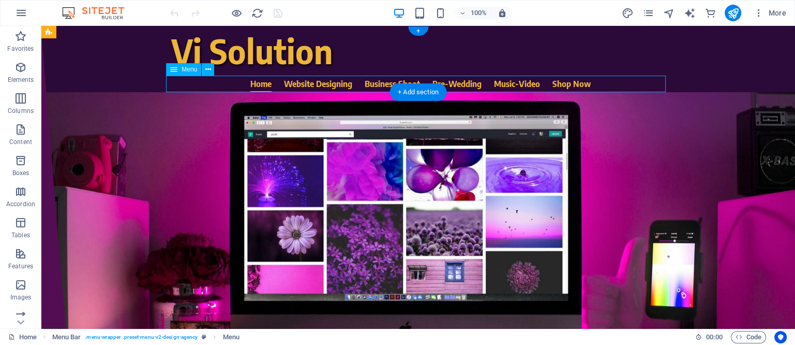
click at [532, 86] on nav "Home Website Designing Business Shoot Pre-Wedding Music-Video Shop Now" at bounding box center [421, 84] width 500 height 17
select select
select select "2"
select select
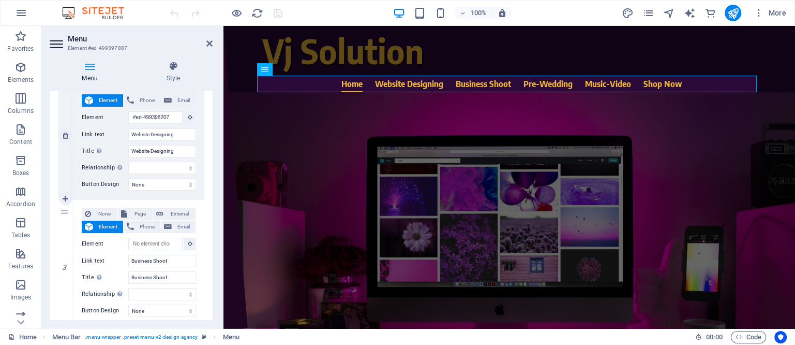
scroll to position [194, 0]
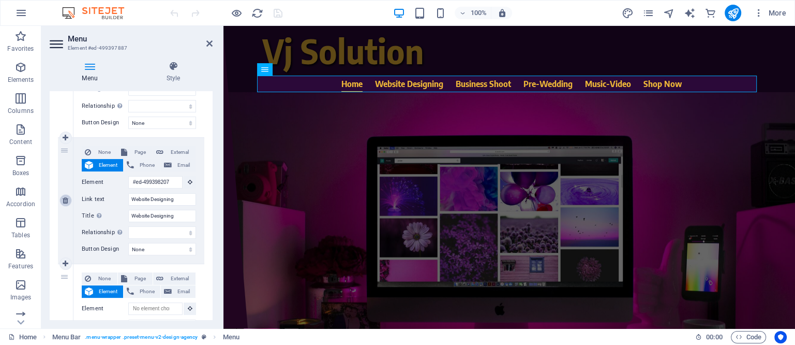
click at [65, 198] on icon at bounding box center [66, 200] width 6 height 7
select select
type input "Business Shoot"
select select
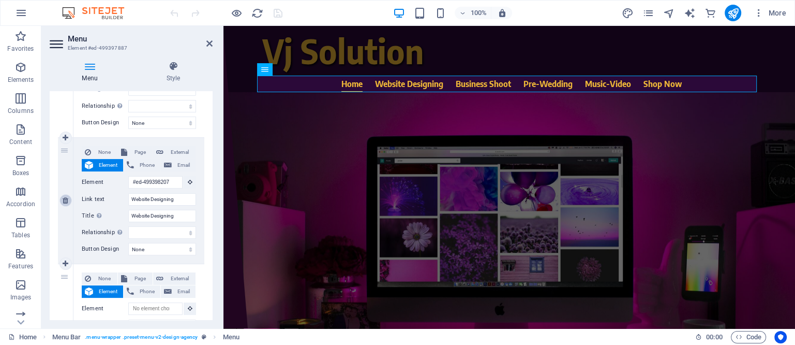
type input "Pre-Wedding"
select select
type input "Music-Video"
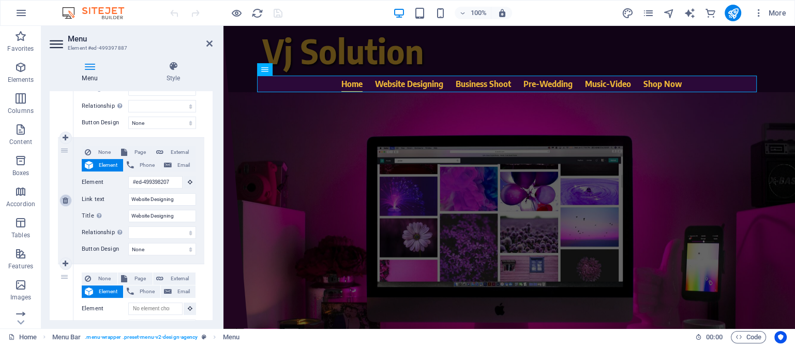
type input "Music-Video"
select select
select select "2"
type input "Shop Now"
select select
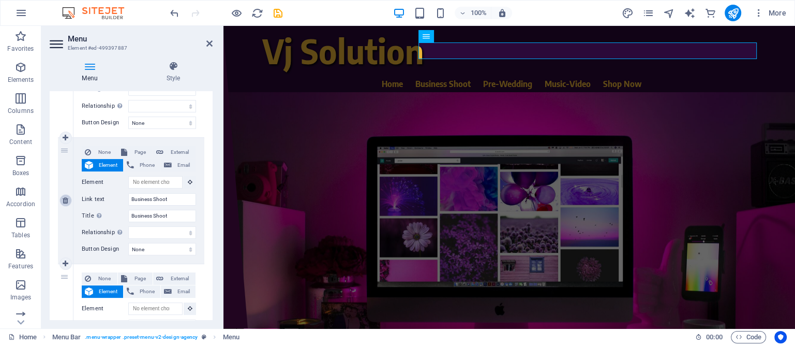
click at [65, 198] on icon at bounding box center [66, 200] width 6 height 7
select select
type input "Pre-Wedding"
select select
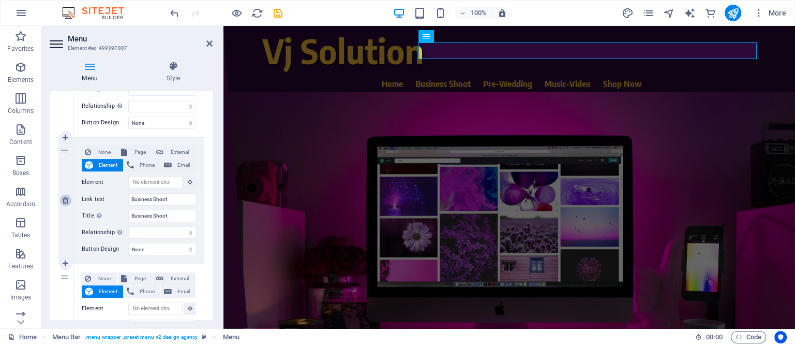
type input "Music-Video"
select select
select select "2"
type input "Shop Now"
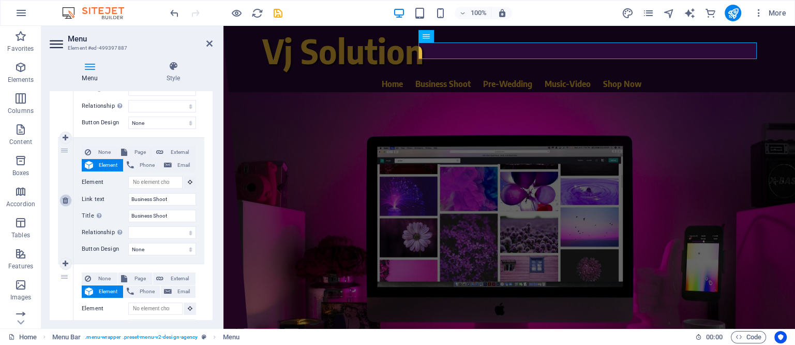
select select
click at [65, 198] on icon at bounding box center [66, 200] width 6 height 7
select select
type input "Music-Video"
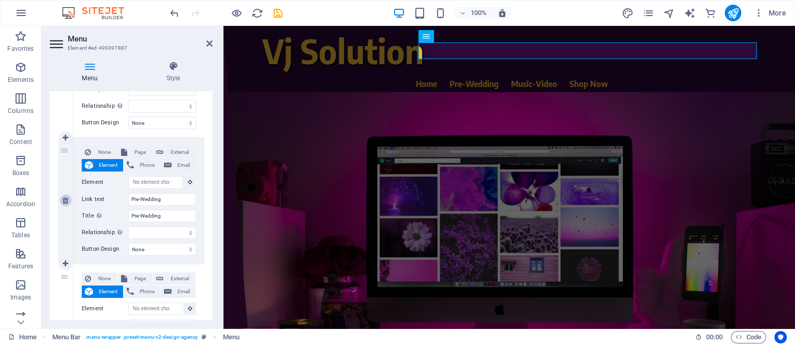
type input "Music-Video"
select select
select select "2"
type input "Shop Now"
select select
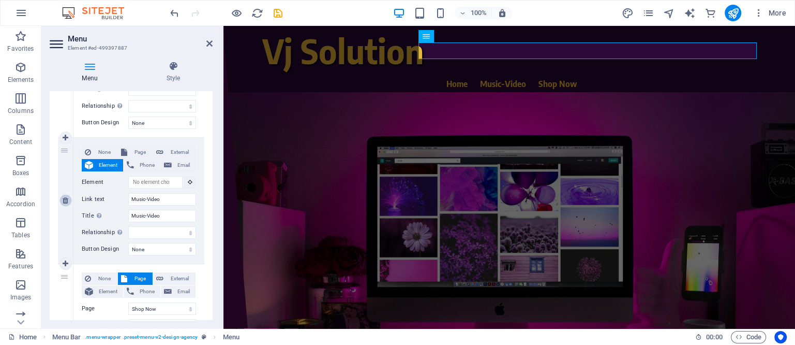
click at [65, 198] on icon at bounding box center [66, 200] width 6 height 7
select select
select select "2"
type input "Shop Now"
select select
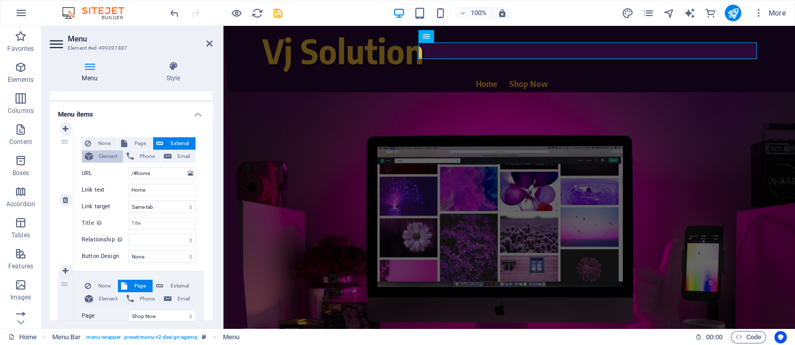
scroll to position [53, 0]
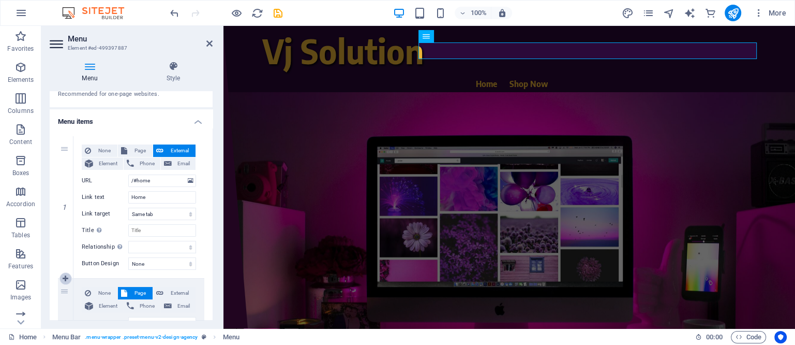
click at [65, 277] on icon at bounding box center [66, 278] width 6 height 7
select select
select select "2"
select select
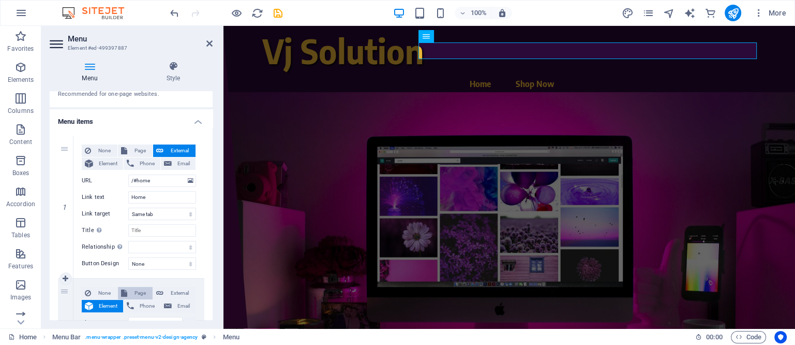
click at [138, 289] on span "Page" at bounding box center [139, 293] width 19 height 12
select select
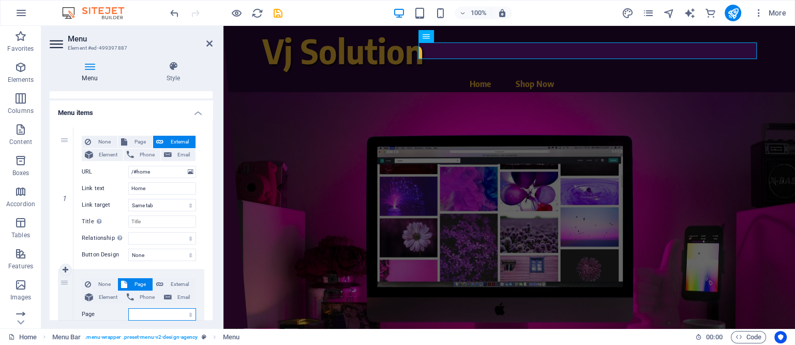
scroll to position [127, 0]
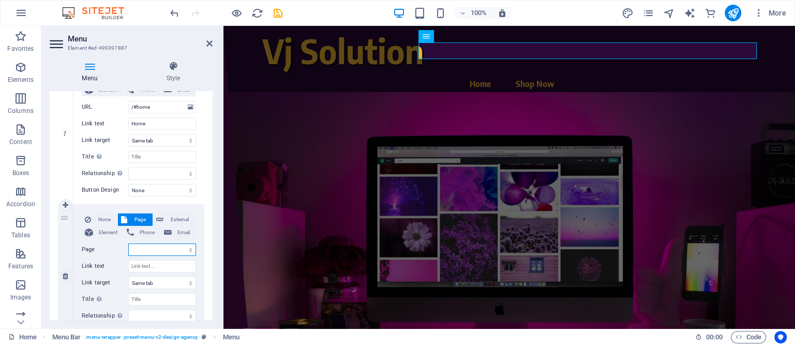
click at [170, 249] on select "Home Our Services Shop Now Home" at bounding box center [162, 249] width 68 height 12
select select "1"
click at [128, 243] on select "Home Our Services Shop Now Home" at bounding box center [162, 249] width 68 height 12
select select
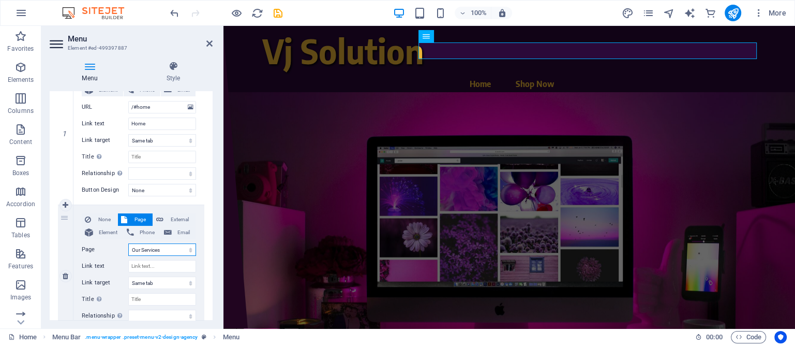
select select
click at [157, 263] on input "Link text" at bounding box center [162, 266] width 68 height 12
type input "Our"
select select
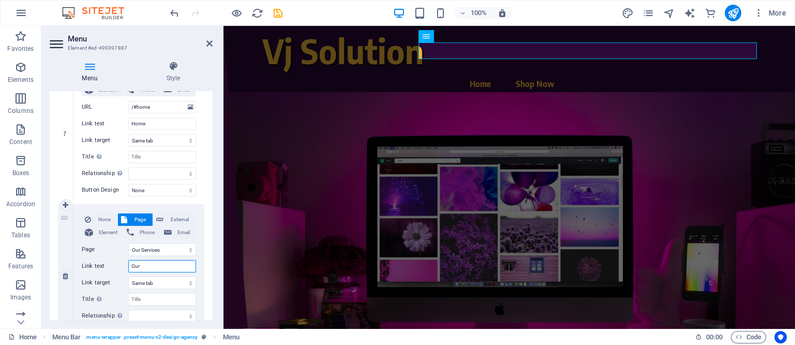
select select
type input "Our Servi"
select select
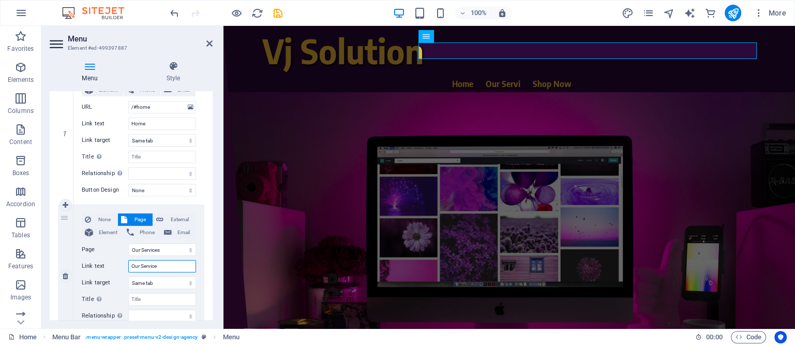
type input "Our Services"
select select
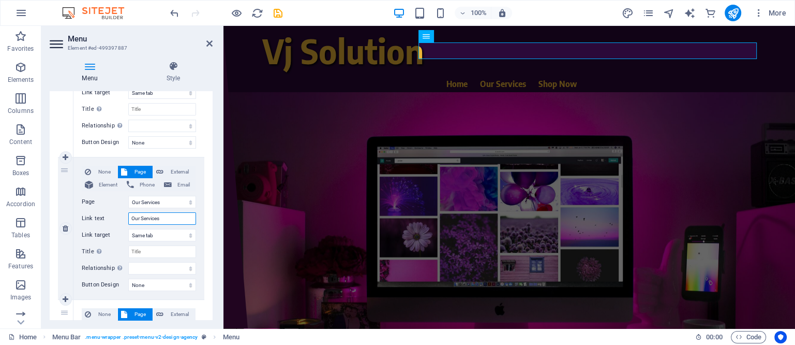
scroll to position [191, 0]
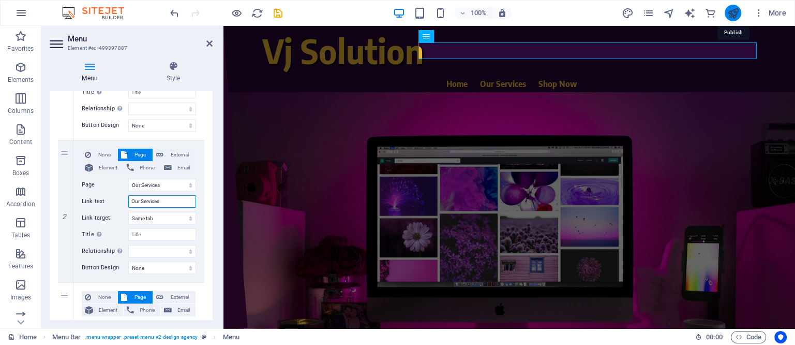
type input "Our Services"
click at [736, 8] on icon "publish" at bounding box center [733, 13] width 12 height 12
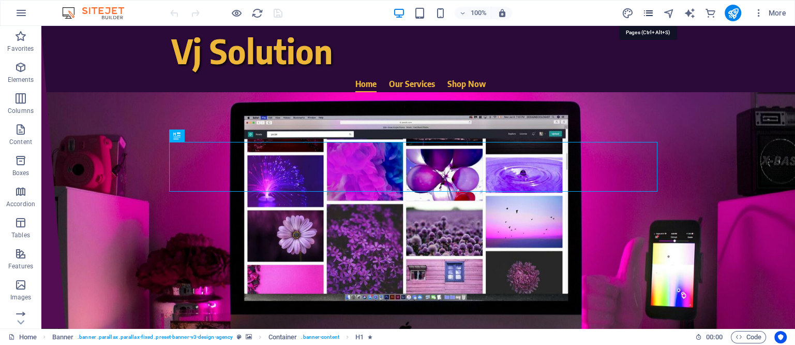
click at [653, 8] on icon "pages" at bounding box center [648, 13] width 12 height 12
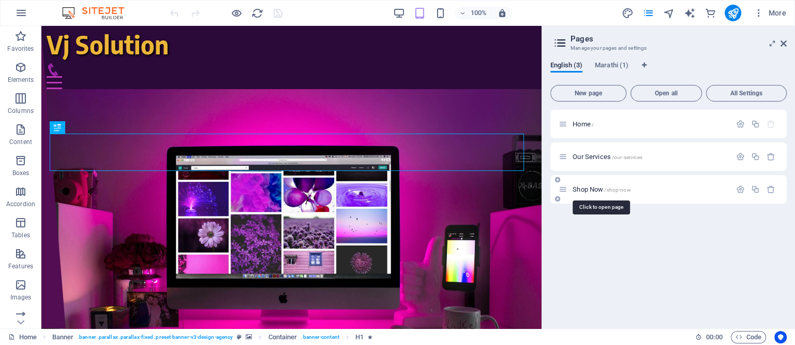
click at [583, 187] on span "Shop Now /shop-now" at bounding box center [602, 189] width 58 height 8
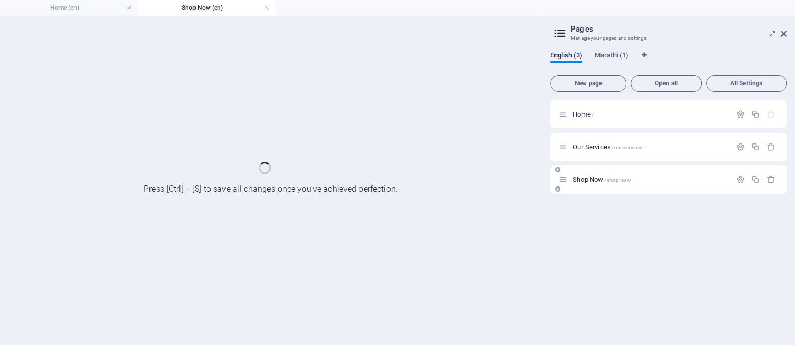
click at [583, 187] on div "Shop Now /shop-now" at bounding box center [668, 179] width 236 height 28
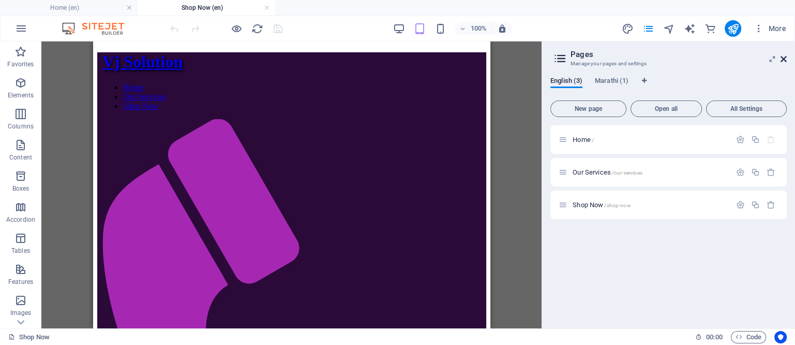
click at [783, 57] on icon at bounding box center [784, 59] width 6 height 8
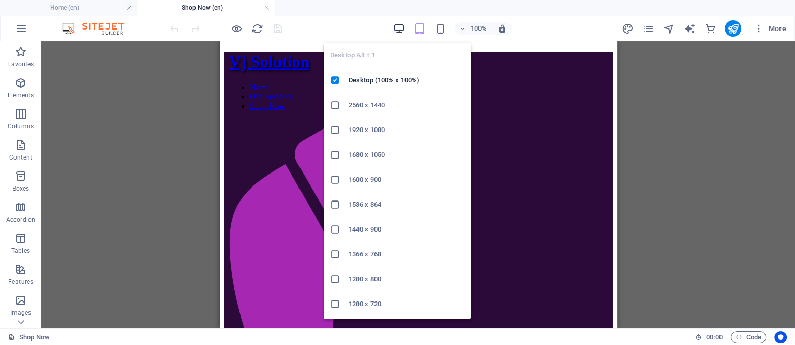
click at [399, 27] on icon "button" at bounding box center [399, 29] width 12 height 12
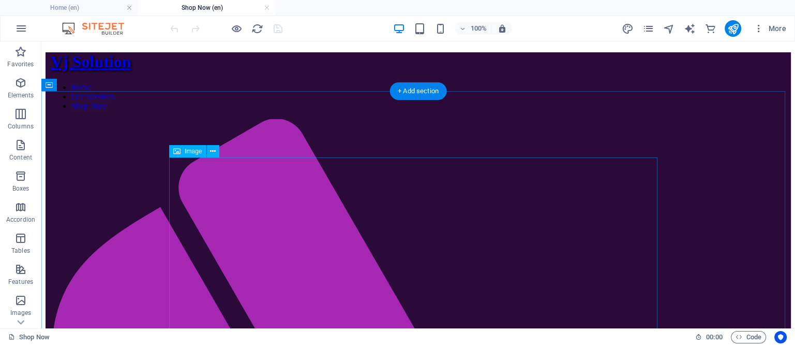
select select "px"
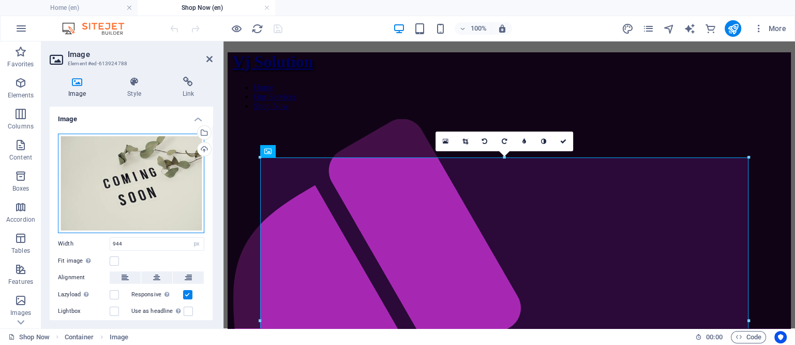
click at [132, 179] on div "Drag files here, click to choose files or select files from Files or our free s…" at bounding box center [131, 182] width 146 height 99
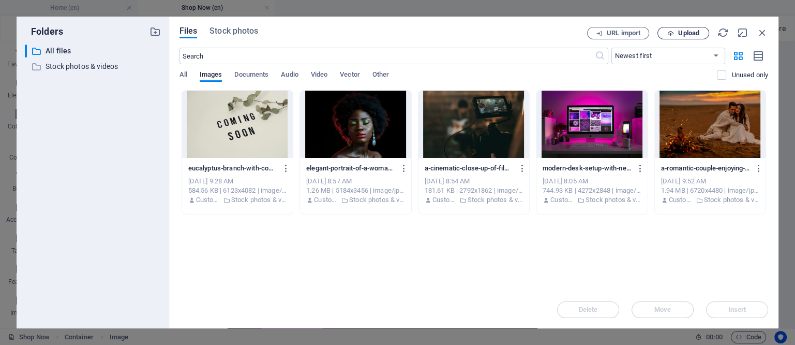
click at [691, 30] on span "Upload" at bounding box center [688, 33] width 21 height 6
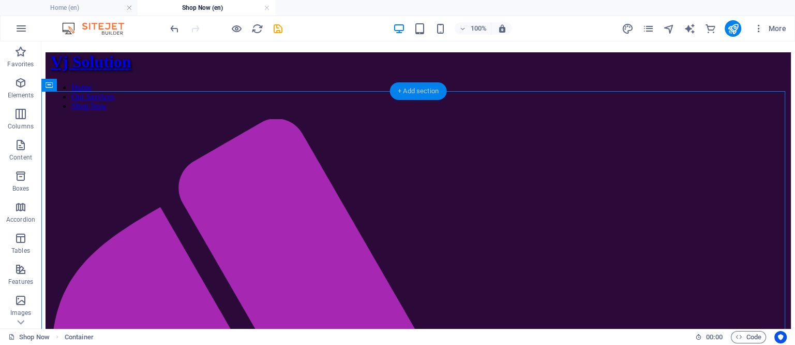
click at [417, 91] on div "+ Add section" at bounding box center [418, 91] width 57 height 18
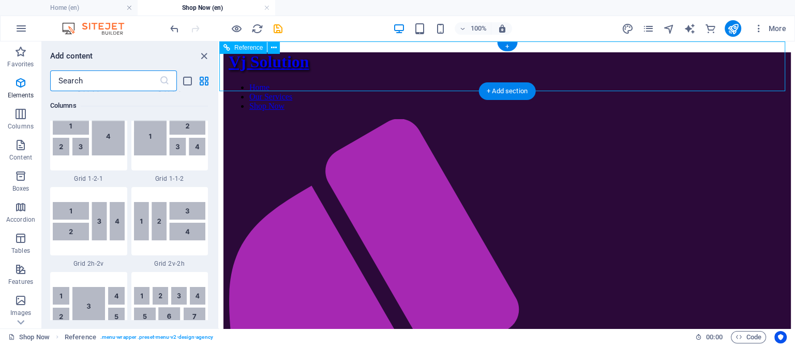
scroll to position [1810, 0]
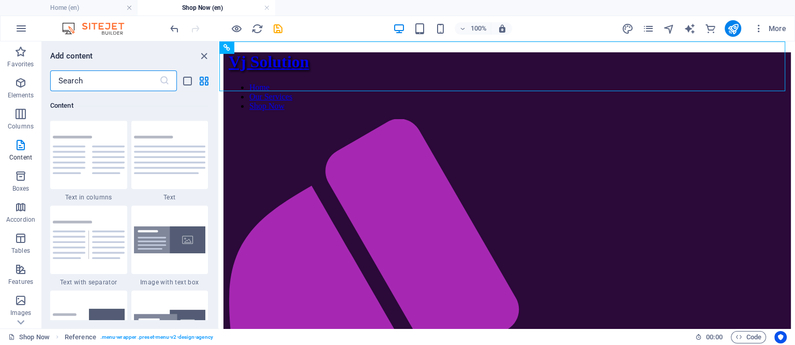
click at [101, 79] on input "text" at bounding box center [104, 80] width 109 height 21
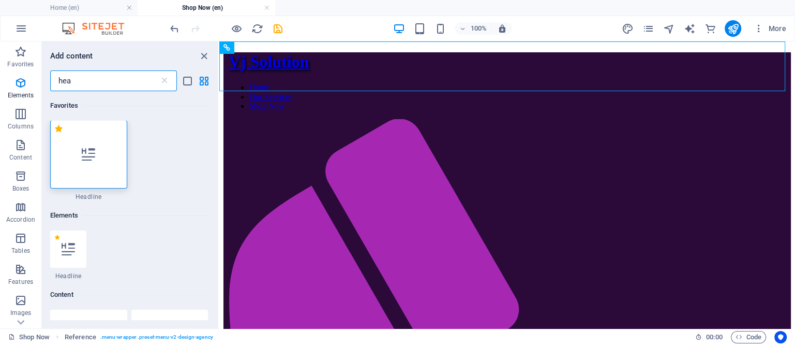
scroll to position [0, 0]
type input "hea"
click at [86, 165] on div at bounding box center [88, 155] width 77 height 68
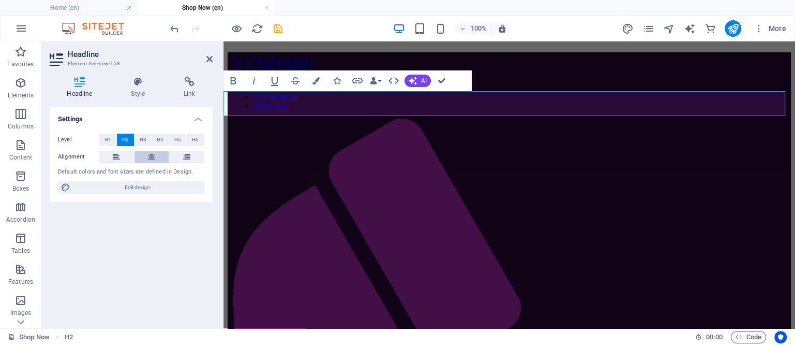
click at [155, 158] on icon at bounding box center [151, 157] width 7 height 12
click at [316, 80] on icon "button" at bounding box center [315, 80] width 7 height 7
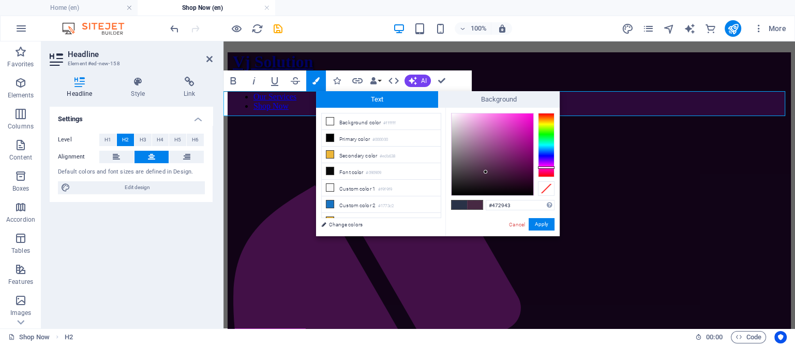
click at [545, 167] on div at bounding box center [546, 145] width 17 height 64
click at [545, 167] on div at bounding box center [546, 167] width 17 height 3
drag, startPoint x: 519, startPoint y: 121, endPoint x: 536, endPoint y: 116, distance: 17.8
click at [536, 116] on div at bounding box center [502, 154] width 103 height 83
type input "#000000"
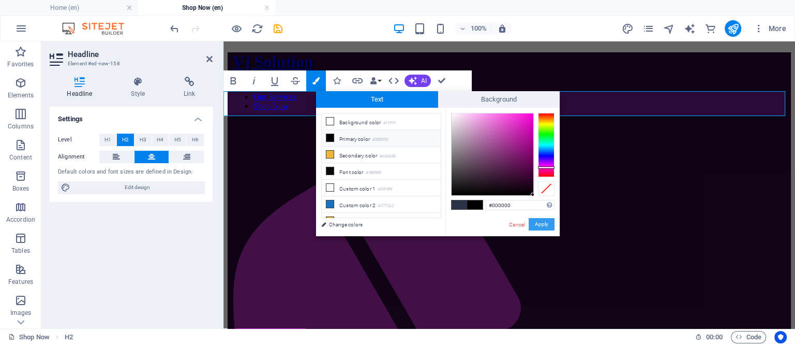
click at [546, 221] on button "Apply" at bounding box center [542, 224] width 26 height 12
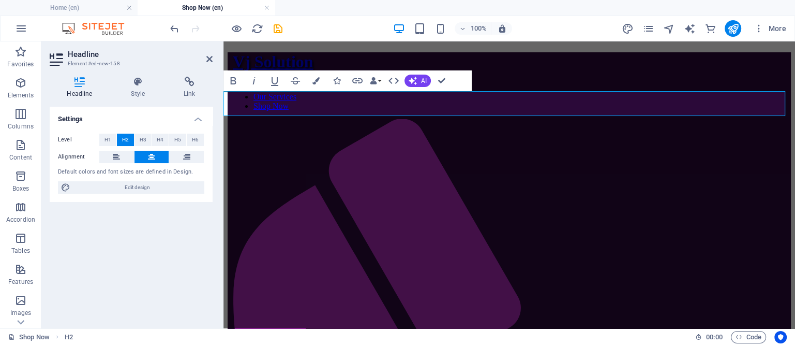
click at [421, 153] on div "Image Container Reference H2 Bold Italic Underline Strikethrough Colors Icons L…" at bounding box center [509, 184] width 572 height 287
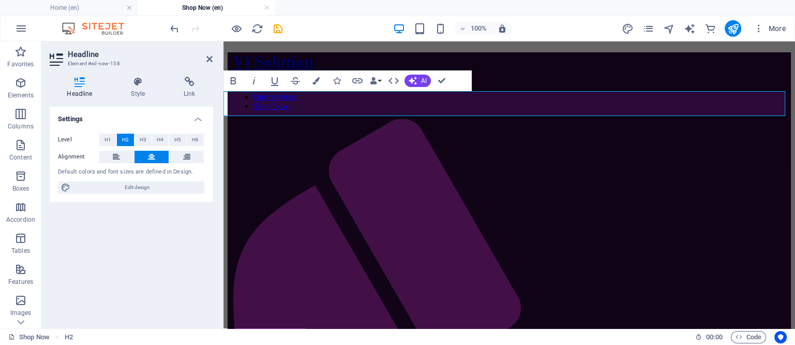
click at [316, 79] on icon "button" at bounding box center [315, 80] width 7 height 7
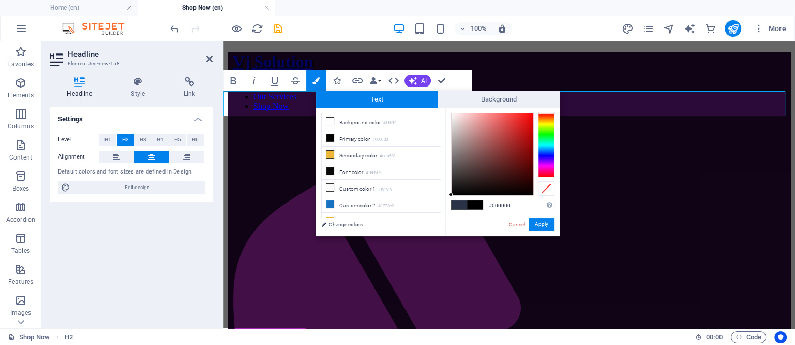
click at [546, 165] on div at bounding box center [546, 145] width 17 height 64
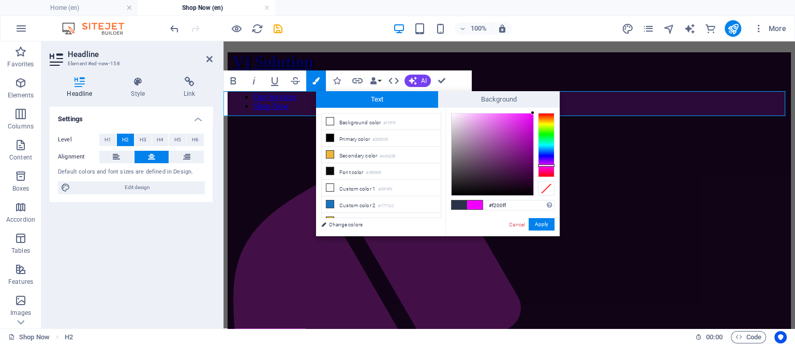
drag, startPoint x: 513, startPoint y: 133, endPoint x: 535, endPoint y: 112, distance: 30.7
click at [535, 112] on div "#f200ff Supported formats #0852ed rgb(8, 82, 237) rgba(8, 82, 237, 90%) hsv(221…" at bounding box center [502, 247] width 114 height 278
click at [538, 220] on button "Apply" at bounding box center [542, 224] width 26 height 12
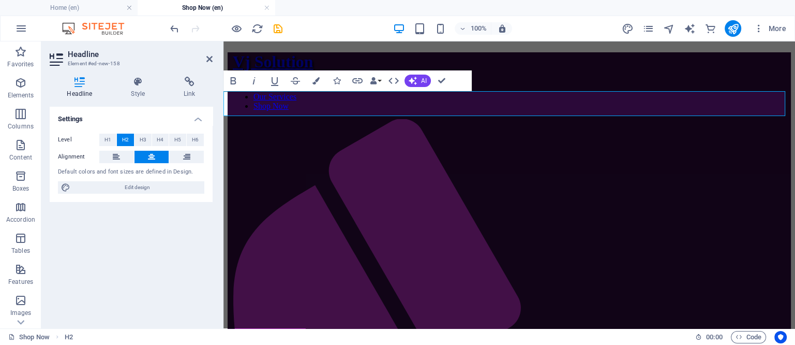
click at [522, 111] on div "Image Container Reference H2 Bold Italic Underline Strikethrough Colors Icons L…" at bounding box center [509, 184] width 572 height 287
click at [318, 79] on icon "button" at bounding box center [315, 80] width 7 height 7
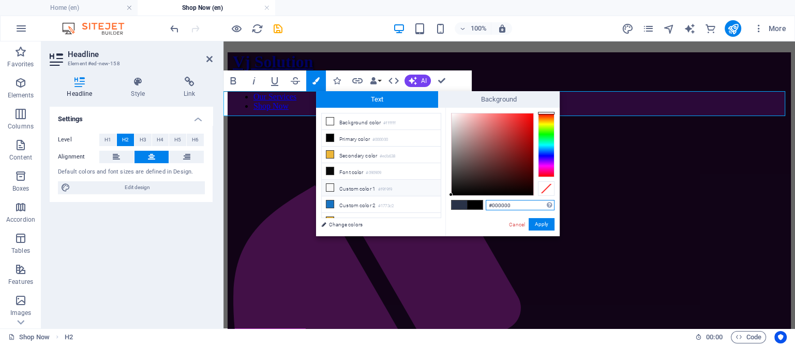
scroll to position [23, 0]
click at [328, 211] on icon at bounding box center [329, 214] width 7 height 7
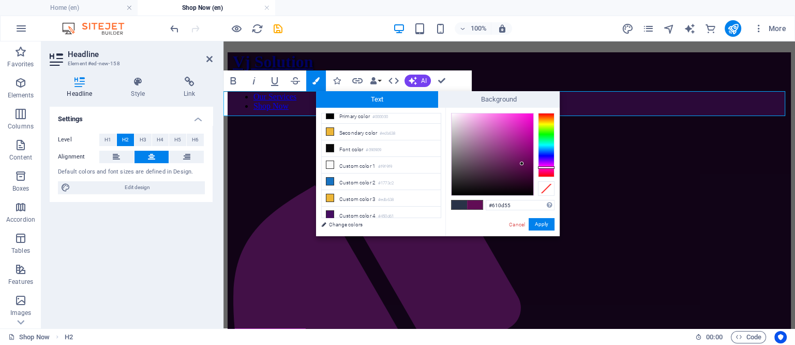
drag, startPoint x: 549, startPoint y: 160, endPoint x: 549, endPoint y: 167, distance: 7.3
click at [549, 167] on div at bounding box center [546, 145] width 17 height 64
type input "#f400d0"
drag, startPoint x: 521, startPoint y: 161, endPoint x: 534, endPoint y: 116, distance: 46.7
click at [534, 116] on div at bounding box center [533, 116] width 4 height 4
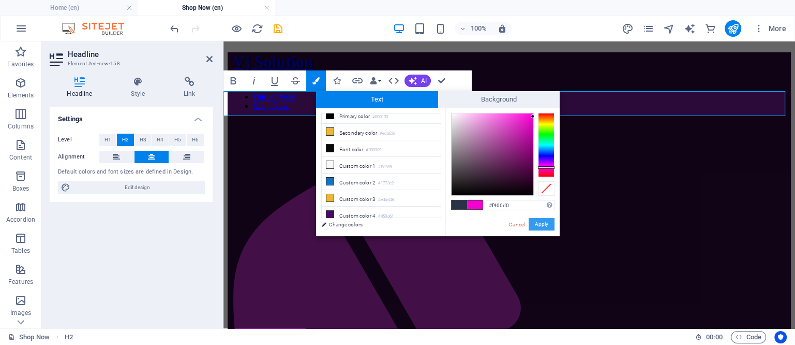
click at [534, 227] on button "Apply" at bounding box center [542, 224] width 26 height 12
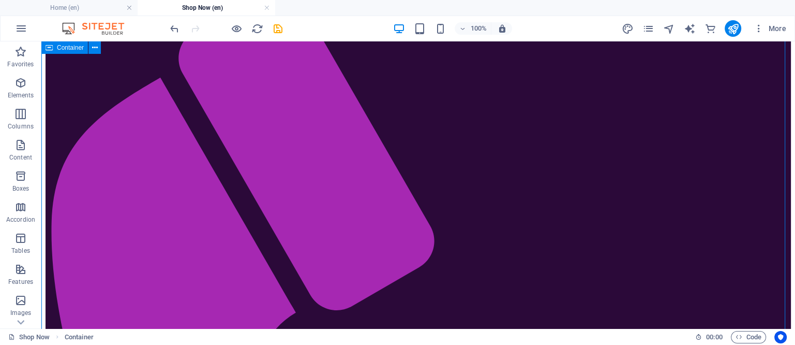
scroll to position [0, 0]
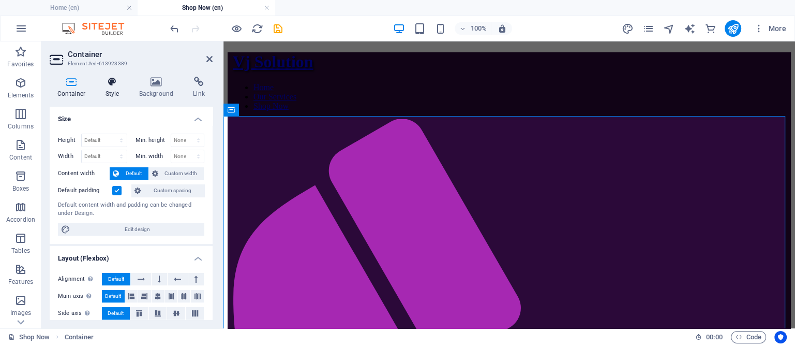
click at [111, 84] on icon at bounding box center [112, 82] width 29 height 10
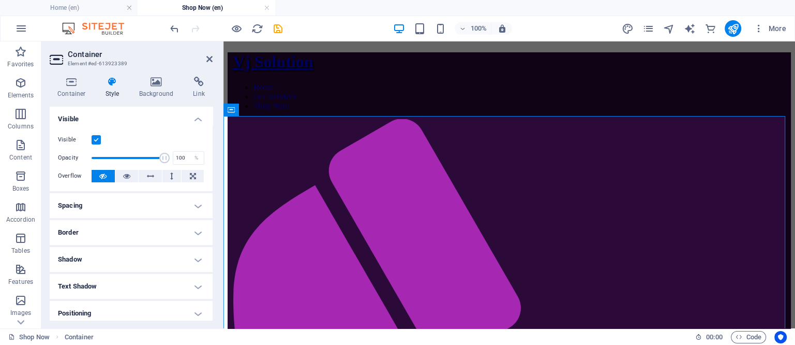
click at [119, 203] on h4 "Spacing" at bounding box center [131, 205] width 163 height 25
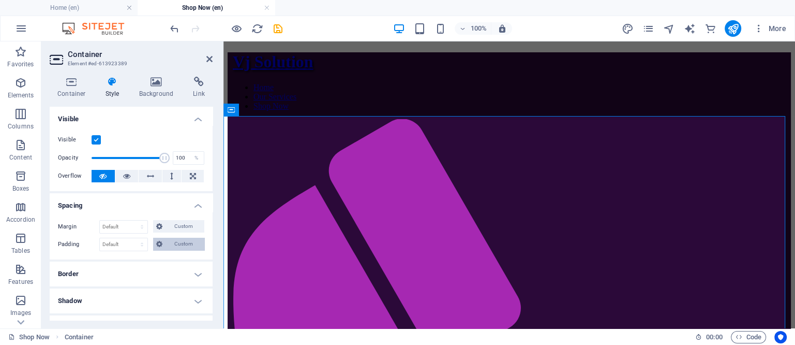
click at [182, 241] on span "Custom" at bounding box center [184, 243] width 36 height 12
click at [118, 263] on span at bounding box center [115, 262] width 12 height 12
click at [120, 261] on span at bounding box center [115, 262] width 12 height 12
click at [132, 260] on input "number" at bounding box center [137, 262] width 31 height 12
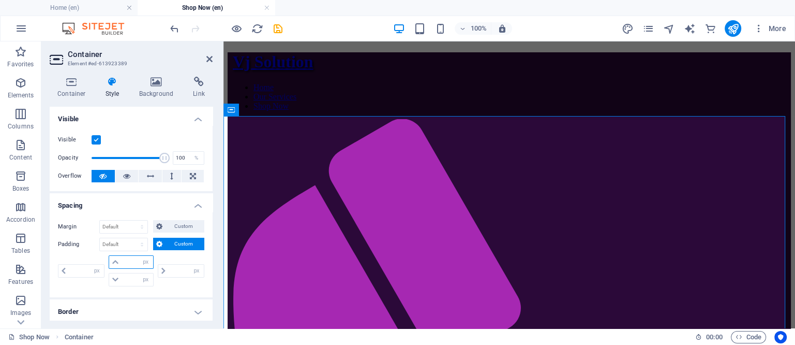
type input "1"
type input "0"
type input "1"
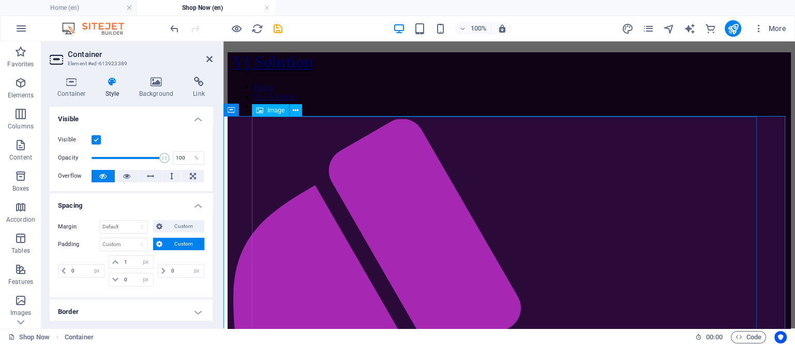
click at [207, 57] on icon at bounding box center [209, 59] width 6 height 8
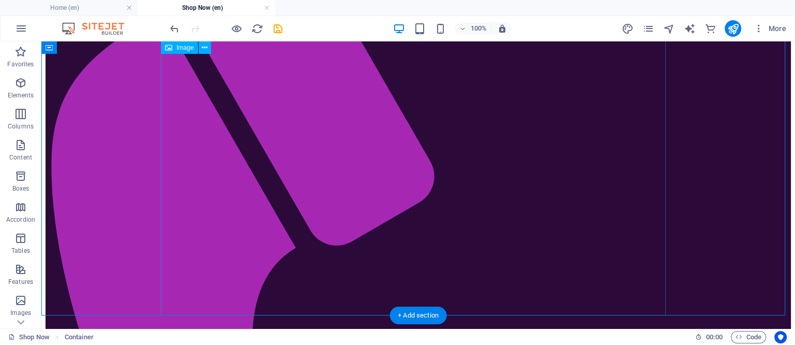
scroll to position [323, 0]
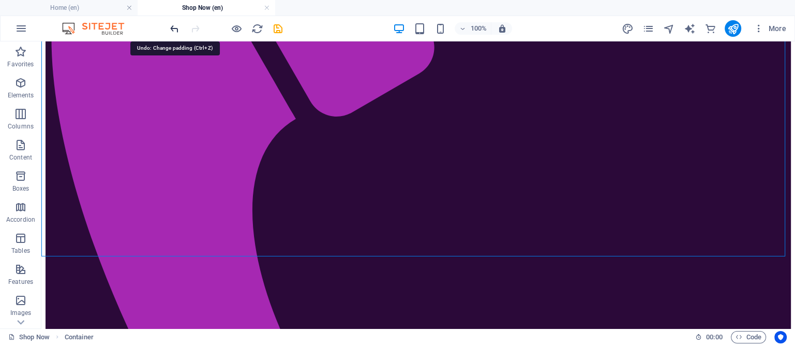
click at [173, 26] on icon "undo" at bounding box center [175, 29] width 12 height 12
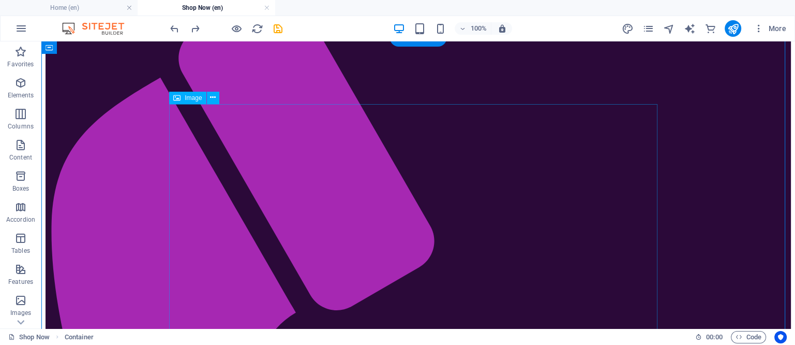
scroll to position [0, 0]
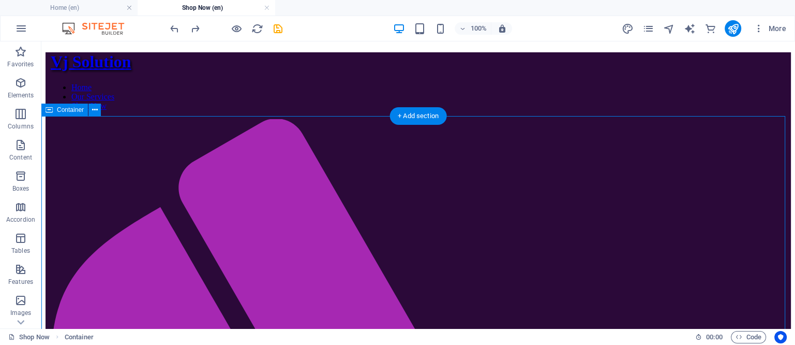
select select "px"
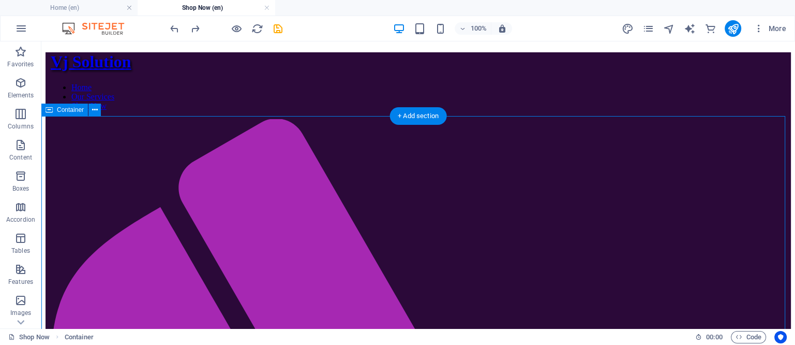
select select "px"
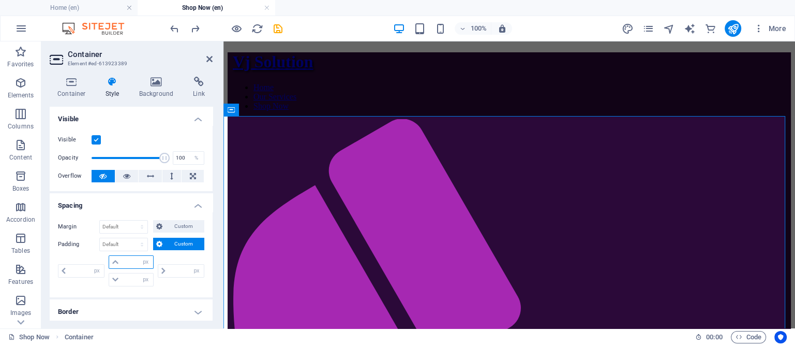
click at [122, 261] on input "number" at bounding box center [137, 262] width 31 height 12
type input "10"
type input "0"
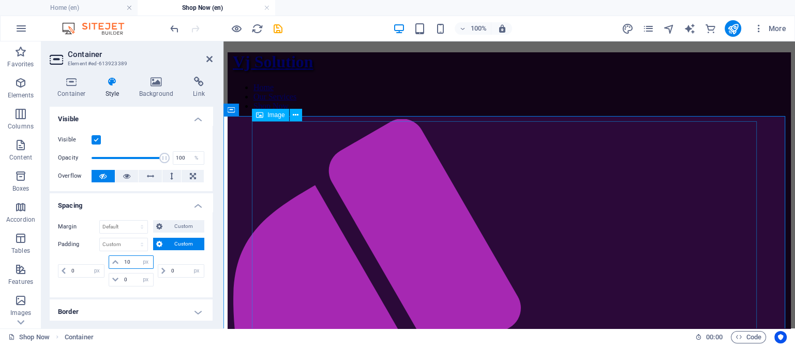
type input "10"
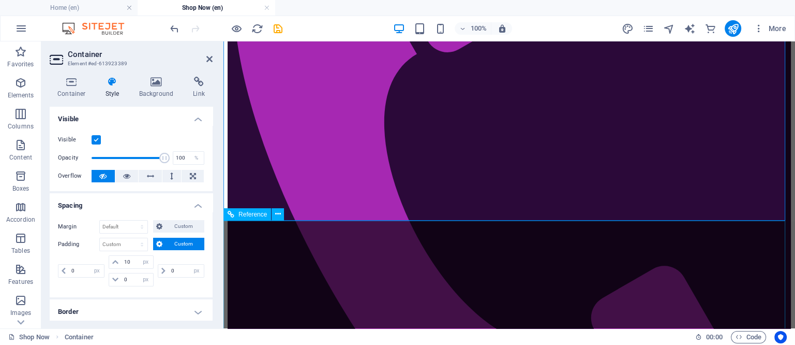
scroll to position [388, 0]
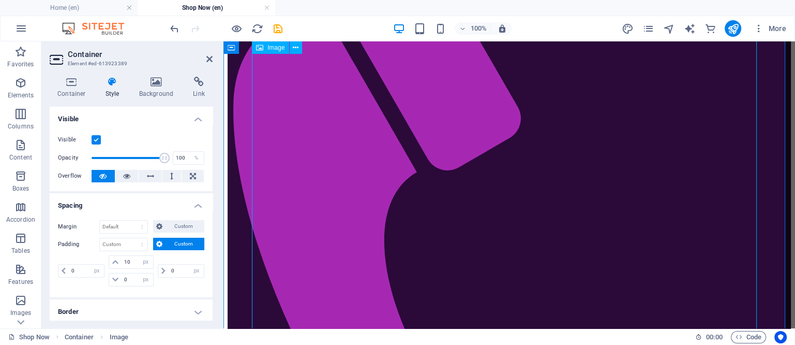
scroll to position [0, 0]
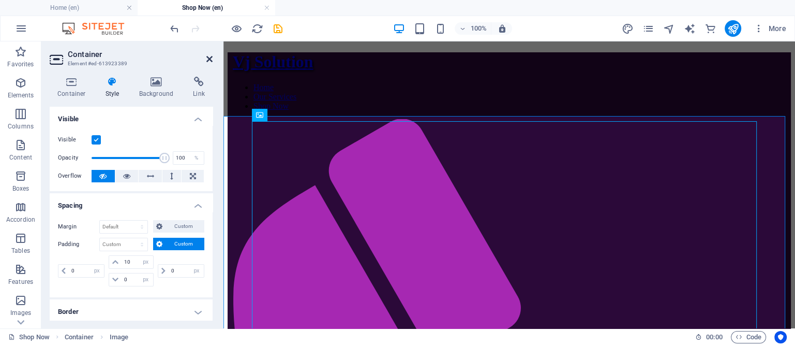
drag, startPoint x: 167, startPoint y: 14, endPoint x: 208, endPoint y: 55, distance: 58.2
click at [208, 55] on icon at bounding box center [209, 59] width 6 height 8
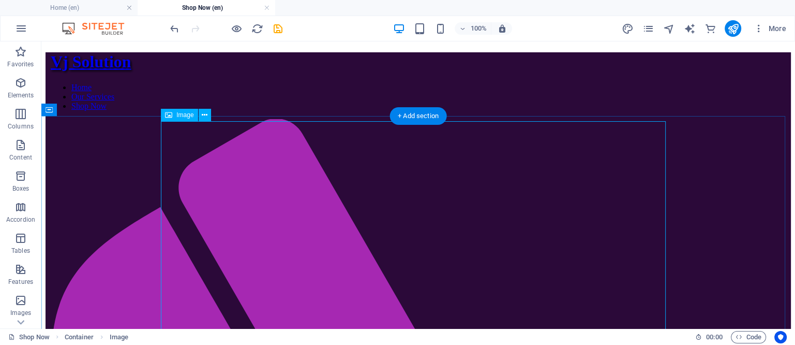
select select "px"
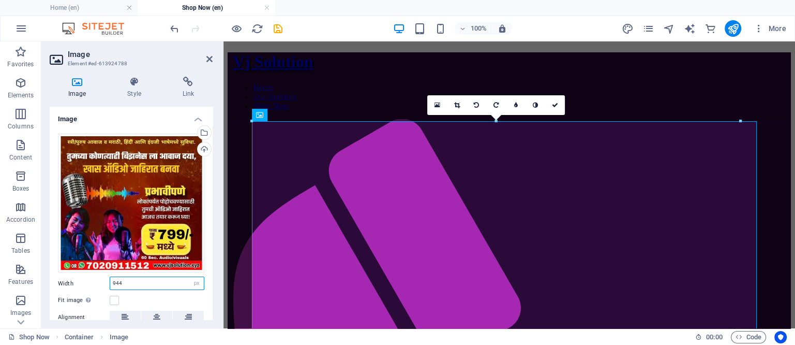
click at [144, 283] on input "944" at bounding box center [157, 283] width 94 height 12
click at [160, 280] on input "944" at bounding box center [157, 283] width 94 height 12
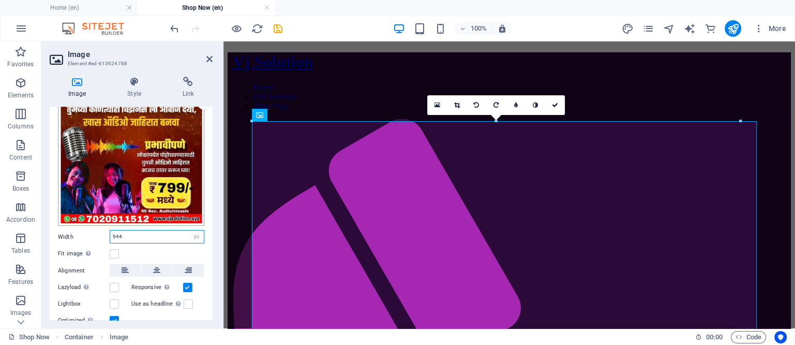
scroll to position [85, 0]
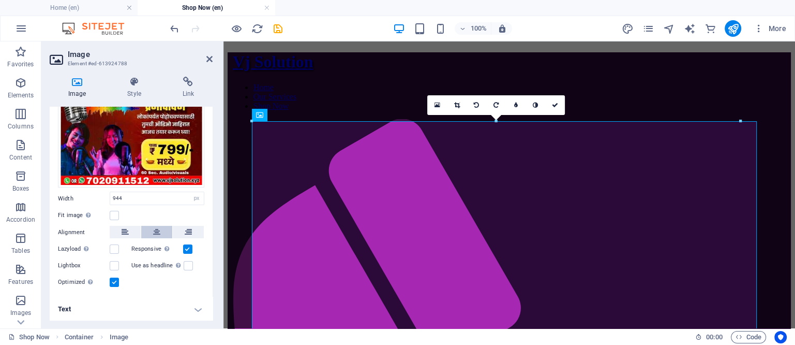
click at [158, 229] on icon at bounding box center [156, 232] width 7 height 12
click at [127, 231] on icon at bounding box center [125, 232] width 7 height 12
click at [148, 231] on button at bounding box center [156, 232] width 31 height 12
click at [113, 262] on label at bounding box center [114, 265] width 9 height 9
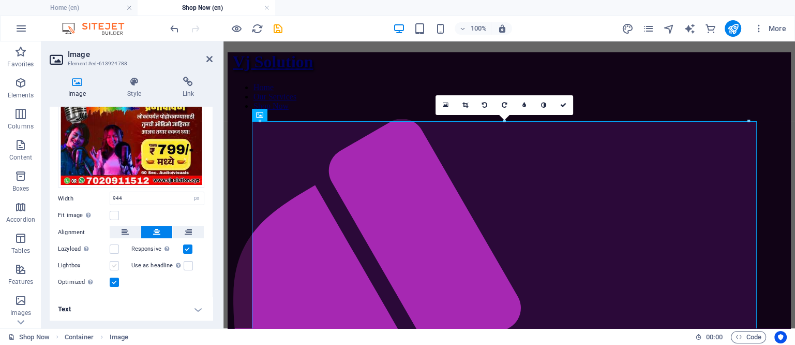
click at [0, 0] on input "Lightbox" at bounding box center [0, 0] width 0 height 0
click at [113, 262] on label at bounding box center [114, 265] width 9 height 9
click at [0, 0] on input "Lightbox" at bounding box center [0, 0] width 0 height 0
click at [139, 196] on input "944" at bounding box center [157, 198] width 94 height 12
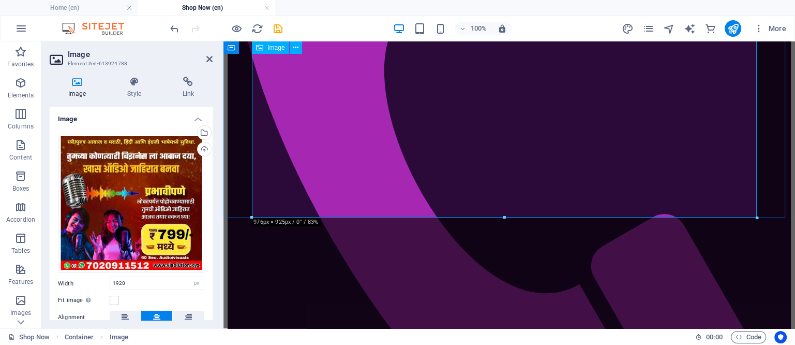
scroll to position [388, 0]
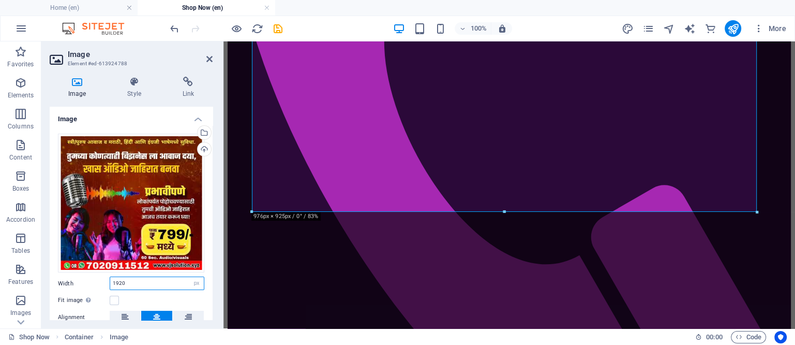
click at [117, 279] on input "1920" at bounding box center [157, 283] width 94 height 12
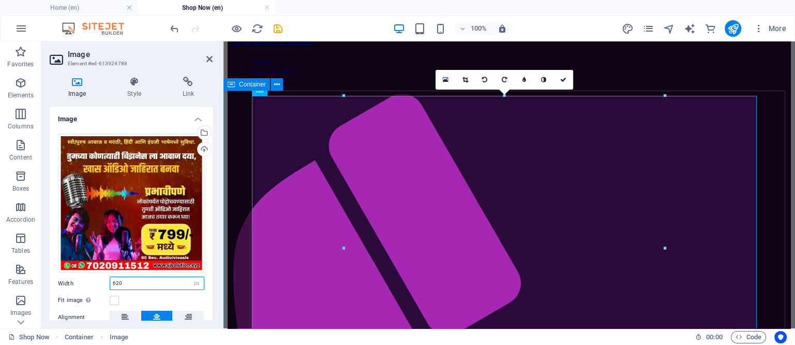
type input "620"
select select "px"
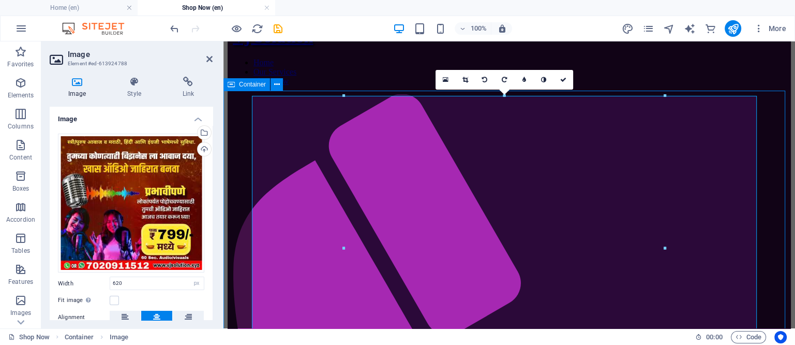
select select "px"
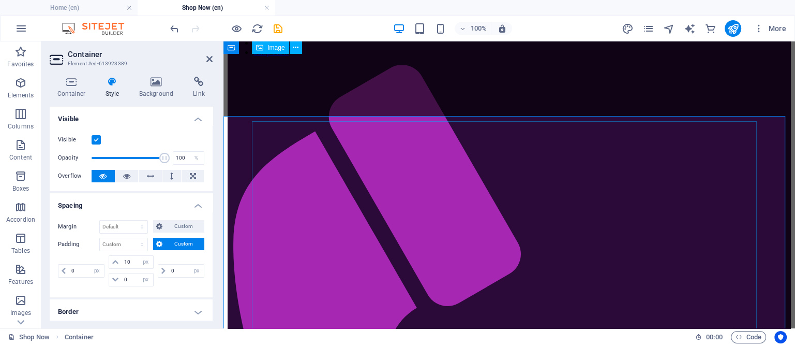
scroll to position [0, 0]
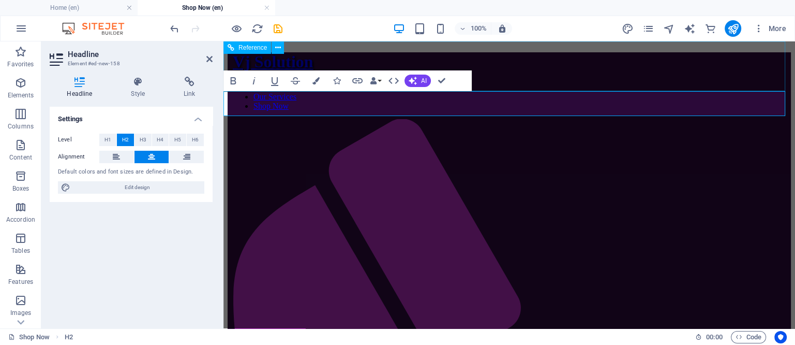
click at [208, 59] on icon at bounding box center [209, 59] width 6 height 8
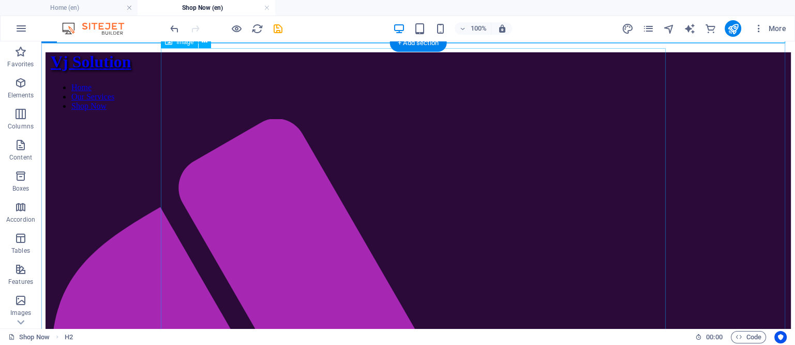
scroll to position [194, 0]
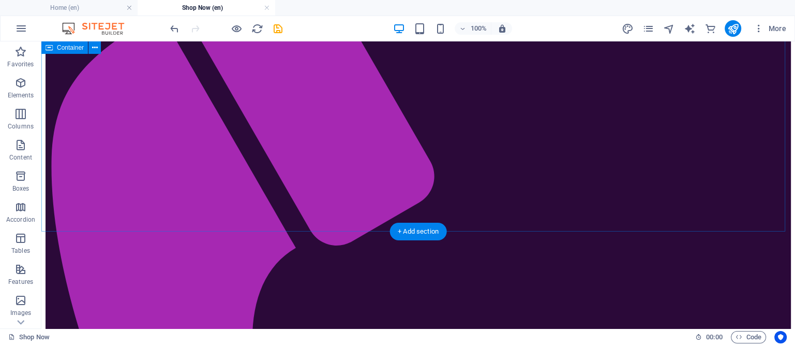
click at [414, 228] on div "+ Add section" at bounding box center [418, 231] width 57 height 18
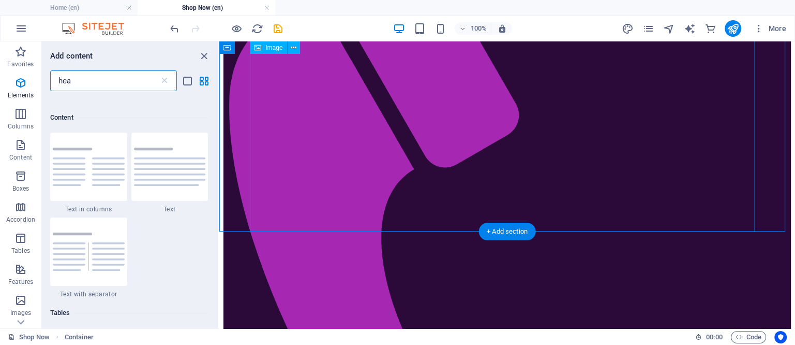
scroll to position [189, 0]
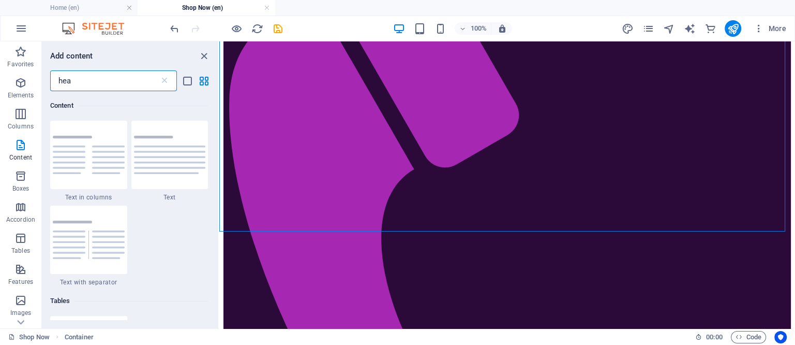
click at [105, 84] on input "hea" at bounding box center [104, 80] width 109 height 21
type input "h"
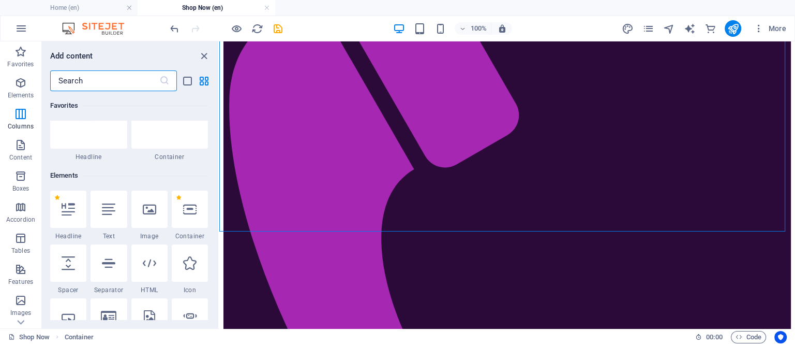
scroll to position [0, 0]
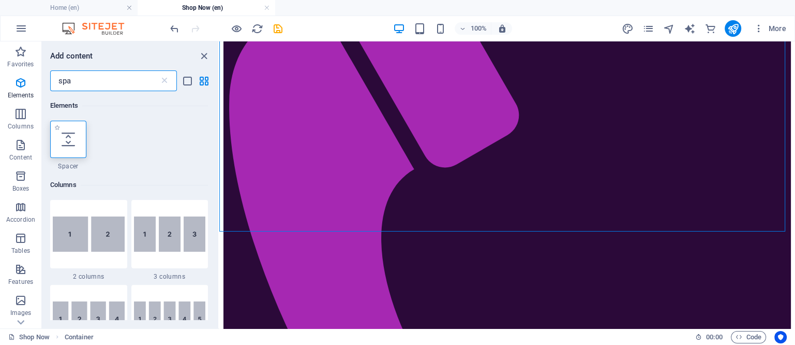
type input "spa"
click at [64, 137] on icon at bounding box center [68, 138] width 13 height 13
select select "px"
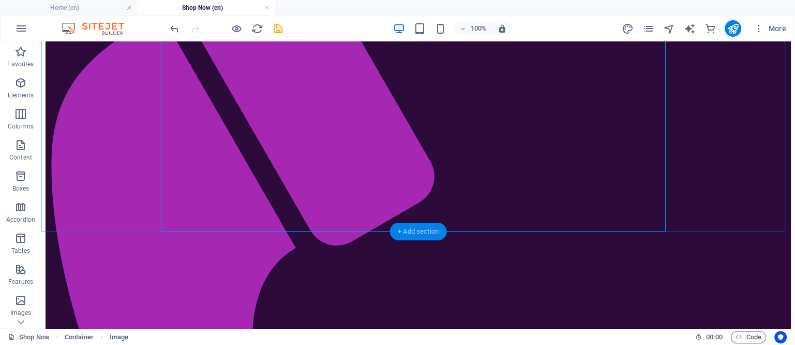
click at [422, 229] on div "+ Add section" at bounding box center [418, 231] width 57 height 18
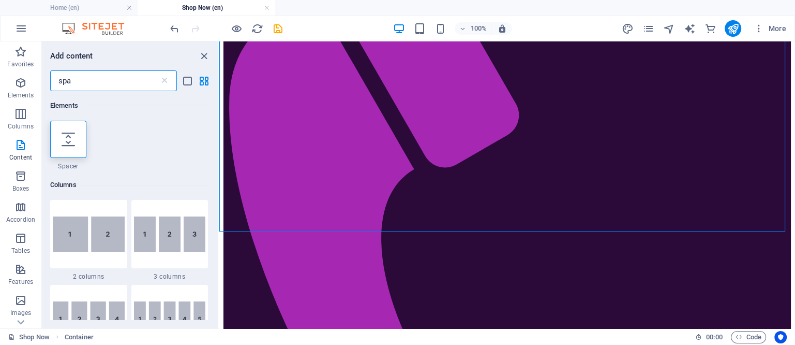
click at [90, 80] on input "spa" at bounding box center [104, 80] width 109 height 21
type input "s"
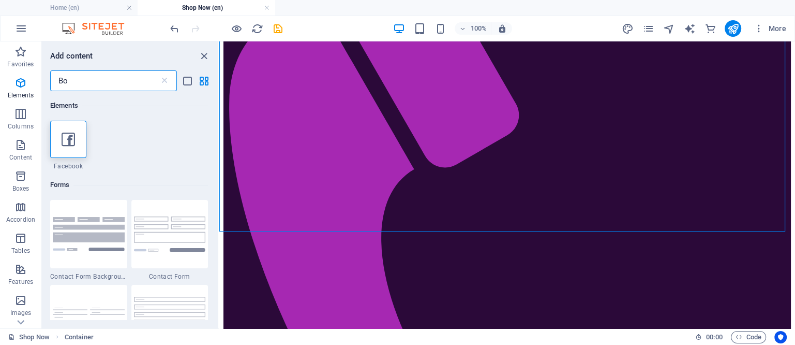
type input "B"
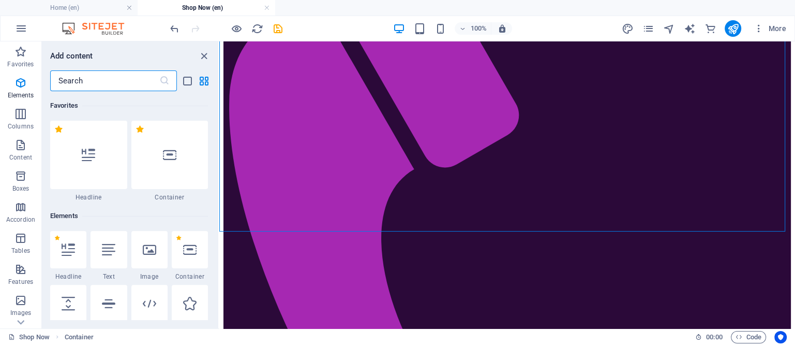
click at [90, 80] on input "text" at bounding box center [104, 80] width 109 height 21
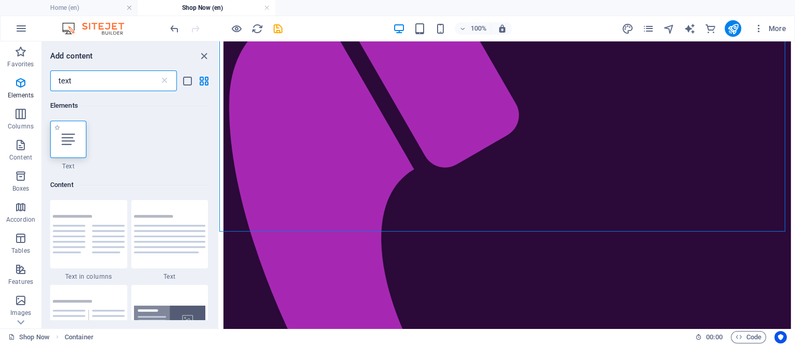
type input "text"
click at [68, 132] on icon at bounding box center [68, 138] width 13 height 13
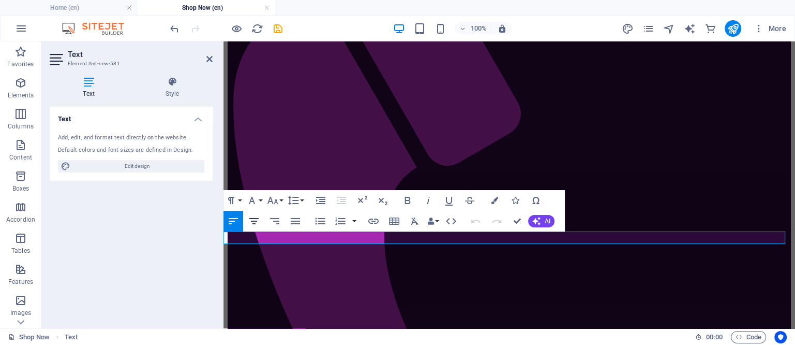
click at [253, 221] on icon "button" at bounding box center [254, 221] width 12 height 12
drag, startPoint x: 540, startPoint y: 235, endPoint x: 463, endPoint y: 239, distance: 76.1
click at [407, 198] on icon "button" at bounding box center [407, 200] width 12 height 12
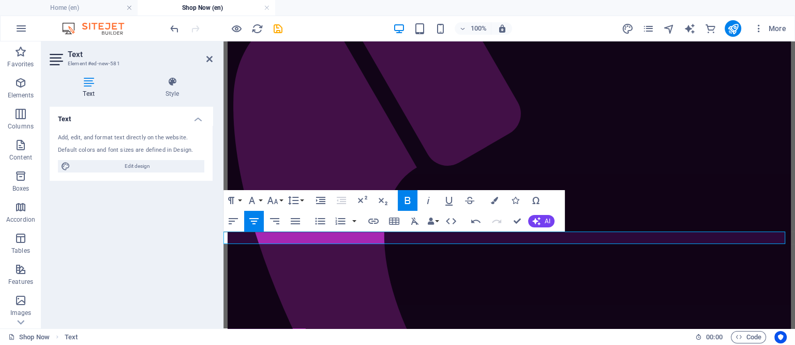
click at [407, 198] on icon "button" at bounding box center [407, 200] width 12 height 12
click at [257, 198] on icon "button" at bounding box center [252, 200] width 12 height 12
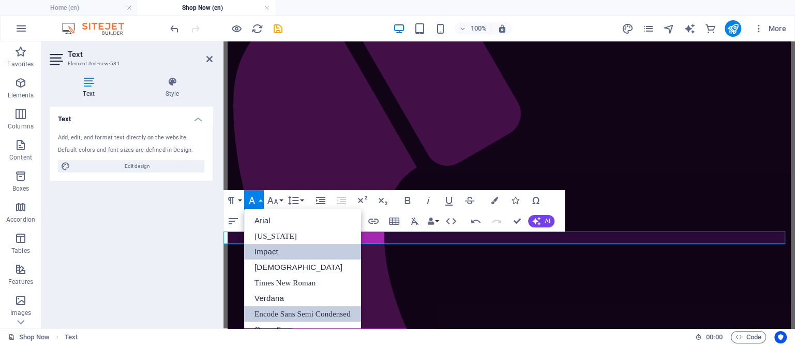
click at [273, 250] on link "Impact" at bounding box center [302, 252] width 117 height 16
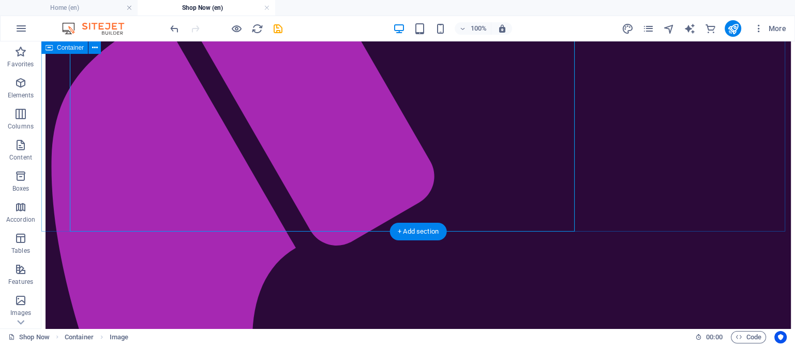
select select "px"
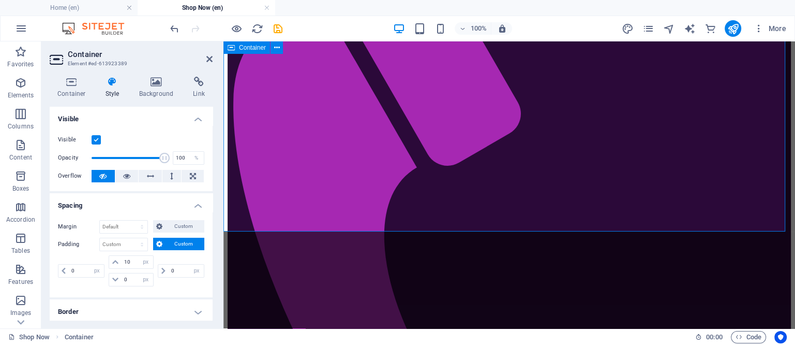
select select "px"
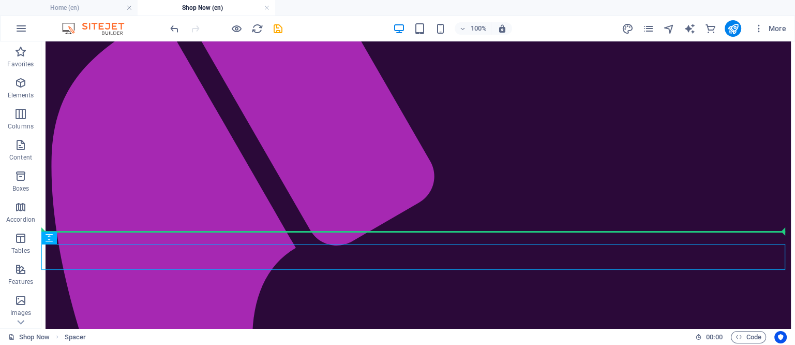
drag, startPoint x: 313, startPoint y: 254, endPoint x: 316, endPoint y: 234, distance: 20.4
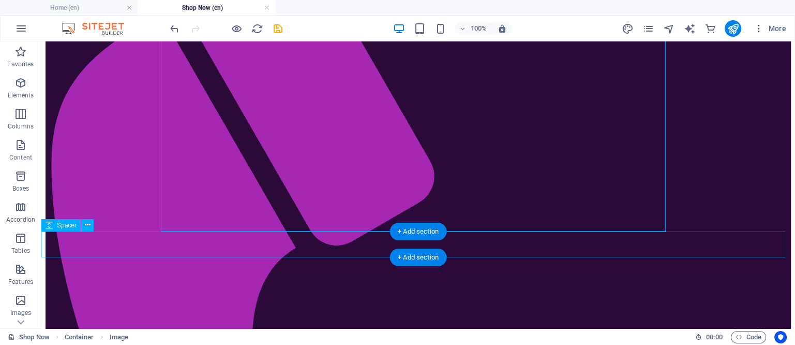
select select "px"
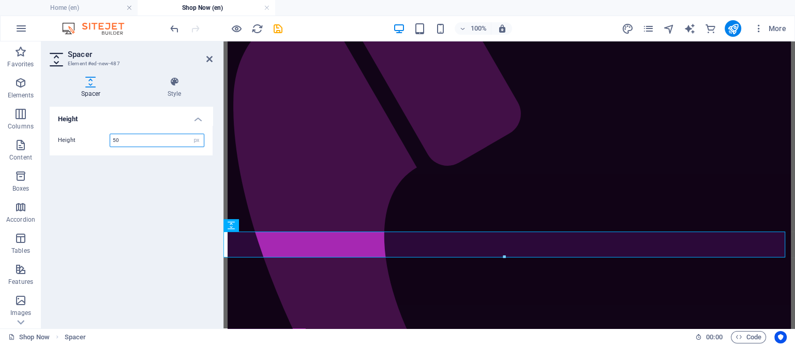
click at [134, 137] on input "50" at bounding box center [157, 140] width 94 height 12
type input "5"
type input "30"
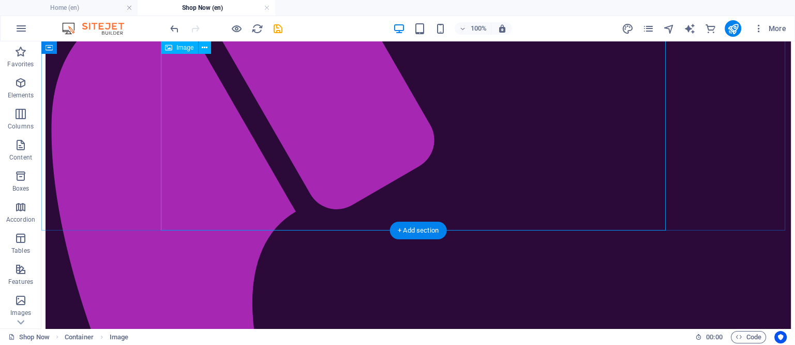
scroll to position [259, 0]
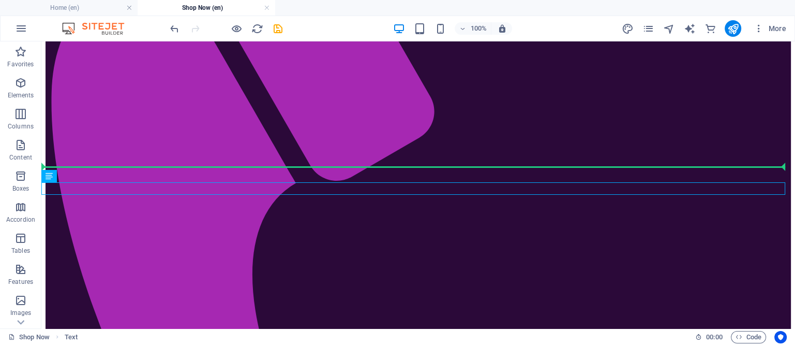
drag, startPoint x: 403, startPoint y: 187, endPoint x: 406, endPoint y: 168, distance: 18.7
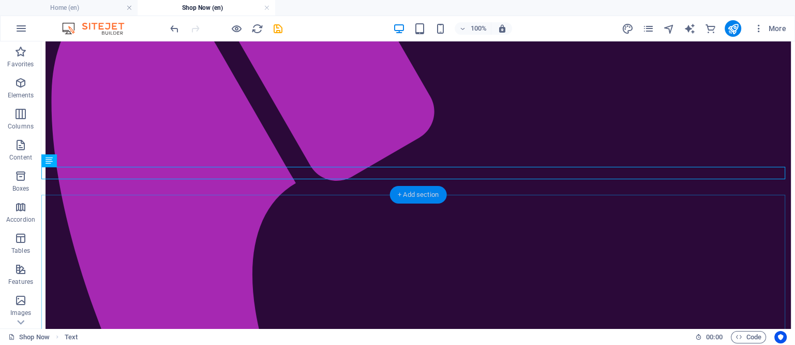
click at [410, 191] on div "+ Add section" at bounding box center [418, 195] width 57 height 18
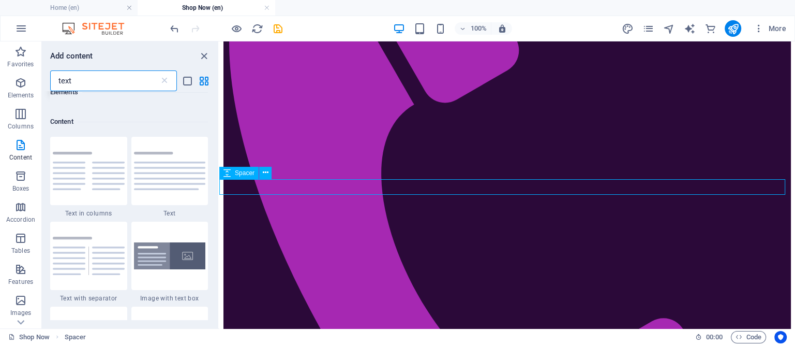
scroll to position [79, 0]
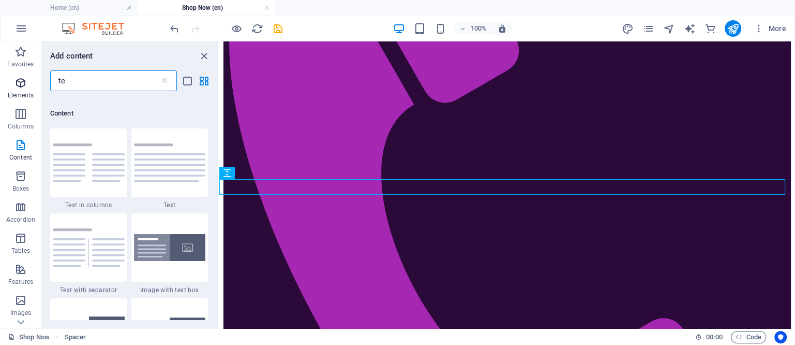
type input "t"
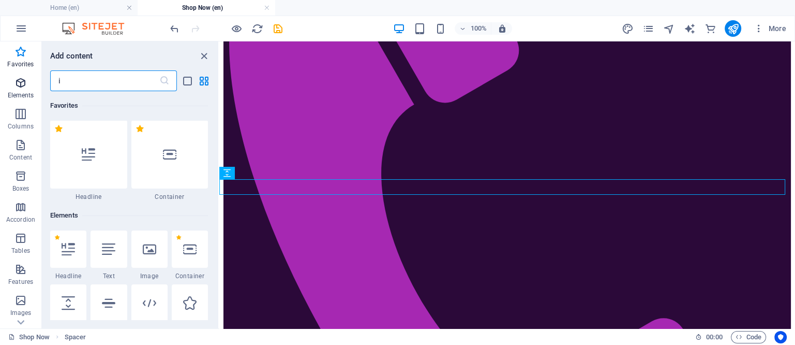
scroll to position [0, 0]
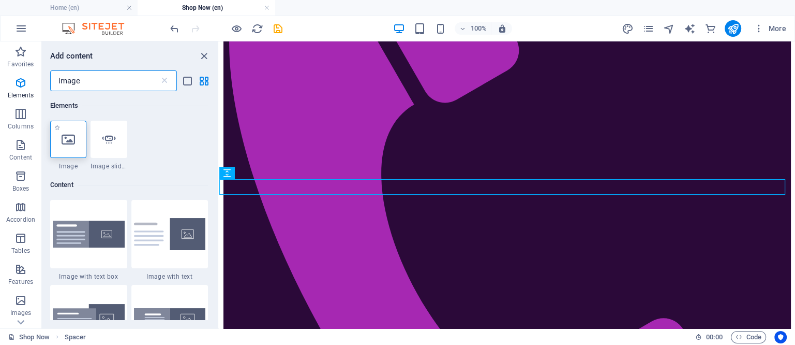
type input "image"
click at [72, 143] on icon at bounding box center [68, 138] width 13 height 13
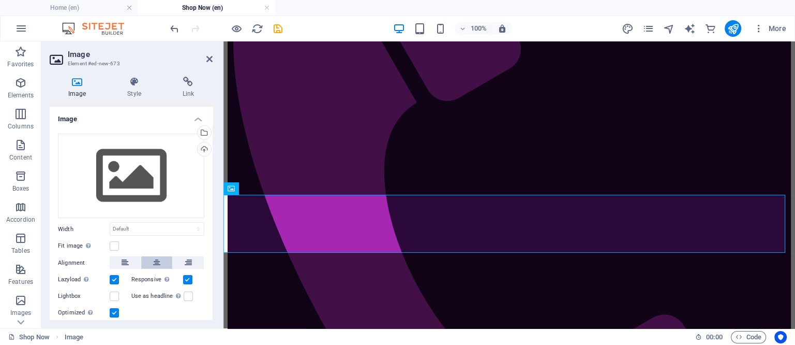
click at [155, 264] on icon at bounding box center [156, 262] width 7 height 12
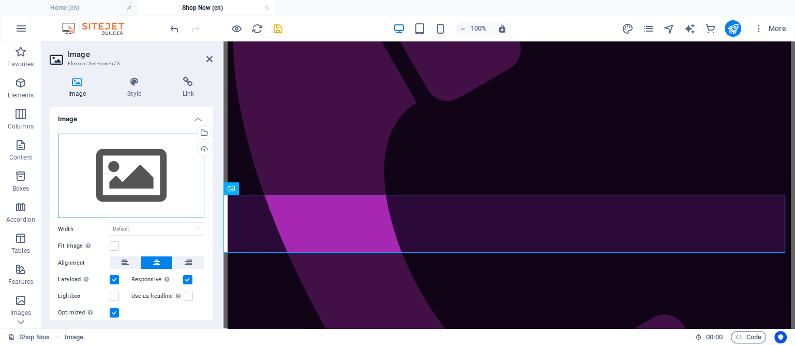
click at [102, 184] on div "Drag files here, click to choose files or select files from Files or our free s…" at bounding box center [131, 175] width 146 height 85
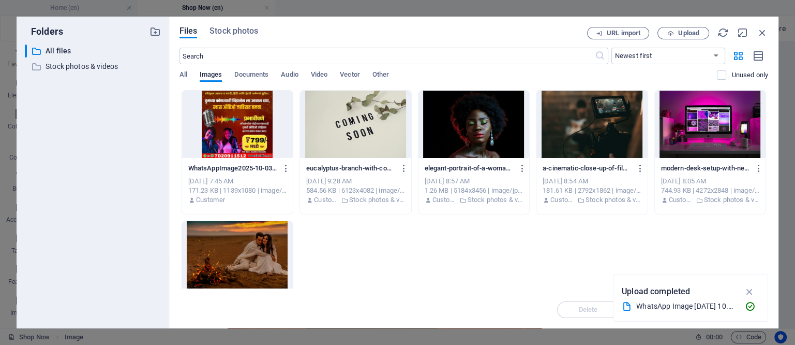
scroll to position [240, 0]
click at [694, 32] on span "Upload" at bounding box center [688, 33] width 21 height 6
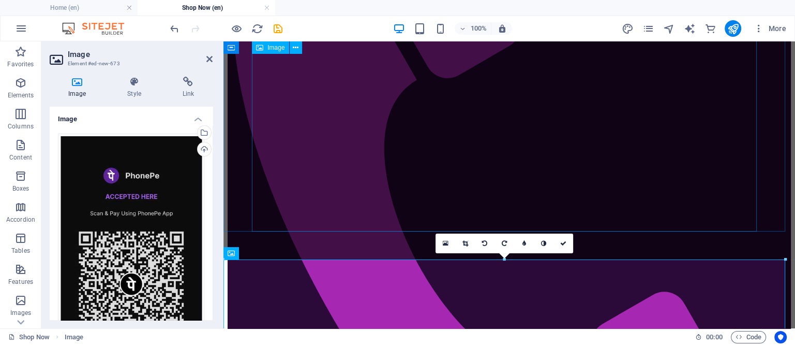
scroll to position [194, 0]
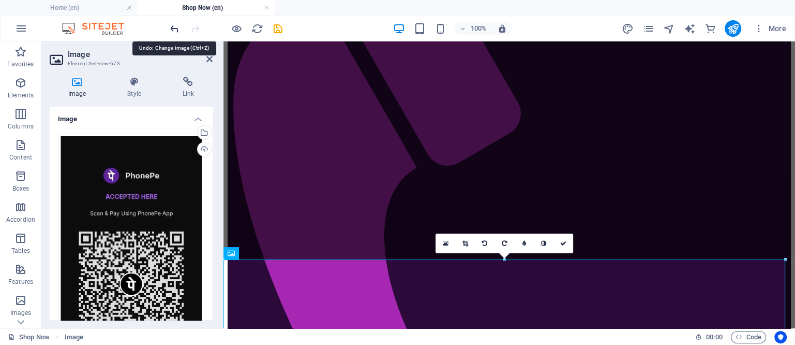
click at [175, 25] on icon "undo" at bounding box center [175, 29] width 12 height 12
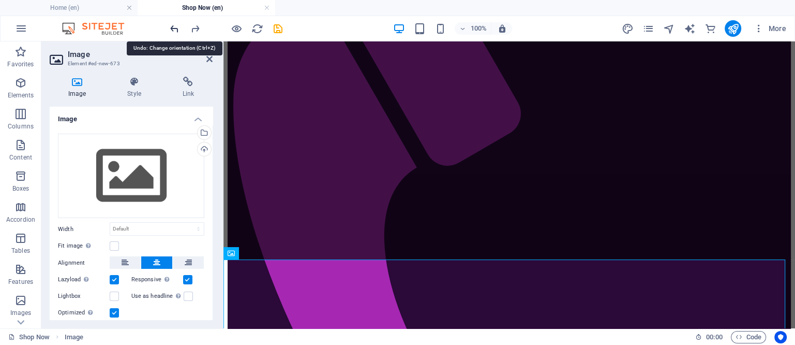
click at [175, 25] on icon "undo" at bounding box center [175, 29] width 12 height 12
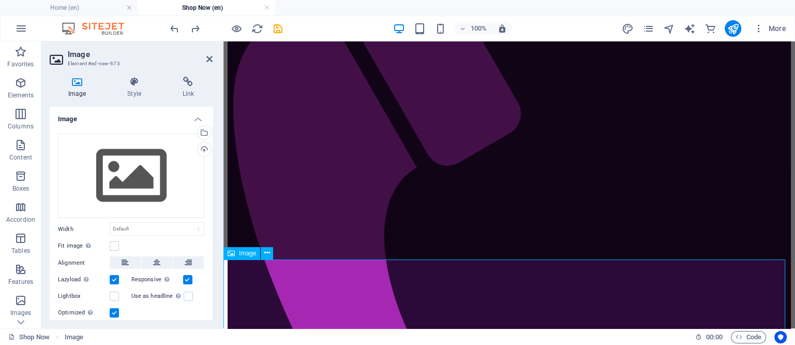
scroll to position [259, 0]
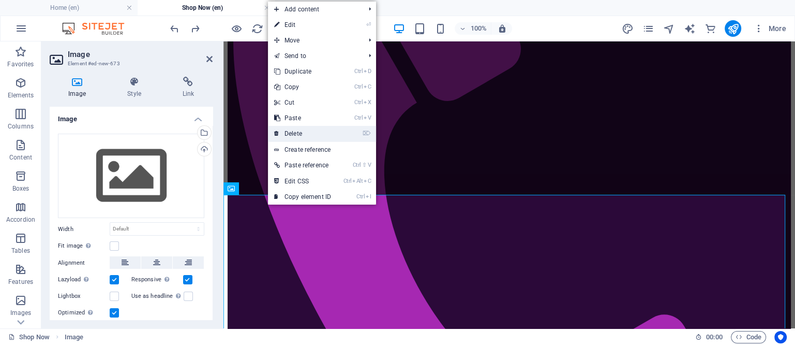
click at [302, 132] on link "⌦ Delete" at bounding box center [302, 134] width 69 height 16
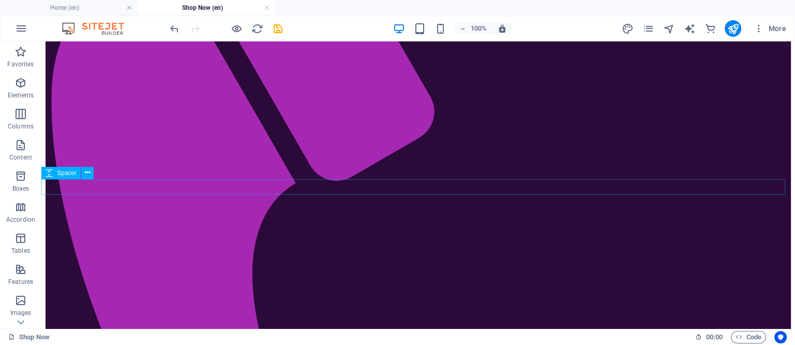
click at [418, 163] on div "+ Add section" at bounding box center [418, 167] width 57 height 18
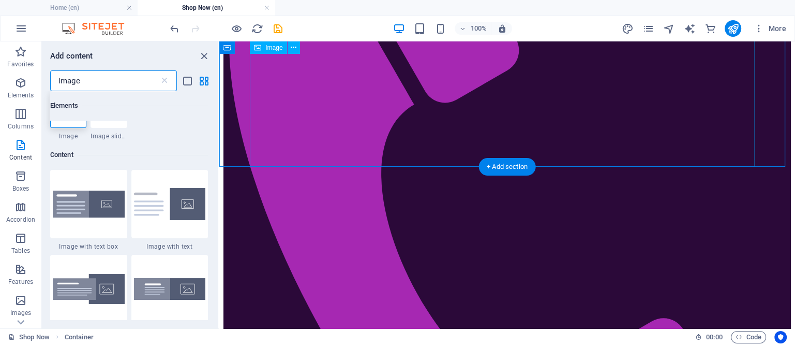
scroll to position [79, 0]
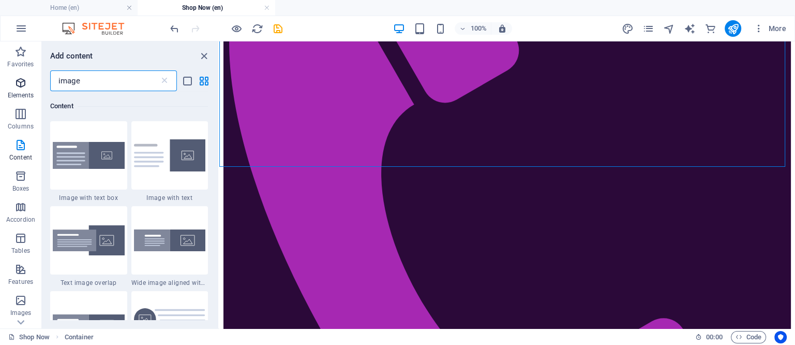
click at [19, 79] on icon "button" at bounding box center [20, 83] width 12 height 12
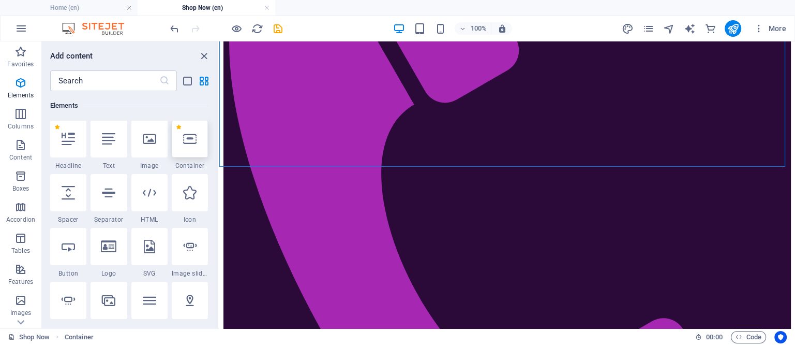
scroll to position [110, 0]
click at [188, 140] on icon at bounding box center [189, 138] width 13 height 13
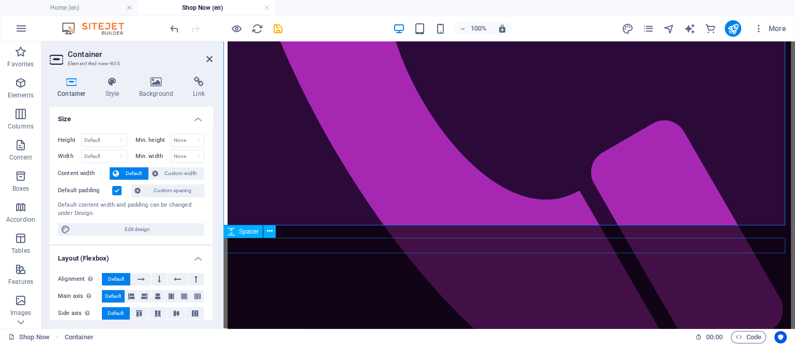
scroll to position [323, 0]
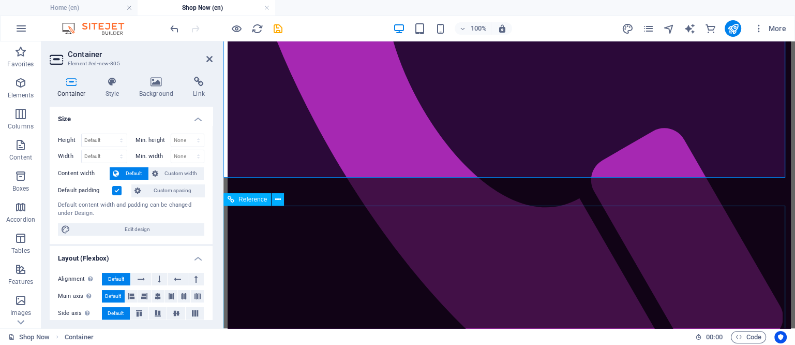
scroll to position [453, 0]
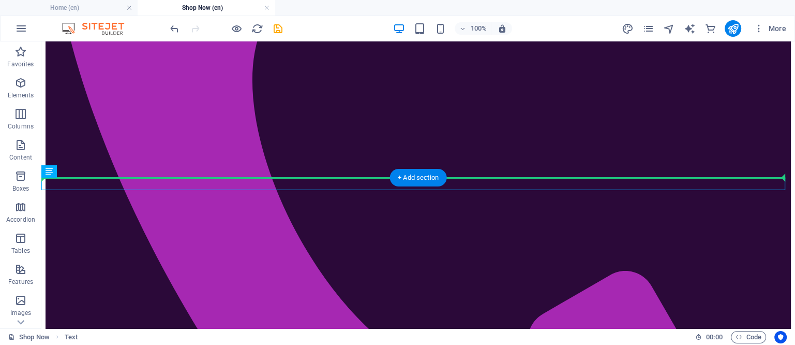
drag, startPoint x: 302, startPoint y: 183, endPoint x: 482, endPoint y: 118, distance: 191.8
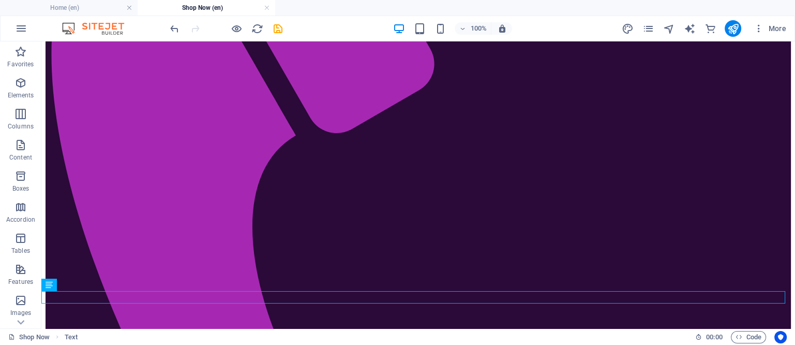
scroll to position [263, 0]
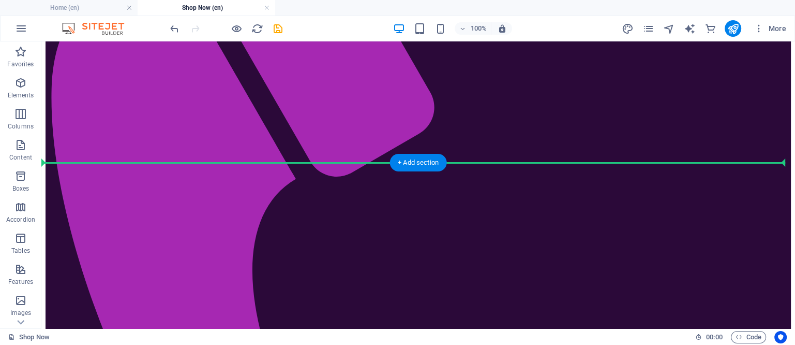
drag, startPoint x: 365, startPoint y: 187, endPoint x: 369, endPoint y: 173, distance: 14.6
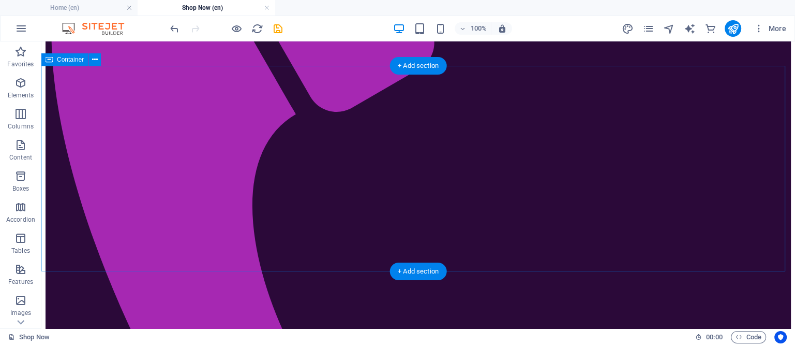
scroll to position [327, 0]
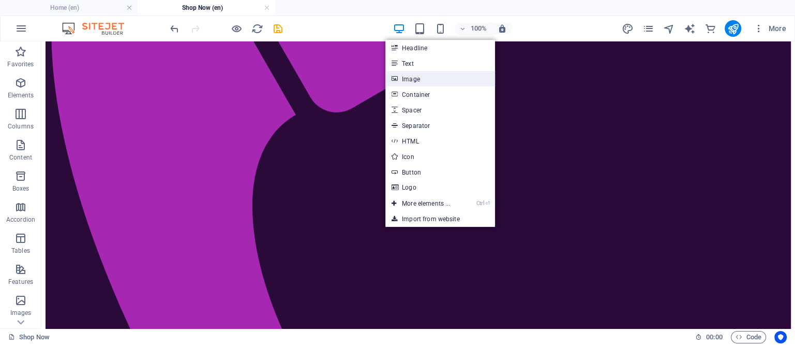
click at [415, 78] on link "Image" at bounding box center [440, 79] width 110 height 16
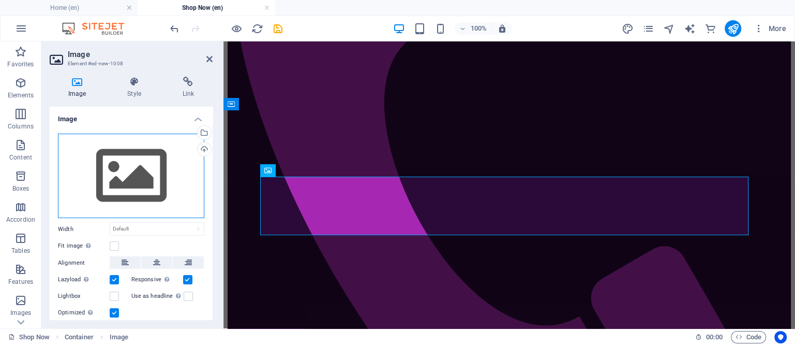
click at [145, 175] on div "Drag files here, click to choose files or select files from Files or our free s…" at bounding box center [131, 175] width 146 height 85
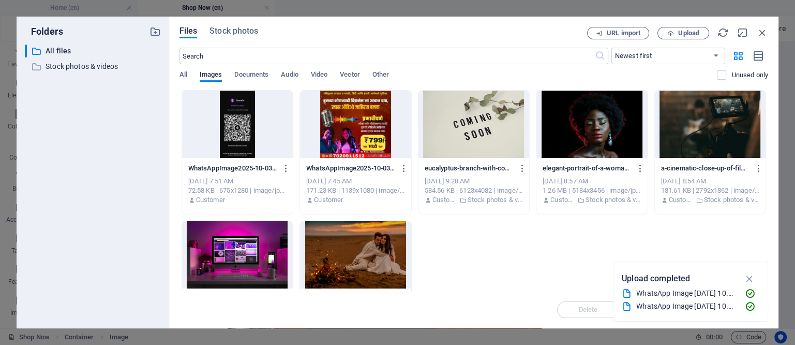
scroll to position [308, 0]
click at [236, 122] on div at bounding box center [237, 124] width 111 height 67
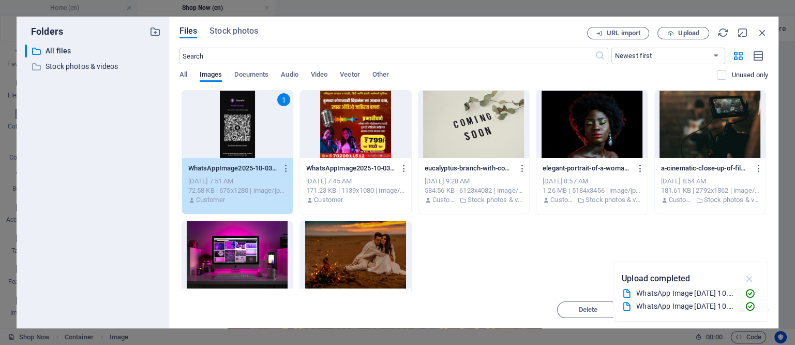
click at [749, 275] on icon "button" at bounding box center [749, 278] width 12 height 11
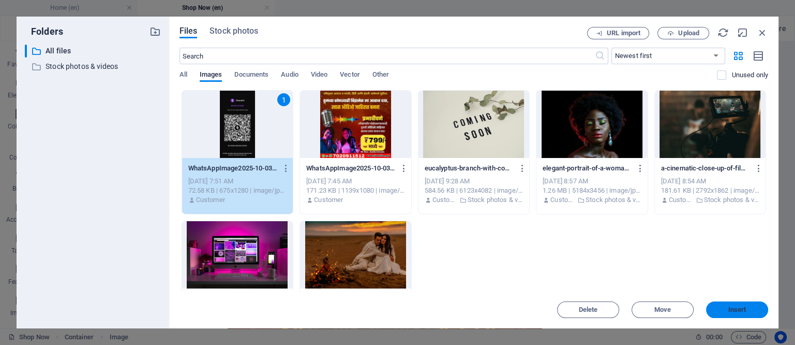
drag, startPoint x: 739, startPoint y: 312, endPoint x: 497, endPoint y: 262, distance: 247.1
click at [739, 312] on span "Insert" at bounding box center [737, 309] width 18 height 6
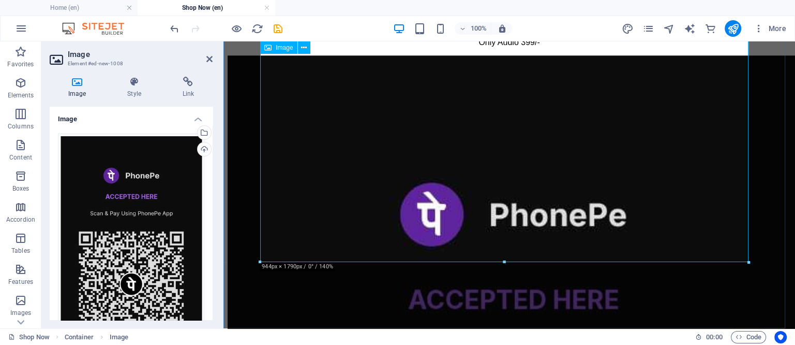
scroll to position [1233, 0]
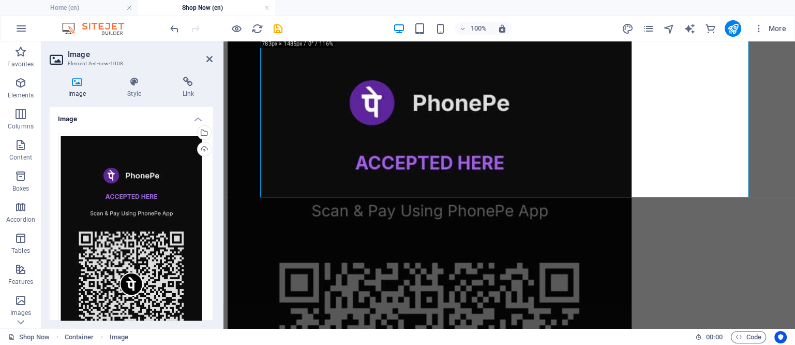
drag, startPoint x: 750, startPoint y: 199, endPoint x: 580, endPoint y: 37, distance: 234.2
type input "780"
select select "px"
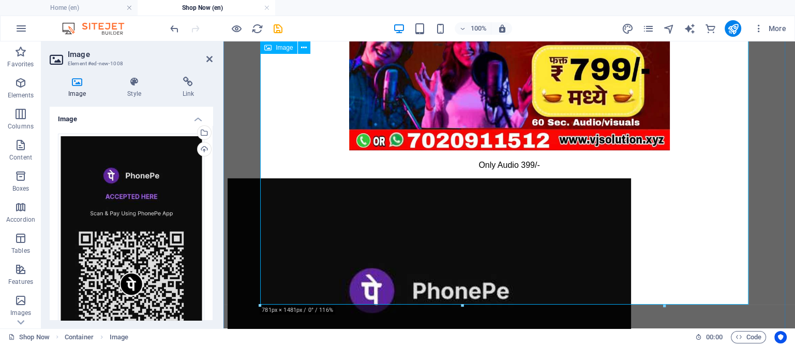
scroll to position [1089, 0]
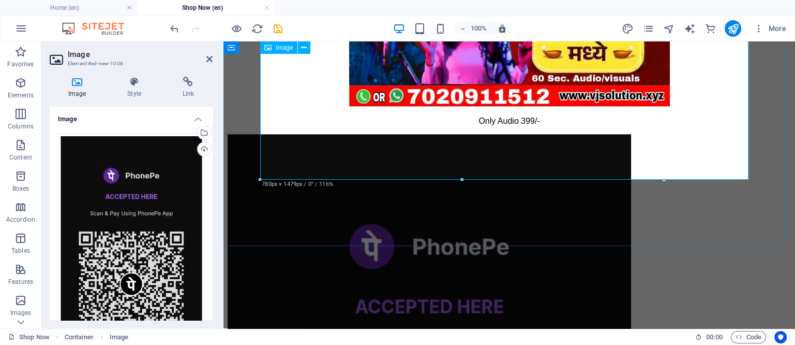
drag, startPoint x: 886, startPoint y: 220, endPoint x: 571, endPoint y: 96, distance: 338.1
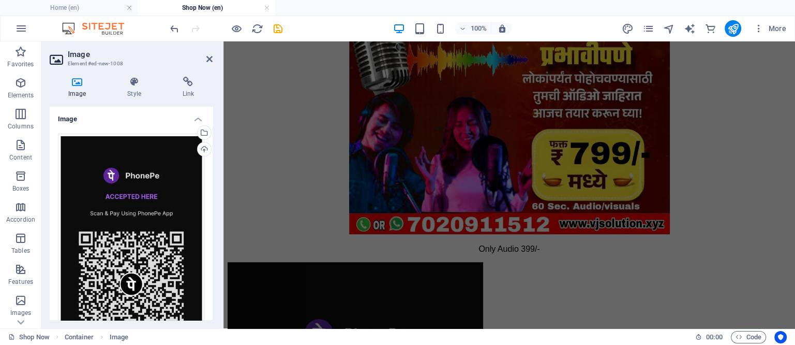
drag, startPoint x: 668, startPoint y: 187, endPoint x: 297, endPoint y: 138, distance: 373.6
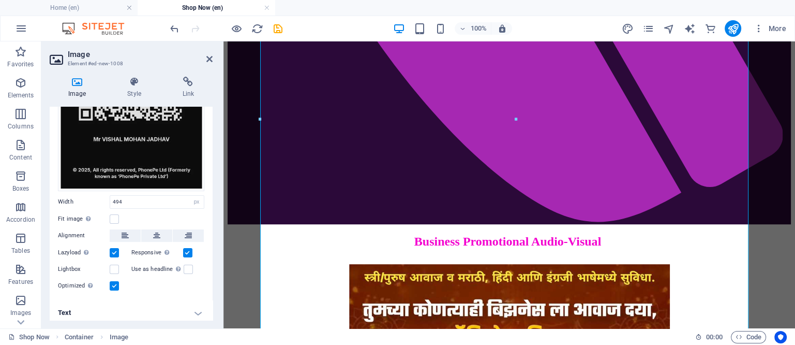
scroll to position [217, 0]
click at [158, 230] on icon at bounding box center [156, 234] width 7 height 12
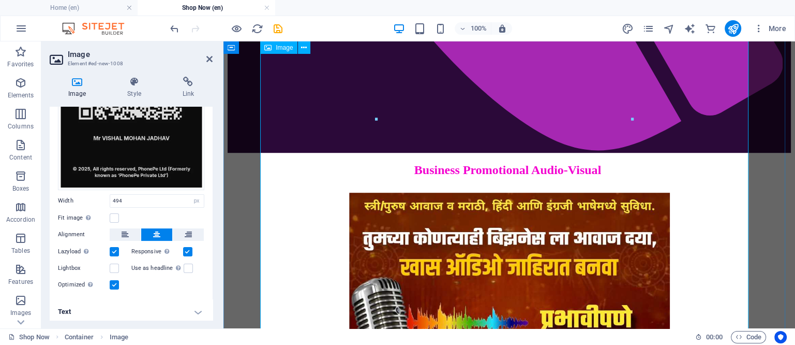
scroll to position [756, 0]
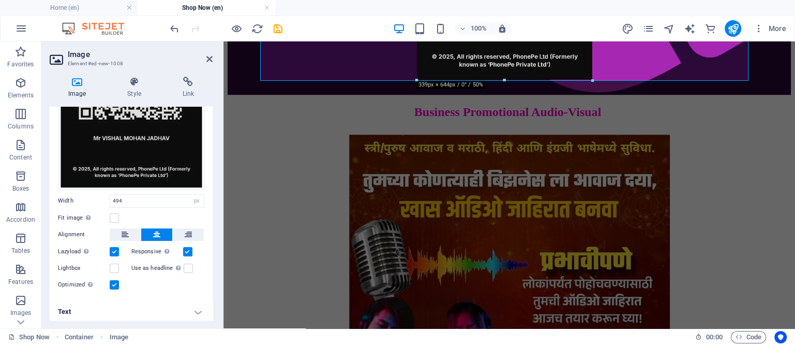
drag, startPoint x: 632, startPoint y: 231, endPoint x: 312, endPoint y: 70, distance: 358.1
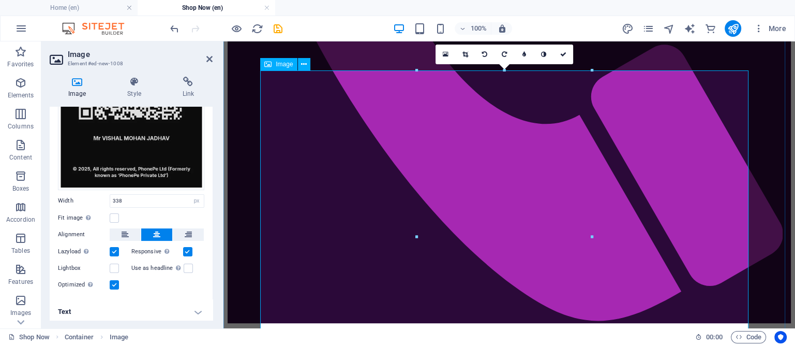
scroll to position [562, 0]
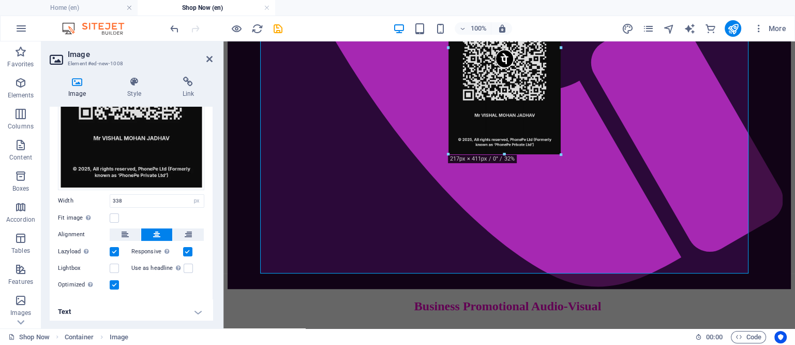
drag, startPoint x: 593, startPoint y: 273, endPoint x: 484, endPoint y: 149, distance: 164.5
type input "213"
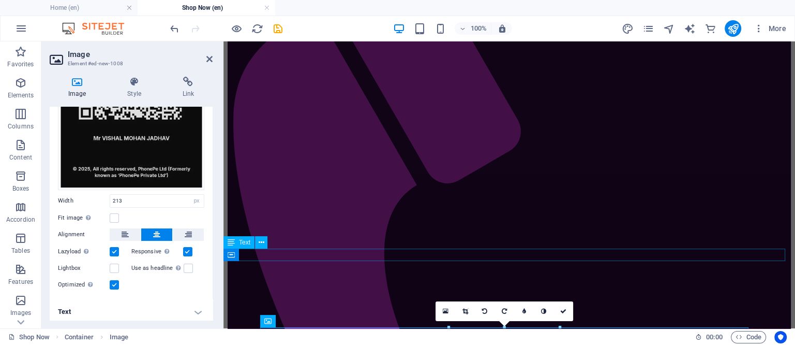
scroll to position [174, 0]
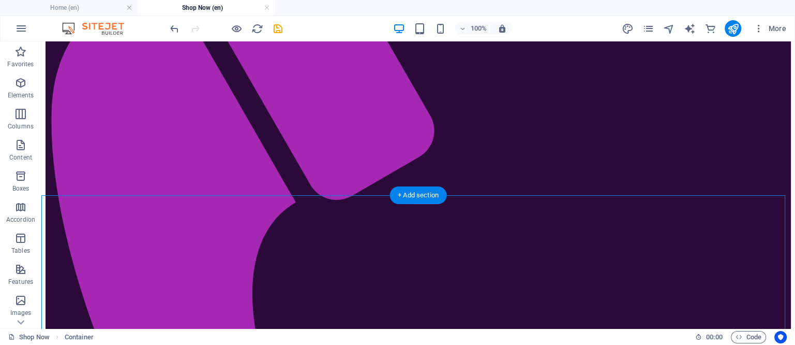
scroll to position [239, 0]
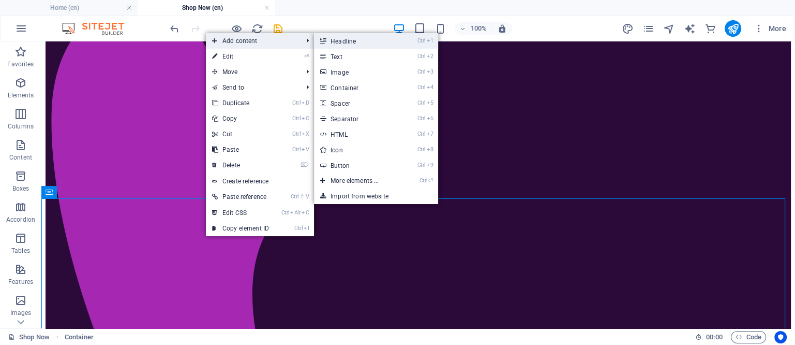
click at [355, 37] on link "Ctrl 1 Headline" at bounding box center [356, 41] width 85 height 16
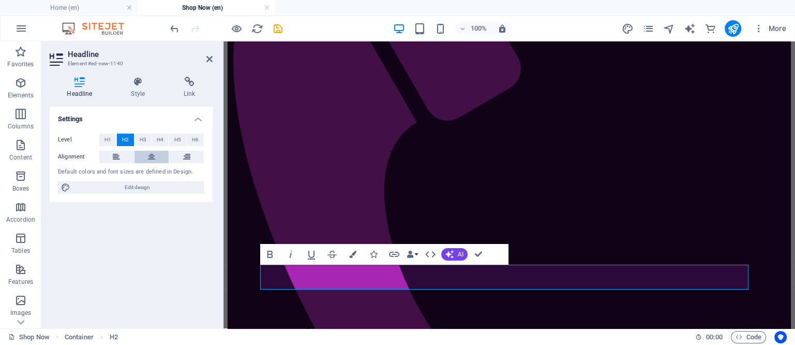
click at [155, 154] on button at bounding box center [151, 157] width 35 height 12
click at [134, 151] on button at bounding box center [151, 157] width 35 height 12
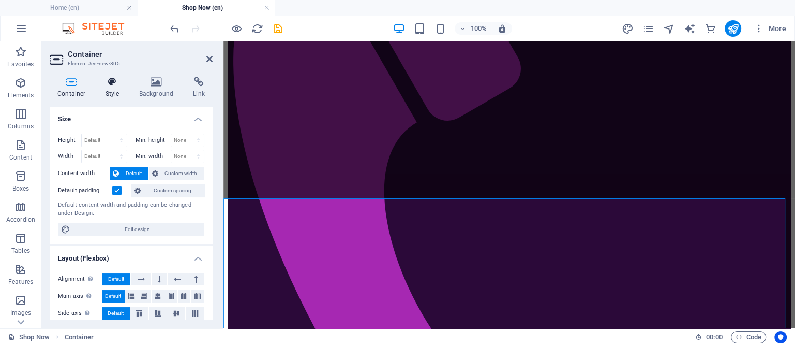
click at [111, 86] on icon at bounding box center [112, 82] width 29 height 10
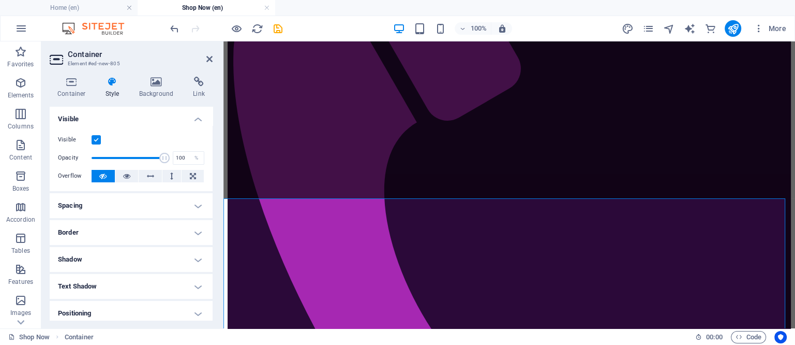
click at [127, 208] on h4 "Spacing" at bounding box center [131, 205] width 163 height 25
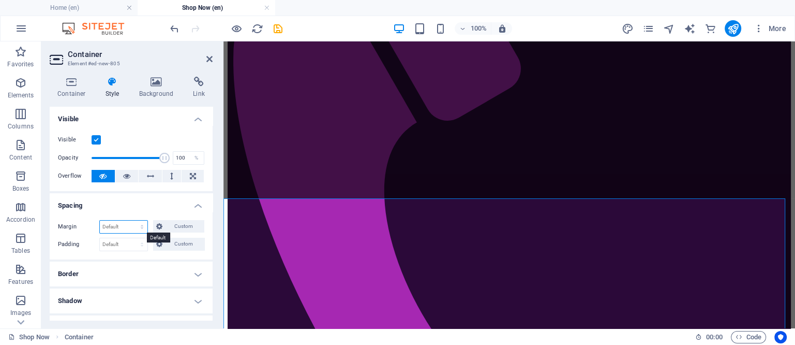
click at [122, 223] on select "Default auto px % rem vw vh Custom" at bounding box center [124, 226] width 48 height 12
click at [106, 226] on select "Default auto px % rem vw vh Custom" at bounding box center [124, 226] width 48 height 12
click at [117, 243] on select "Default px rem % vh vw Custom" at bounding box center [124, 244] width 48 height 12
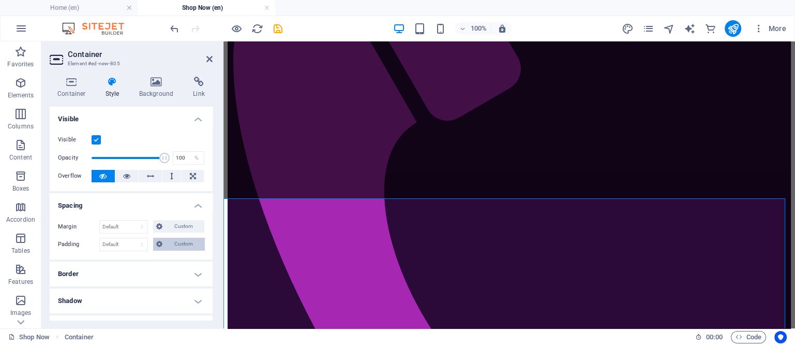
click at [178, 242] on span "Custom" at bounding box center [184, 243] width 36 height 12
click at [129, 260] on input "number" at bounding box center [137, 262] width 31 height 12
type input "10"
type input "0"
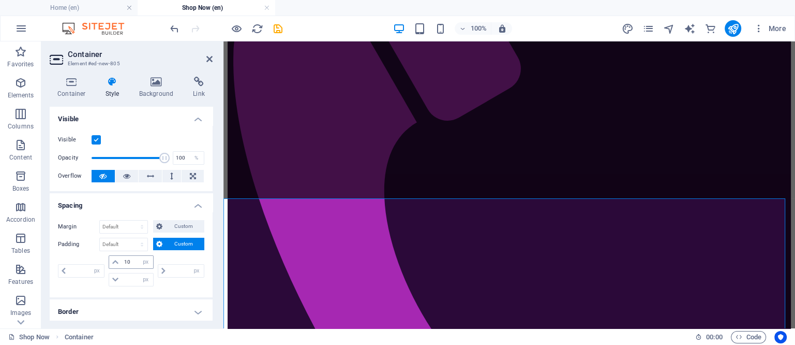
type input "0"
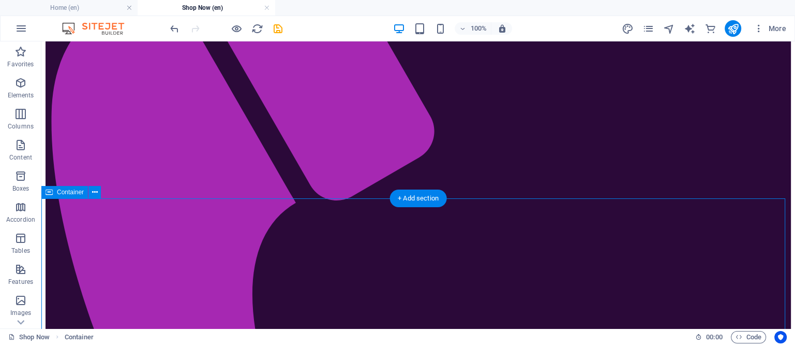
select select "px"
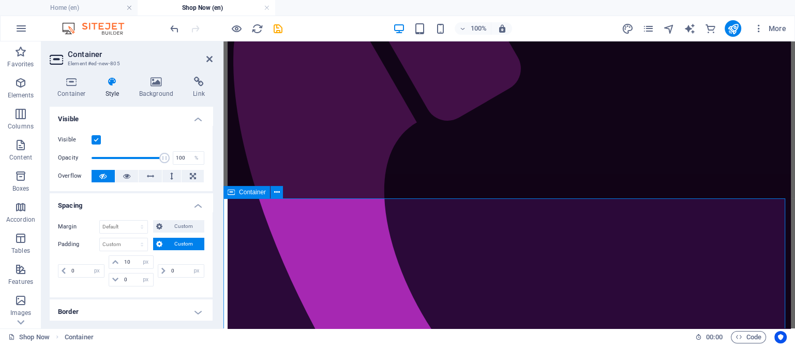
click at [156, 84] on icon at bounding box center [156, 82] width 50 height 10
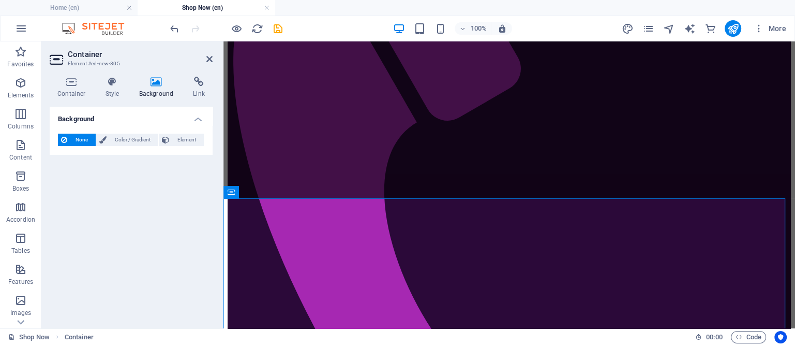
click at [155, 84] on icon at bounding box center [156, 82] width 50 height 10
click at [137, 139] on span "Color / Gradient" at bounding box center [133, 139] width 46 height 12
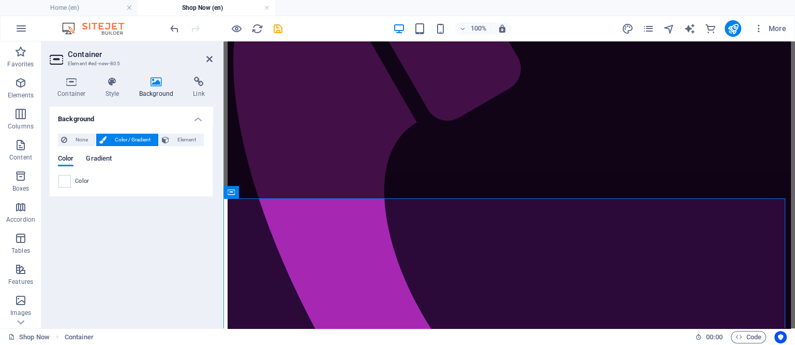
click at [91, 159] on span "Gradient" at bounding box center [99, 159] width 26 height 14
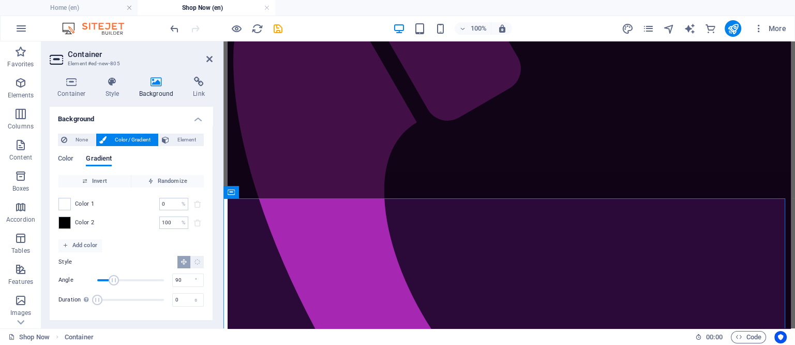
click at [70, 153] on div "Color Gradient Color Invert Randomize Color 1 0 % ​ Color 2 100 % ​ Add color S…" at bounding box center [131, 229] width 146 height 166
click at [69, 159] on span "Color" at bounding box center [66, 159] width 16 height 14
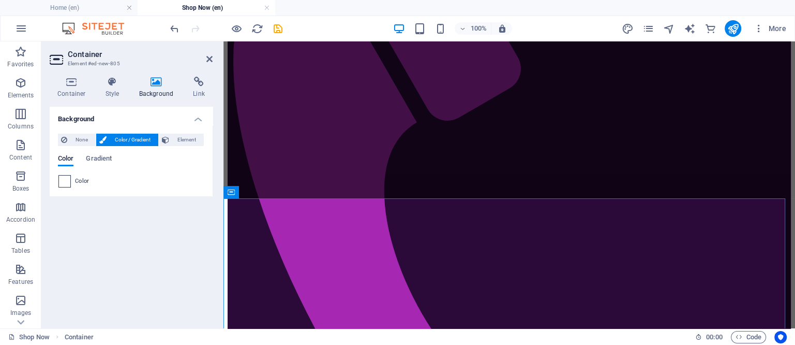
click at [62, 180] on span at bounding box center [64, 180] width 11 height 11
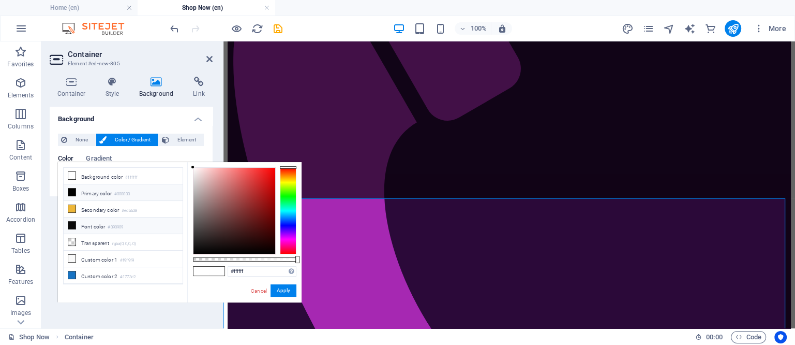
click at [70, 221] on icon at bounding box center [71, 224] width 7 height 7
type input "#090909"
click at [285, 290] on button "Apply" at bounding box center [284, 290] width 26 height 12
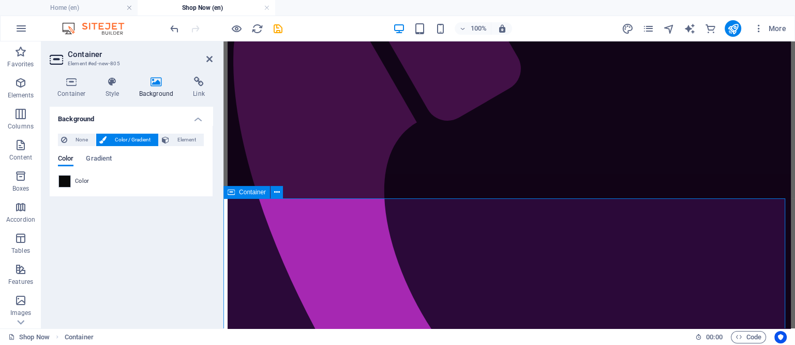
drag, startPoint x: 677, startPoint y: 271, endPoint x: 672, endPoint y: 264, distance: 7.9
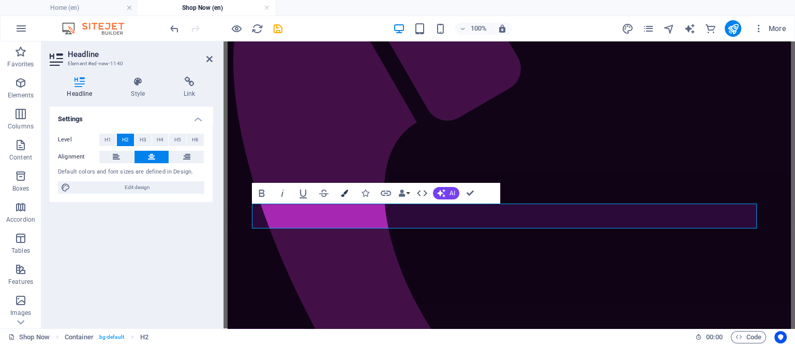
click at [343, 193] on icon "button" at bounding box center [344, 192] width 7 height 7
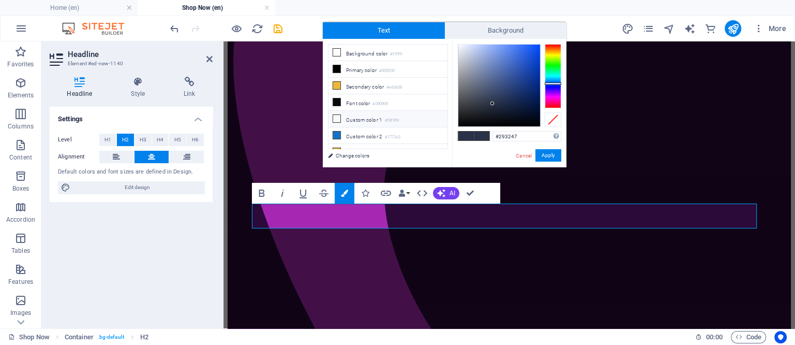
click at [337, 115] on icon at bounding box center [336, 118] width 7 height 7
type input "#f9f9f9"
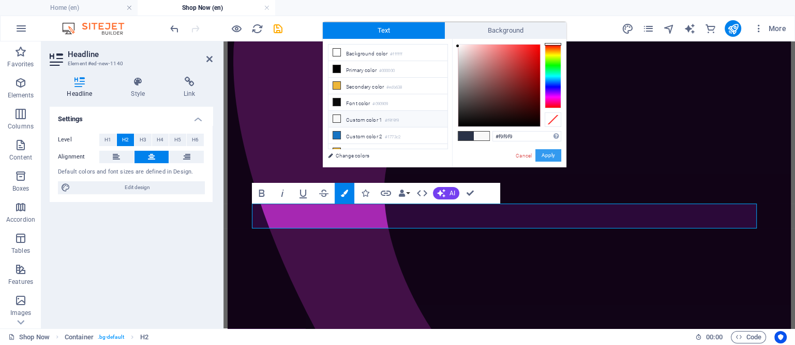
drag, startPoint x: 329, startPoint y: 113, endPoint x: 539, endPoint y: 154, distance: 214.0
click at [539, 154] on button "Apply" at bounding box center [548, 155] width 26 height 12
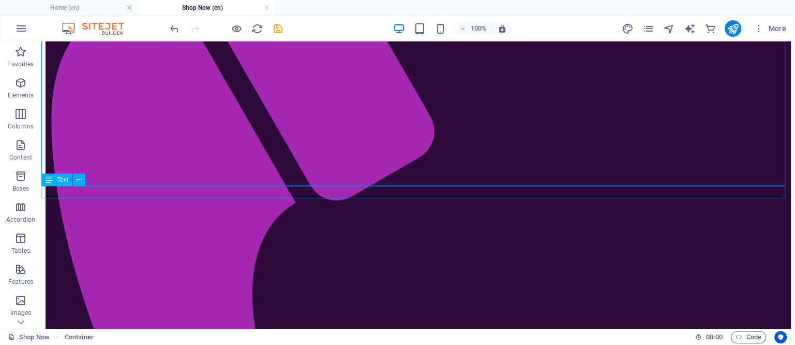
drag, startPoint x: 379, startPoint y: 189, endPoint x: 197, endPoint y: 189, distance: 182.6
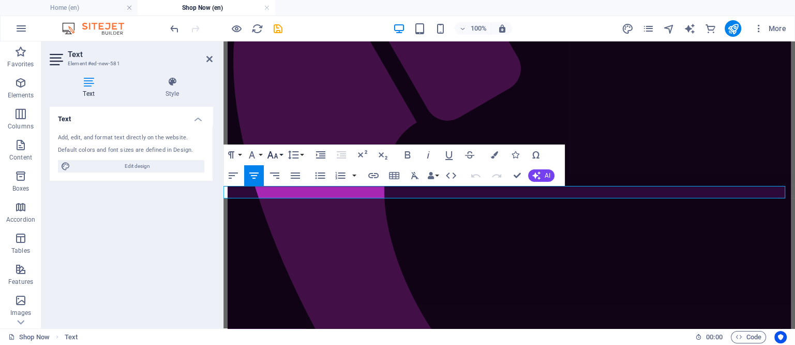
click at [281, 152] on button "Font Size" at bounding box center [275, 154] width 20 height 21
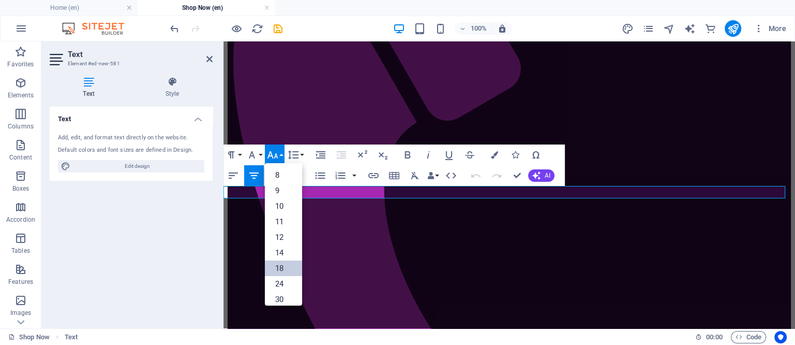
click at [282, 268] on link "18" at bounding box center [283, 268] width 37 height 16
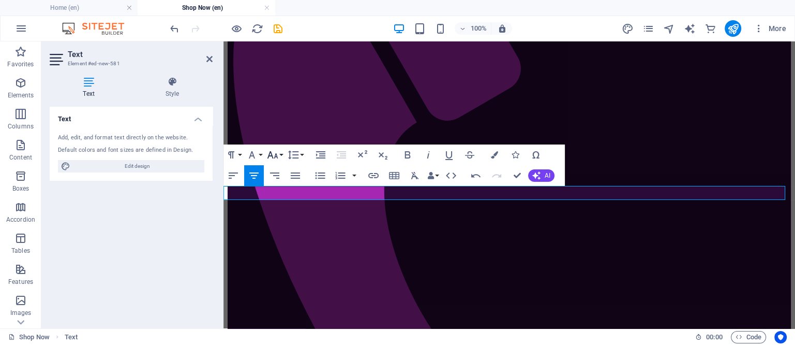
click at [282, 155] on button "Font Size" at bounding box center [275, 154] width 20 height 21
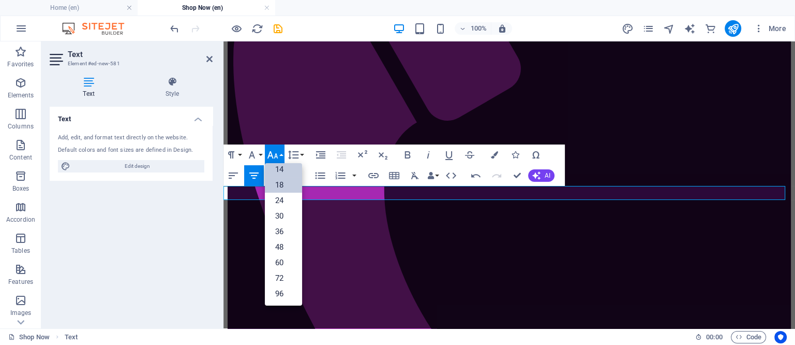
scroll to position [83, 0]
click at [280, 231] on link "36" at bounding box center [283, 232] width 37 height 16
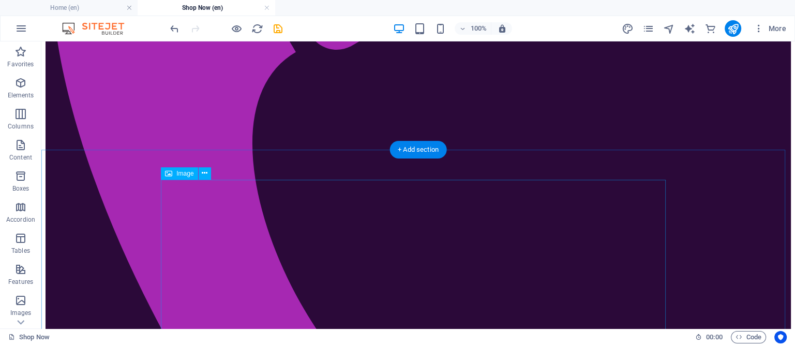
scroll to position [433, 0]
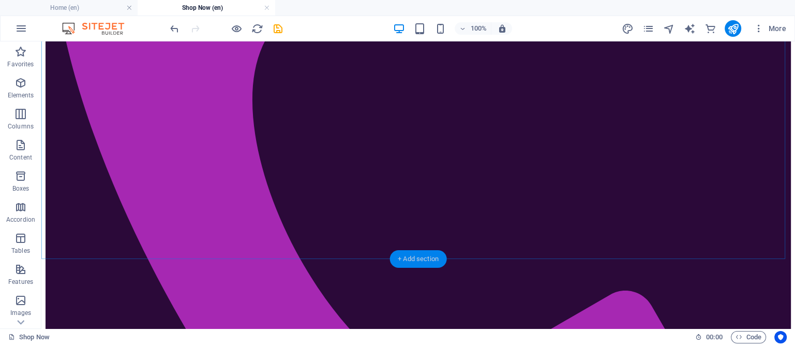
drag, startPoint x: 194, startPoint y: 216, endPoint x: 414, endPoint y: 258, distance: 223.2
click at [414, 258] on div "+ Add section" at bounding box center [418, 259] width 57 height 18
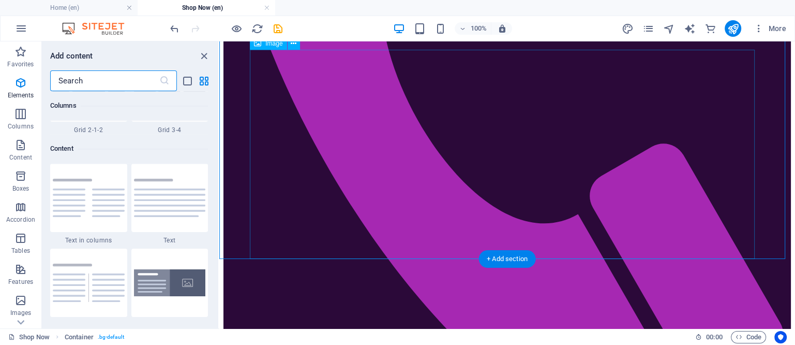
scroll to position [1810, 0]
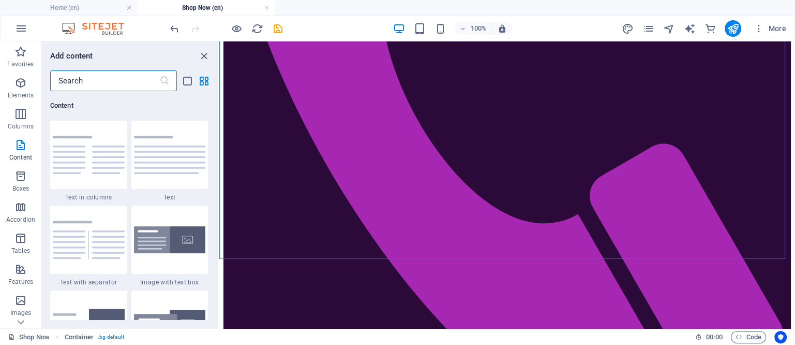
click at [68, 74] on input "text" at bounding box center [104, 80] width 109 height 21
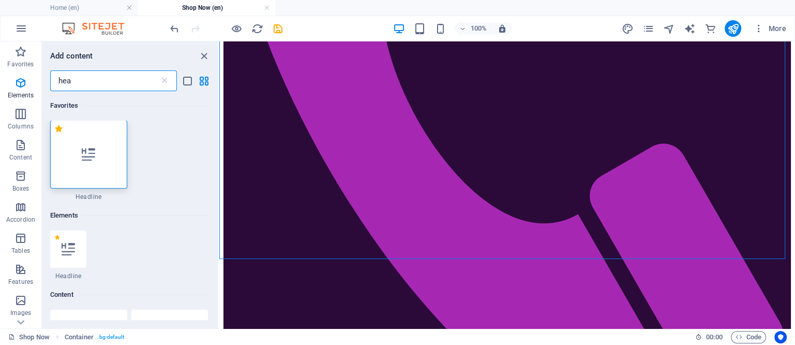
scroll to position [0, 0]
type input "hea"
click at [67, 250] on icon at bounding box center [68, 249] width 13 height 13
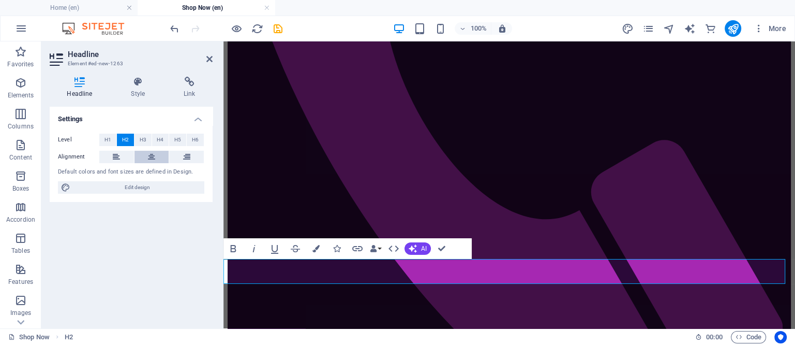
click at [149, 156] on icon at bounding box center [151, 157] width 7 height 12
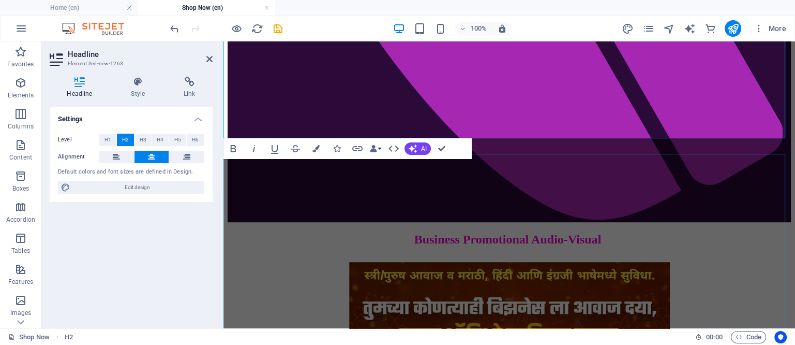
scroll to position [501, 0]
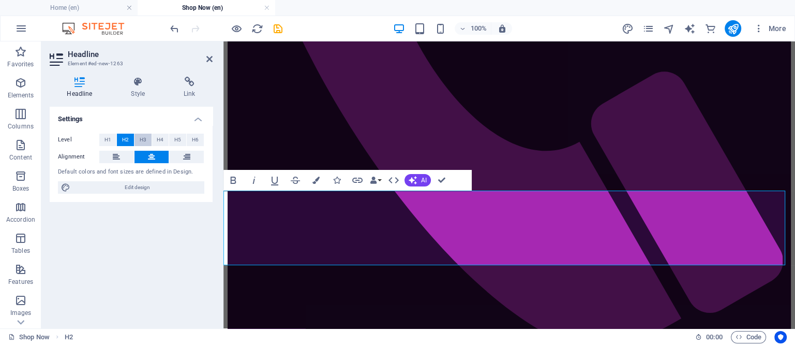
click at [145, 140] on span "H3" at bounding box center [143, 139] width 7 height 12
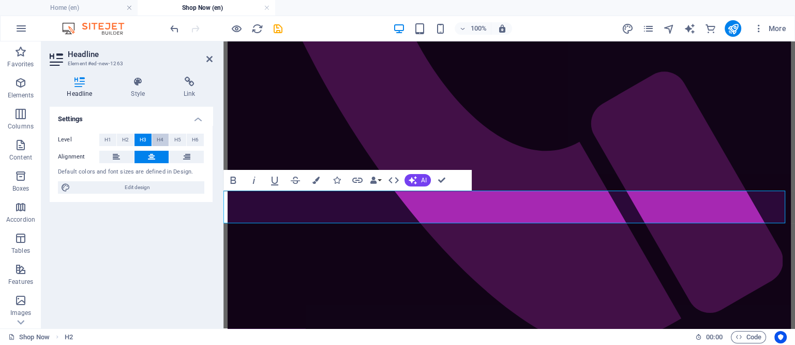
click at [159, 140] on span "H4" at bounding box center [160, 139] width 7 height 12
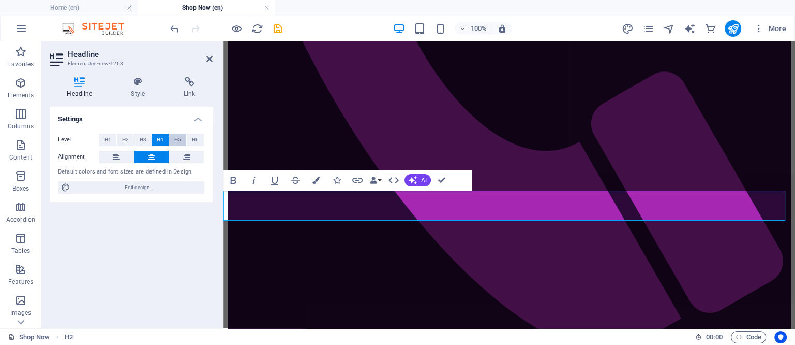
click at [171, 140] on button "H5" at bounding box center [177, 139] width 17 height 12
click at [196, 139] on span "H6" at bounding box center [195, 139] width 7 height 12
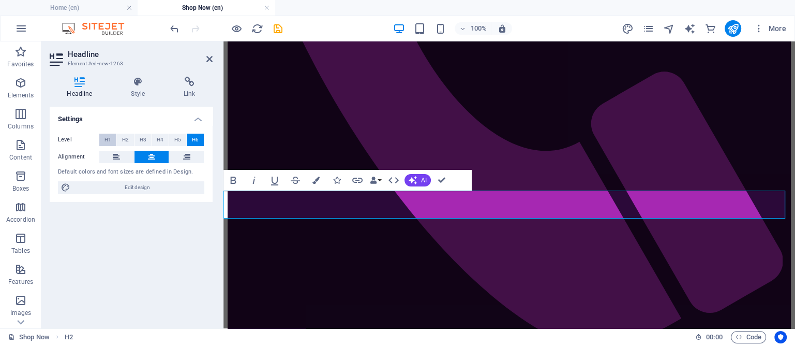
click at [110, 140] on span "H1" at bounding box center [107, 139] width 7 height 12
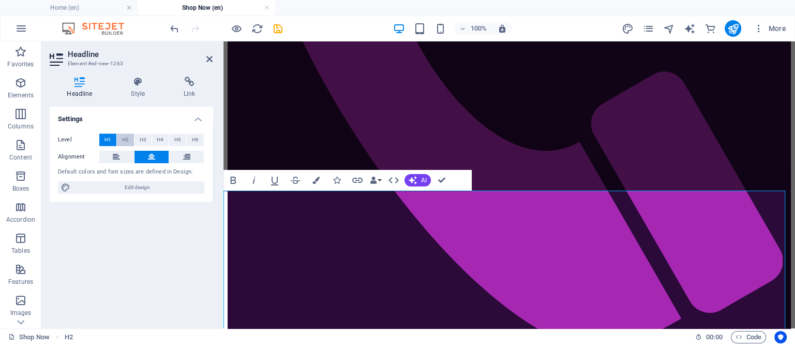
click at [124, 140] on span "H2" at bounding box center [125, 139] width 7 height 12
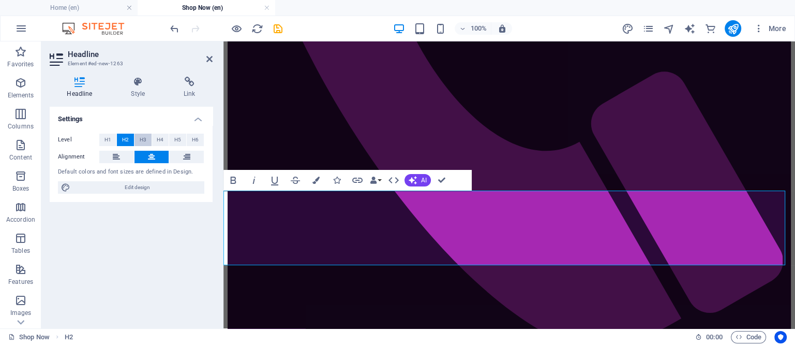
click at [139, 139] on button "H3" at bounding box center [142, 139] width 17 height 12
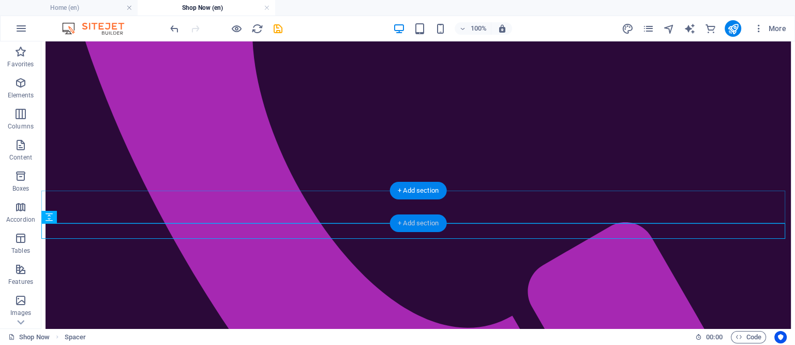
click at [421, 219] on div "+ Add section" at bounding box center [418, 223] width 57 height 18
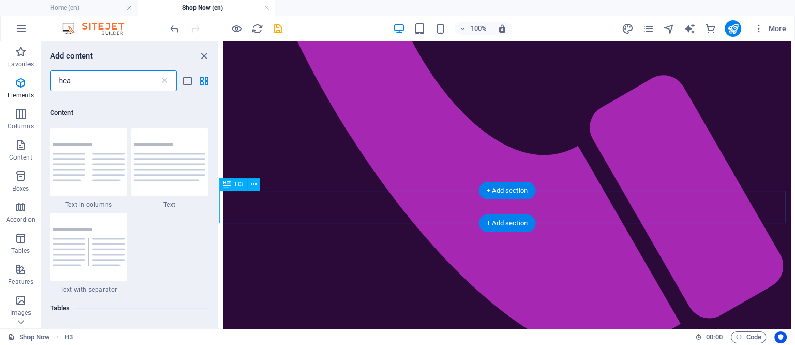
scroll to position [189, 0]
type input "h"
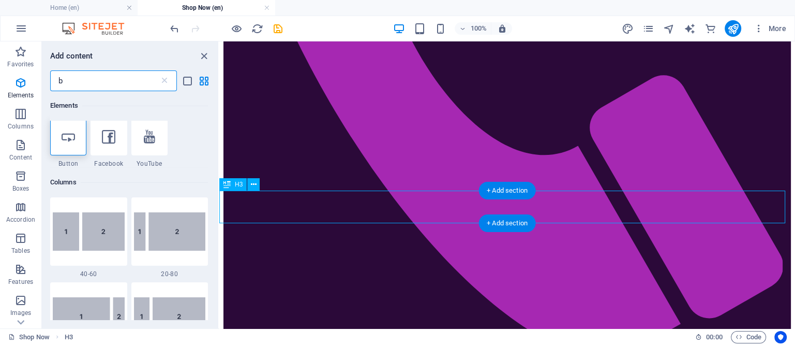
scroll to position [0, 0]
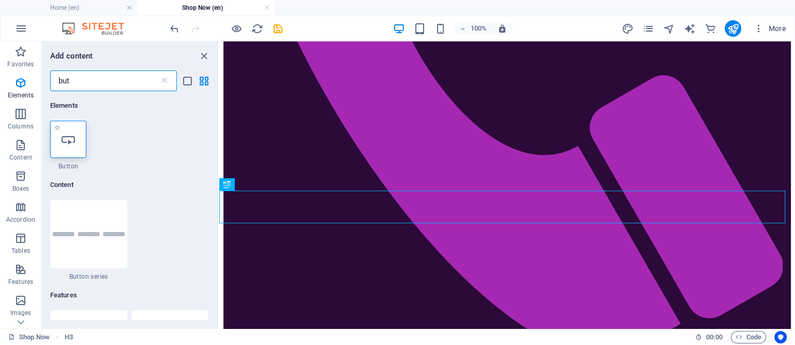
type input "but"
click at [66, 131] on div at bounding box center [68, 139] width 36 height 37
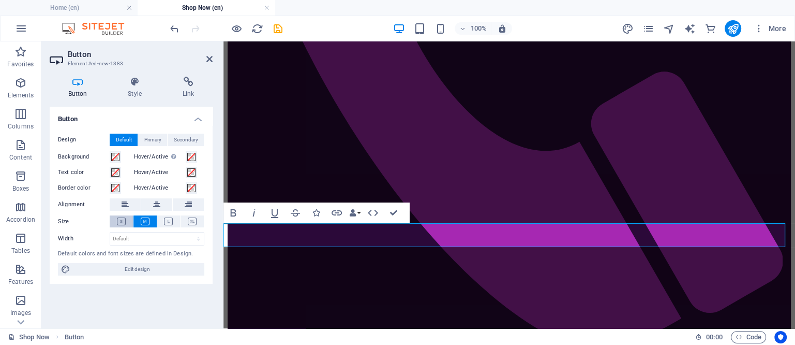
click at [122, 221] on icon at bounding box center [121, 221] width 9 height 8
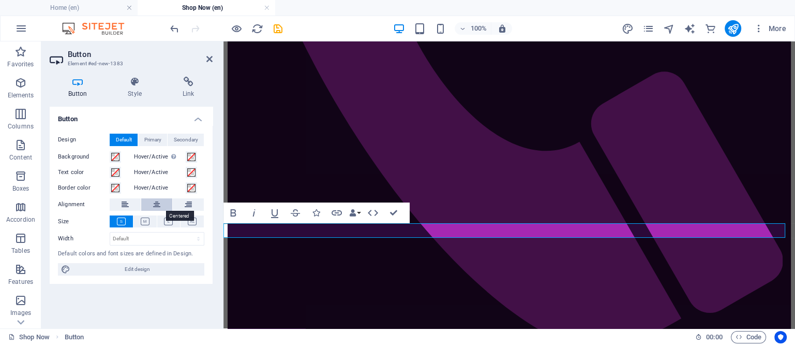
click at [159, 201] on icon at bounding box center [156, 204] width 7 height 12
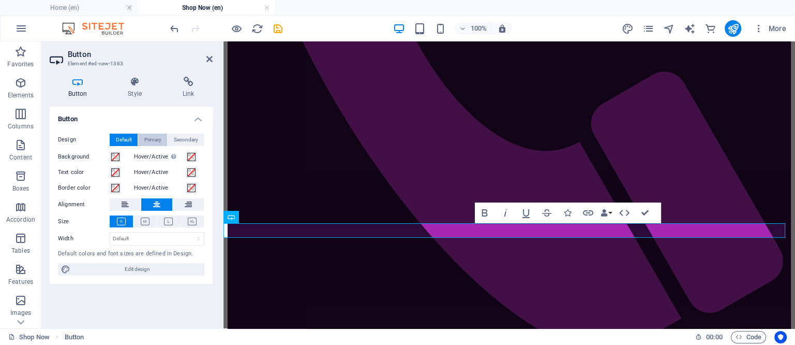
click at [158, 139] on span "Primary" at bounding box center [152, 139] width 17 height 12
click at [121, 138] on span "Default" at bounding box center [124, 139] width 16 height 12
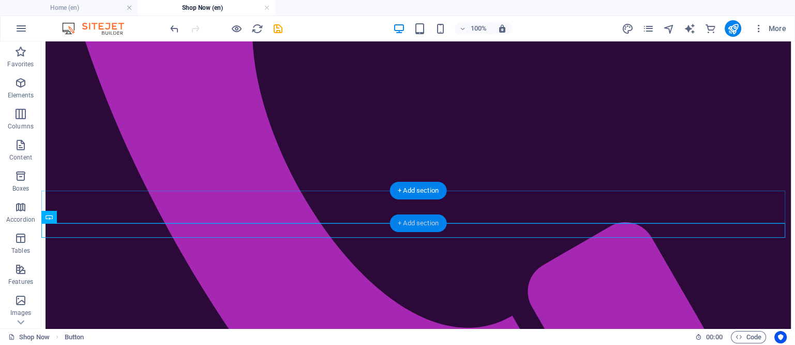
click at [417, 221] on div "+ Add section" at bounding box center [418, 223] width 57 height 18
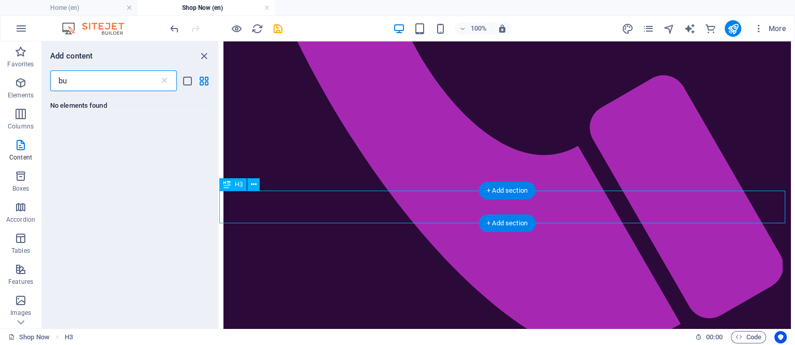
type input "b"
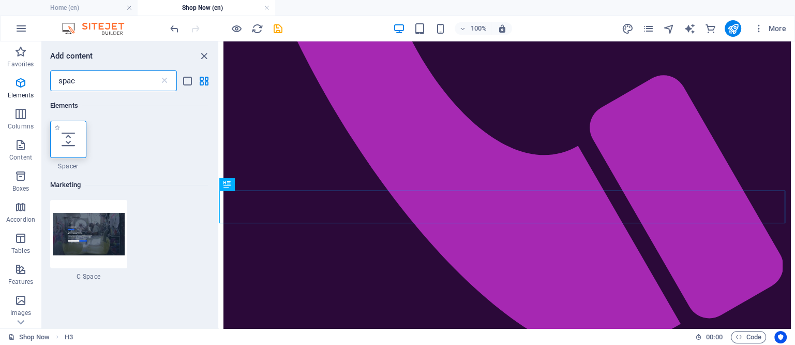
type input "spac"
click at [75, 134] on div at bounding box center [68, 139] width 36 height 37
select select "px"
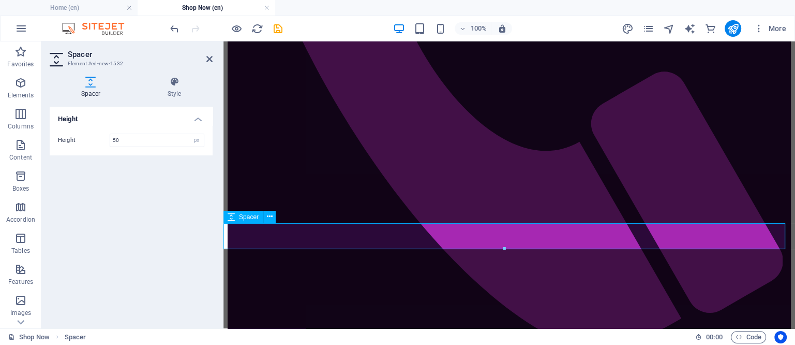
click at [127, 136] on input "50" at bounding box center [157, 140] width 94 height 12
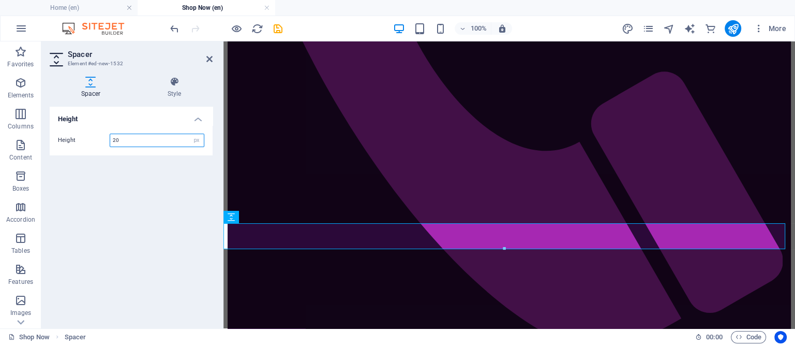
type input "20"
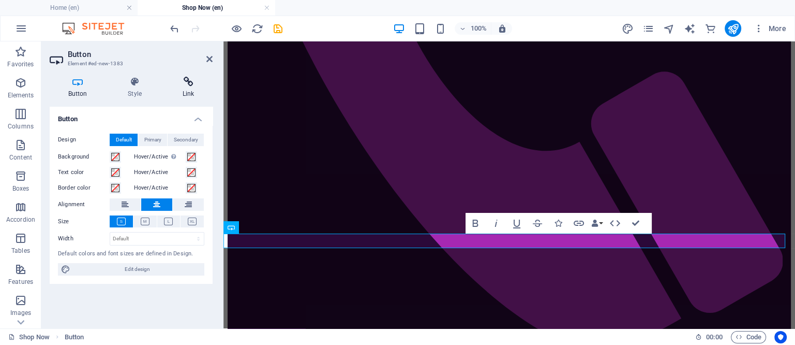
click at [190, 82] on icon at bounding box center [188, 82] width 49 height 10
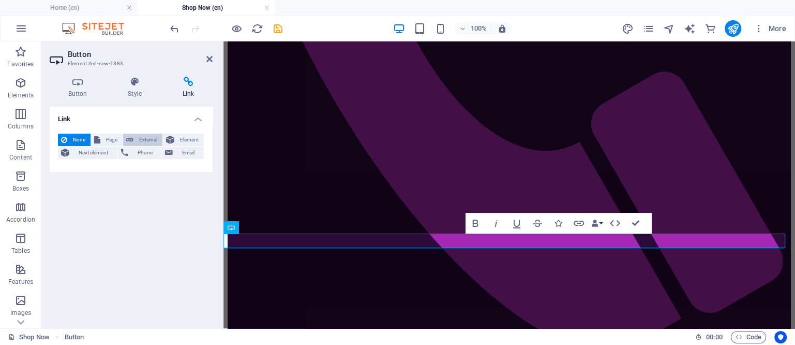
click at [148, 136] on span "External" at bounding box center [148, 139] width 23 height 12
select select "blank"
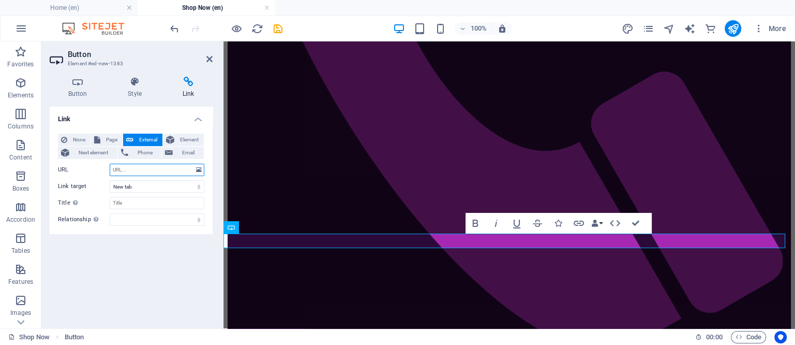
click at [132, 170] on input "URL" at bounding box center [157, 169] width 95 height 12
click at [161, 169] on input "https://wa.me/+917020911512?text=Promo Video" at bounding box center [157, 169] width 95 height 12
type input "https://wa.me/+917020911512?text=Know About Promo Video"
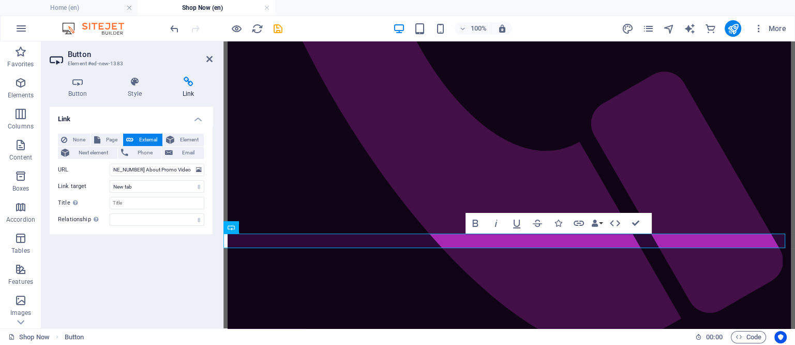
click at [174, 241] on div "Link None Page External Element Next element Phone Email Page Home Our Services…" at bounding box center [131, 213] width 163 height 213
click at [137, 88] on h4 "Style" at bounding box center [137, 88] width 55 height 22
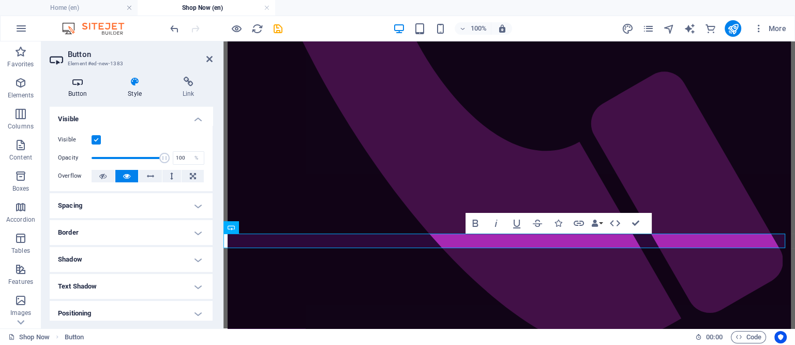
click at [77, 88] on h4 "Button" at bounding box center [80, 88] width 60 height 22
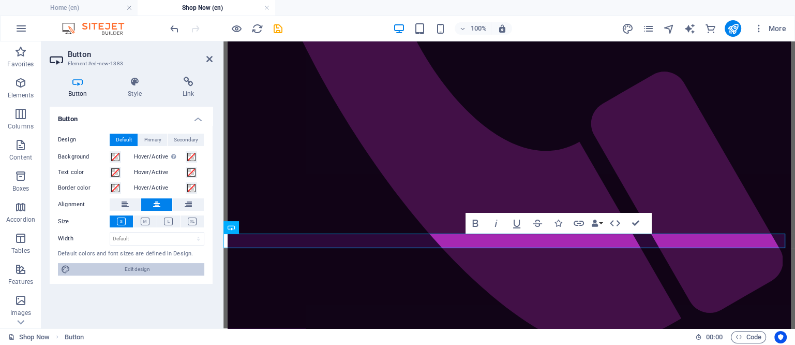
click at [144, 271] on span "Edit design" at bounding box center [137, 269] width 128 height 12
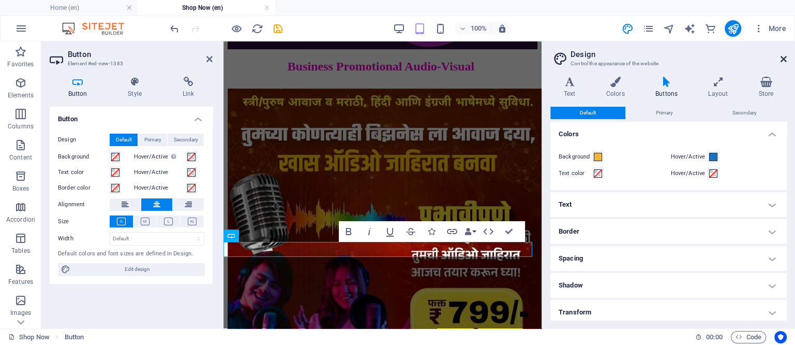
click at [782, 61] on icon at bounding box center [784, 59] width 6 height 8
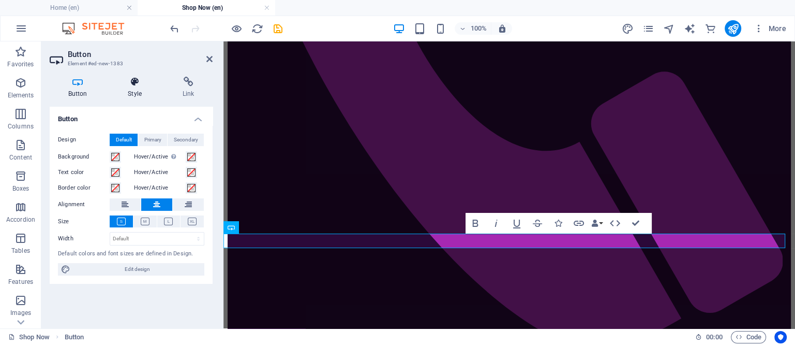
click at [132, 86] on icon at bounding box center [135, 82] width 51 height 10
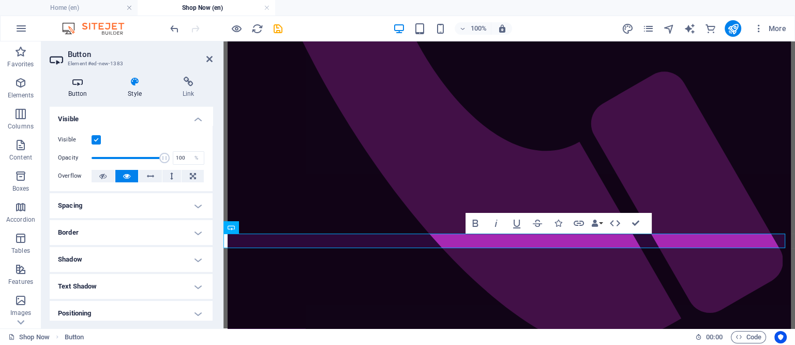
click at [76, 84] on icon at bounding box center [78, 82] width 56 height 10
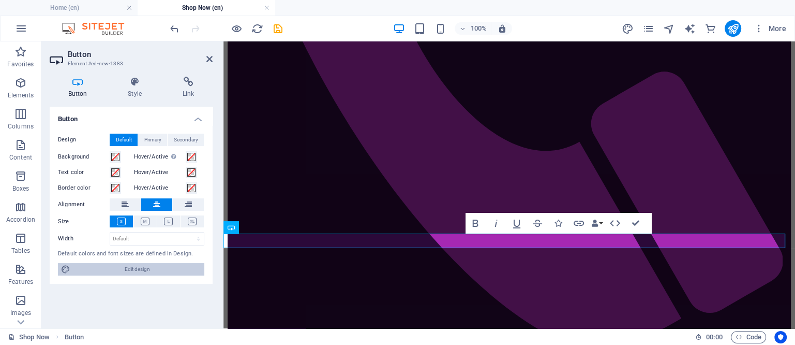
click at [123, 269] on span "Edit design" at bounding box center [137, 269] width 128 height 12
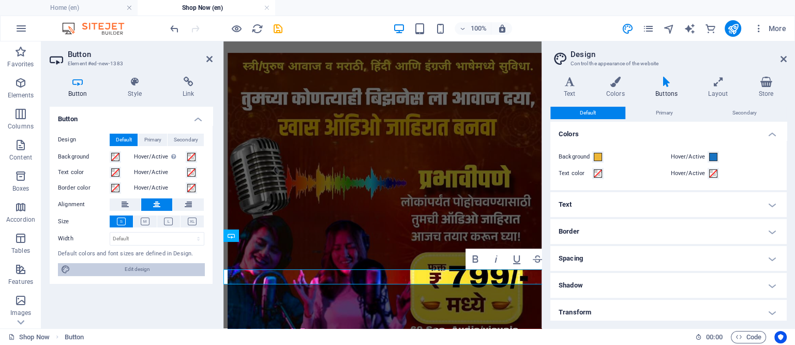
scroll to position [466, 0]
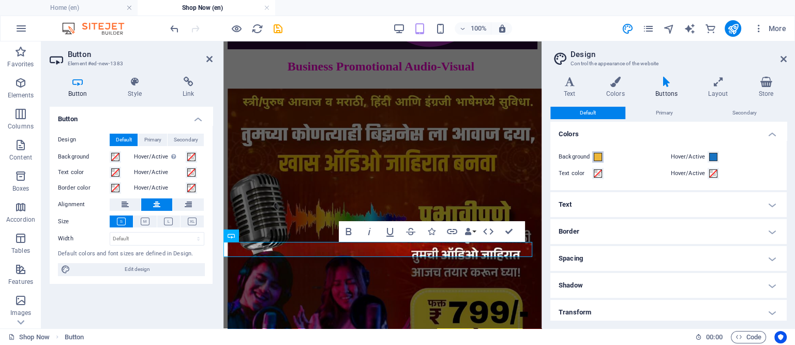
click at [599, 156] on span at bounding box center [598, 157] width 8 height 8
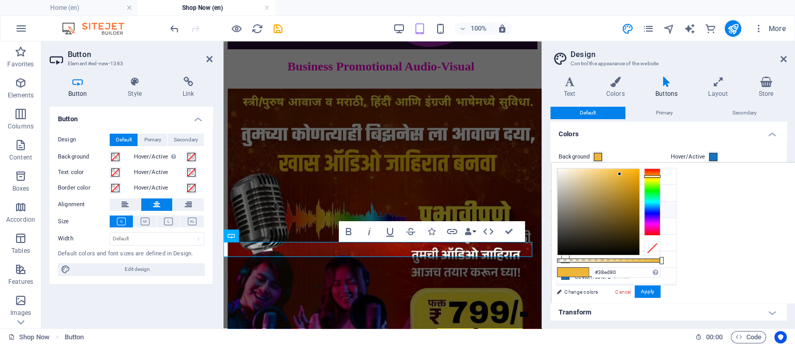
click at [657, 194] on div at bounding box center [652, 201] width 17 height 67
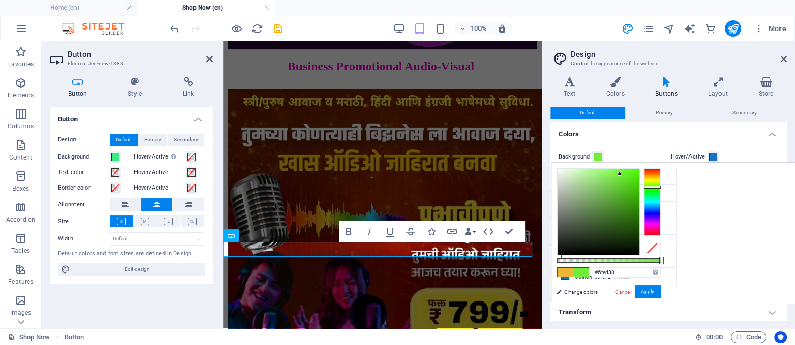
click at [658, 187] on div at bounding box center [652, 201] width 17 height 67
drag, startPoint x: 622, startPoint y: 173, endPoint x: 632, endPoint y: 172, distance: 9.9
click at [632, 172] on div at bounding box center [599, 212] width 82 height 86
drag, startPoint x: 631, startPoint y: 173, endPoint x: 634, endPoint y: 205, distance: 32.7
click at [634, 205] on div at bounding box center [634, 205] width 4 height 4
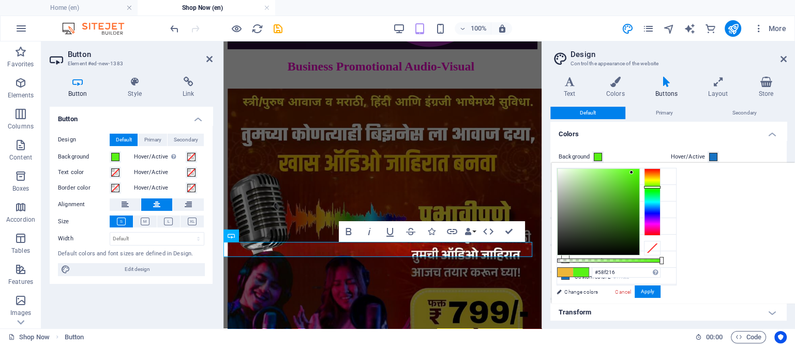
type input "#319009"
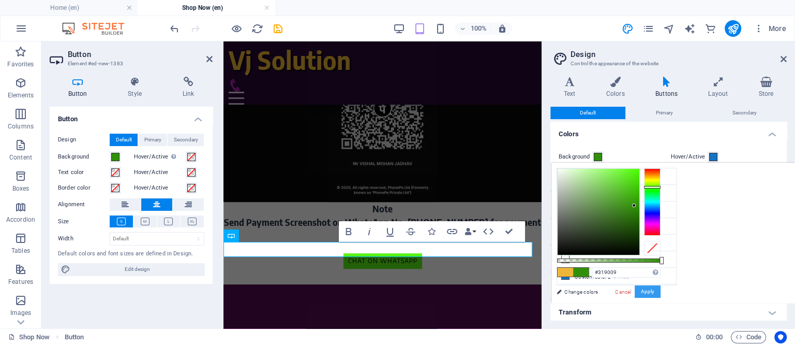
click at [648, 292] on button "Apply" at bounding box center [648, 291] width 26 height 12
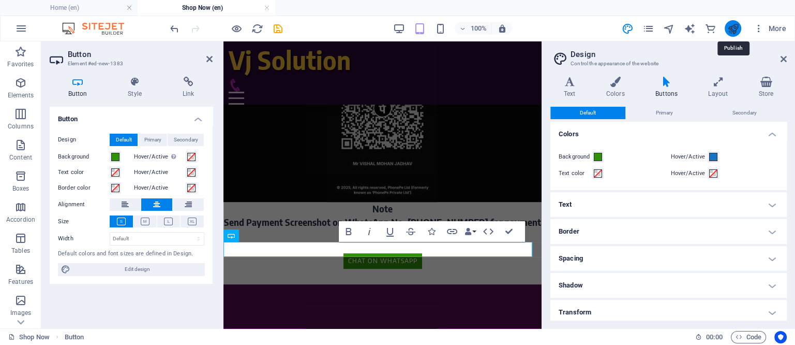
click at [735, 30] on icon "publish" at bounding box center [733, 29] width 12 height 12
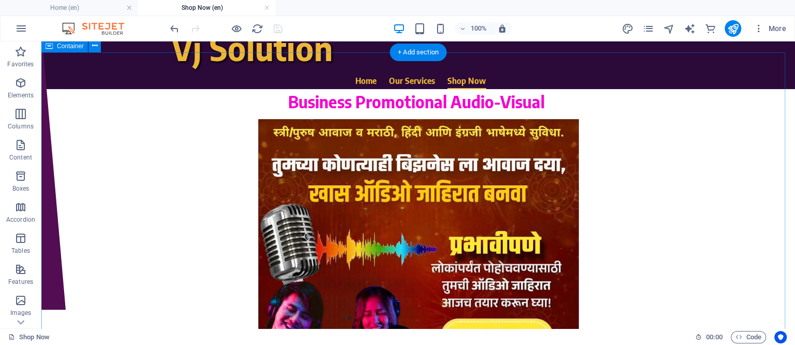
scroll to position [0, 0]
